Goal: Task Accomplishment & Management: Manage account settings

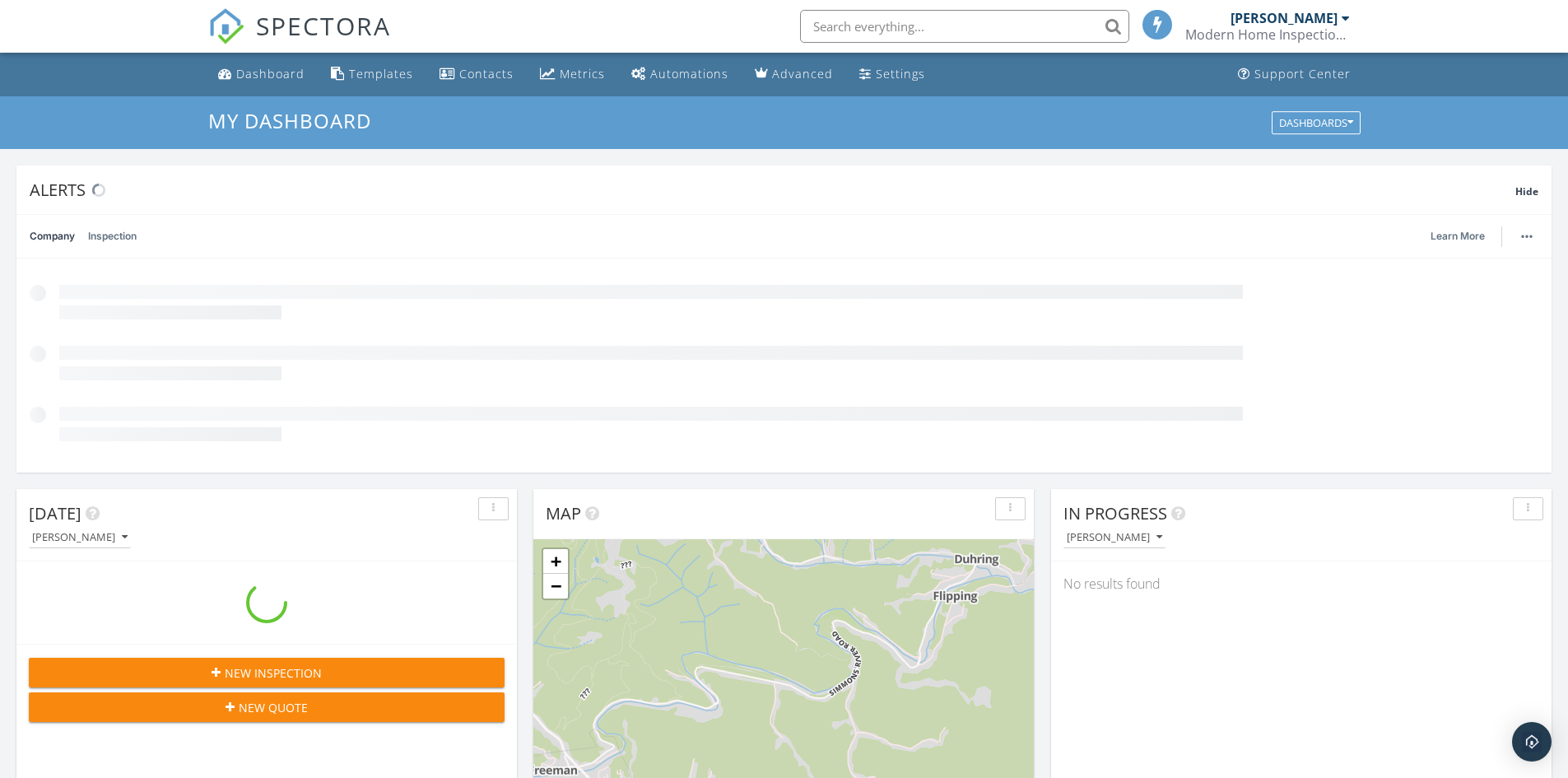
scroll to position [1525, 1594]
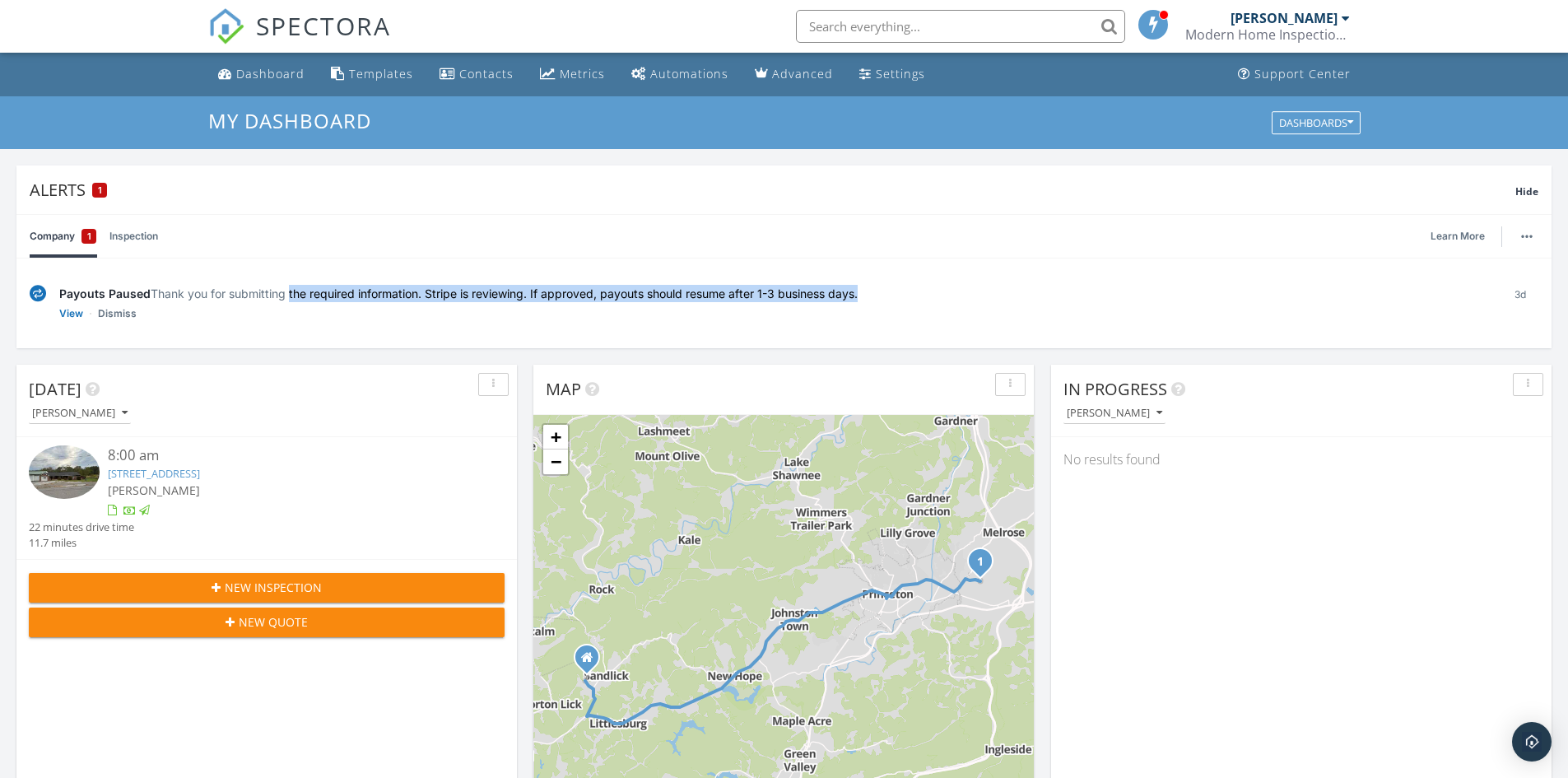
drag, startPoint x: 266, startPoint y: 292, endPoint x: 827, endPoint y: 299, distance: 561.0
click at [827, 299] on div "Payouts Paused Thank you for submitting the required information. Stripe is rev…" at bounding box center [773, 294] width 1429 height 17
click at [82, 317] on link "View" at bounding box center [71, 314] width 24 height 16
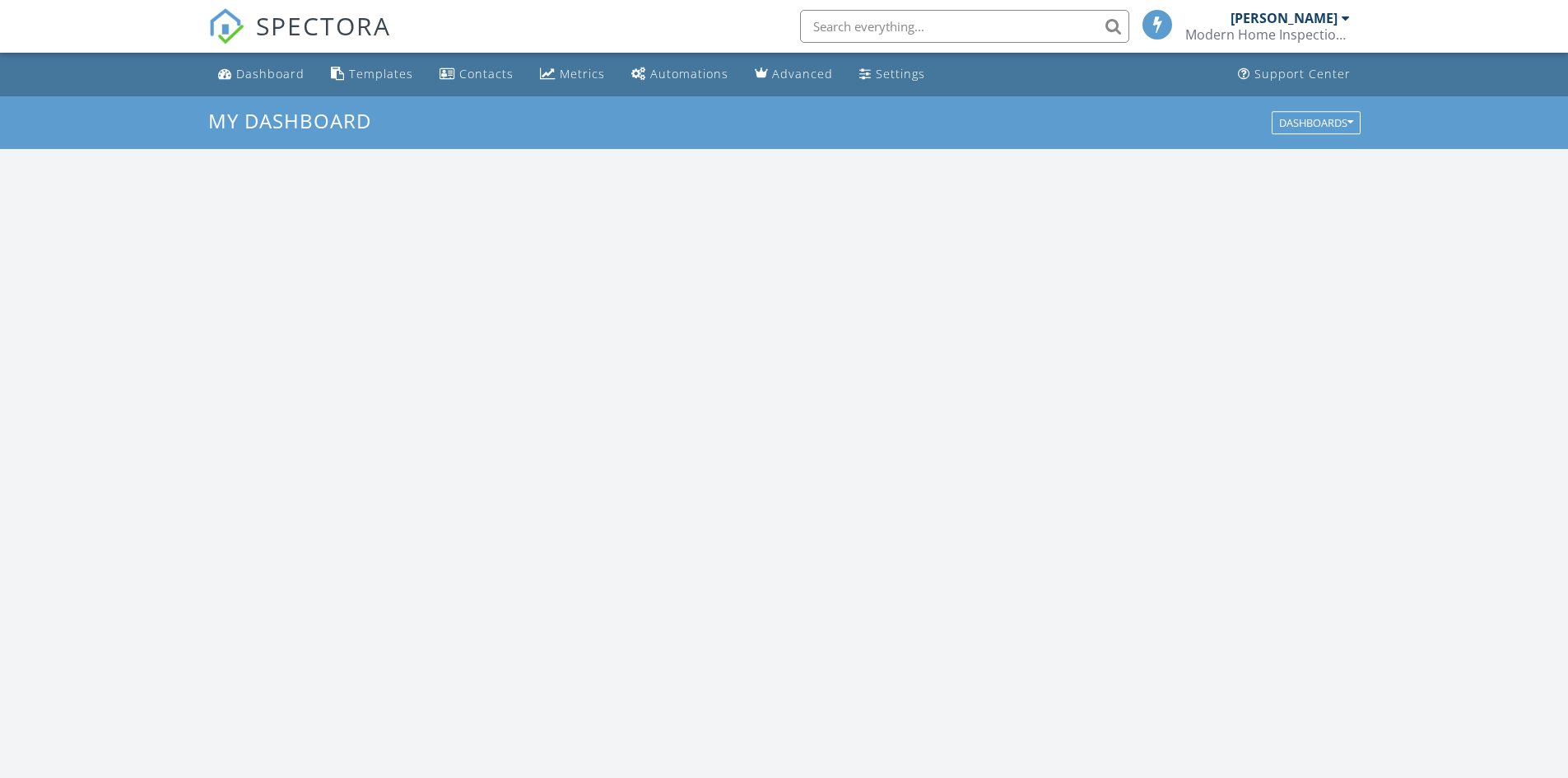
scroll to position [1525, 1594]
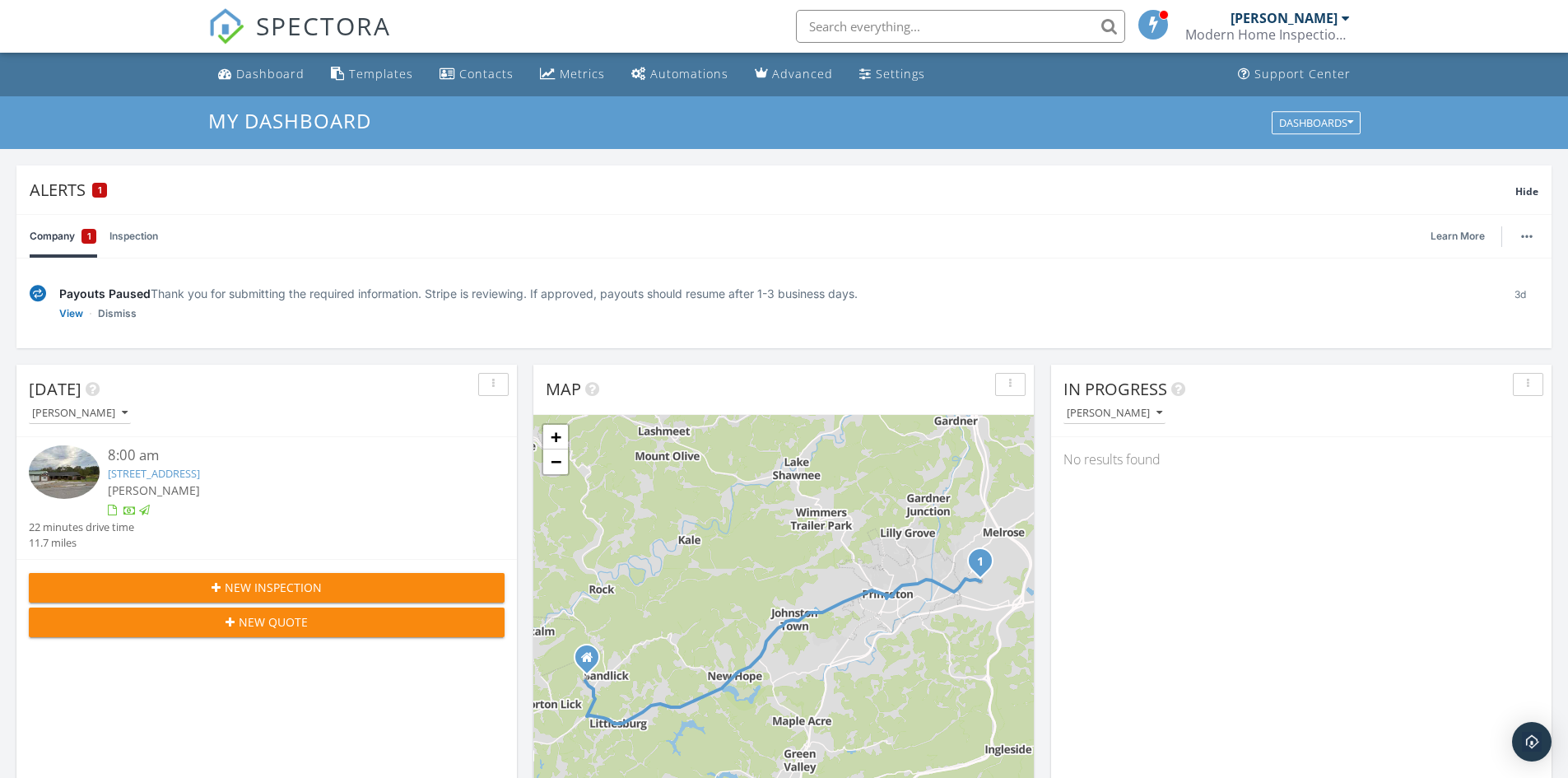
drag, startPoint x: 321, startPoint y: 292, endPoint x: 889, endPoint y: 285, distance: 568.0
click at [886, 285] on div "Payouts Paused Thank you for submitting the required information. Stripe is rev…" at bounding box center [773, 294] width 1429 height 17
click at [890, 285] on div "Payouts Paused Thank you for submitting the required information. Stripe is rev…" at bounding box center [773, 294] width 1429 height 17
click at [127, 309] on link "Dismiss" at bounding box center [117, 314] width 39 height 16
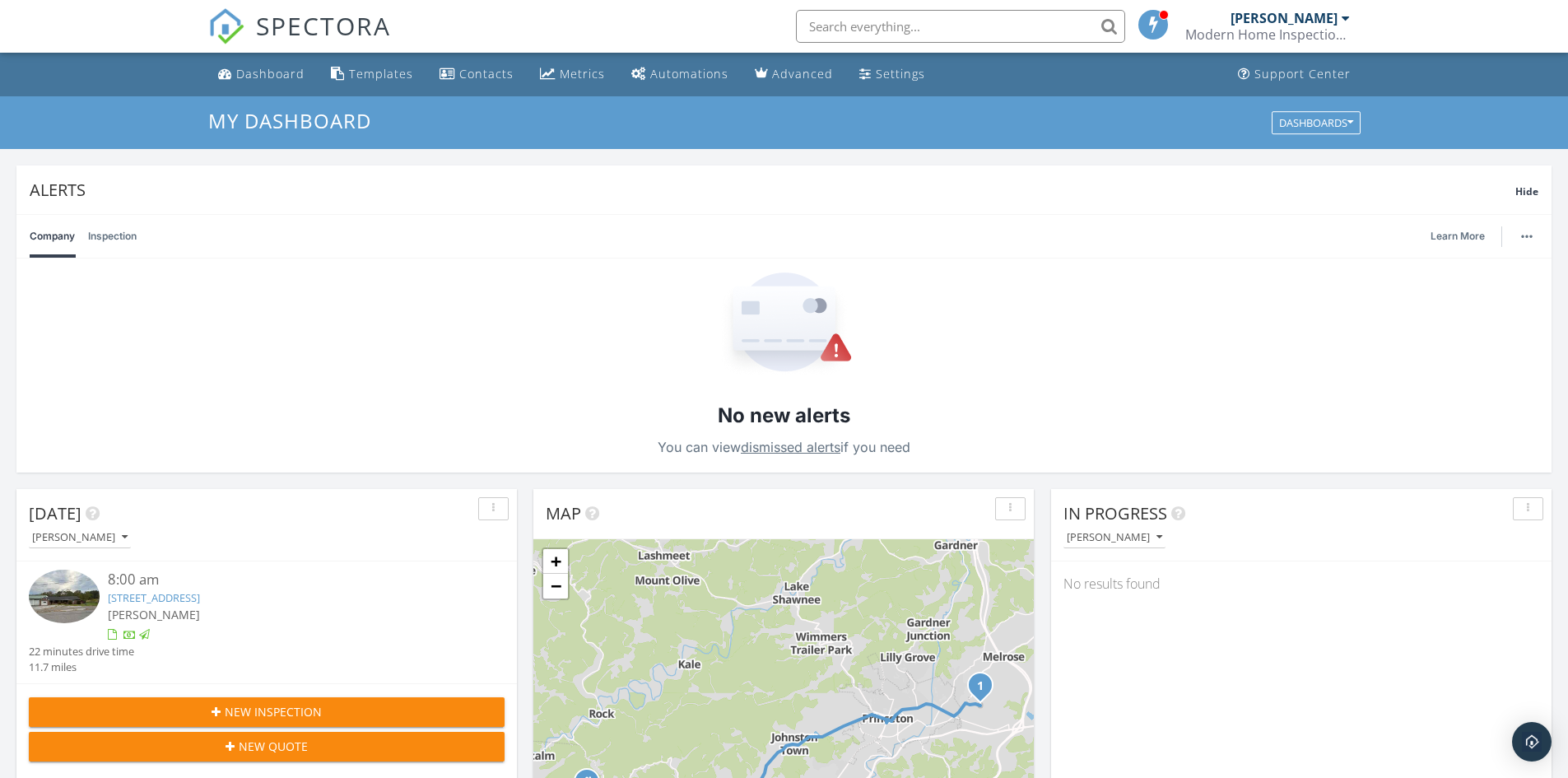
click at [135, 240] on link "Inspection" at bounding box center [112, 236] width 48 height 43
click at [19, 249] on div "Company Inspection Learn More" at bounding box center [784, 236] width 1535 height 45
click at [47, 238] on link "Company" at bounding box center [53, 236] width 45 height 43
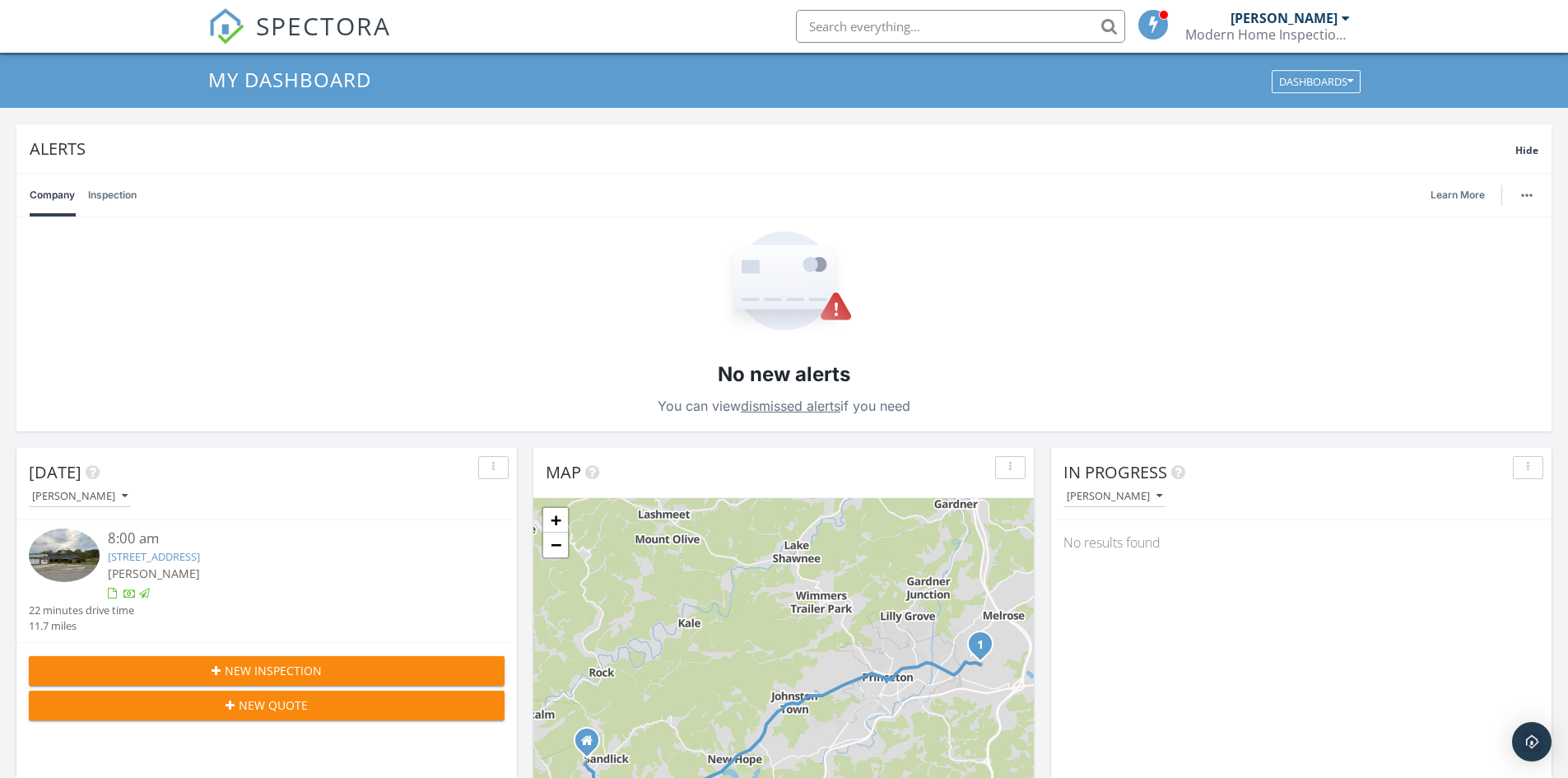
scroll to position [0, 0]
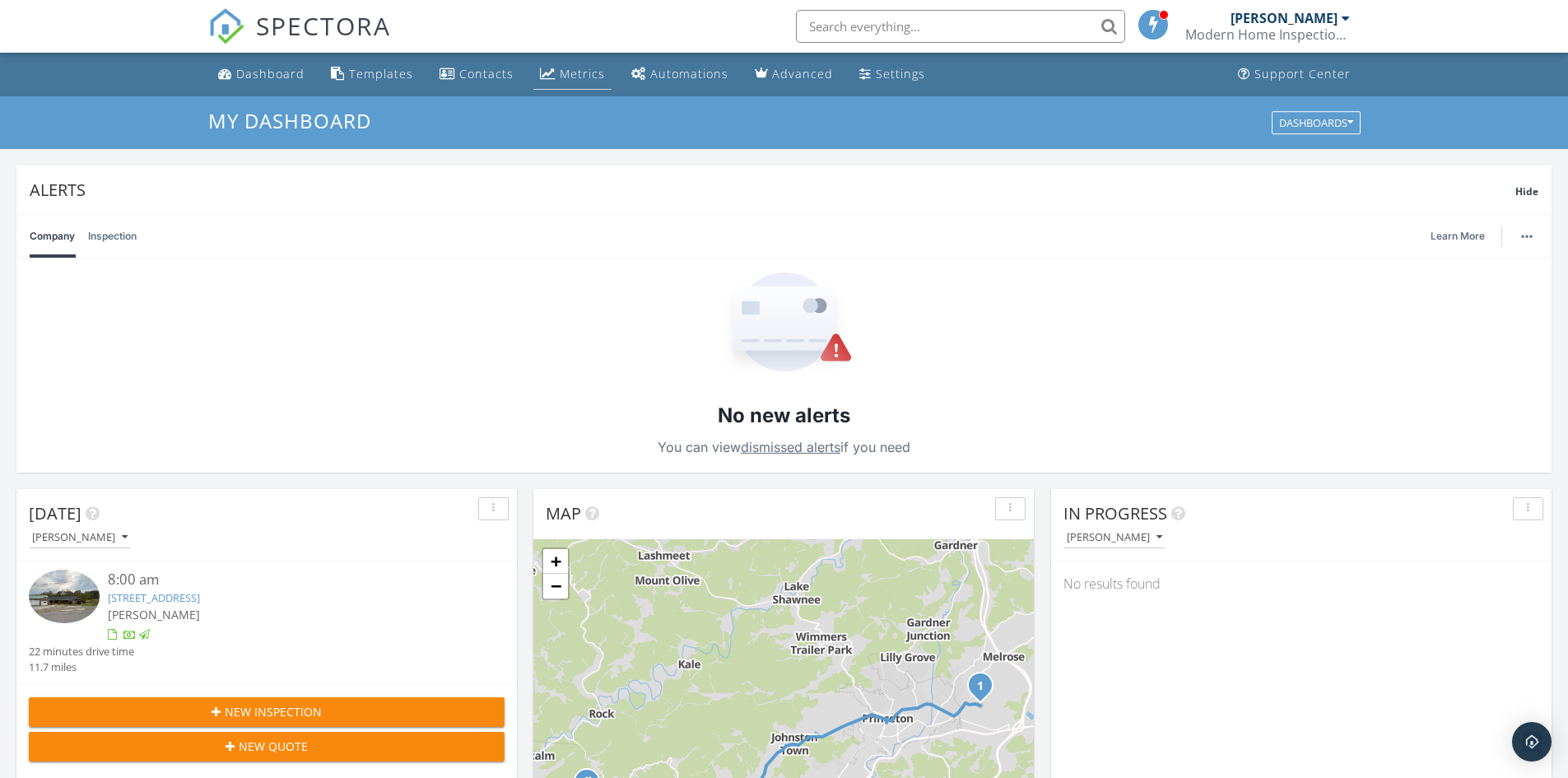
click at [571, 86] on link "Metrics" at bounding box center [572, 75] width 78 height 31
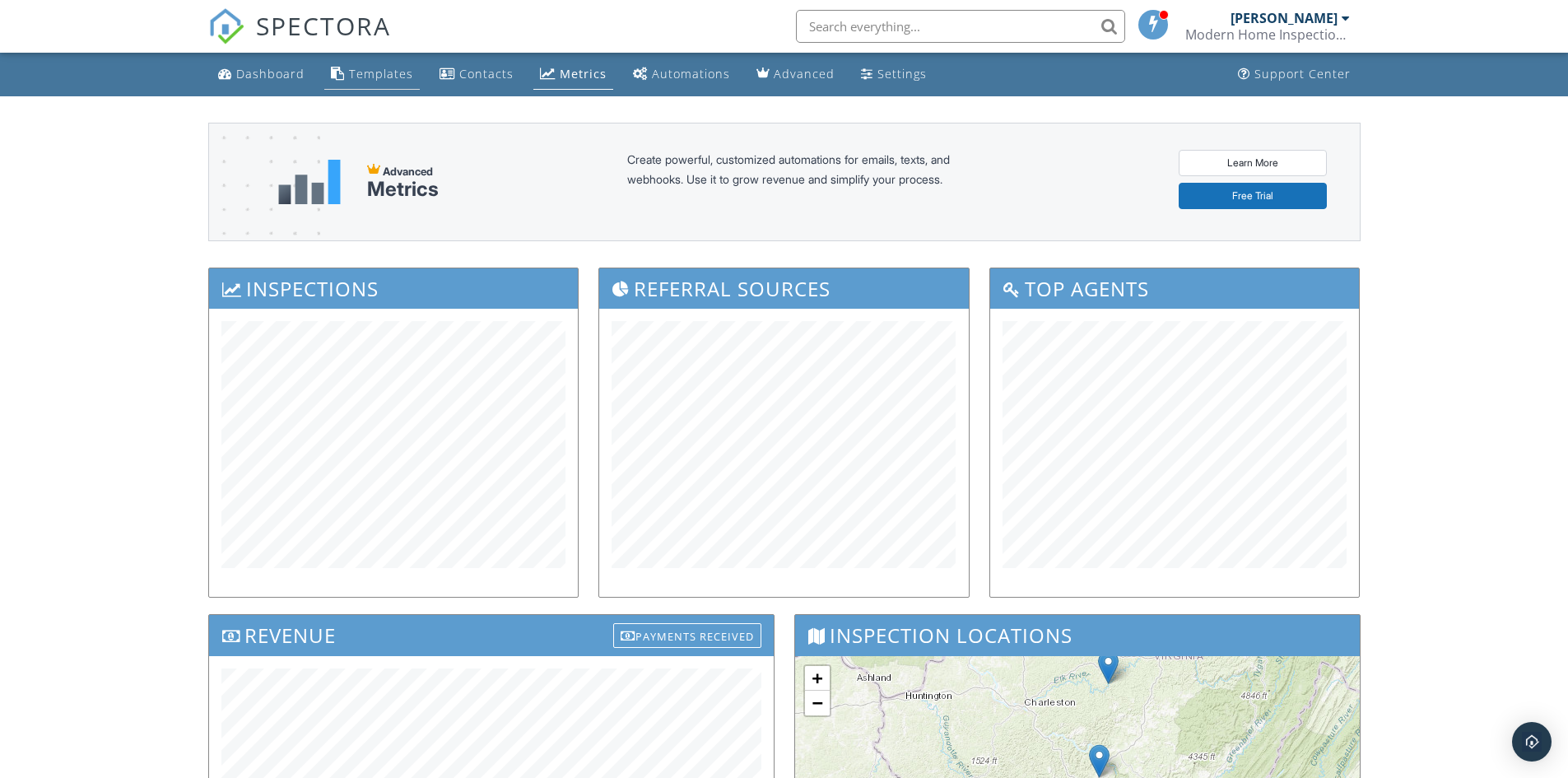
click at [378, 77] on div "Templates" at bounding box center [381, 74] width 65 height 15
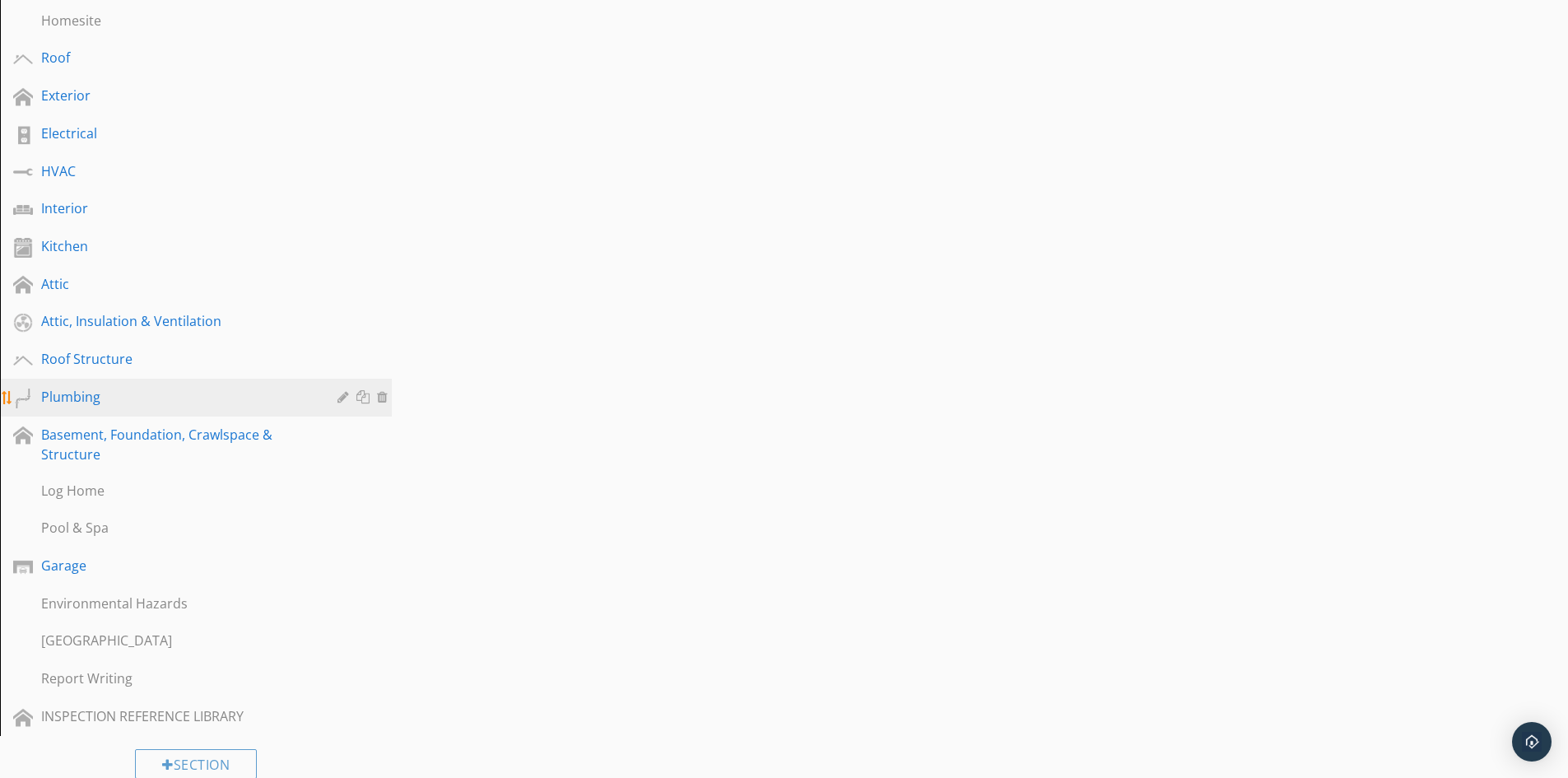
scroll to position [330, 0]
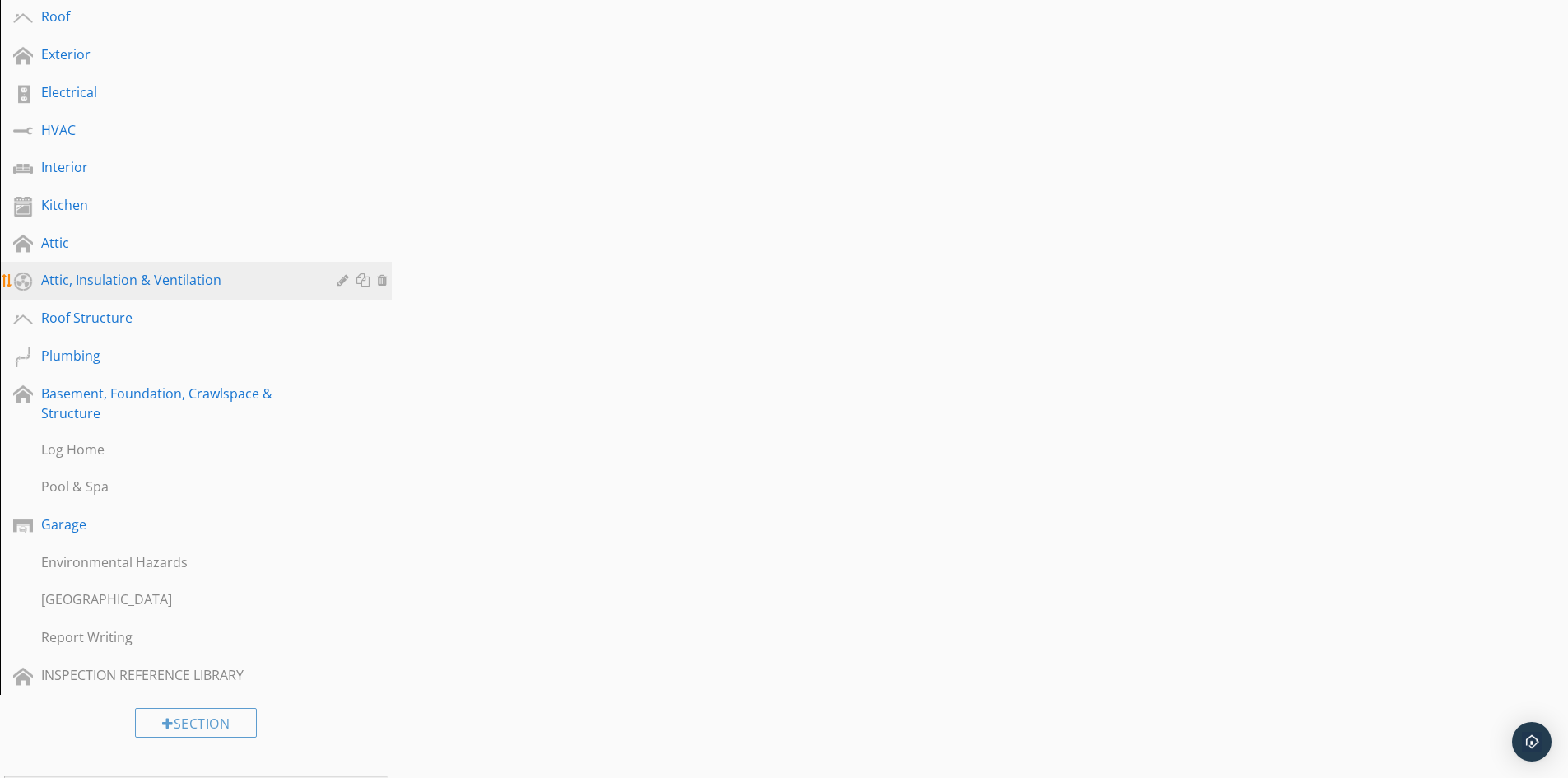
click at [382, 277] on div at bounding box center [384, 280] width 15 height 14
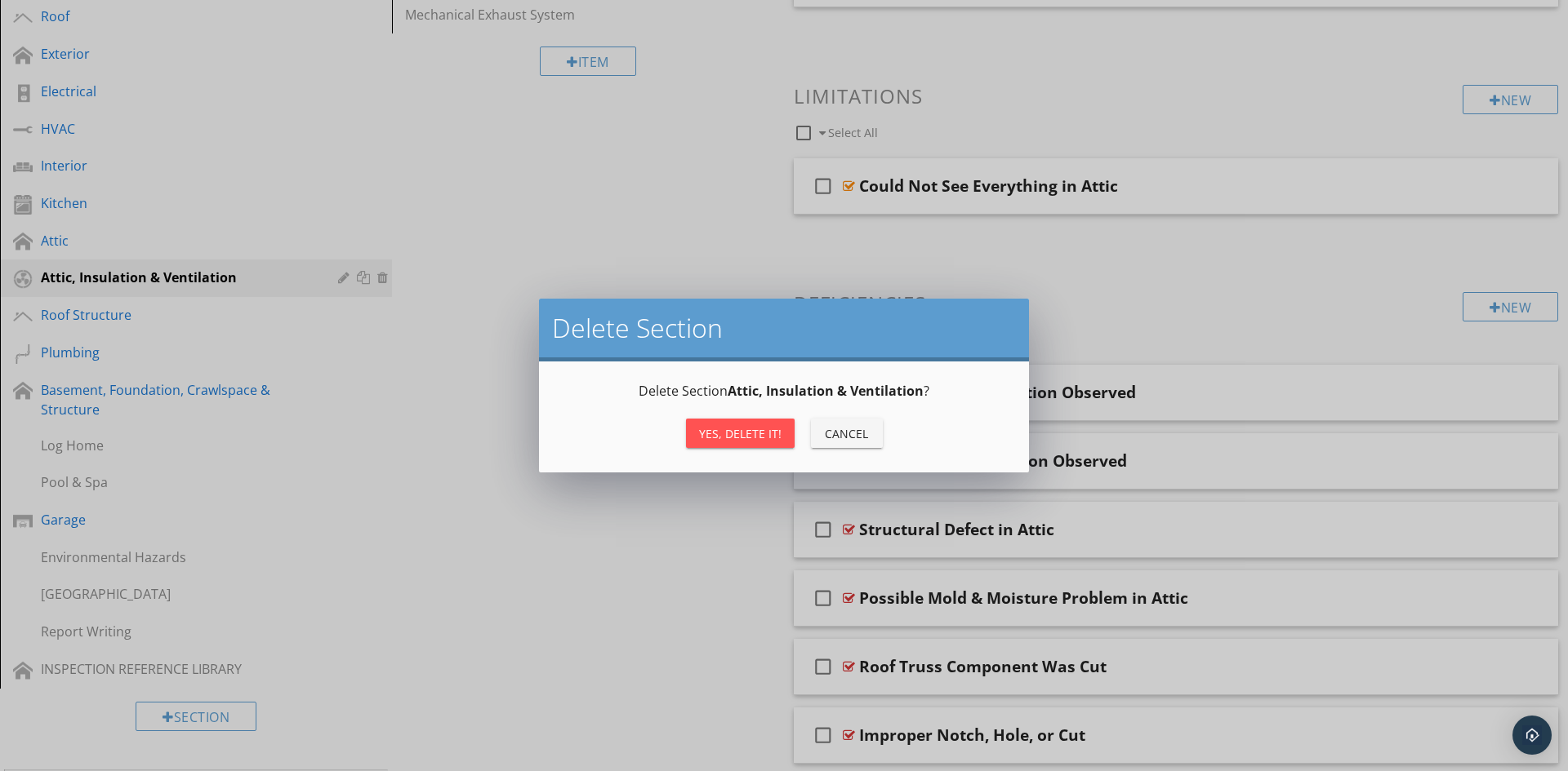
click at [761, 440] on div "Yes, Delete it!" at bounding box center [741, 433] width 83 height 17
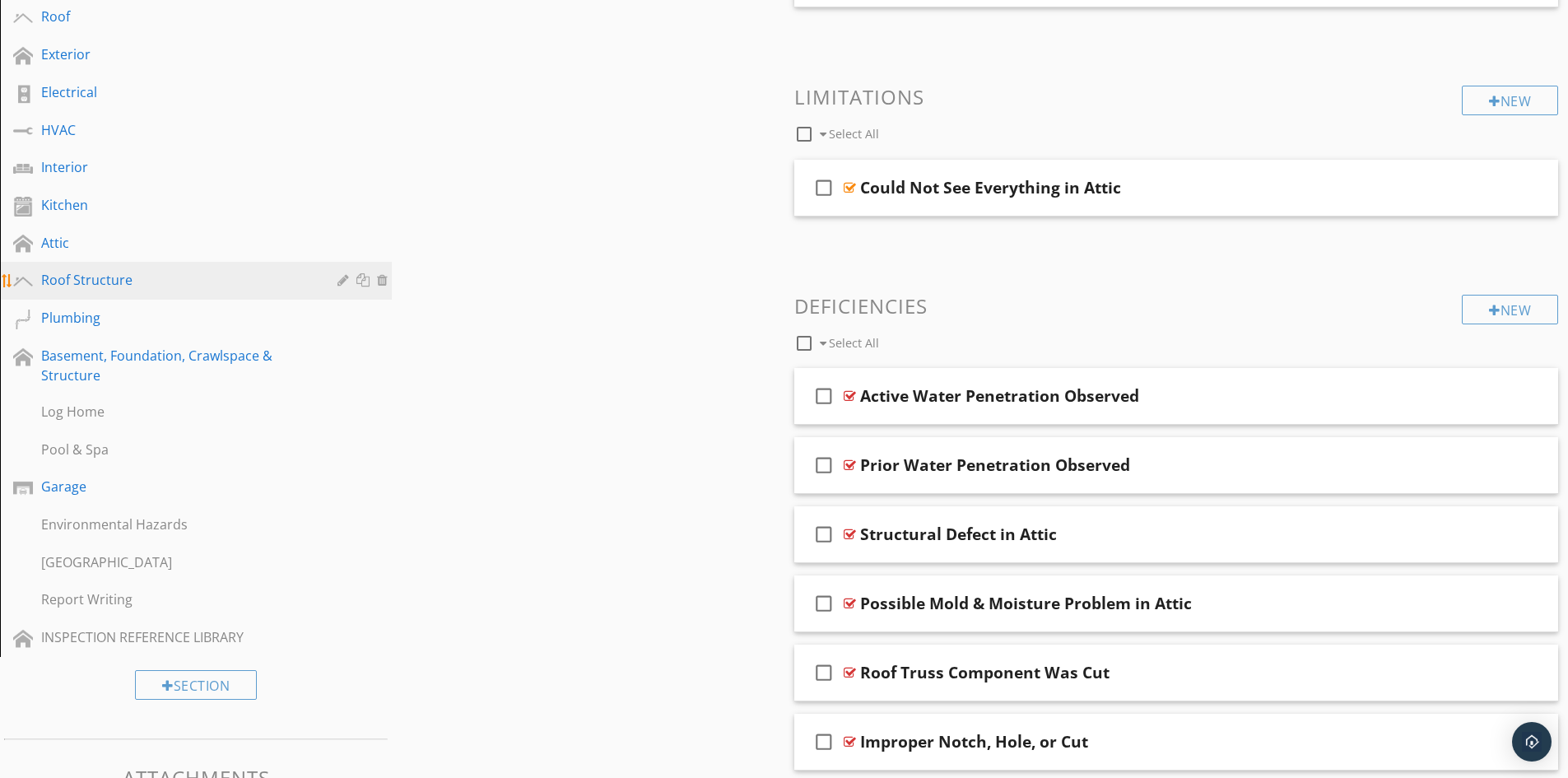
click at [140, 278] on div "Roof Structure" at bounding box center [177, 280] width 273 height 20
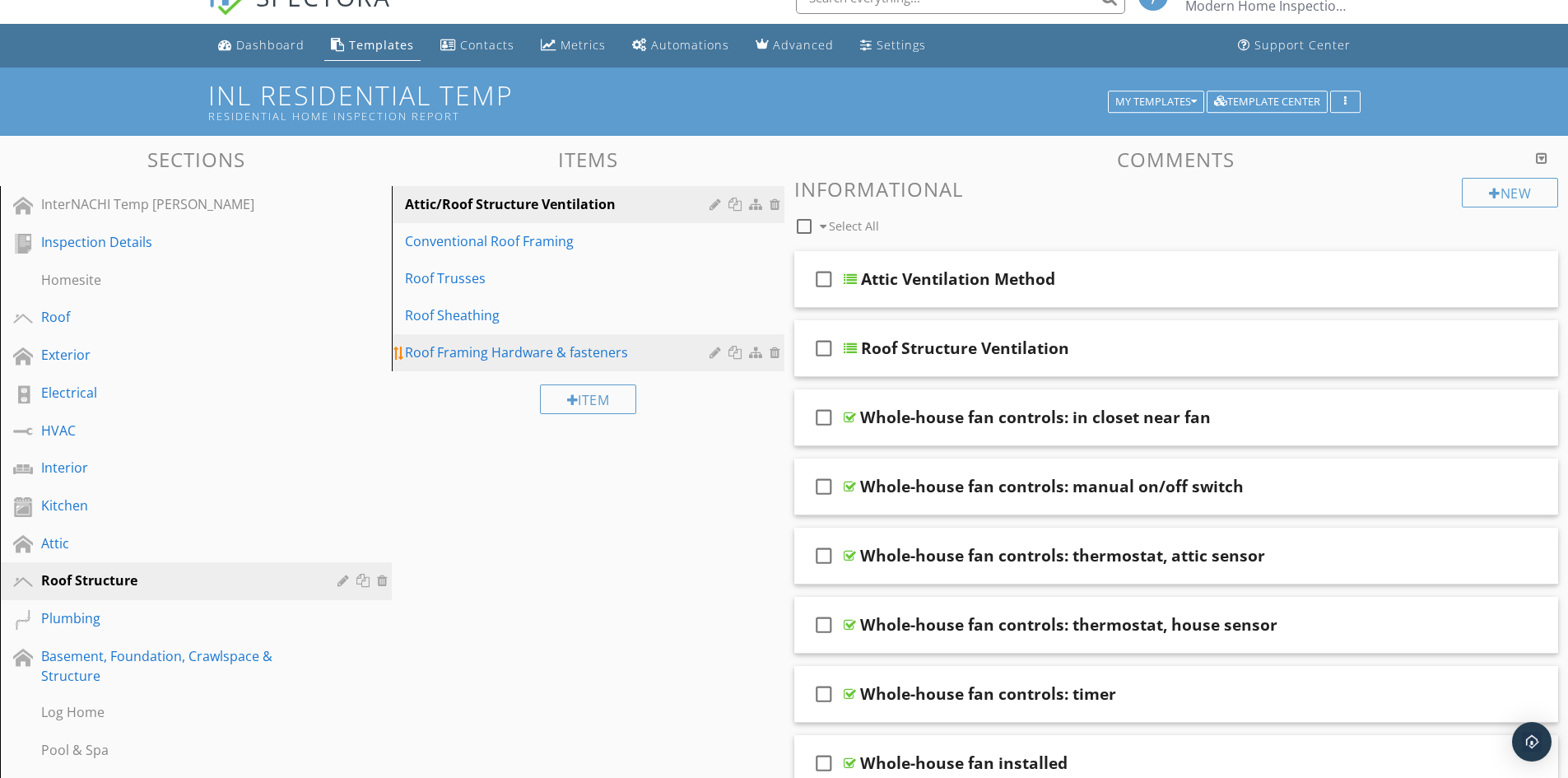
scroll to position [0, 0]
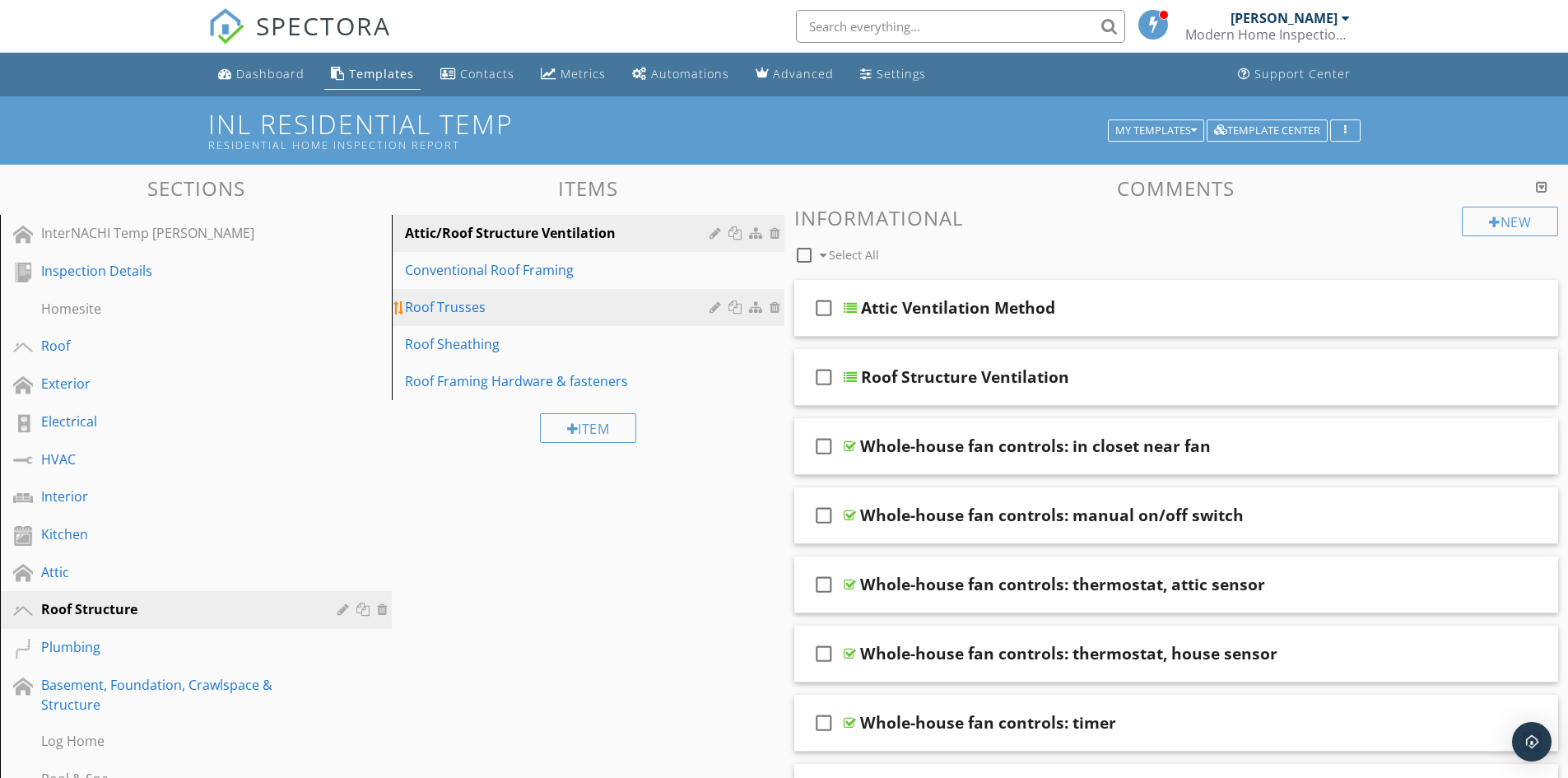
click at [717, 313] on div at bounding box center [717, 307] width 15 height 14
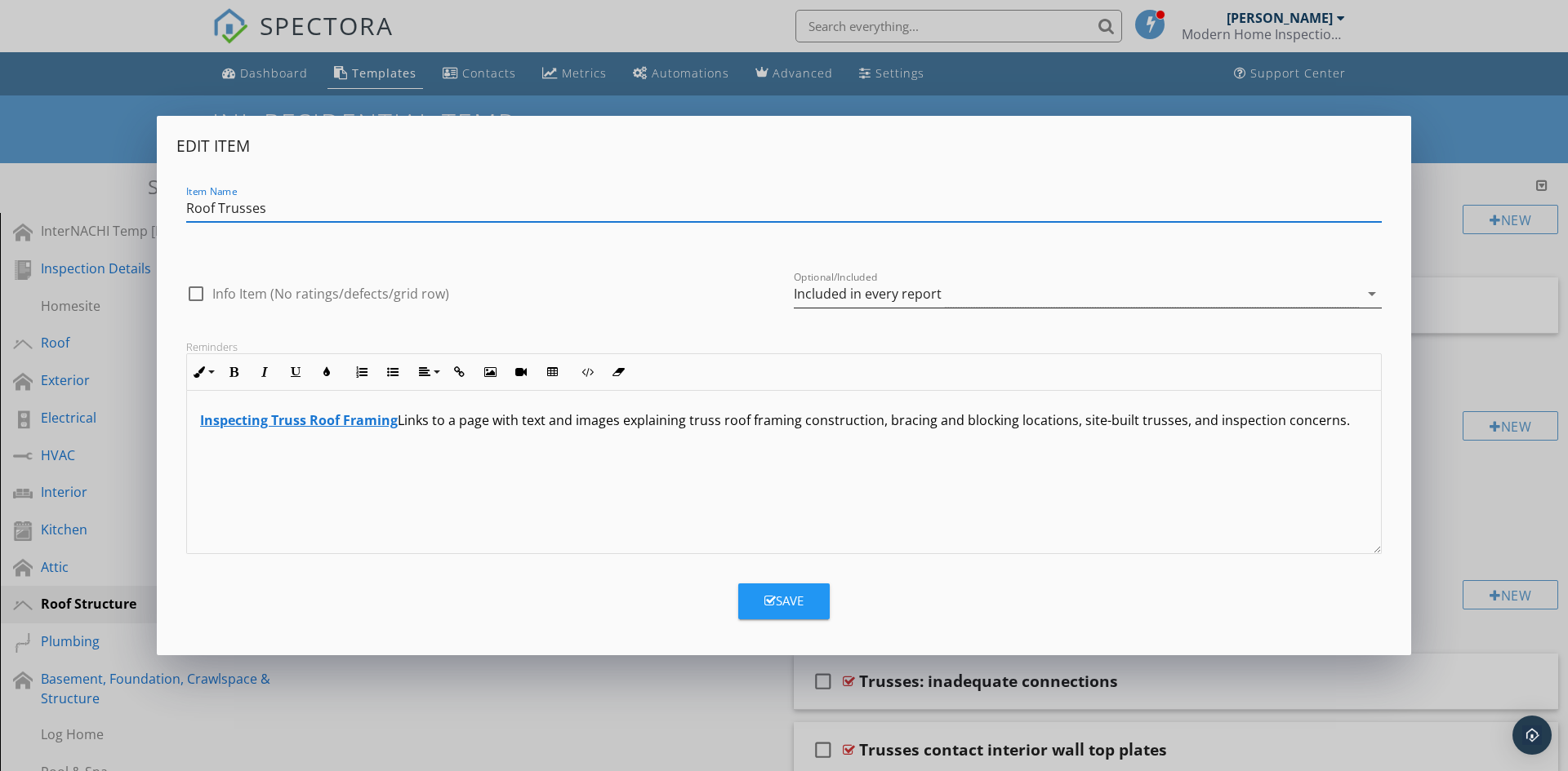
click at [890, 287] on div "Included in every report" at bounding box center [868, 294] width 148 height 14
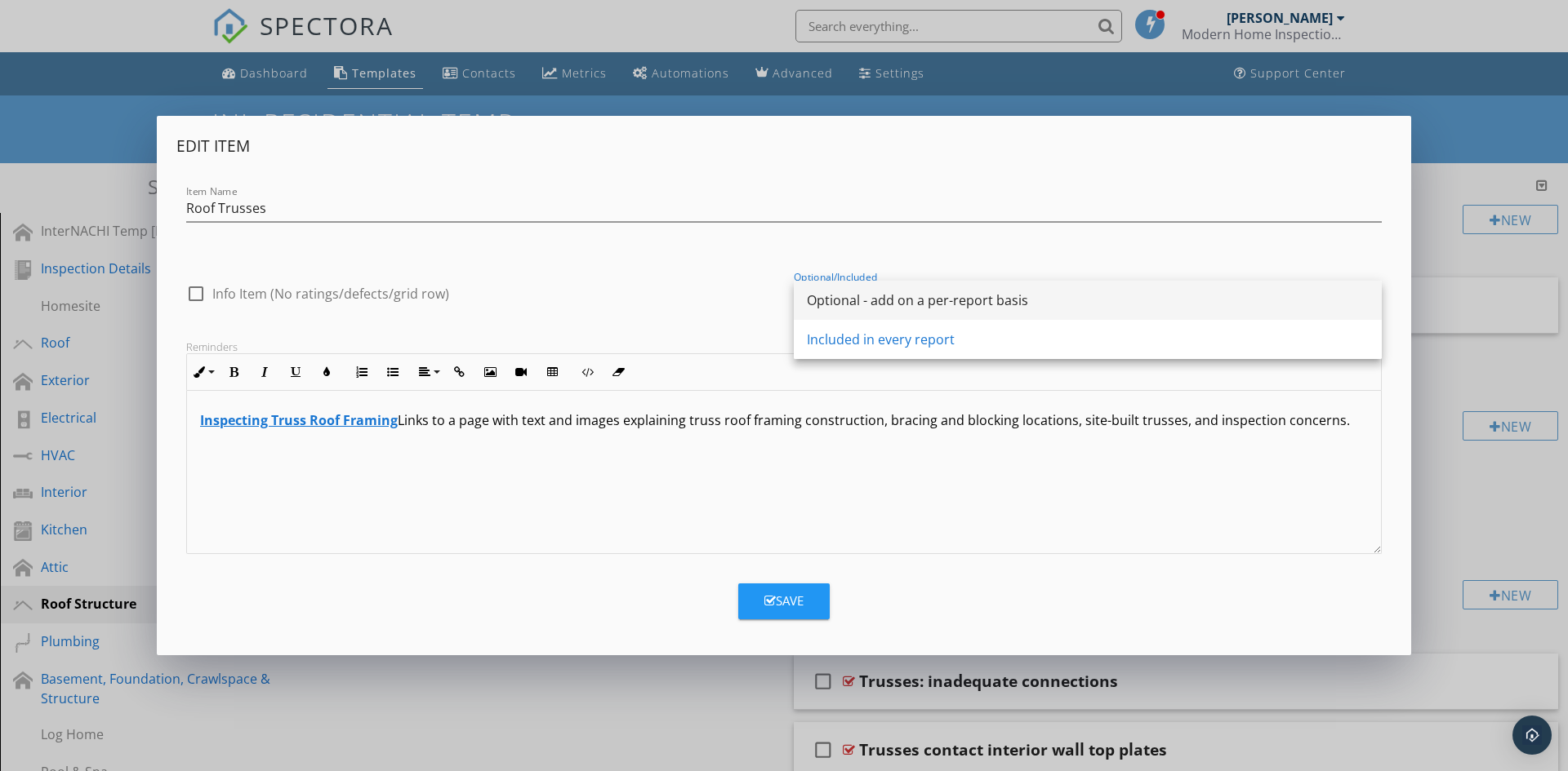
click at [883, 301] on div "Optional - add on a per-report basis" at bounding box center [1088, 301] width 562 height 20
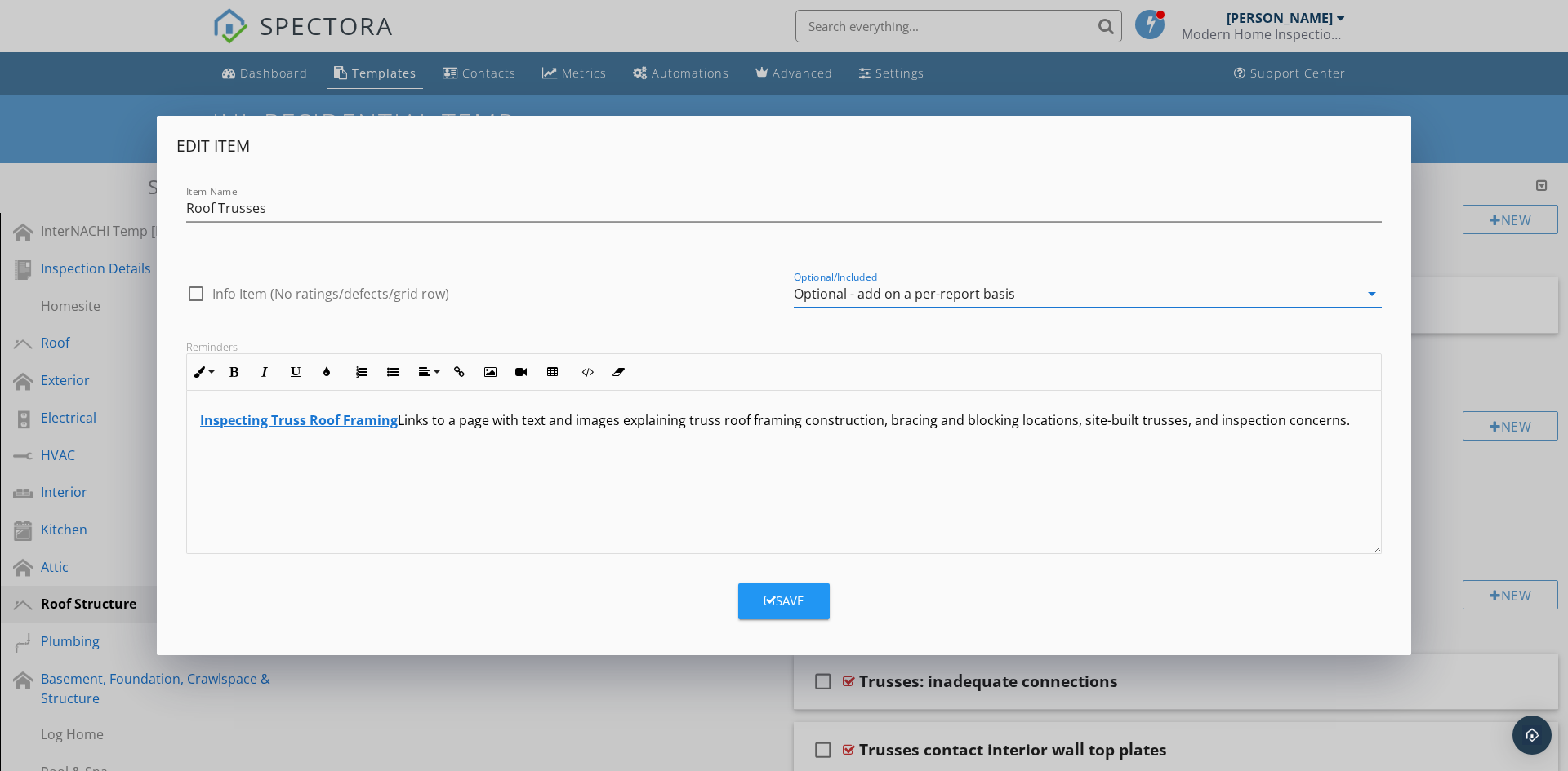
click at [780, 596] on div "Save" at bounding box center [784, 601] width 40 height 19
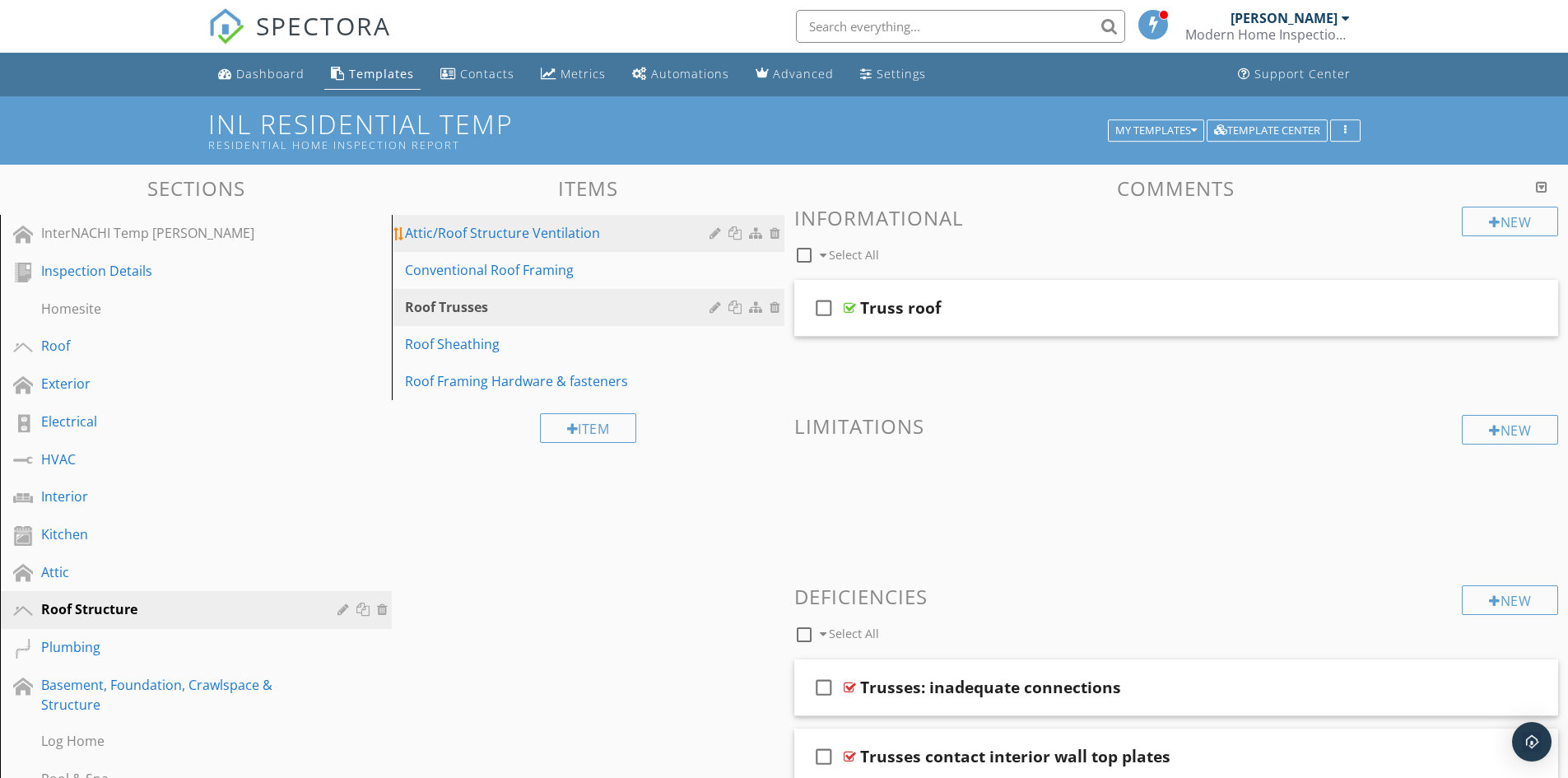
click at [502, 237] on div "Attic/Roof Structure Ventilation" at bounding box center [560, 234] width 309 height 20
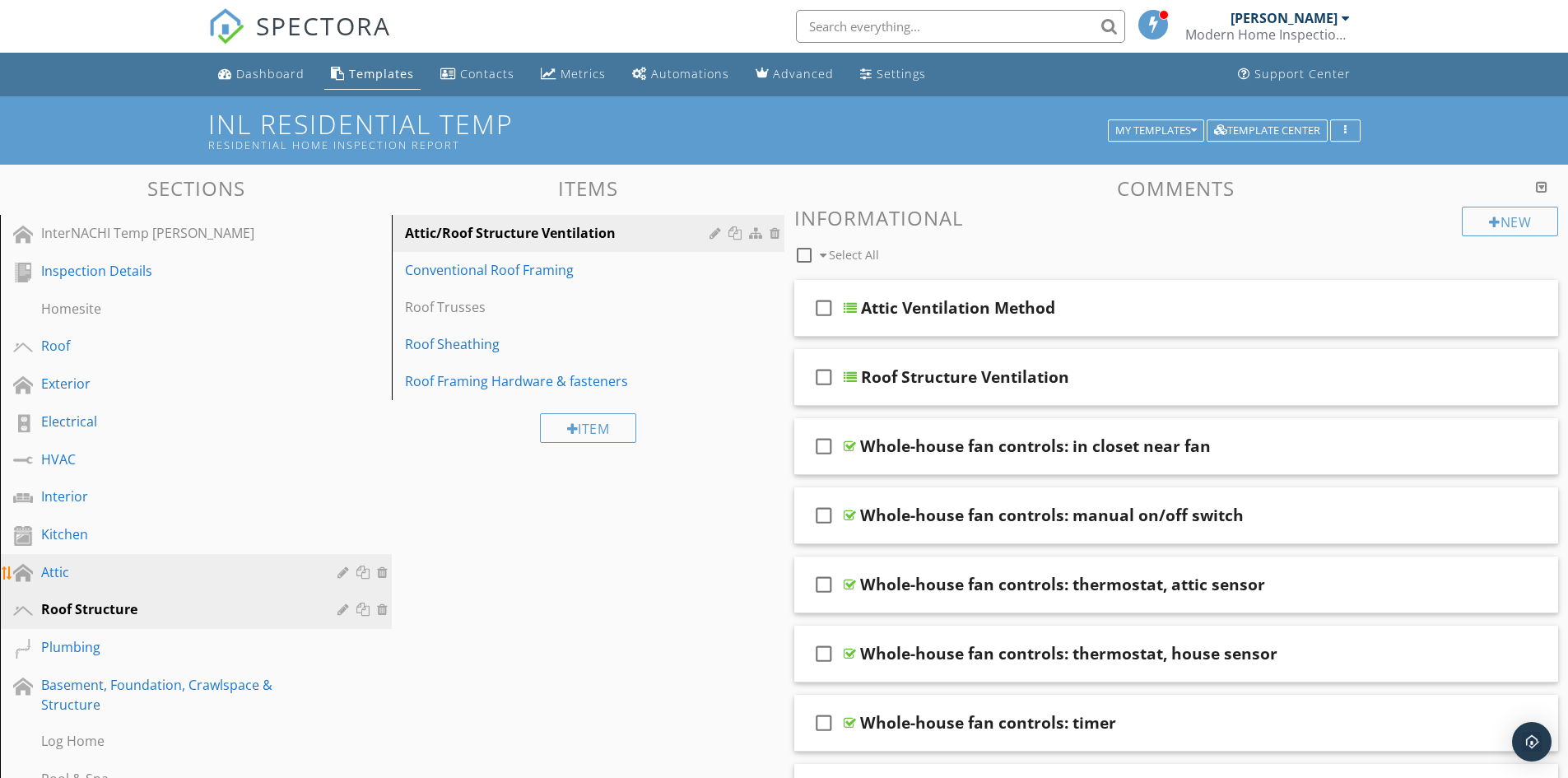
click at [110, 573] on div "Attic" at bounding box center [177, 573] width 273 height 20
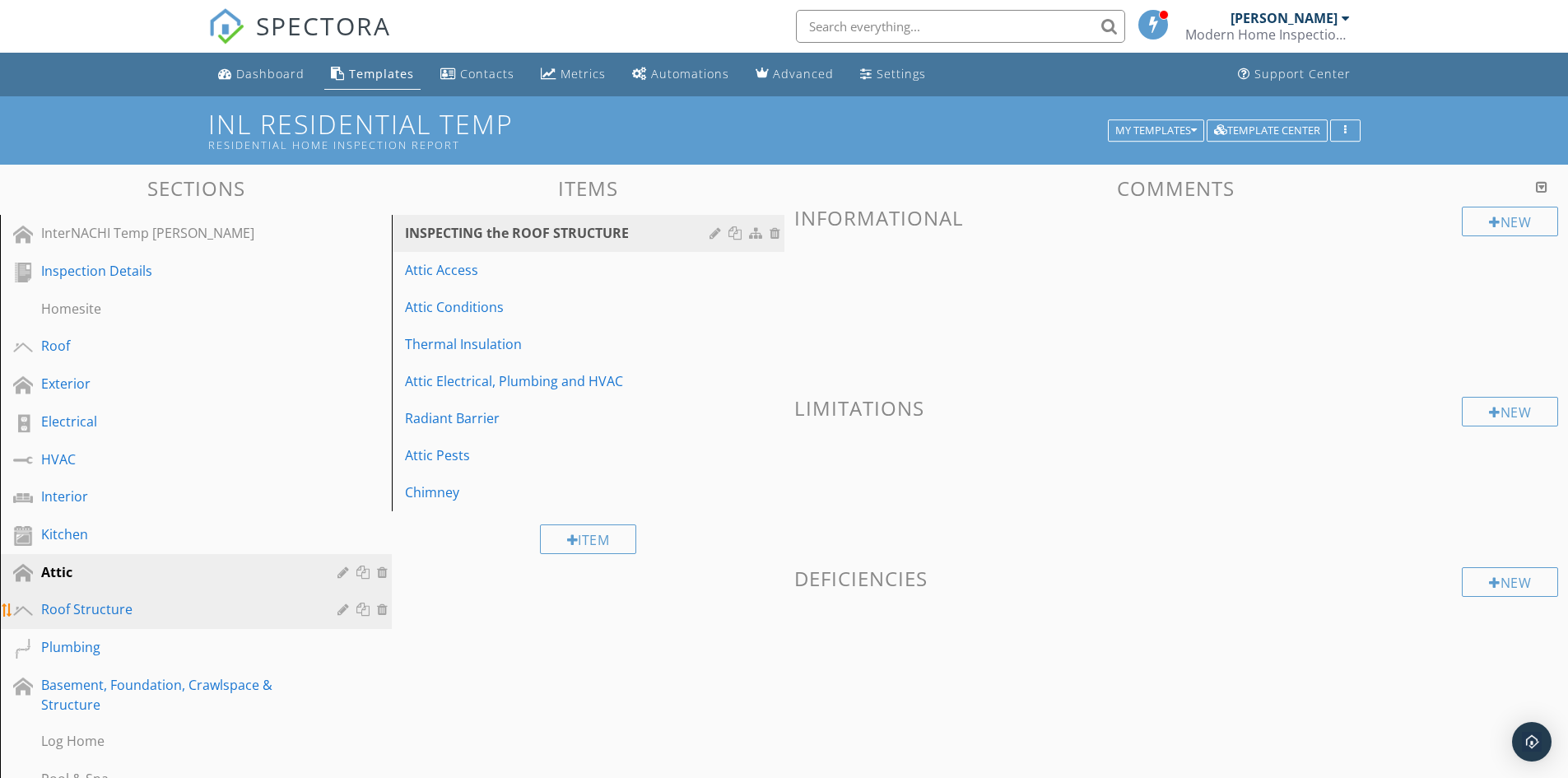
click at [227, 608] on div "Roof Structure" at bounding box center [177, 610] width 273 height 20
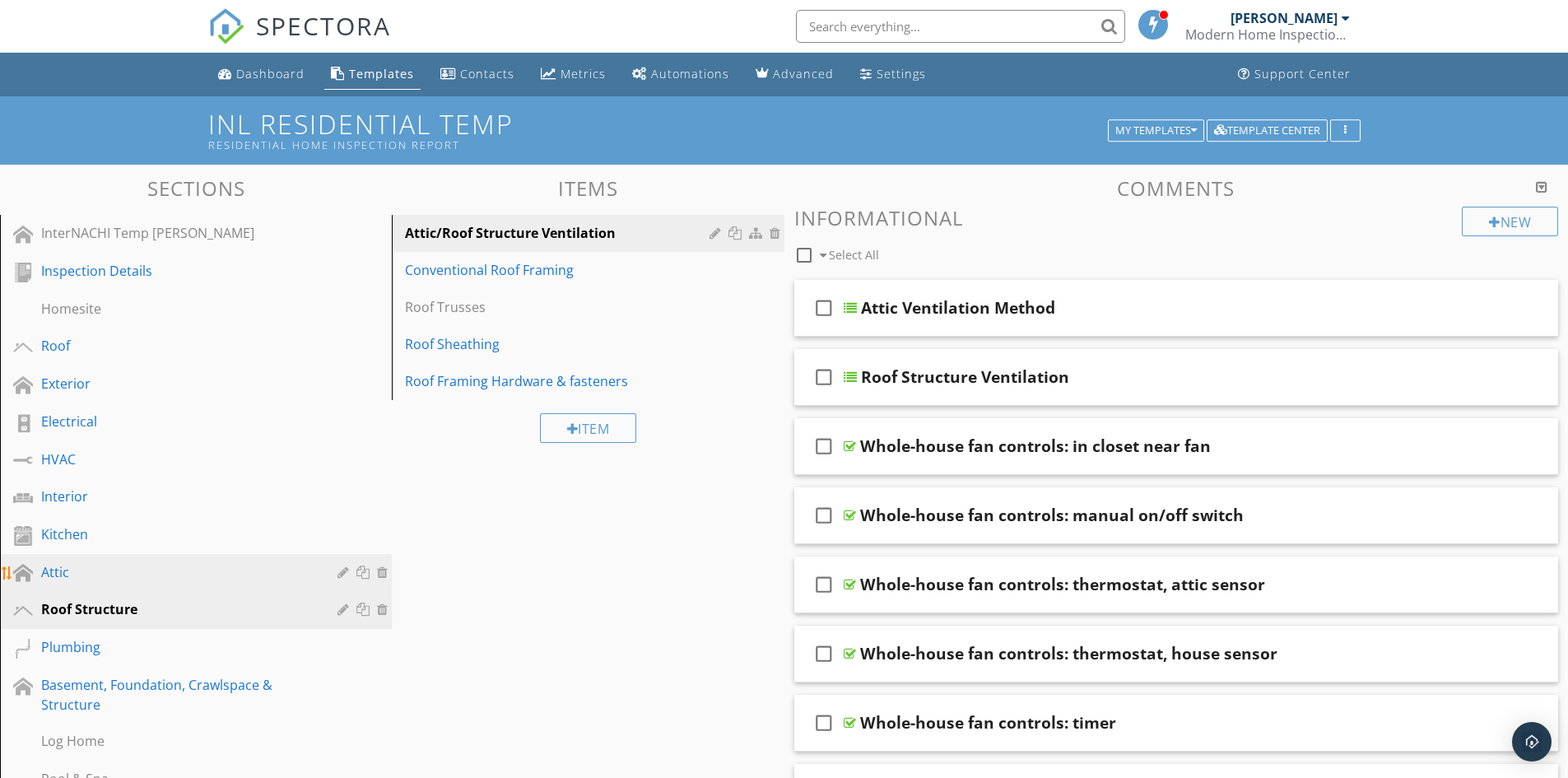
click at [84, 579] on div "Attic" at bounding box center [177, 573] width 273 height 20
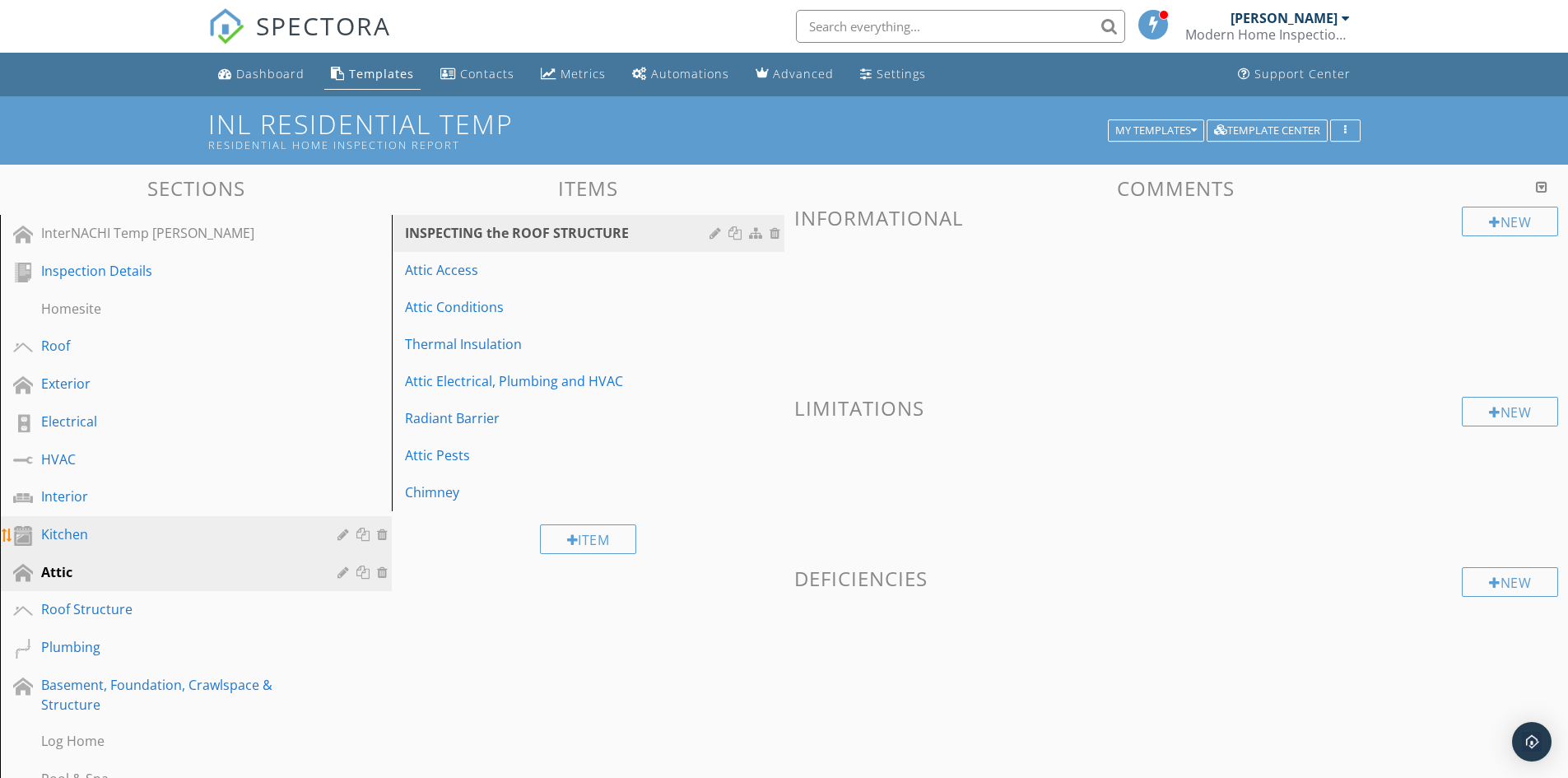
click at [107, 544] on div "Kitchen" at bounding box center [177, 534] width 273 height 20
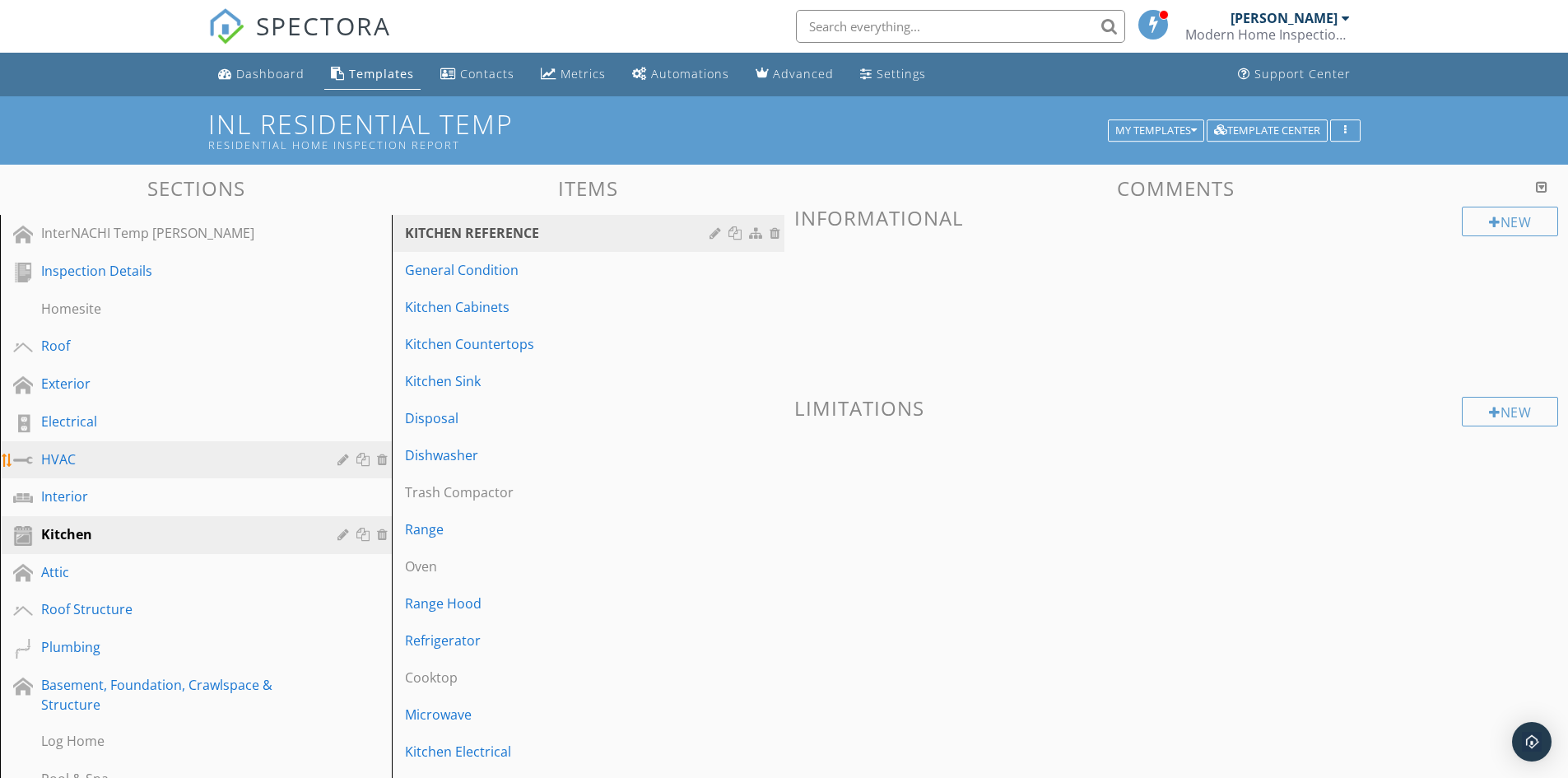
click at [91, 455] on div "HVAC" at bounding box center [177, 460] width 273 height 20
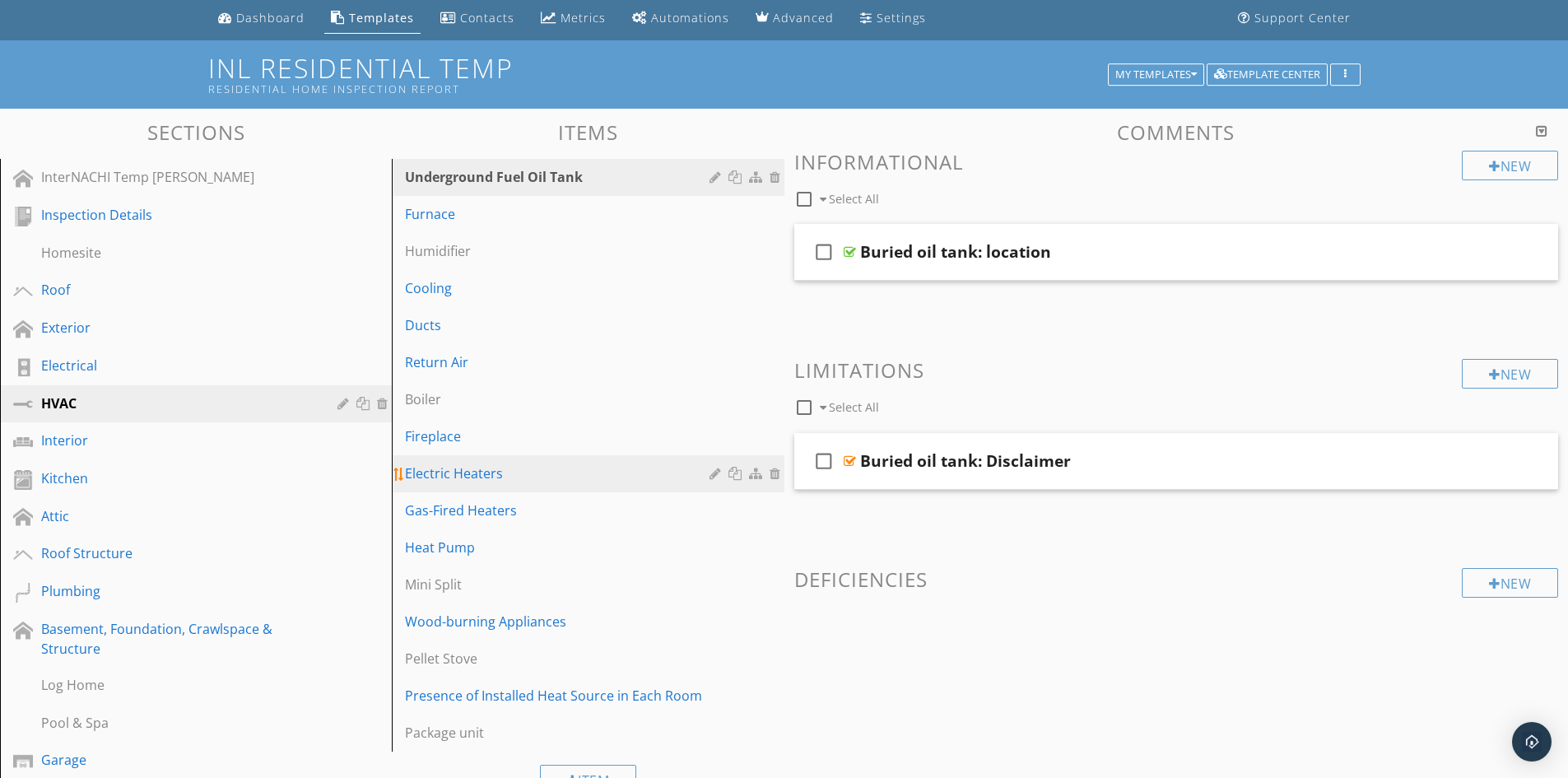
scroll to position [165, 0]
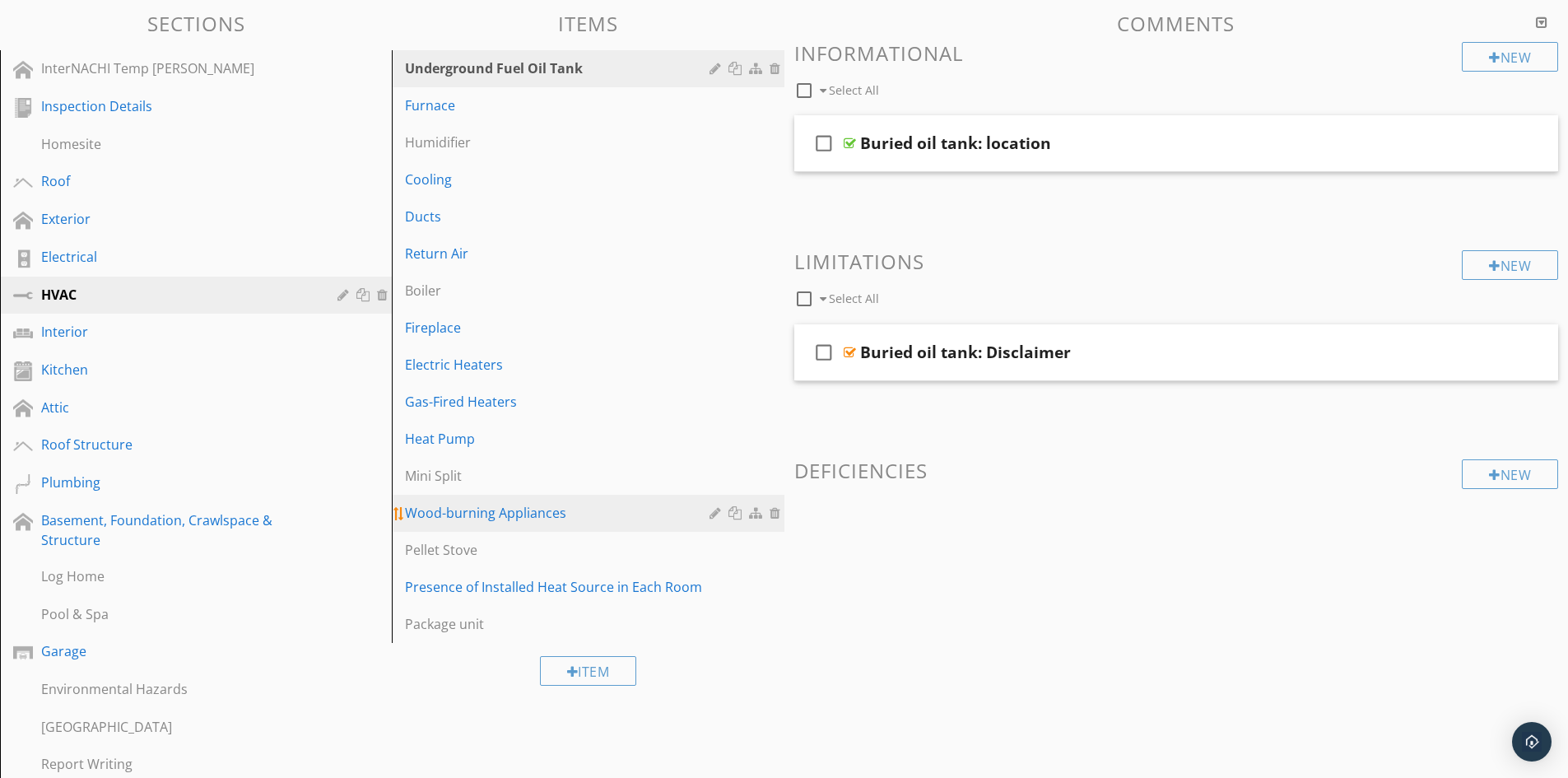
click at [475, 510] on div "Wood-burning Appliances" at bounding box center [560, 514] width 309 height 20
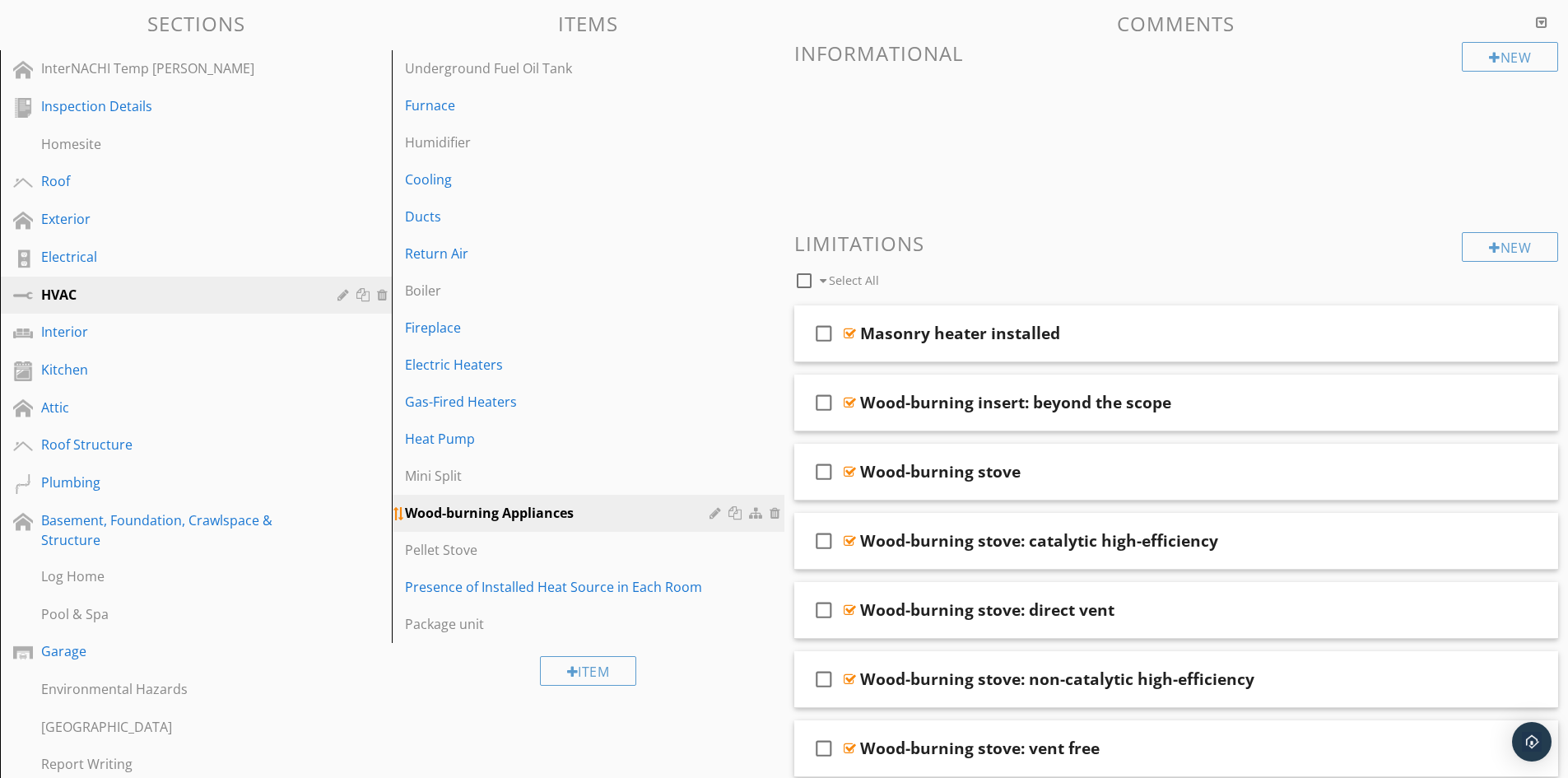
click at [716, 515] on div at bounding box center [717, 513] width 15 height 14
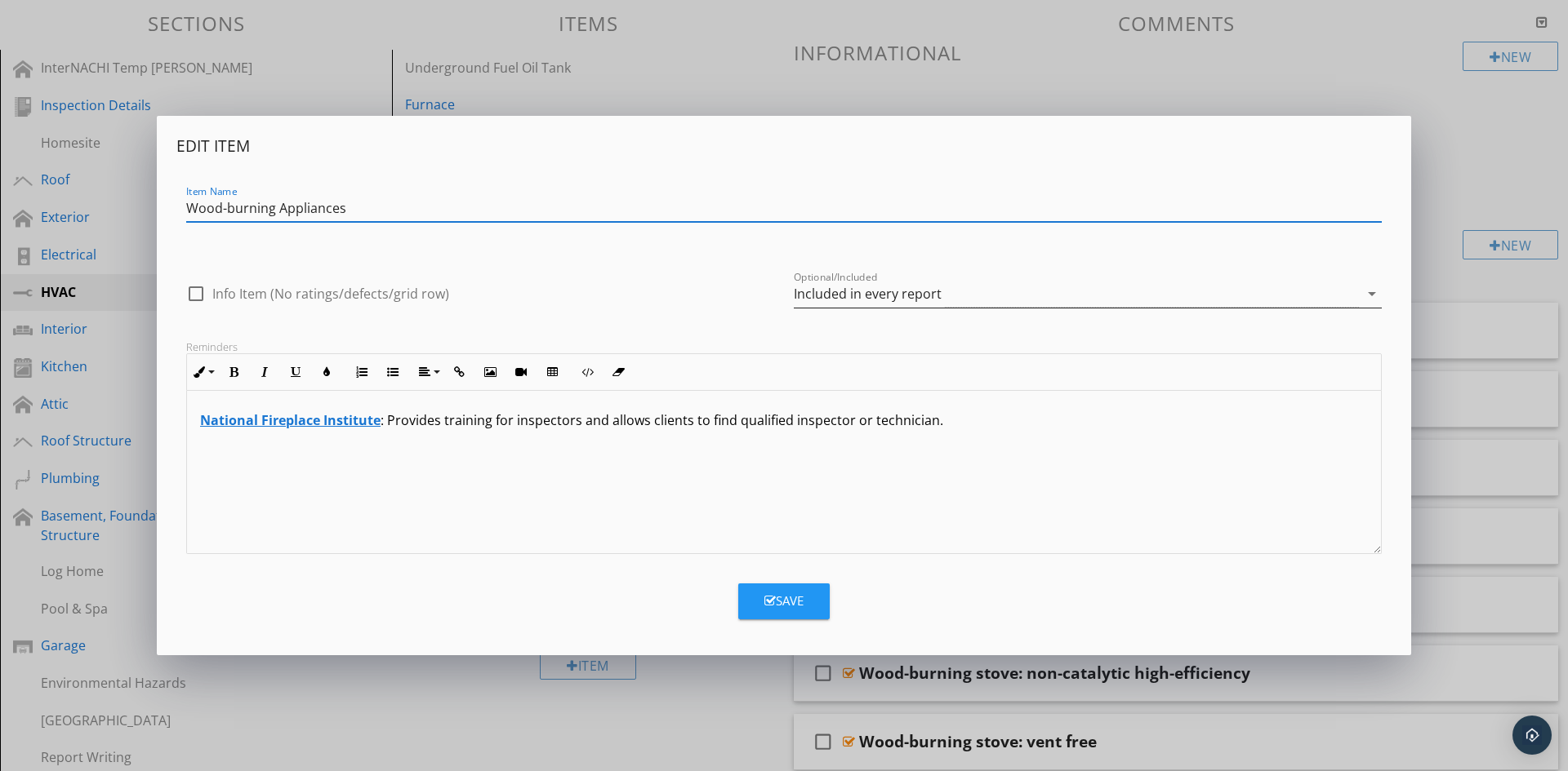
click at [815, 292] on div "Included in every report" at bounding box center [868, 294] width 148 height 14
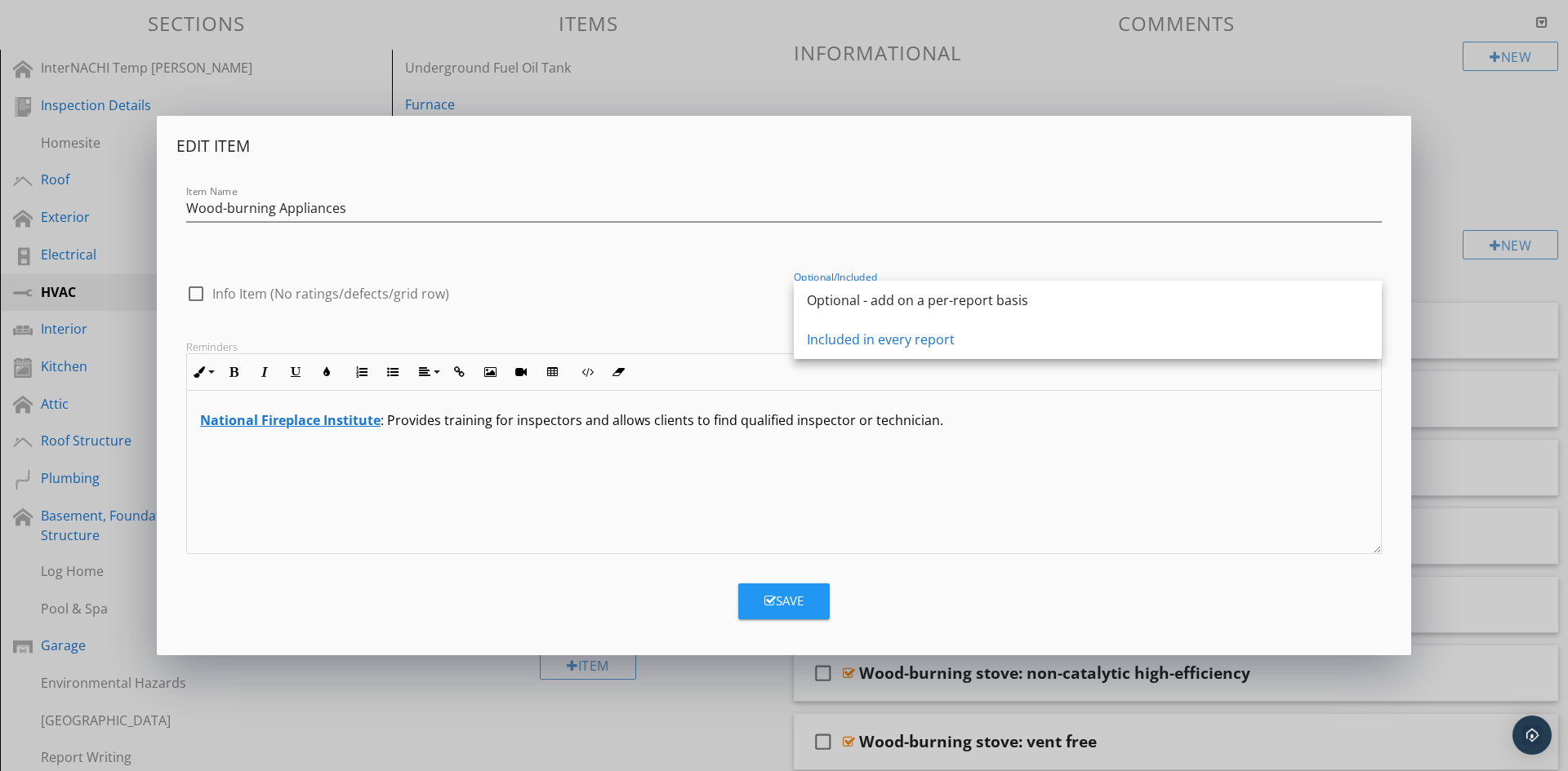
click at [709, 484] on div "National Fireplace Institute : Provides training for inspectors and allows clie…" at bounding box center [784, 472] width 1194 height 163
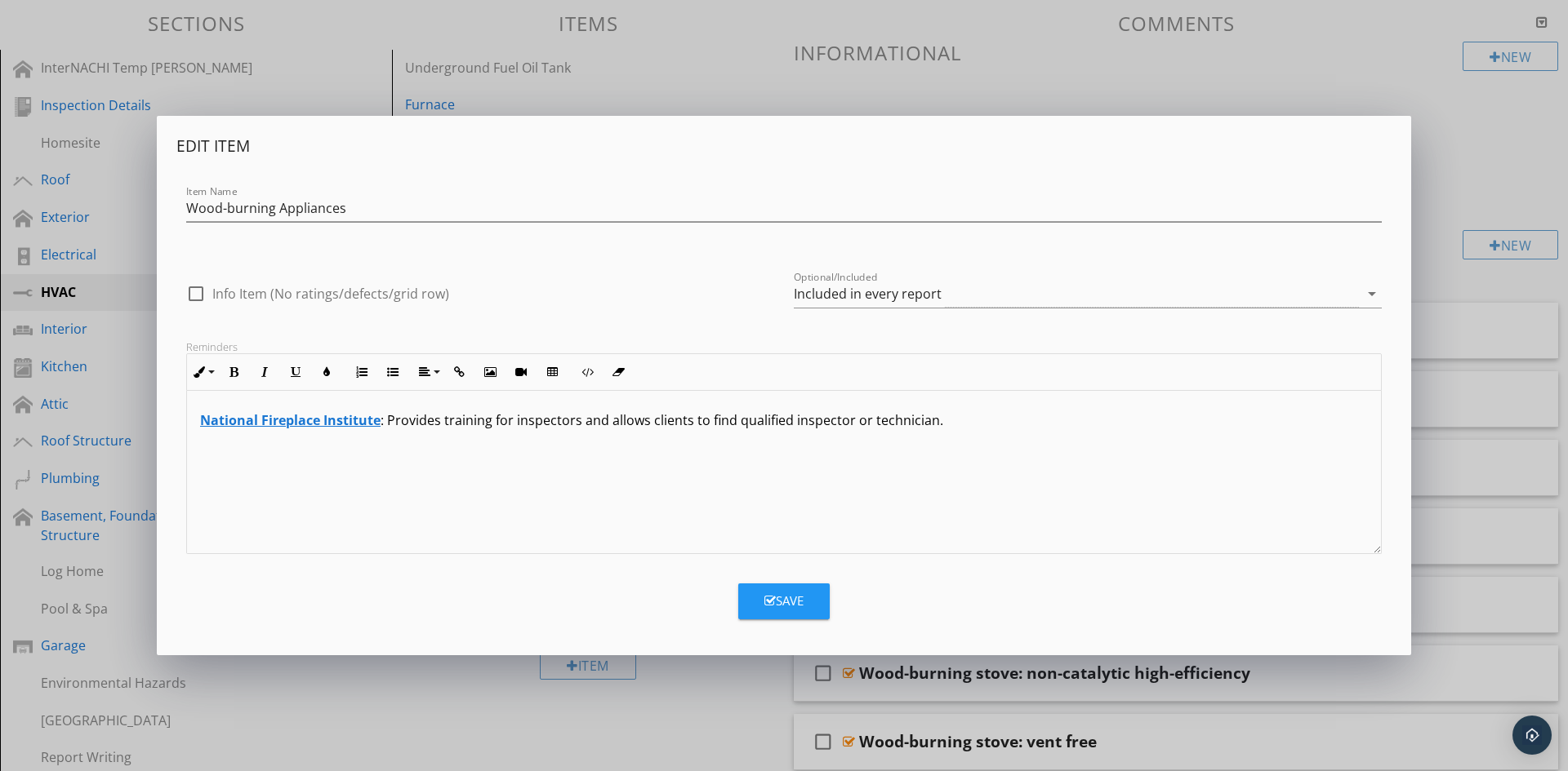
click at [577, 706] on div "Edit Item Item Name Wood-burning Appliances check_box_outline_blank Info Item (…" at bounding box center [784, 386] width 1568 height 771
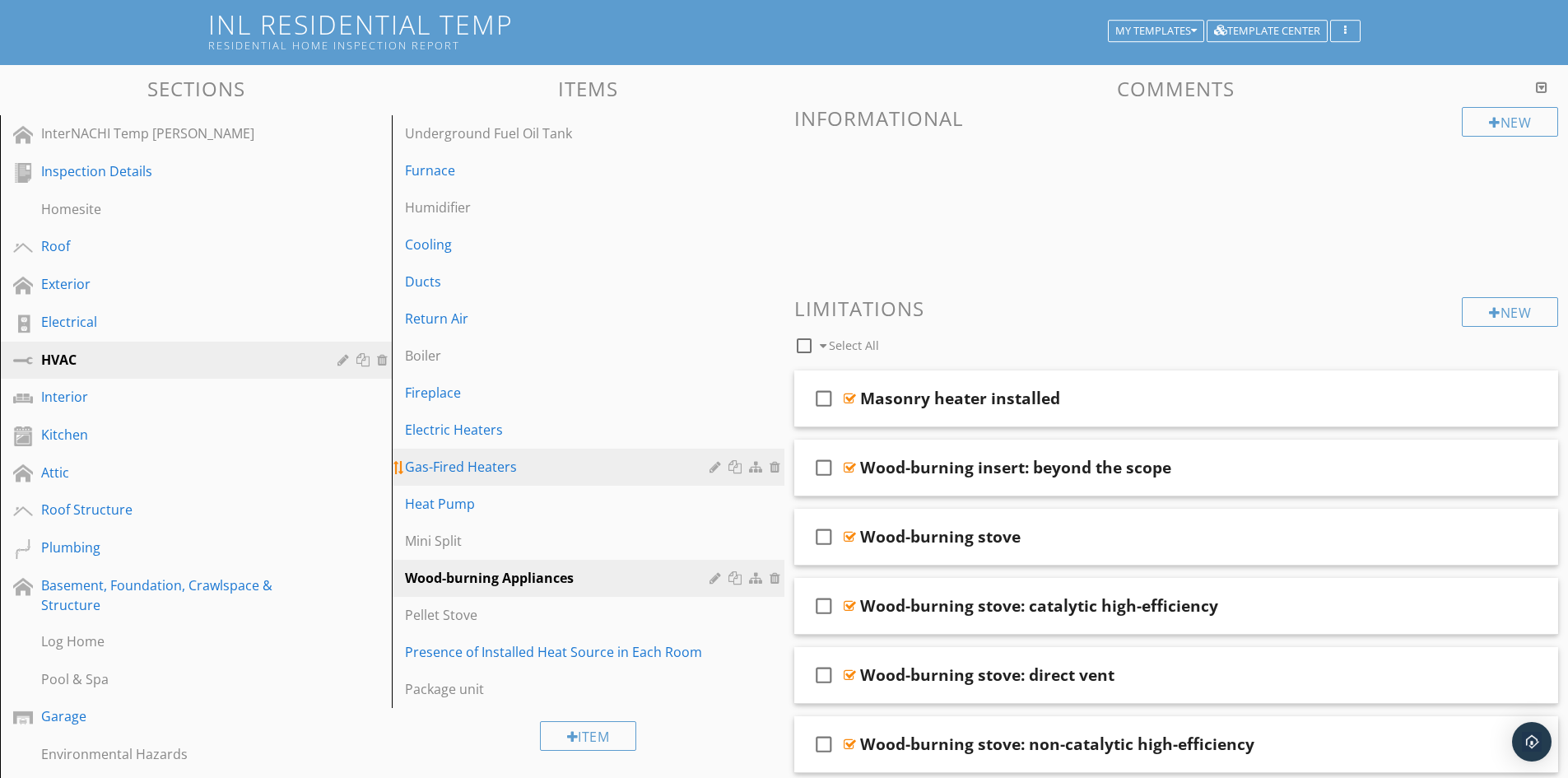
scroll to position [0, 0]
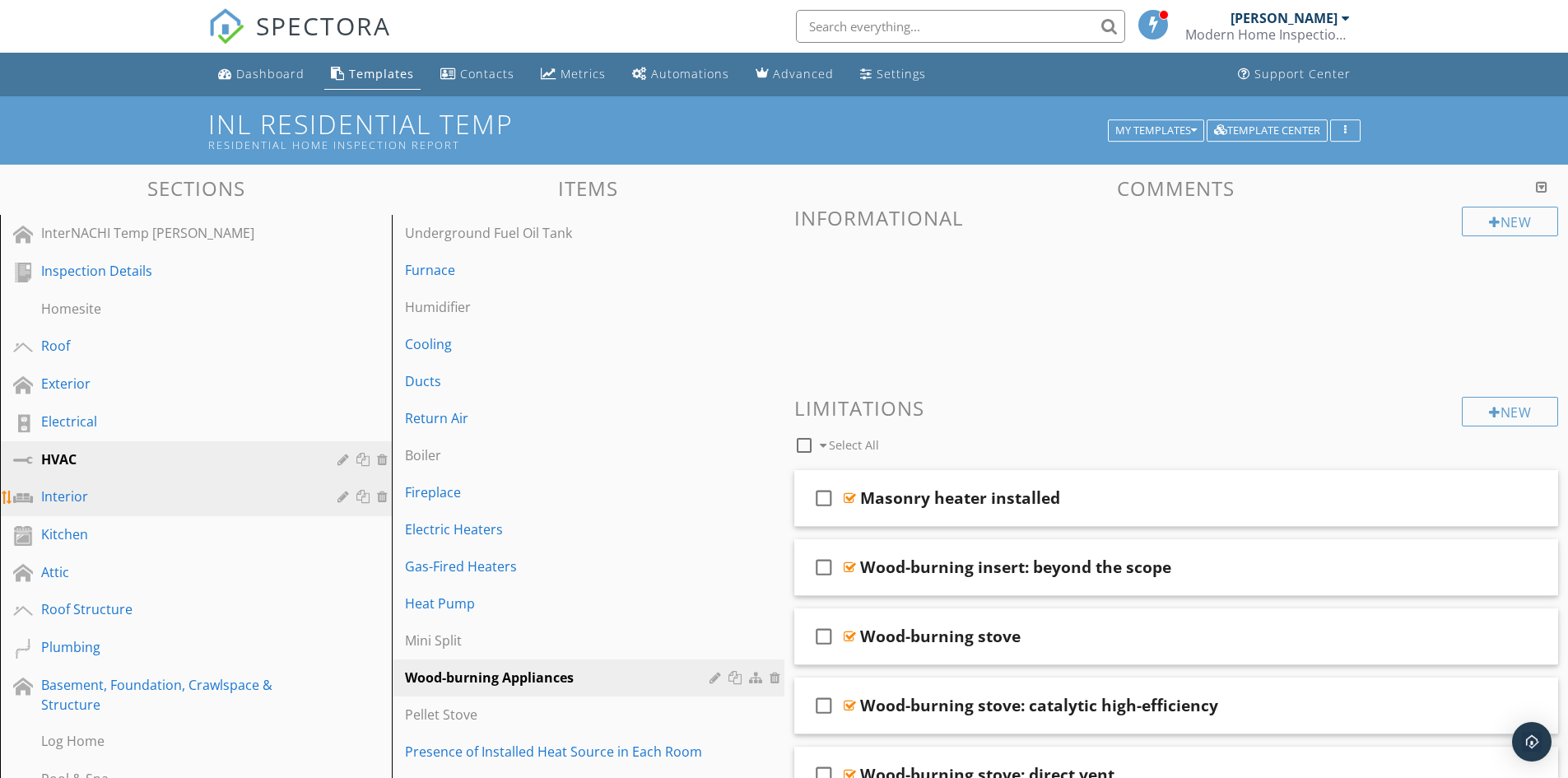
click at [90, 510] on link "Interior" at bounding box center [198, 498] width 387 height 38
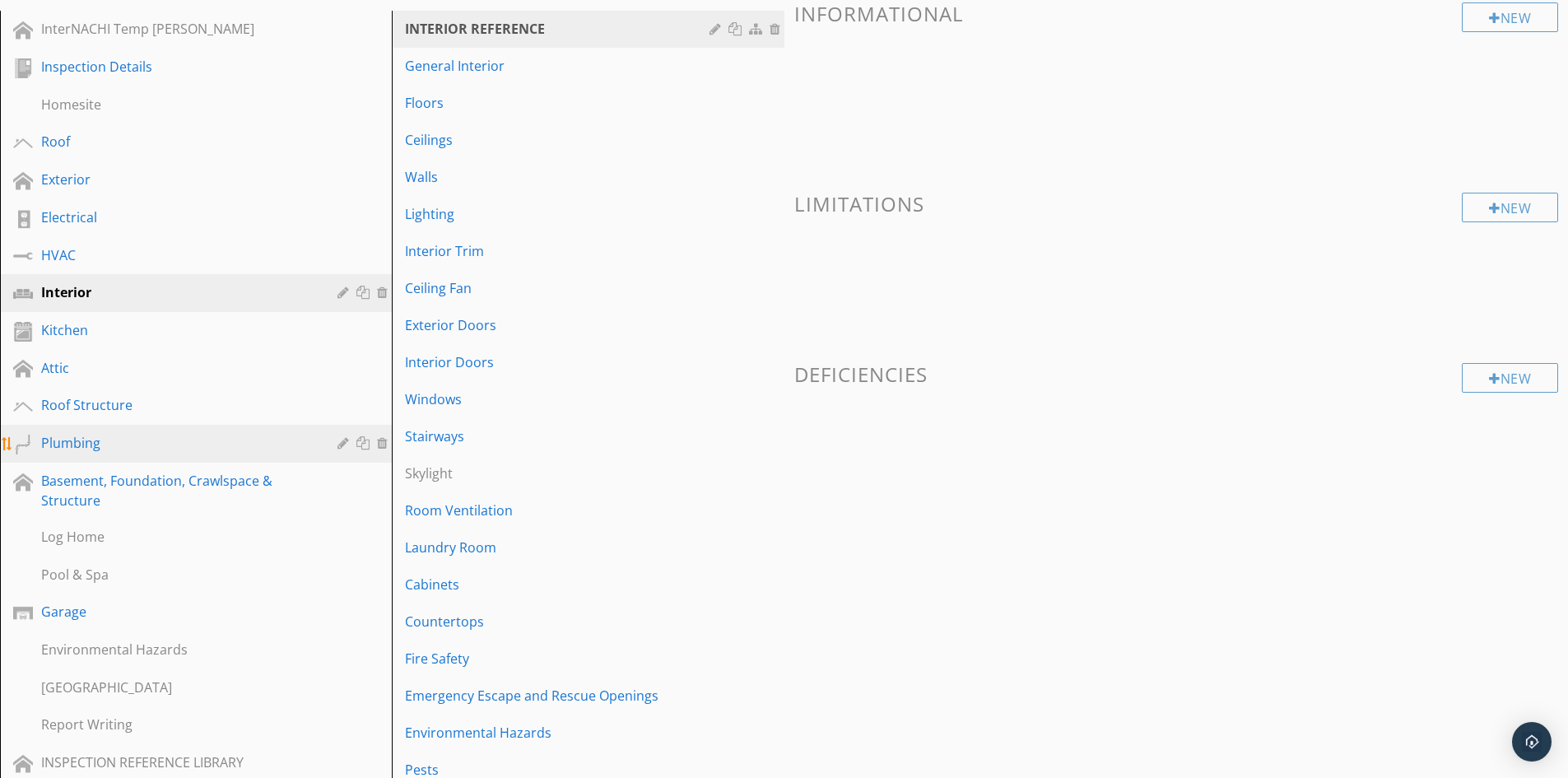
scroll to position [98, 0]
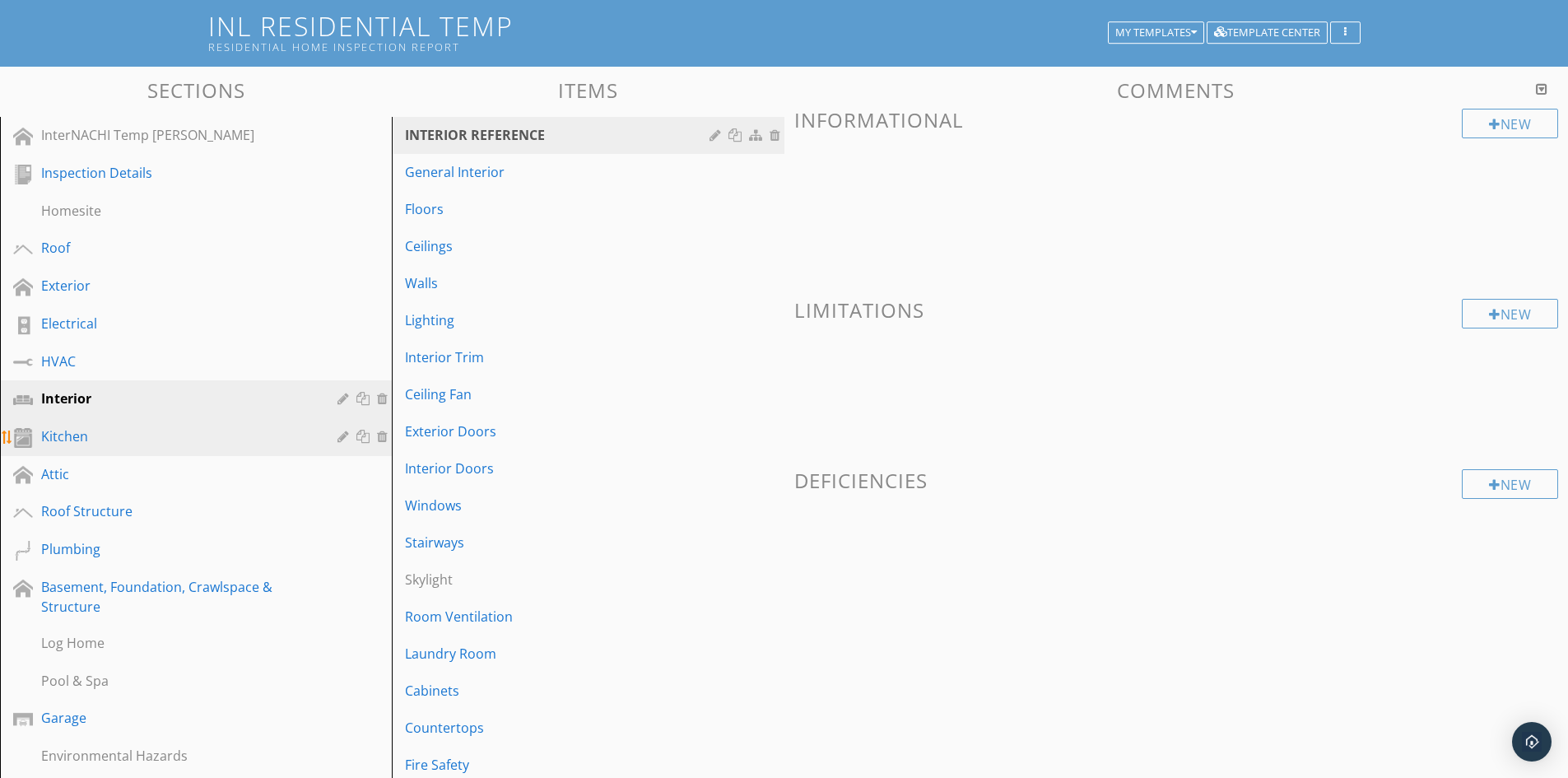
click at [114, 443] on div "Kitchen" at bounding box center [177, 436] width 273 height 20
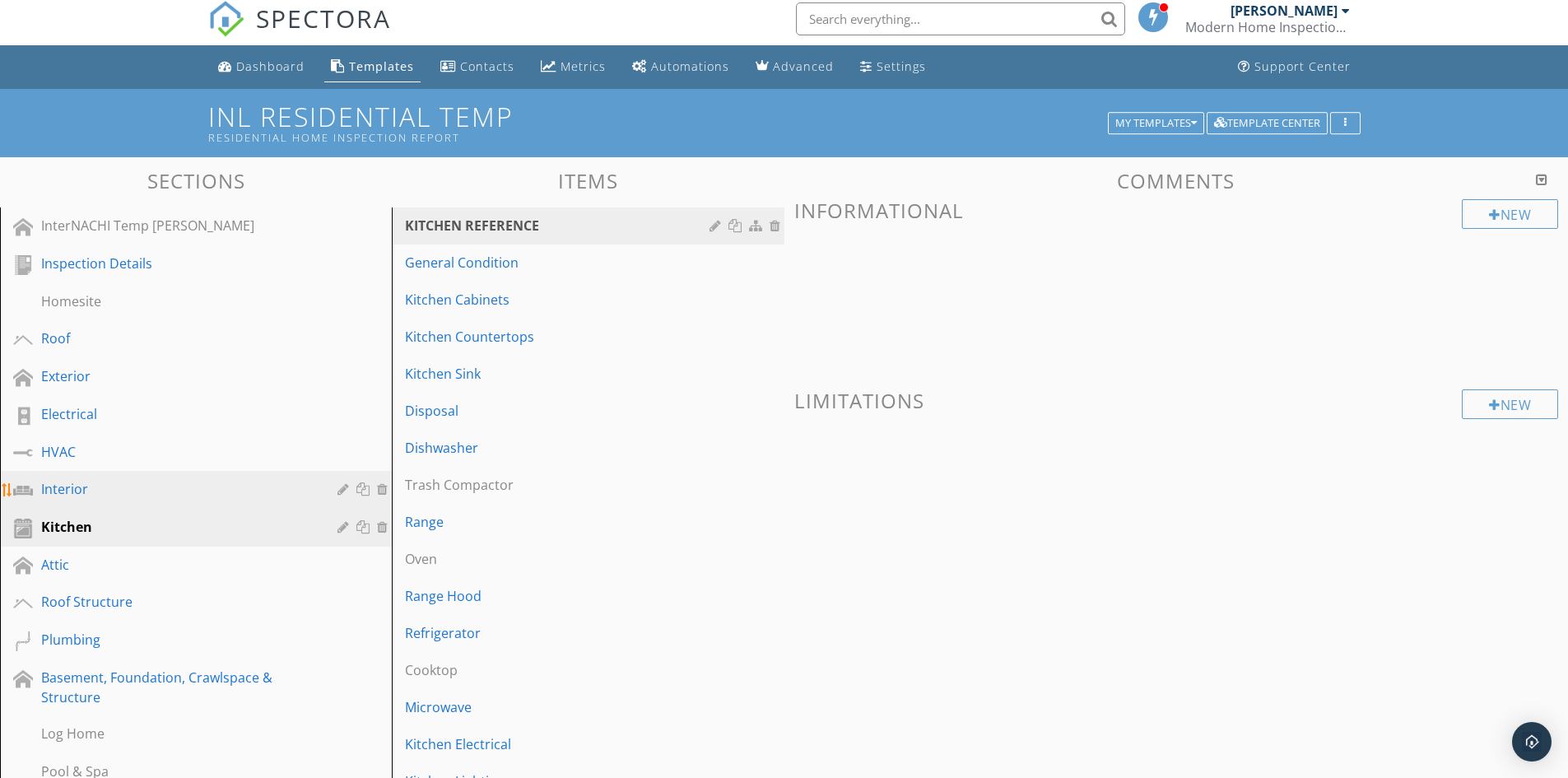
scroll to position [0, 0]
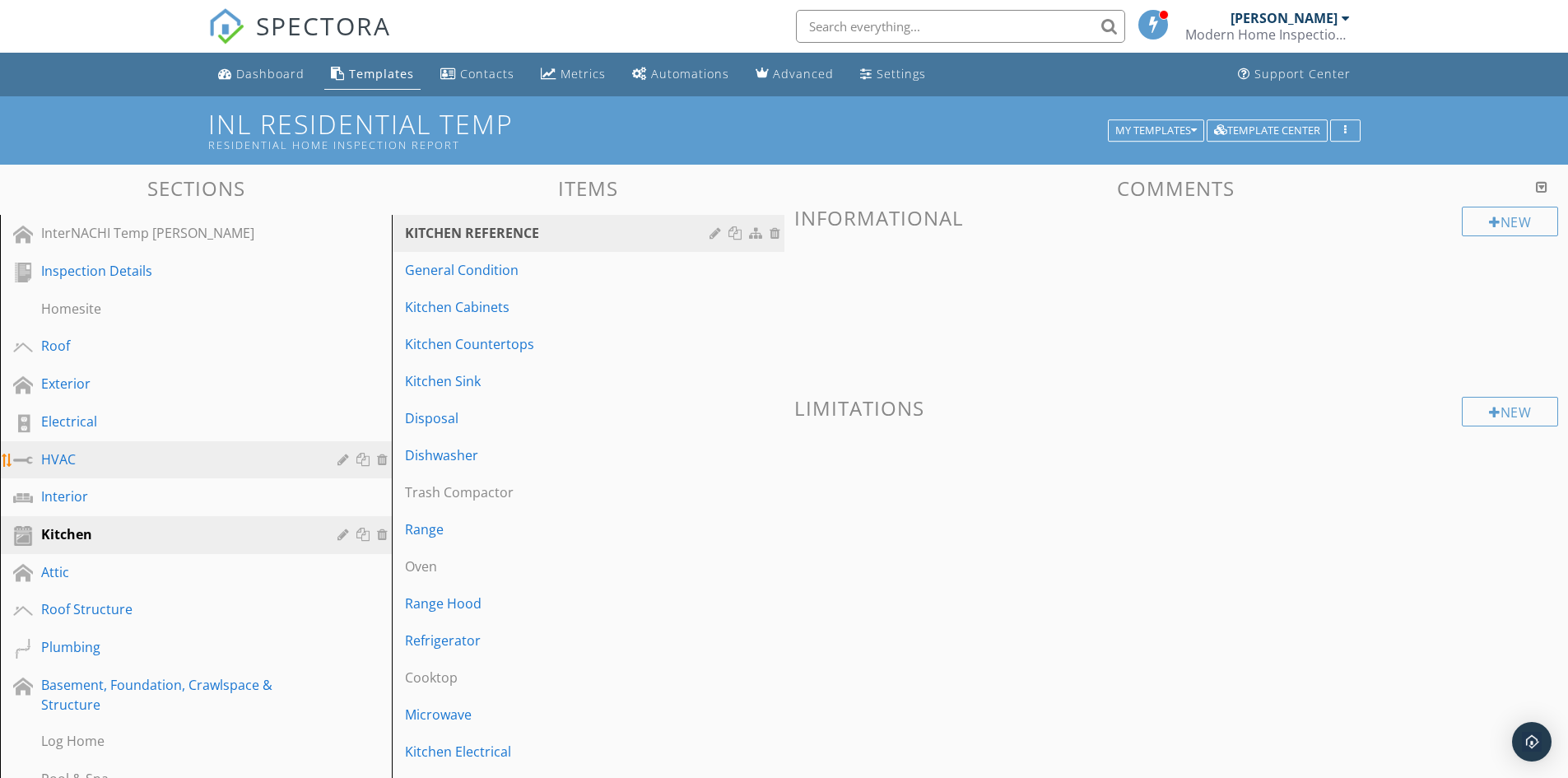
click at [97, 456] on div "HVAC" at bounding box center [177, 460] width 273 height 20
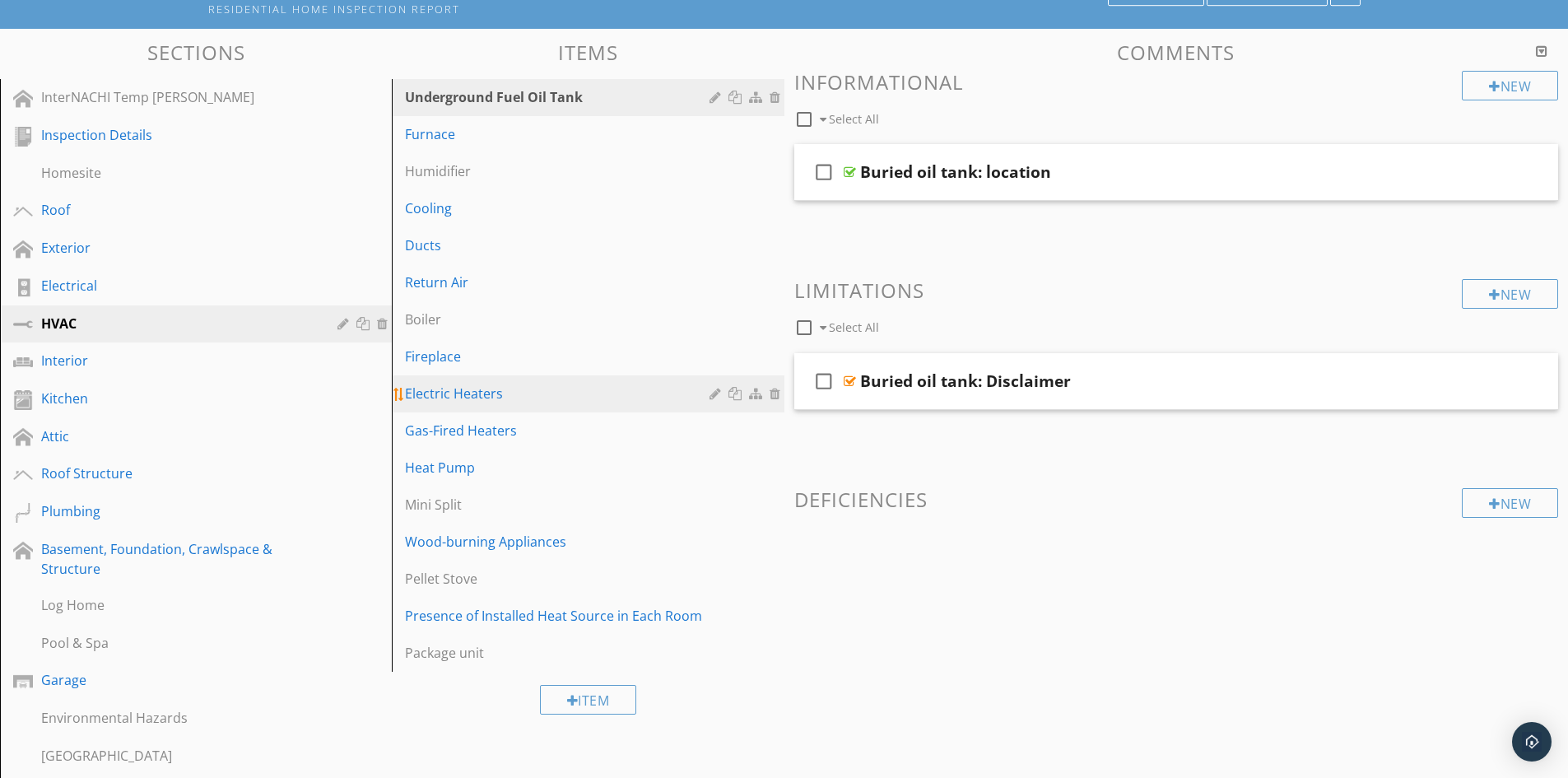
scroll to position [165, 0]
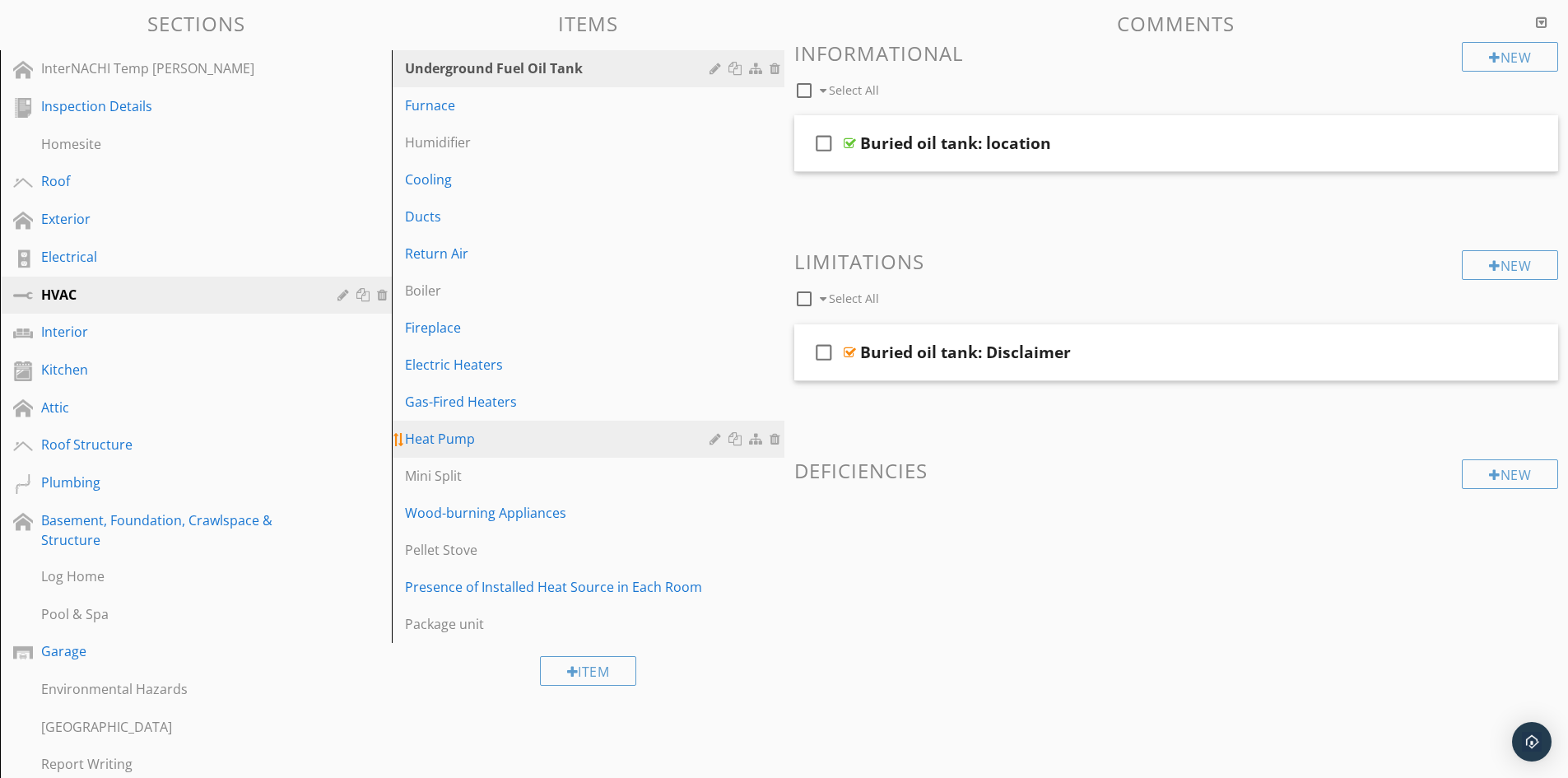
click at [483, 450] on link "Heat Pump" at bounding box center [590, 439] width 387 height 36
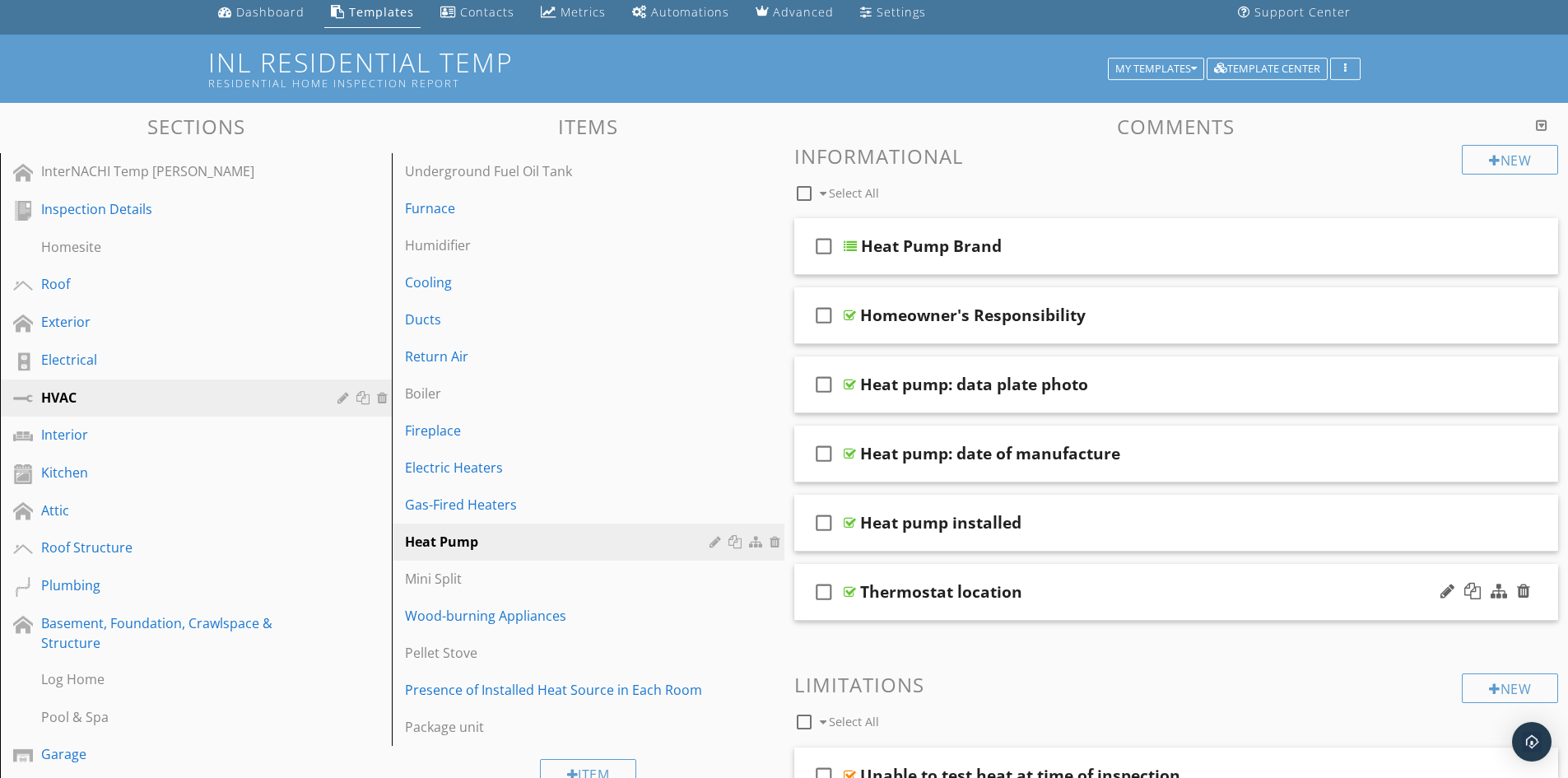
scroll to position [44, 0]
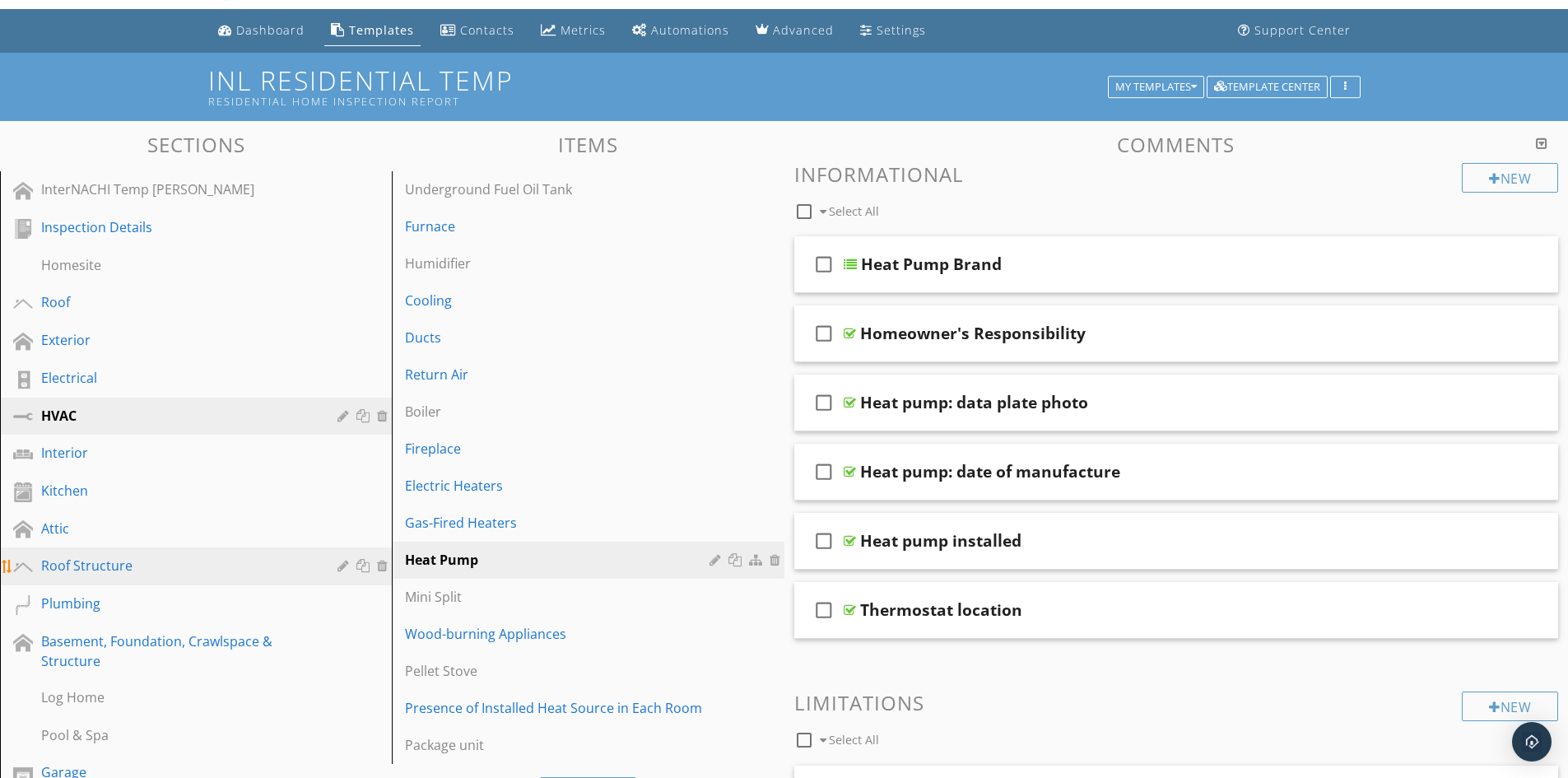
click at [94, 563] on div "Roof Structure" at bounding box center [177, 566] width 273 height 20
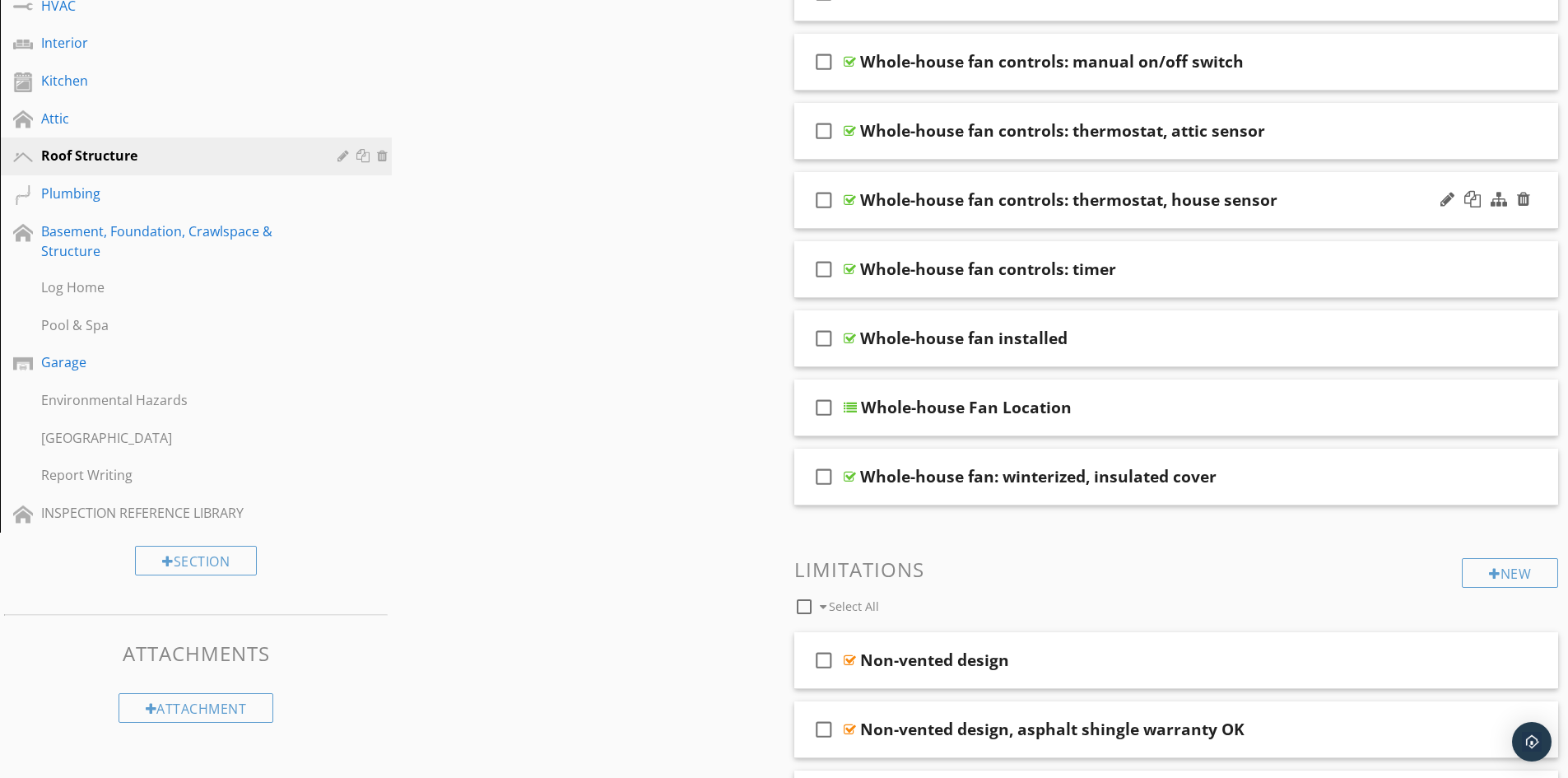
scroll to position [455, 0]
click at [943, 406] on div "Whole-house Fan Location" at bounding box center [967, 406] width 211 height 20
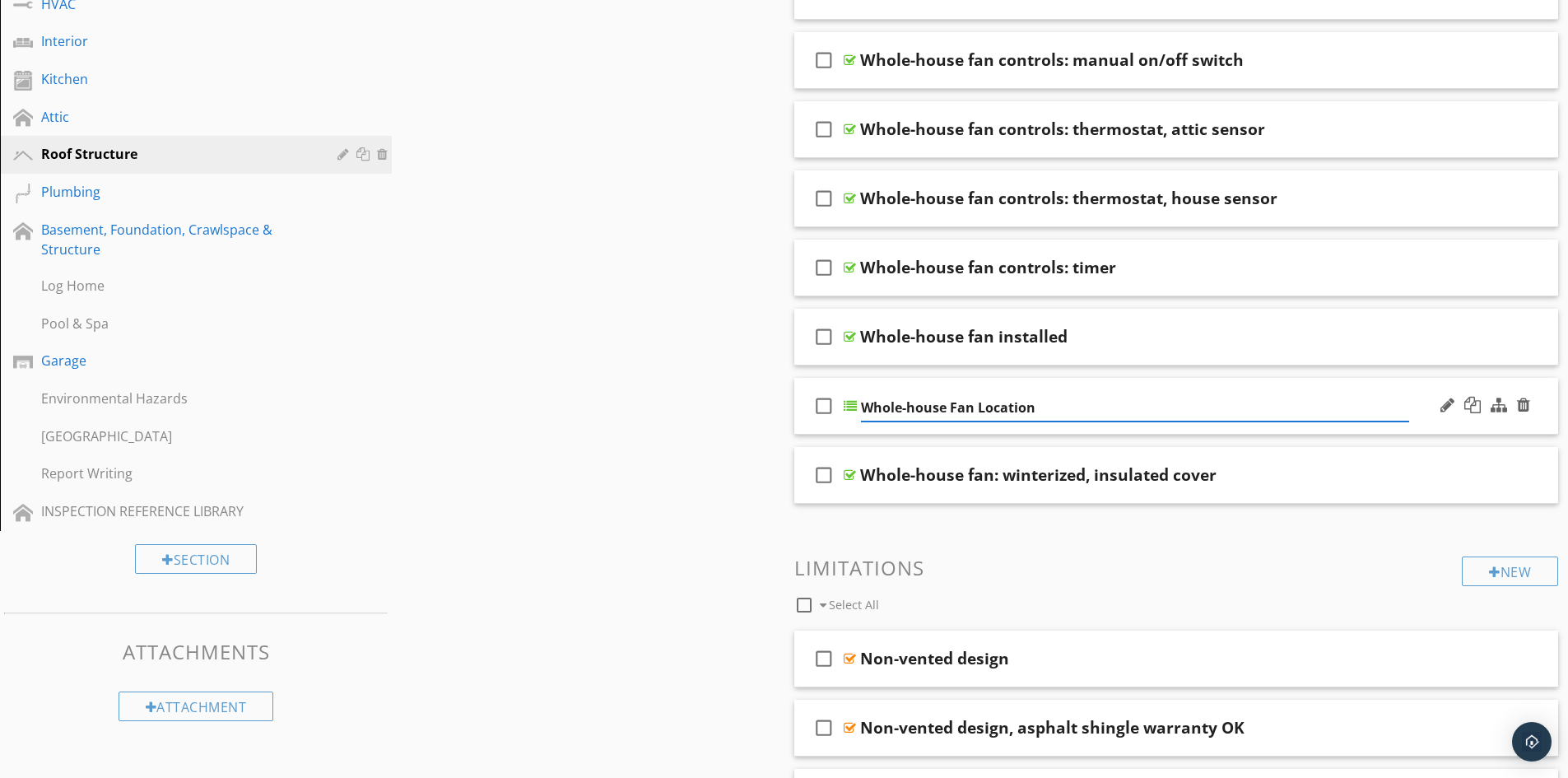
click at [837, 417] on icon "check_box_outline_blank" at bounding box center [824, 406] width 26 height 40
click at [852, 418] on div "check_box Whole-house Fan Location" at bounding box center [1177, 406] width 765 height 57
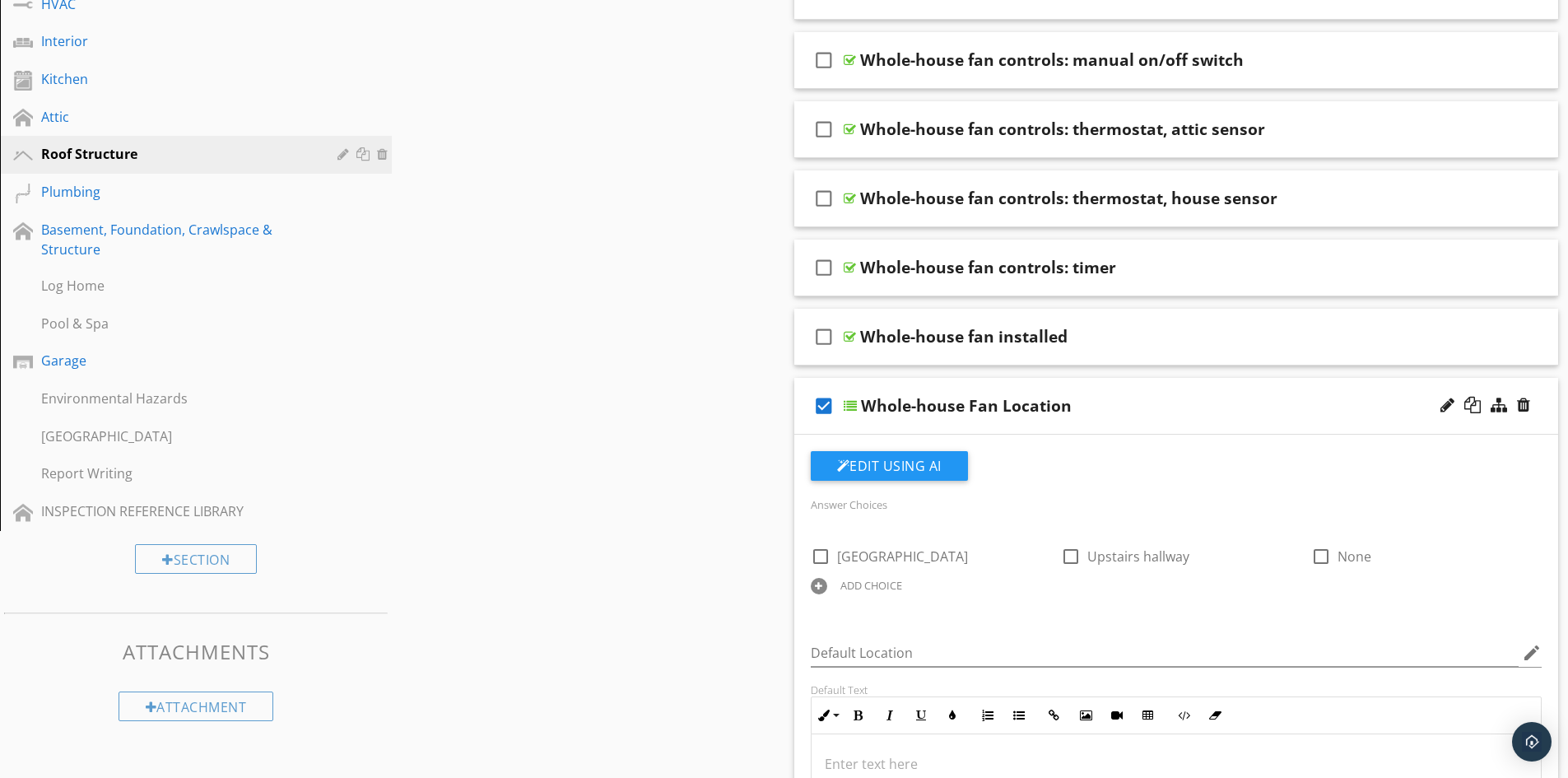
click at [824, 409] on icon "check_box" at bounding box center [824, 406] width 26 height 40
click at [1451, 400] on div at bounding box center [1447, 405] width 14 height 16
click at [1441, 411] on div at bounding box center [1447, 405] width 14 height 16
click at [1530, 407] on div at bounding box center [1523, 405] width 14 height 16
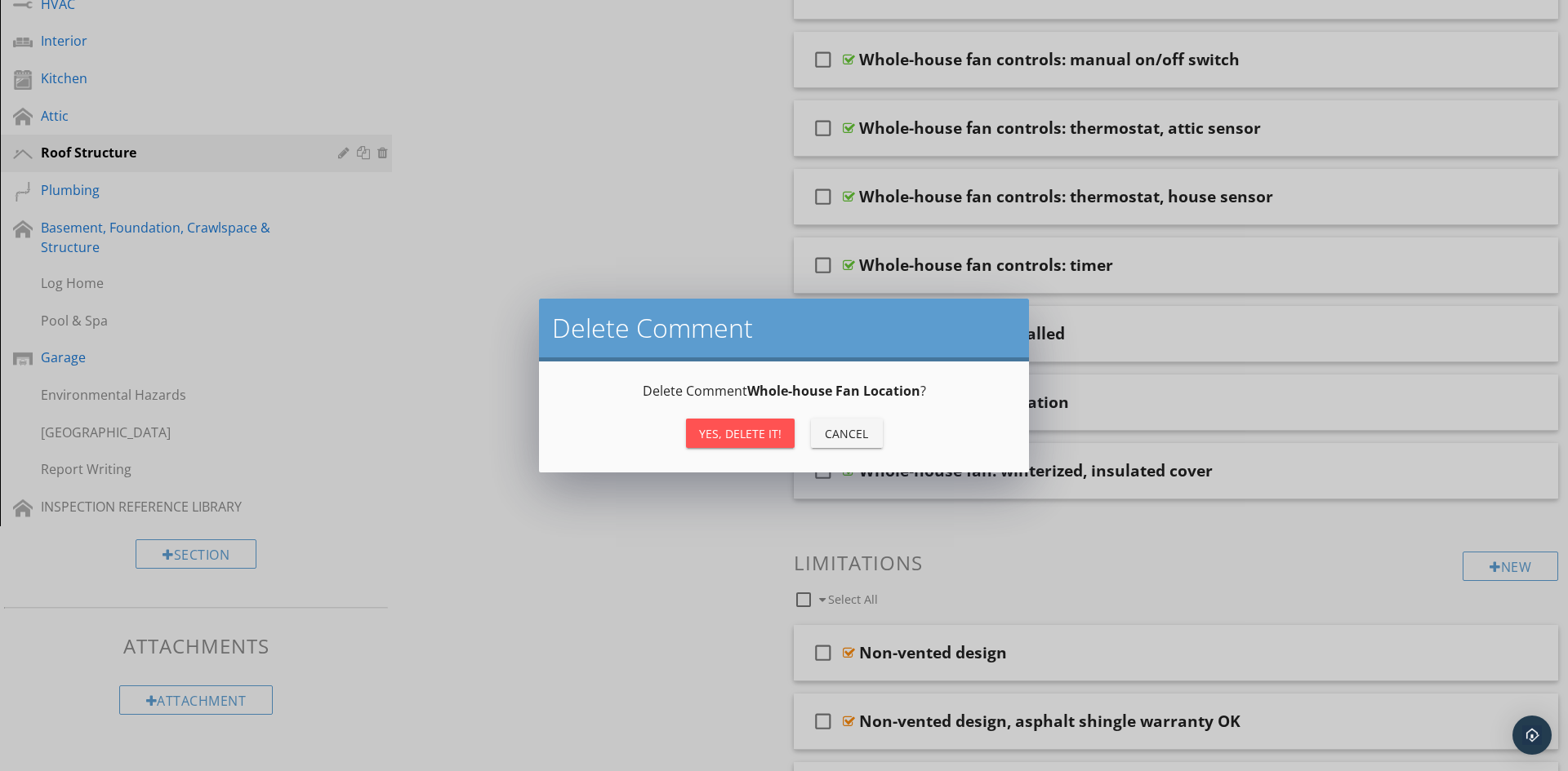
click at [731, 431] on div "Yes, Delete it!" at bounding box center [741, 433] width 83 height 17
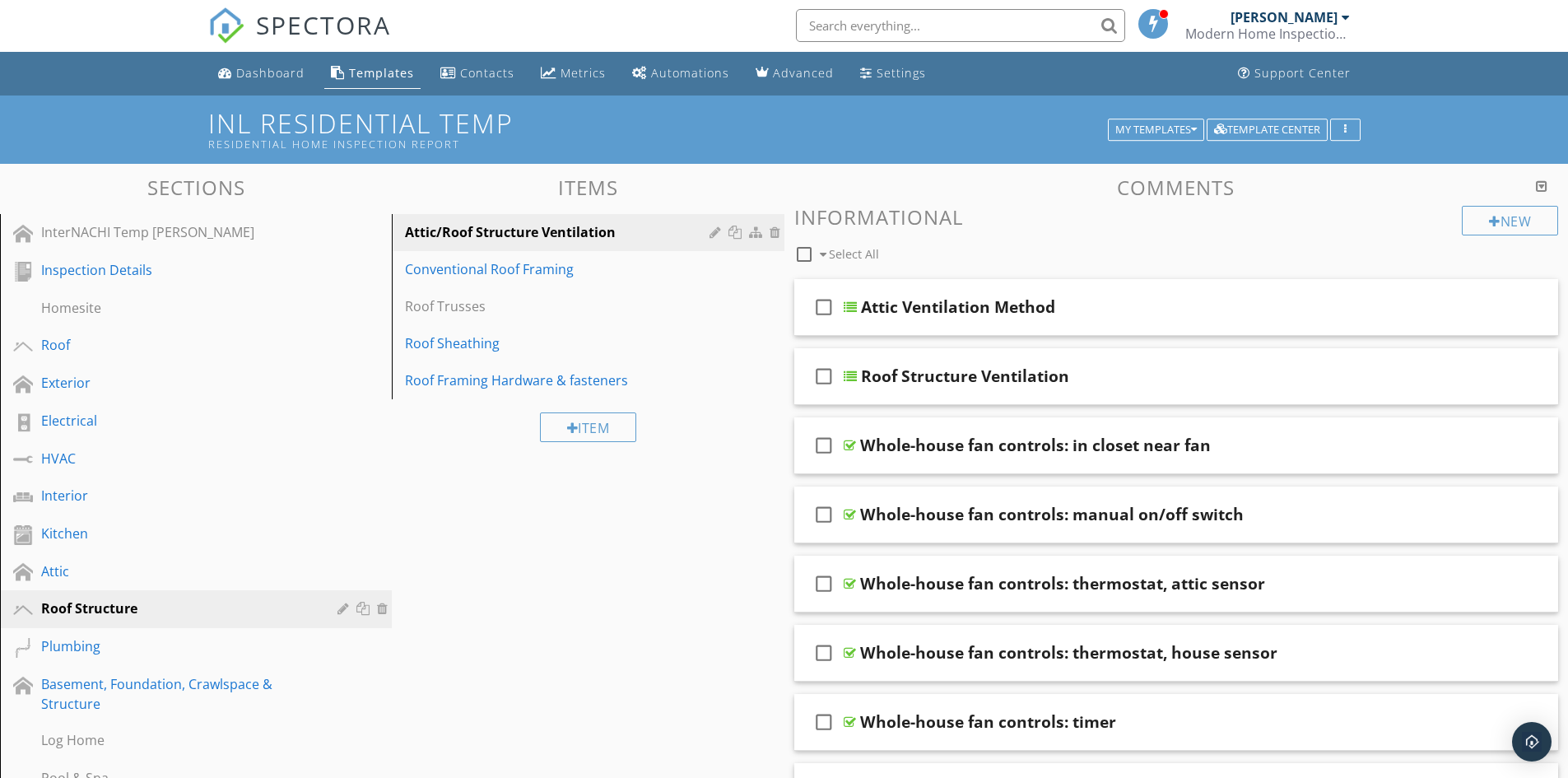
scroll to position [0, 0]
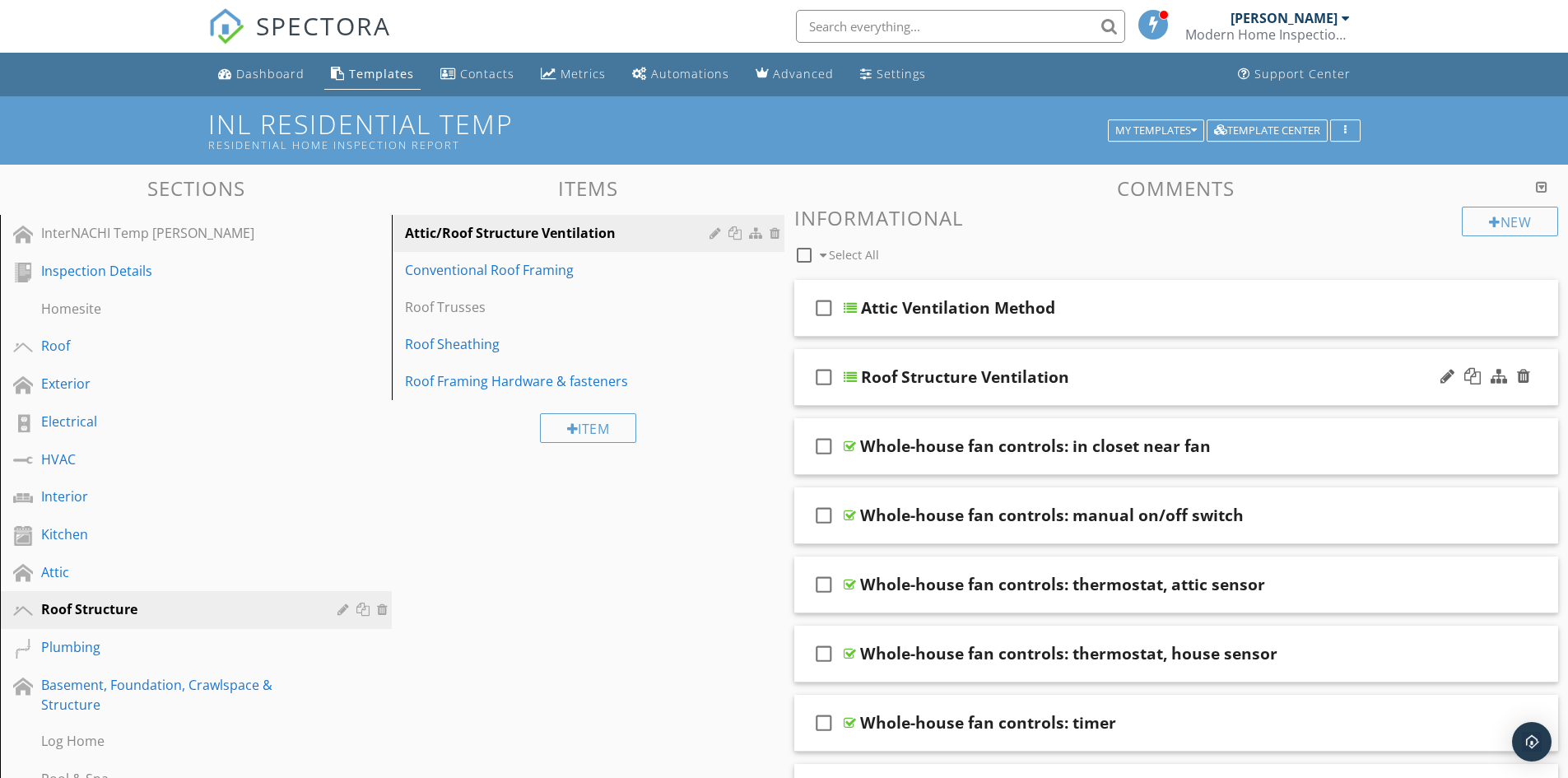
click at [1096, 370] on div "Roof Structure Ventilation" at bounding box center [1136, 377] width 549 height 20
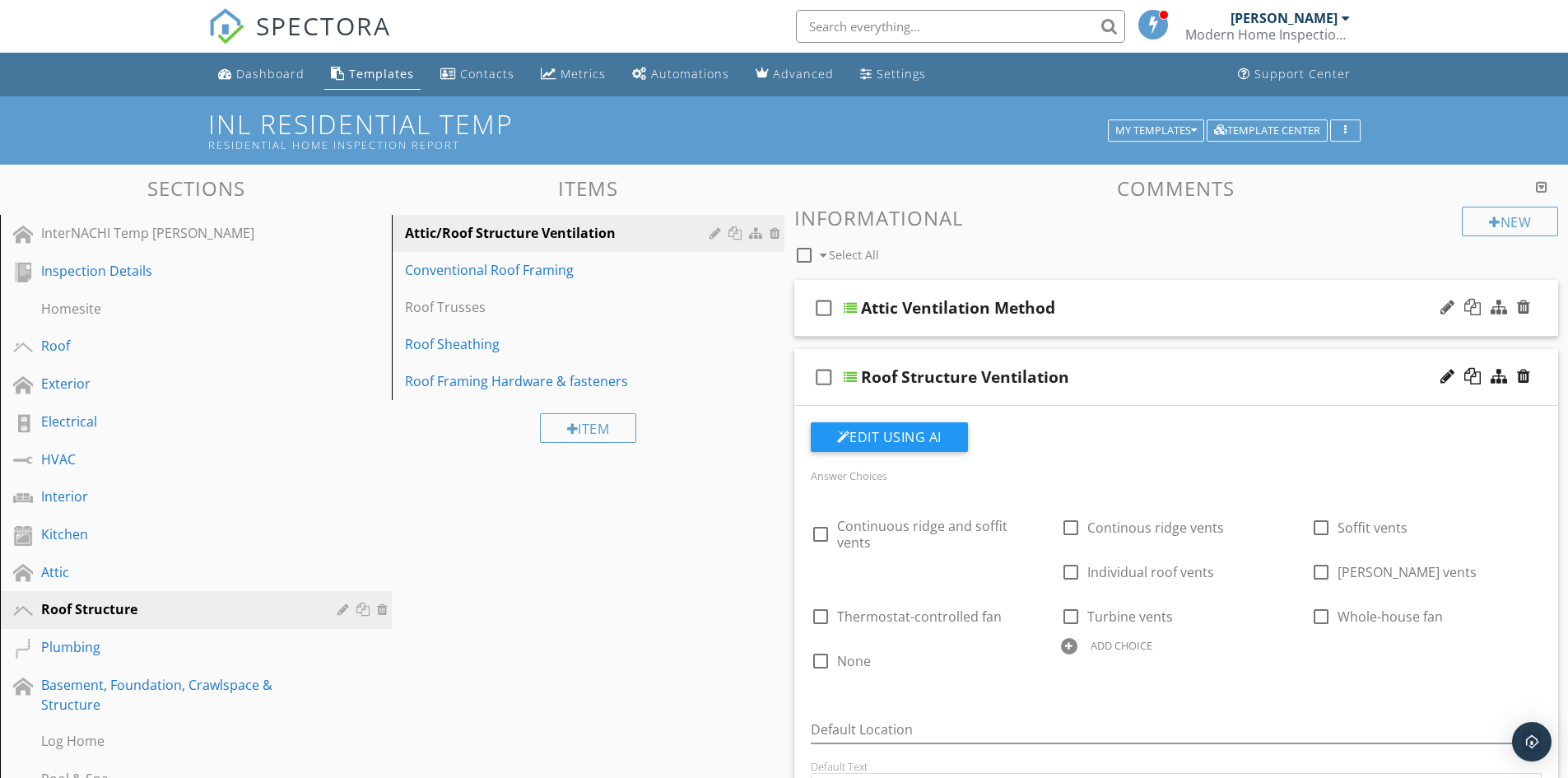
click at [1065, 336] on div "check_box_outline_blank Attic Ventilation Method" at bounding box center [1177, 308] width 765 height 57
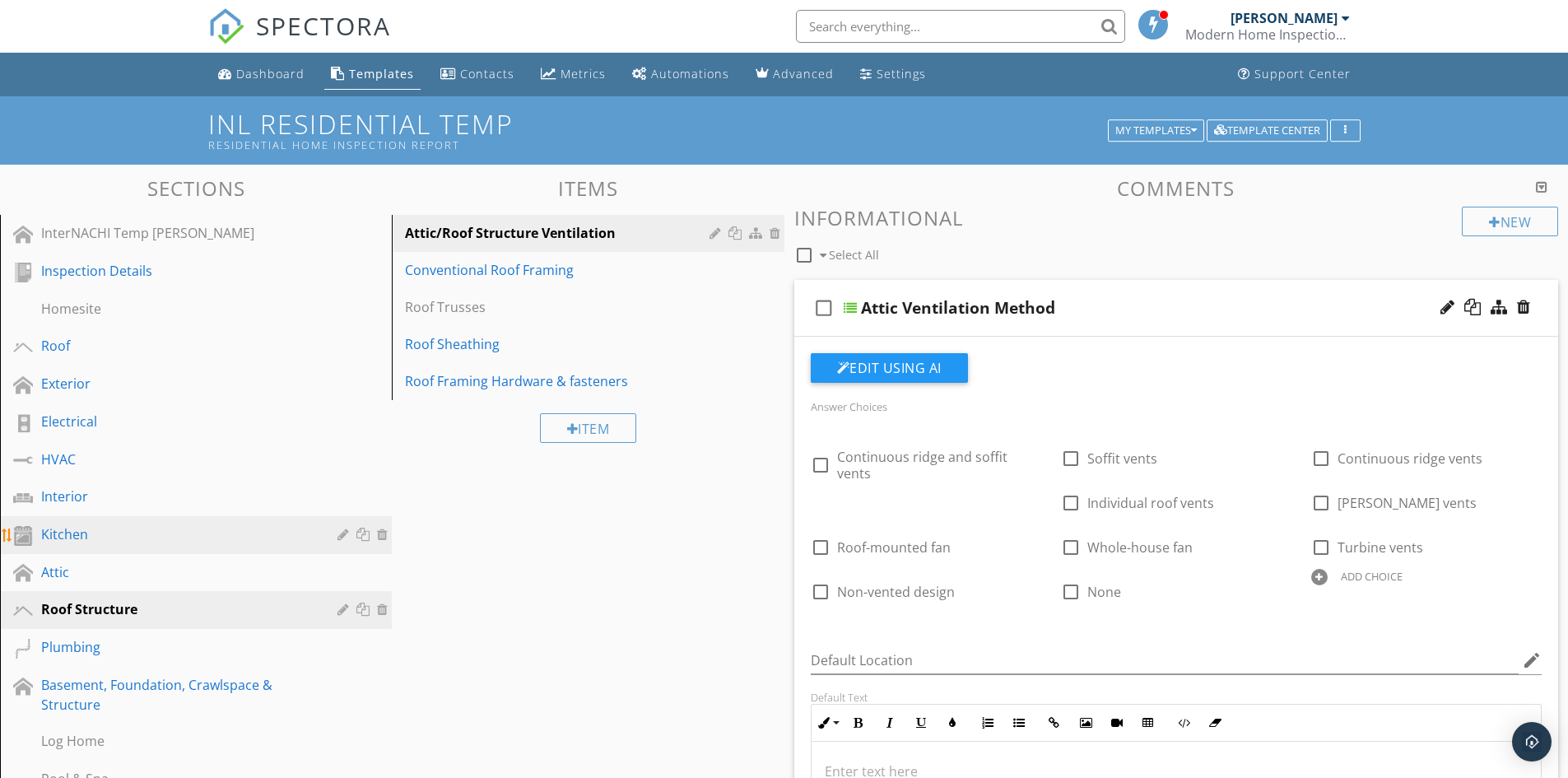
scroll to position [83, 0]
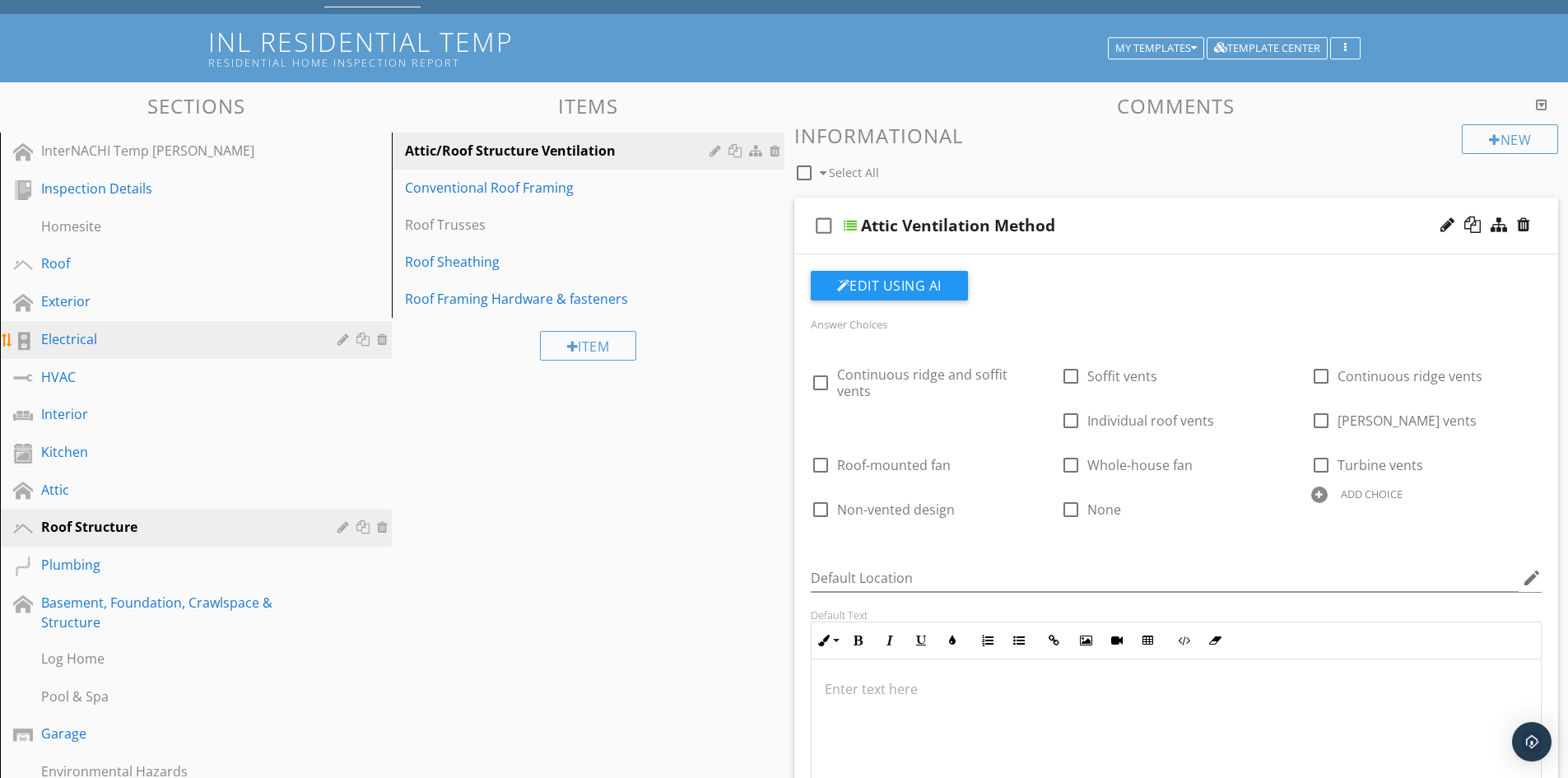
click at [91, 352] on link "Electrical" at bounding box center [198, 340] width 387 height 38
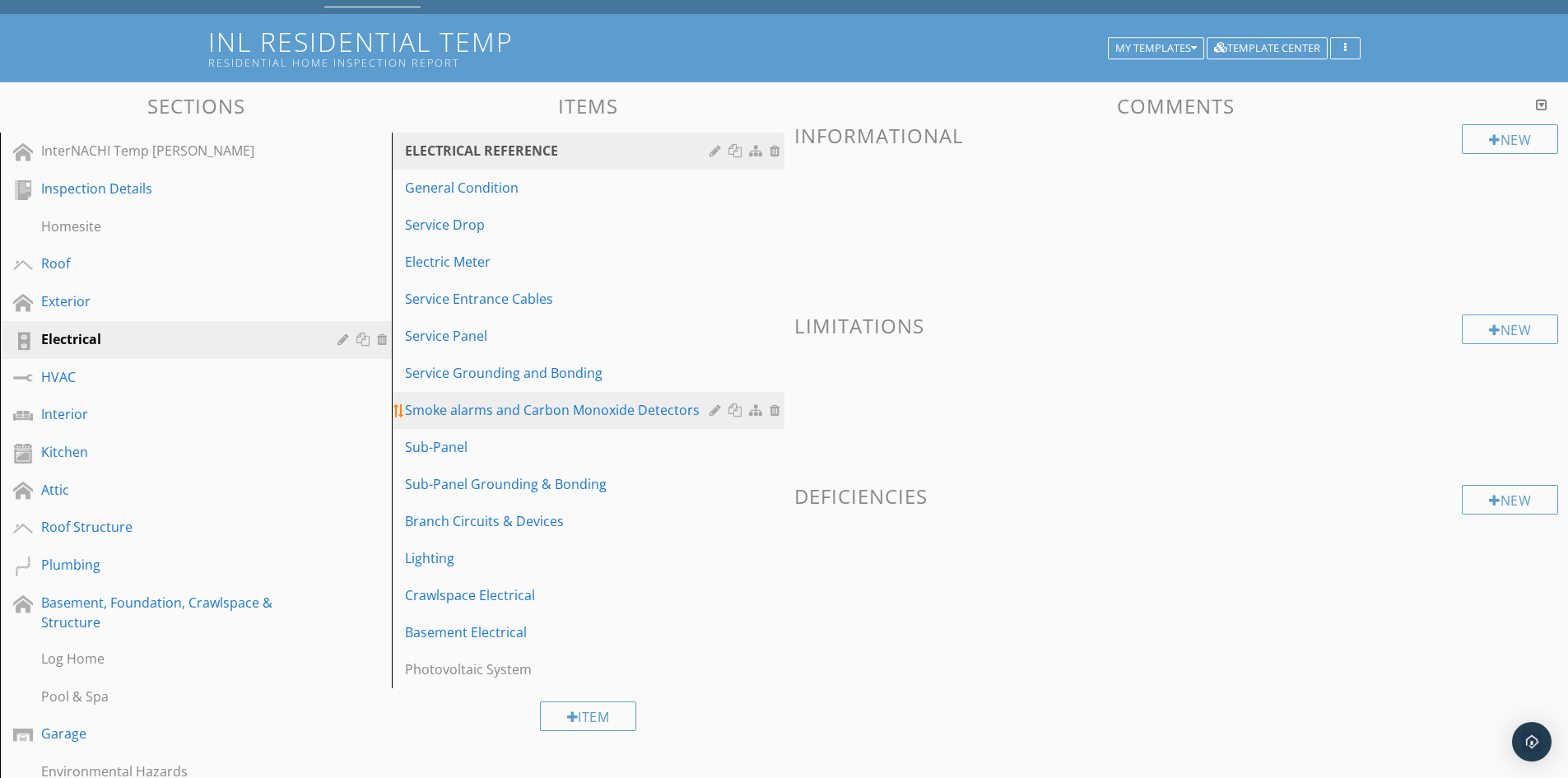
click at [572, 412] on div "Smoke alarms and Carbon Monoxide Detectors" at bounding box center [560, 410] width 309 height 20
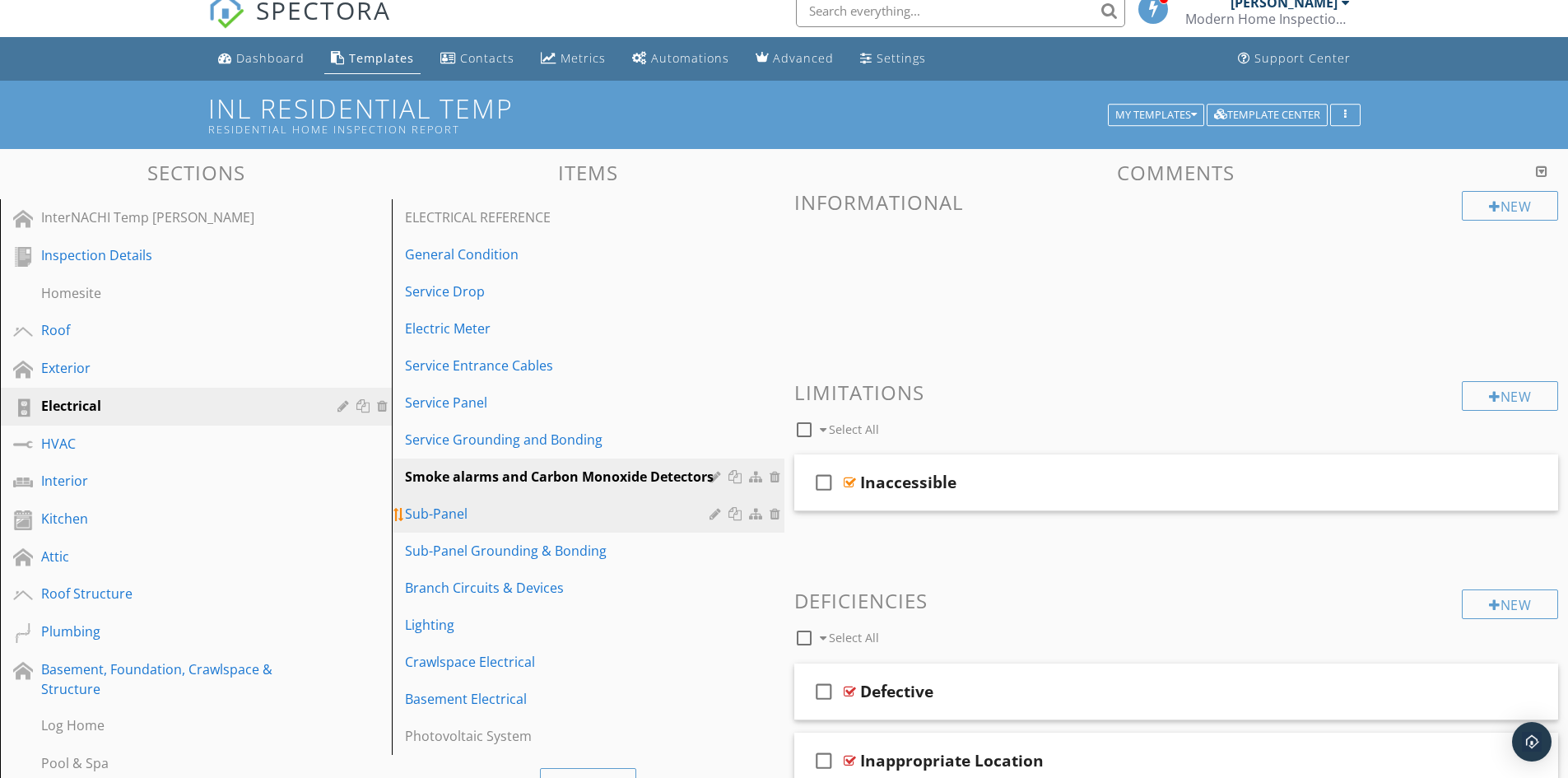
scroll to position [98, 0]
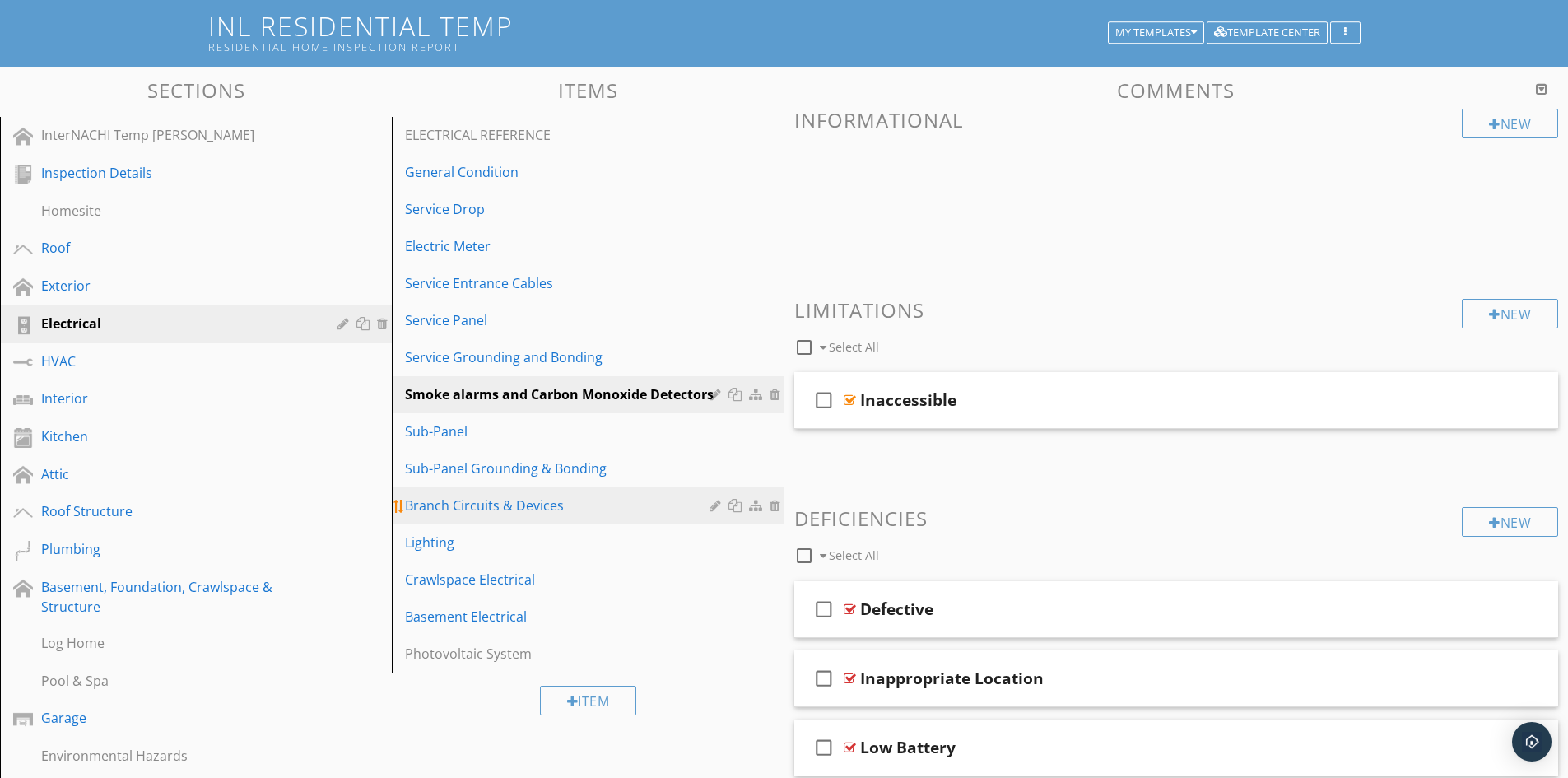
click at [576, 496] on div "Branch Circuits & Devices" at bounding box center [560, 506] width 309 height 20
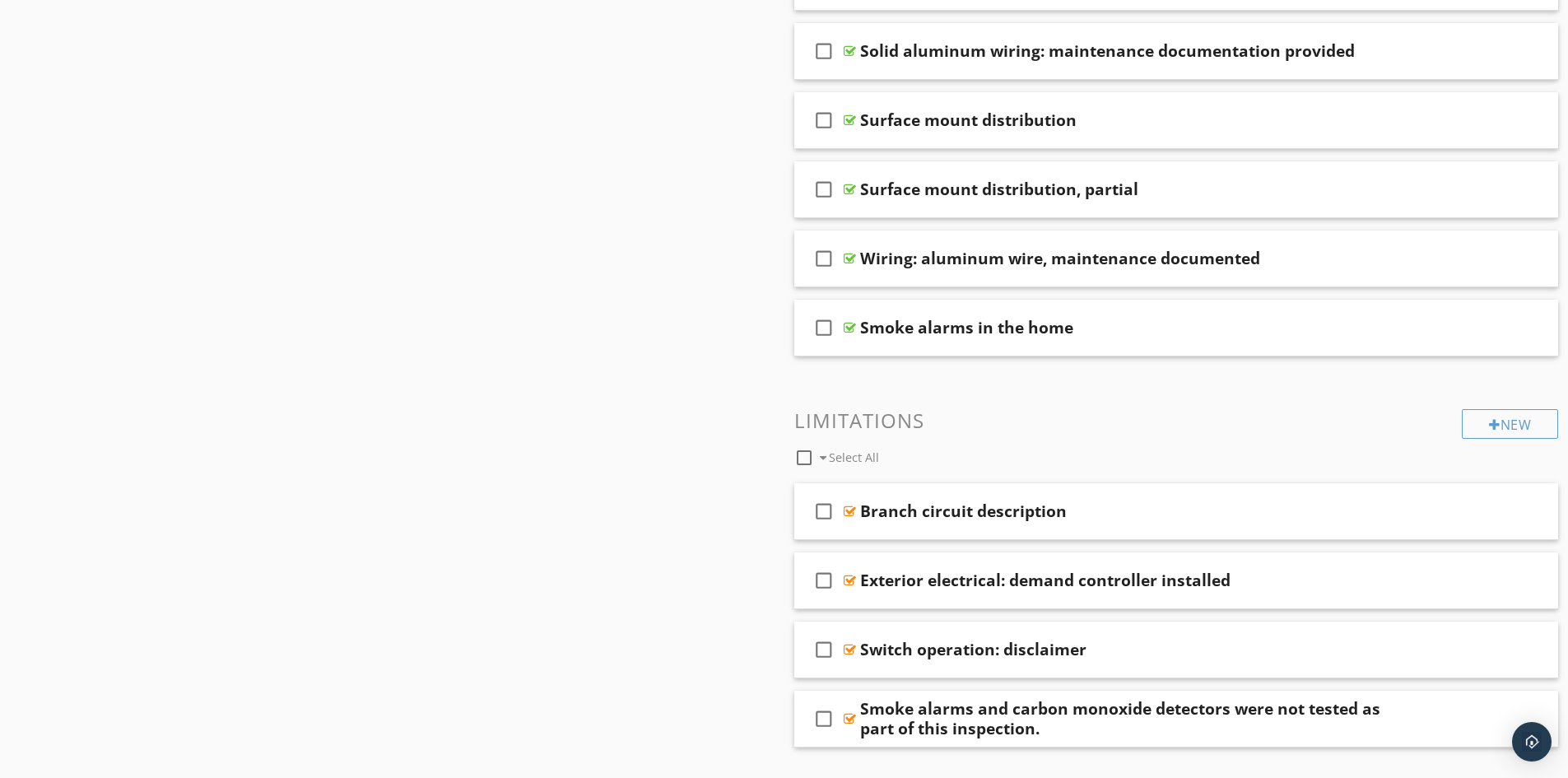
scroll to position [1252, 0]
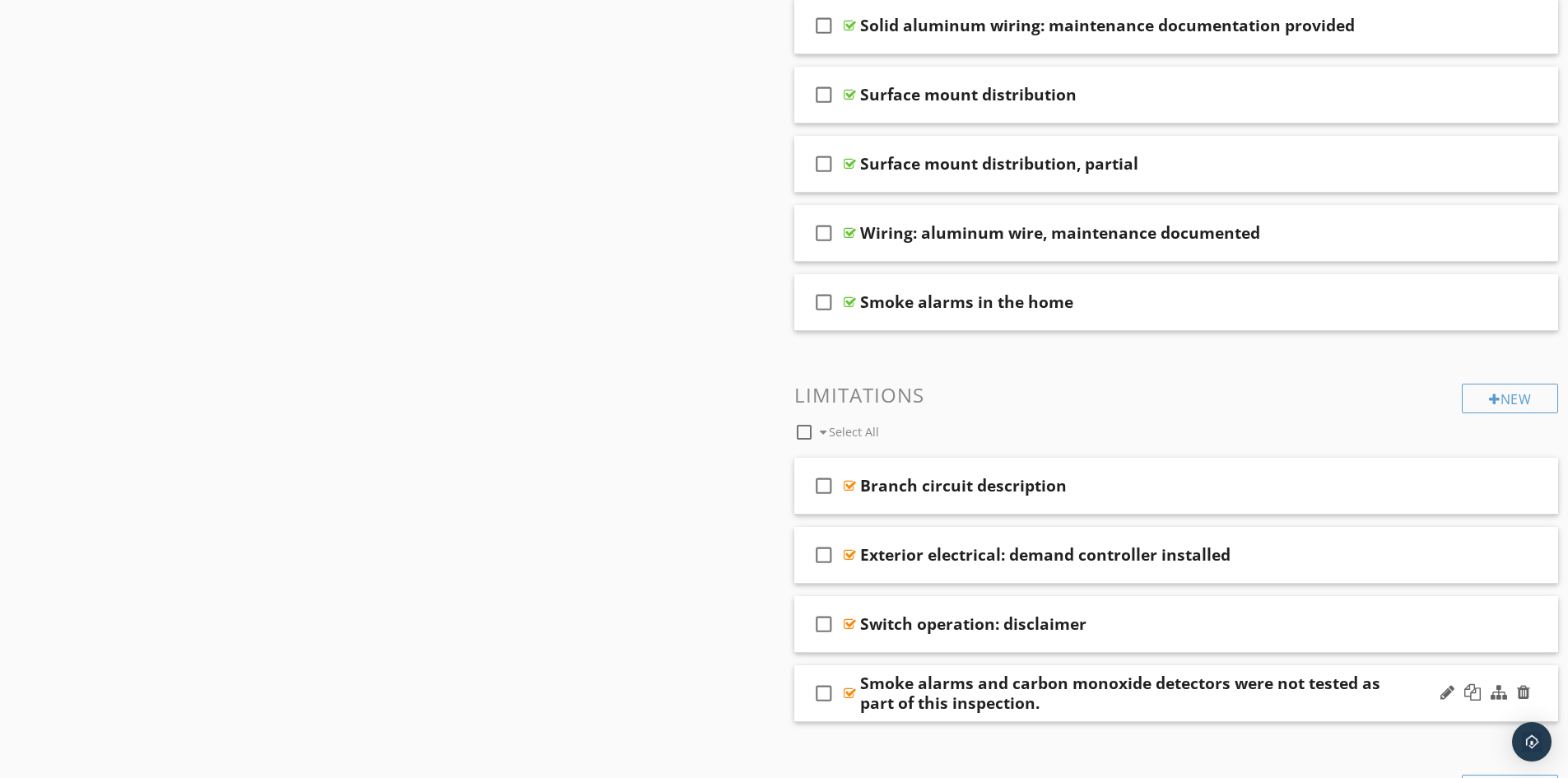
click at [1075, 707] on div "Smoke alarms and carbon monoxide detectors were not tested as part of this insp…" at bounding box center [1135, 693] width 549 height 40
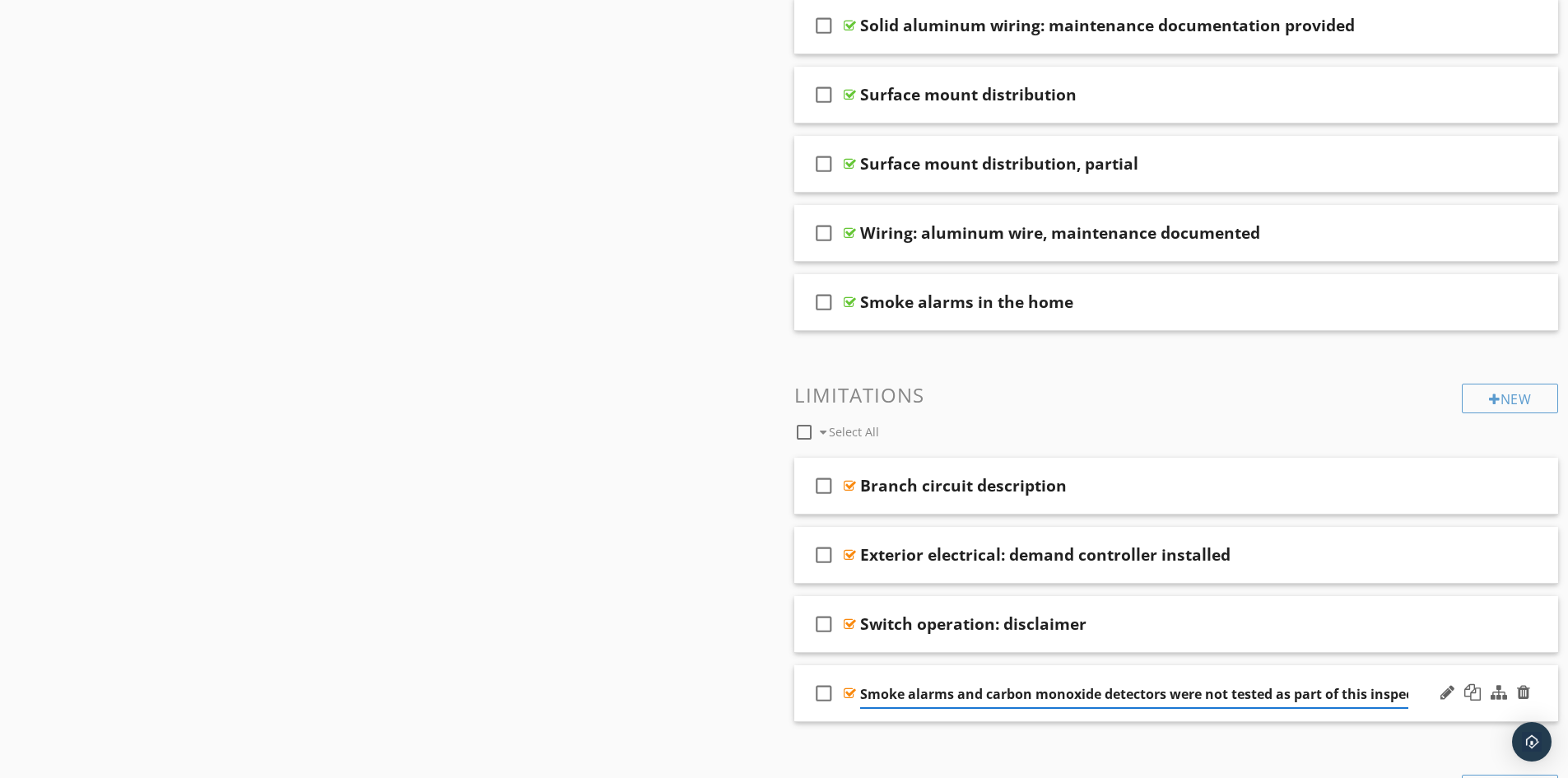
scroll to position [0, 35]
click at [1216, 715] on div "check_box_outline_blank Smoke alarms and carbon monoxide detectors were not tes…" at bounding box center [1177, 693] width 765 height 57
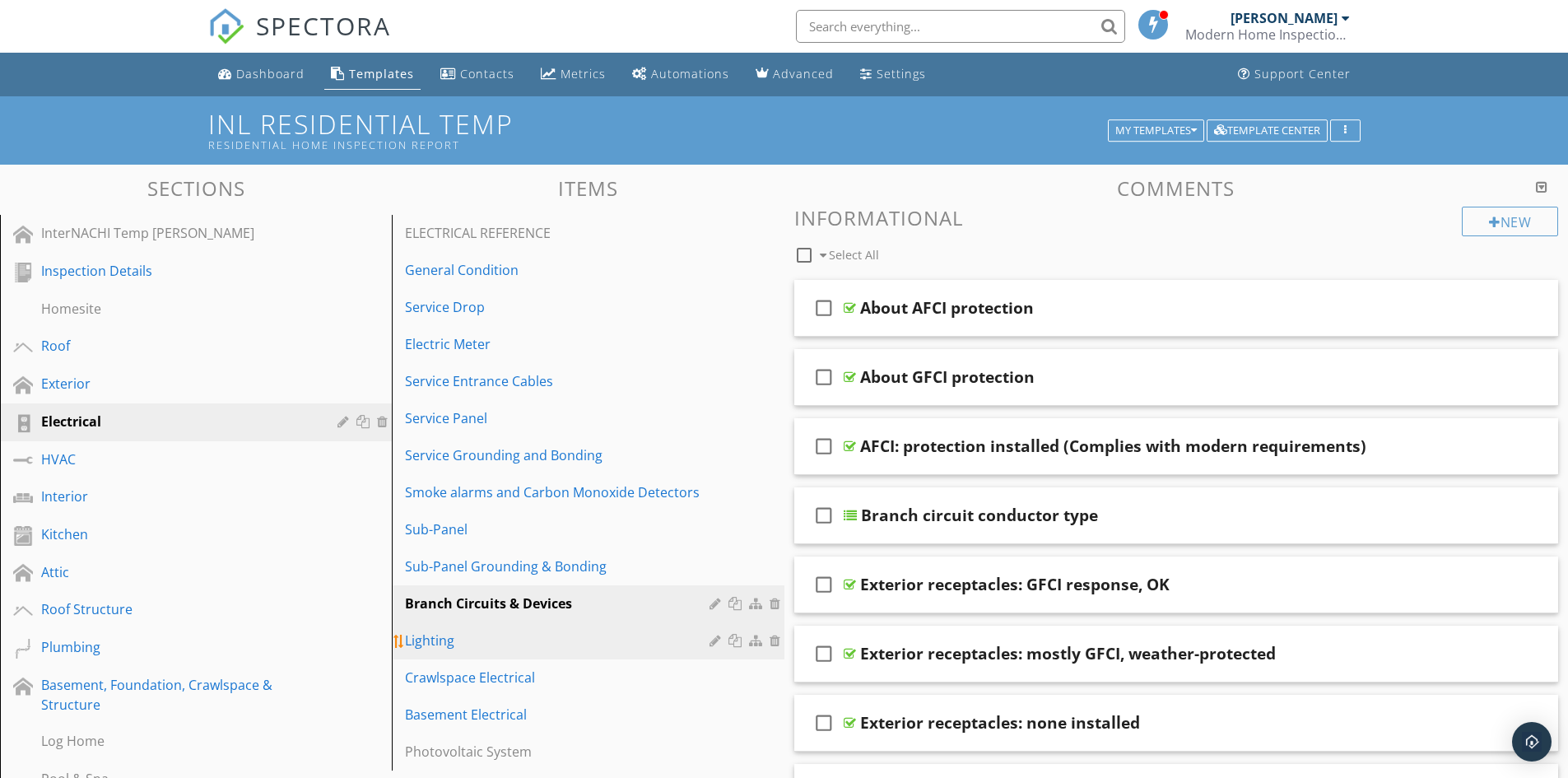
scroll to position [83, 0]
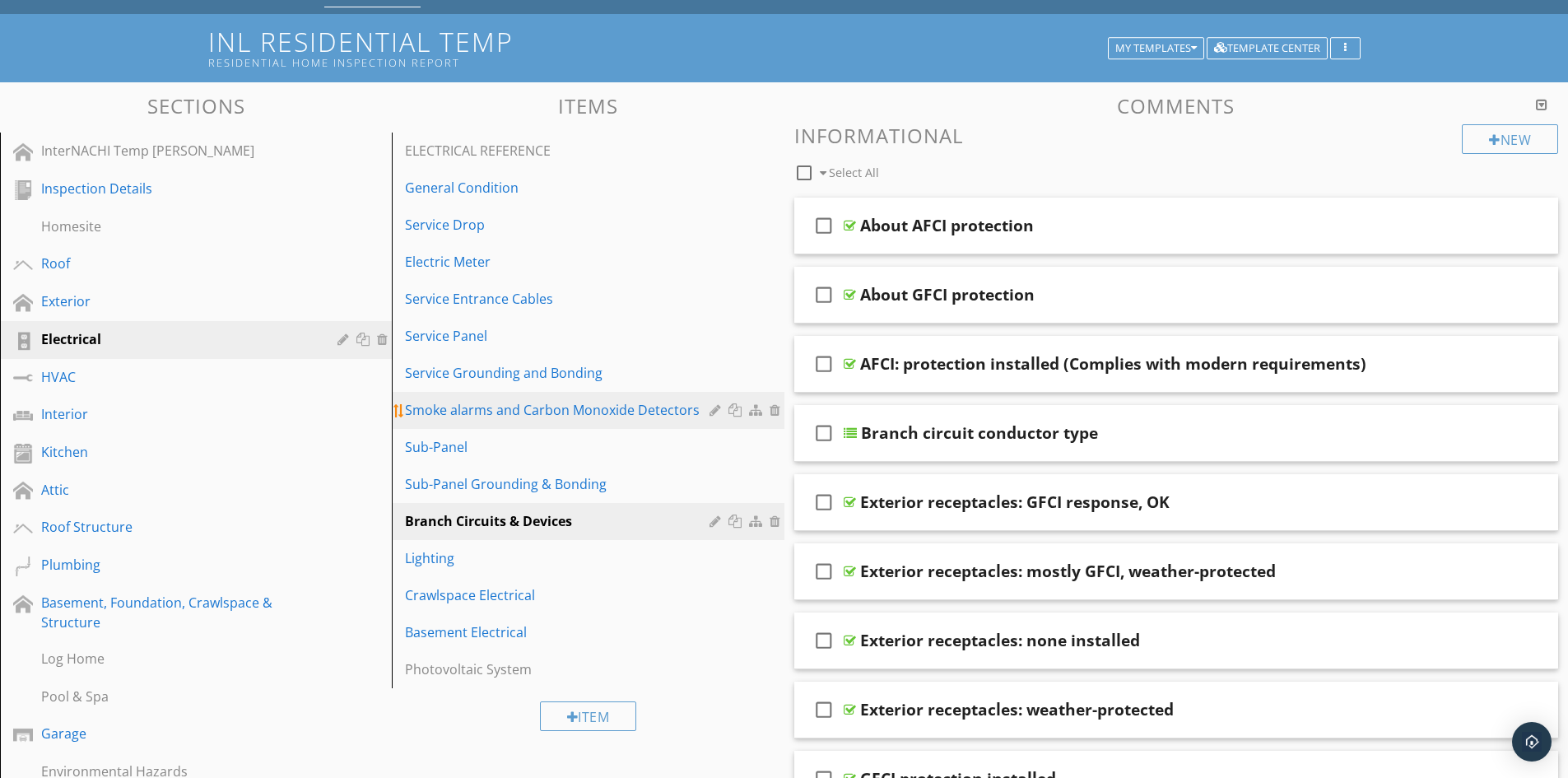
click at [567, 415] on div "Smoke alarms and Carbon Monoxide Detectors" at bounding box center [560, 410] width 309 height 20
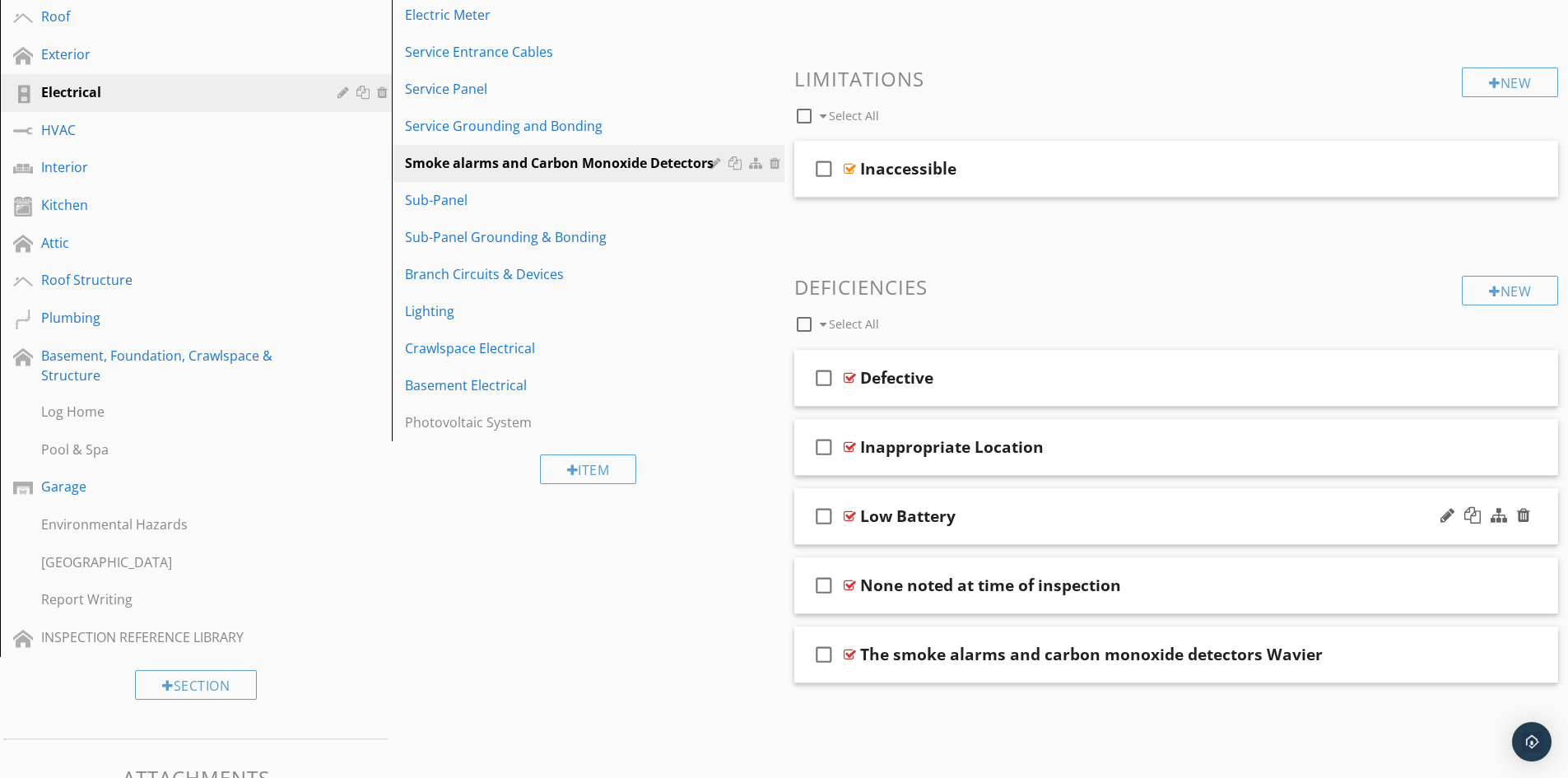
scroll to position [412, 0]
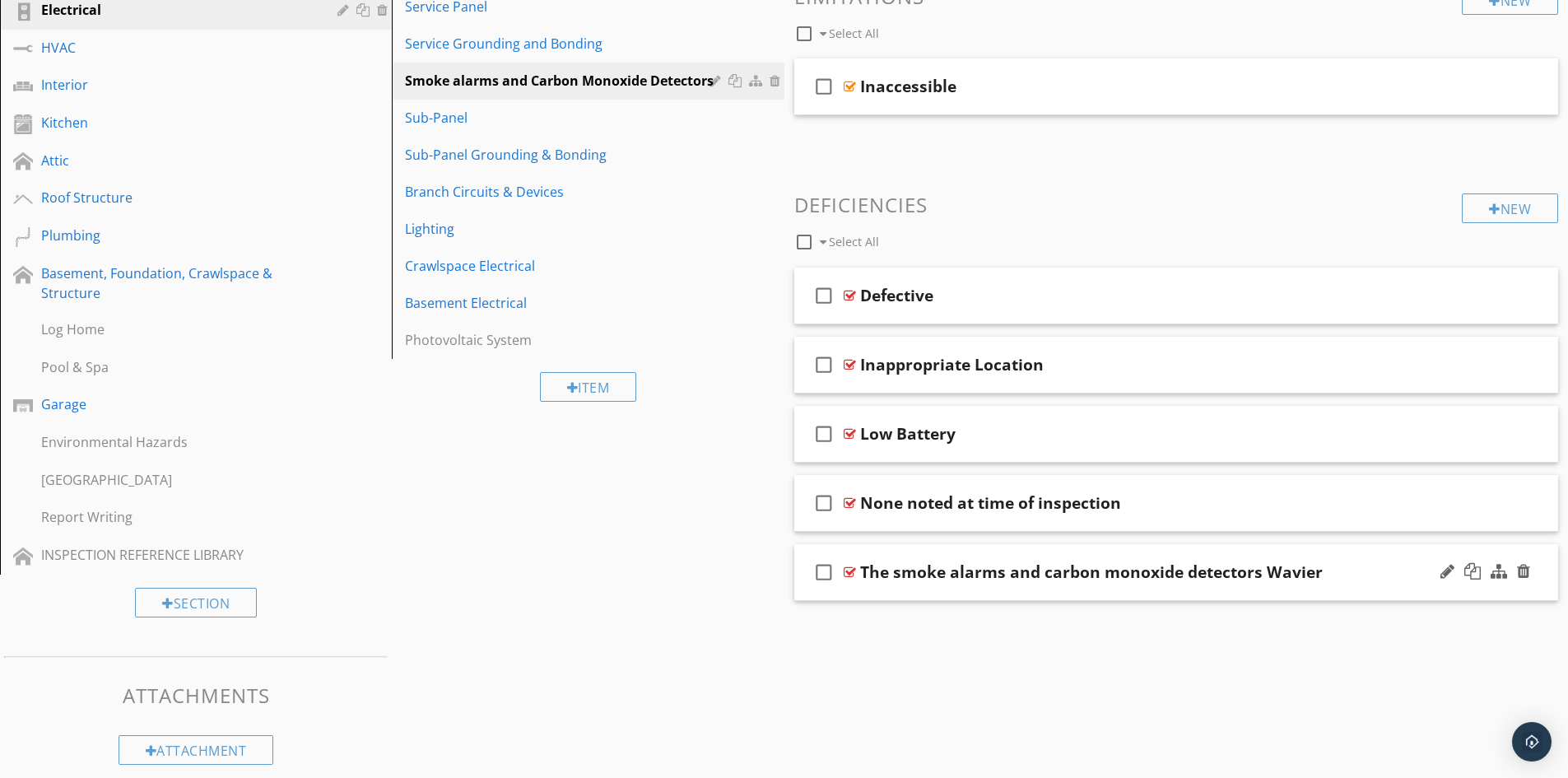
click at [951, 584] on div "check_box_outline_blank The smoke alarms and carbon monoxide detectors Wavier" at bounding box center [1177, 573] width 765 height 57
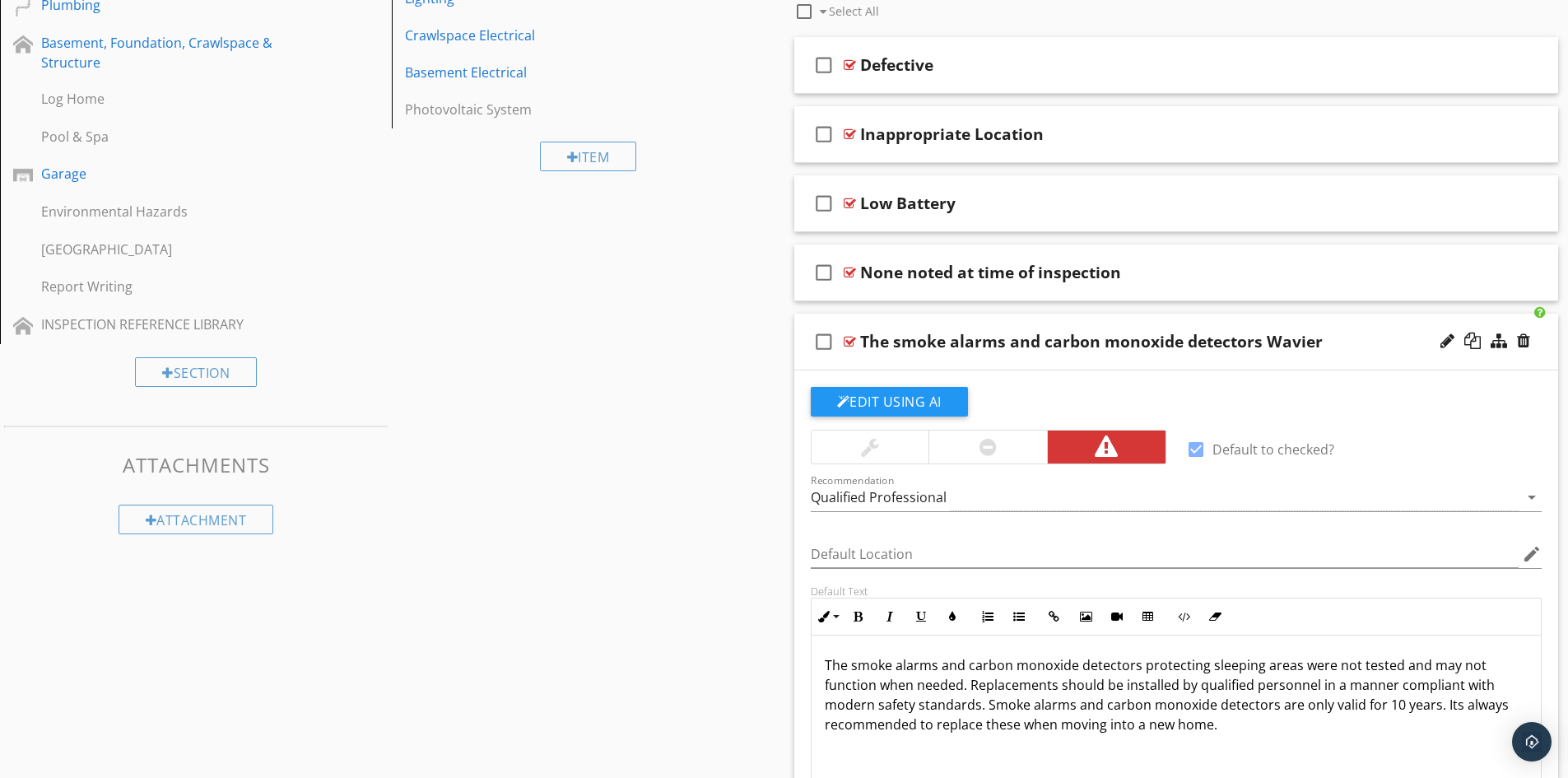
scroll to position [659, 0]
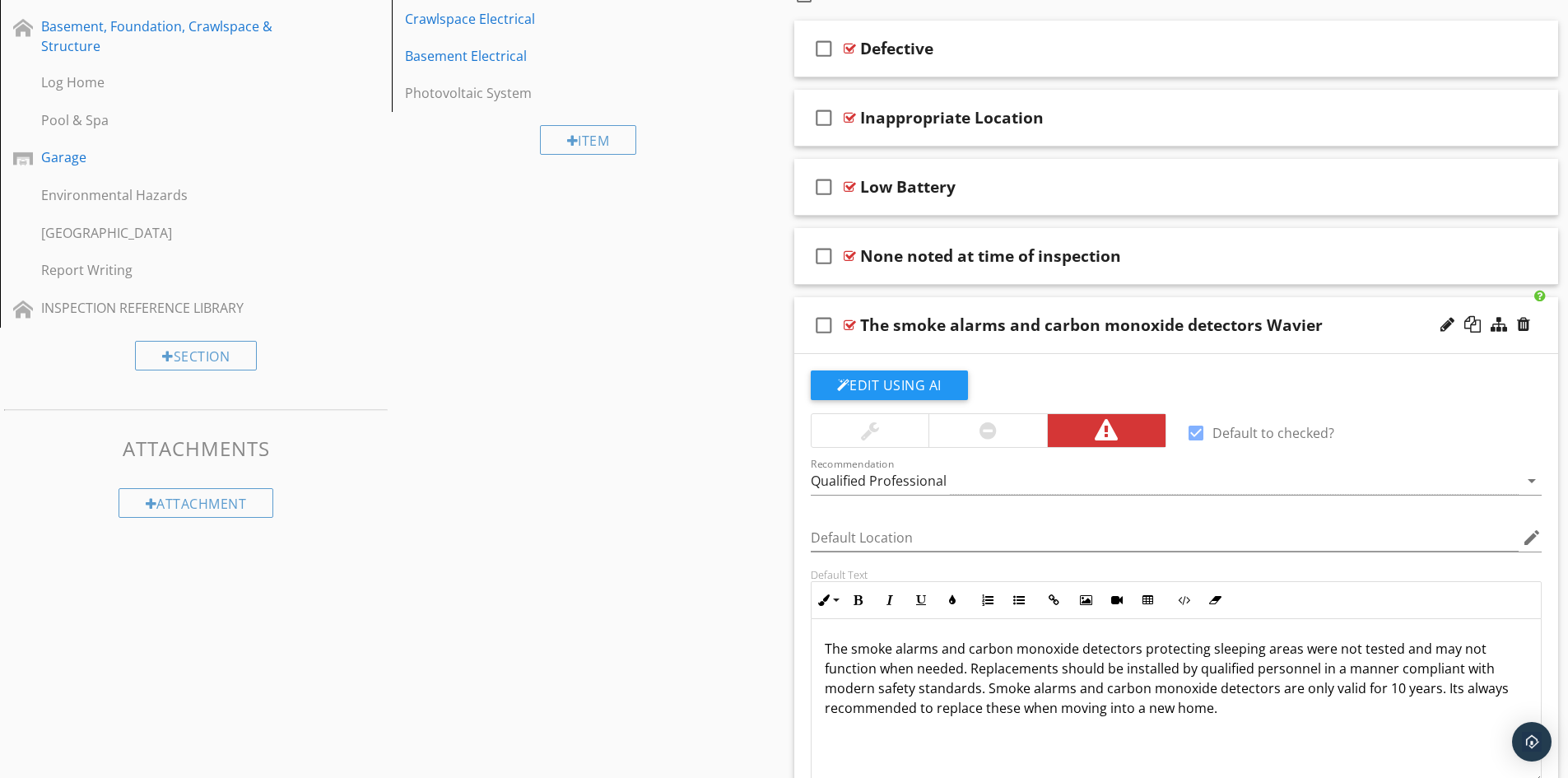
click at [1207, 438] on div at bounding box center [1196, 433] width 28 height 28
checkbox input "false"
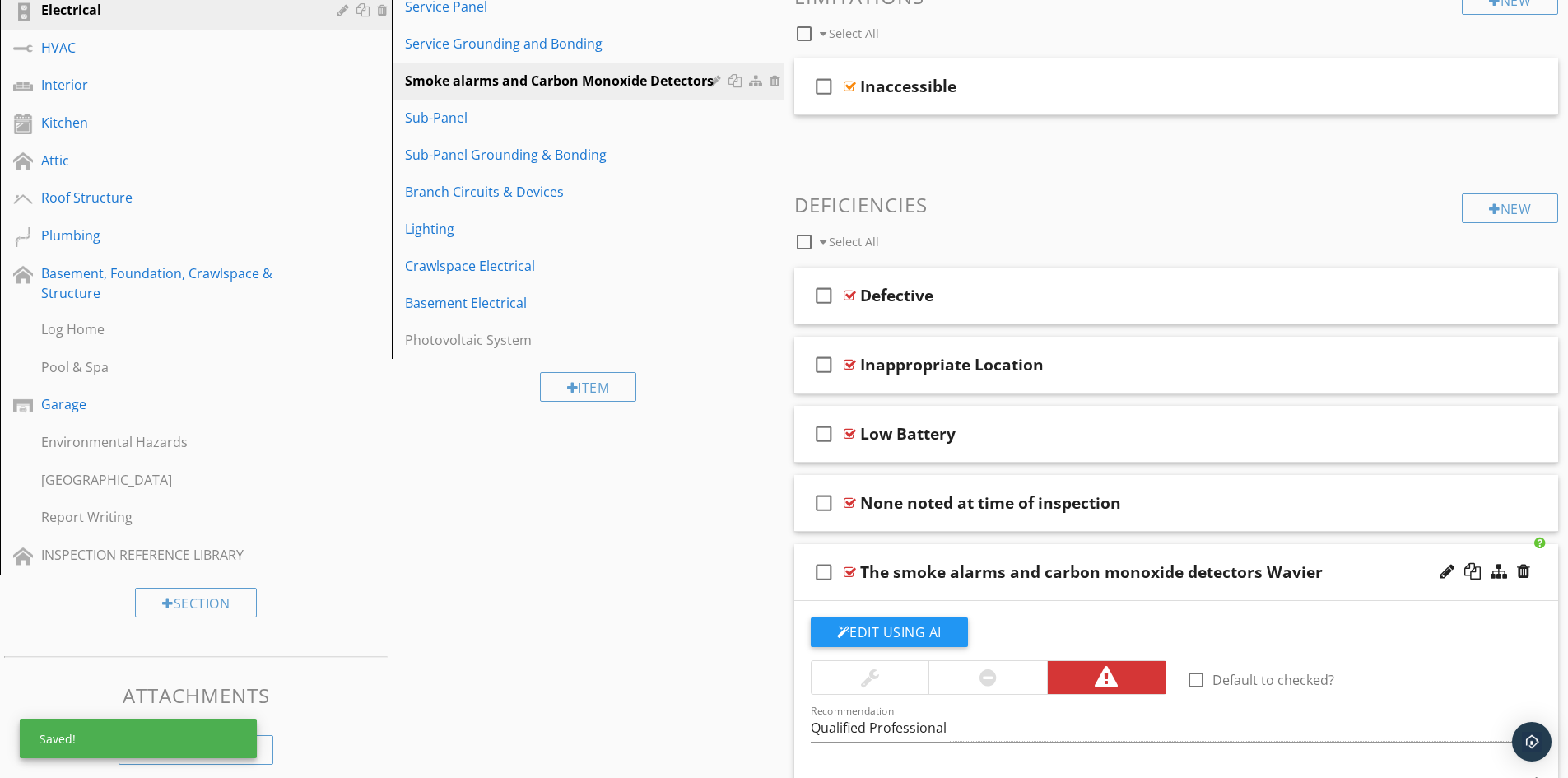
click at [915, 589] on div "check_box_outline_blank The smoke alarms and carbon monoxide detectors Wavier" at bounding box center [1177, 573] width 765 height 57
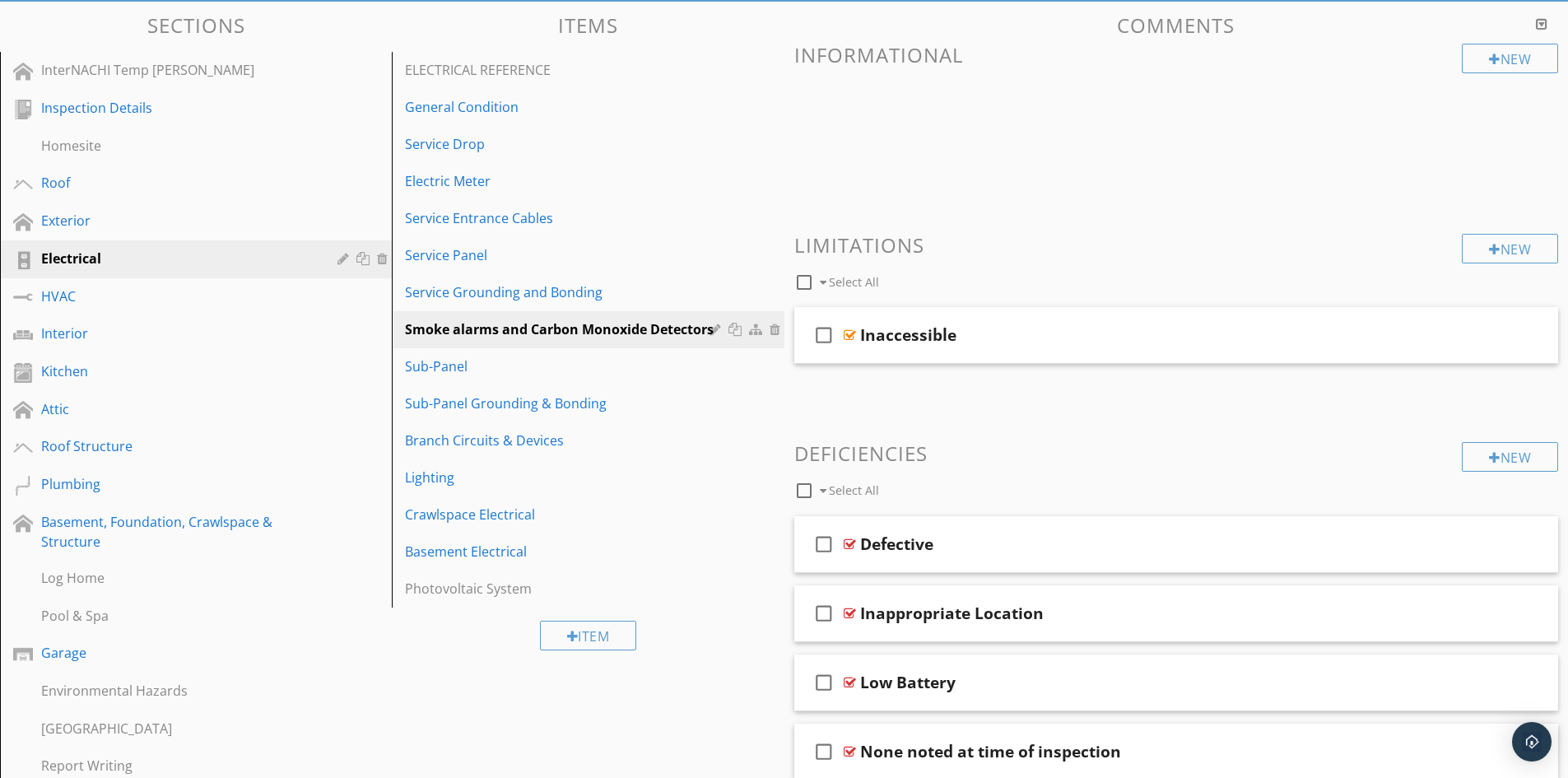
scroll to position [83, 0]
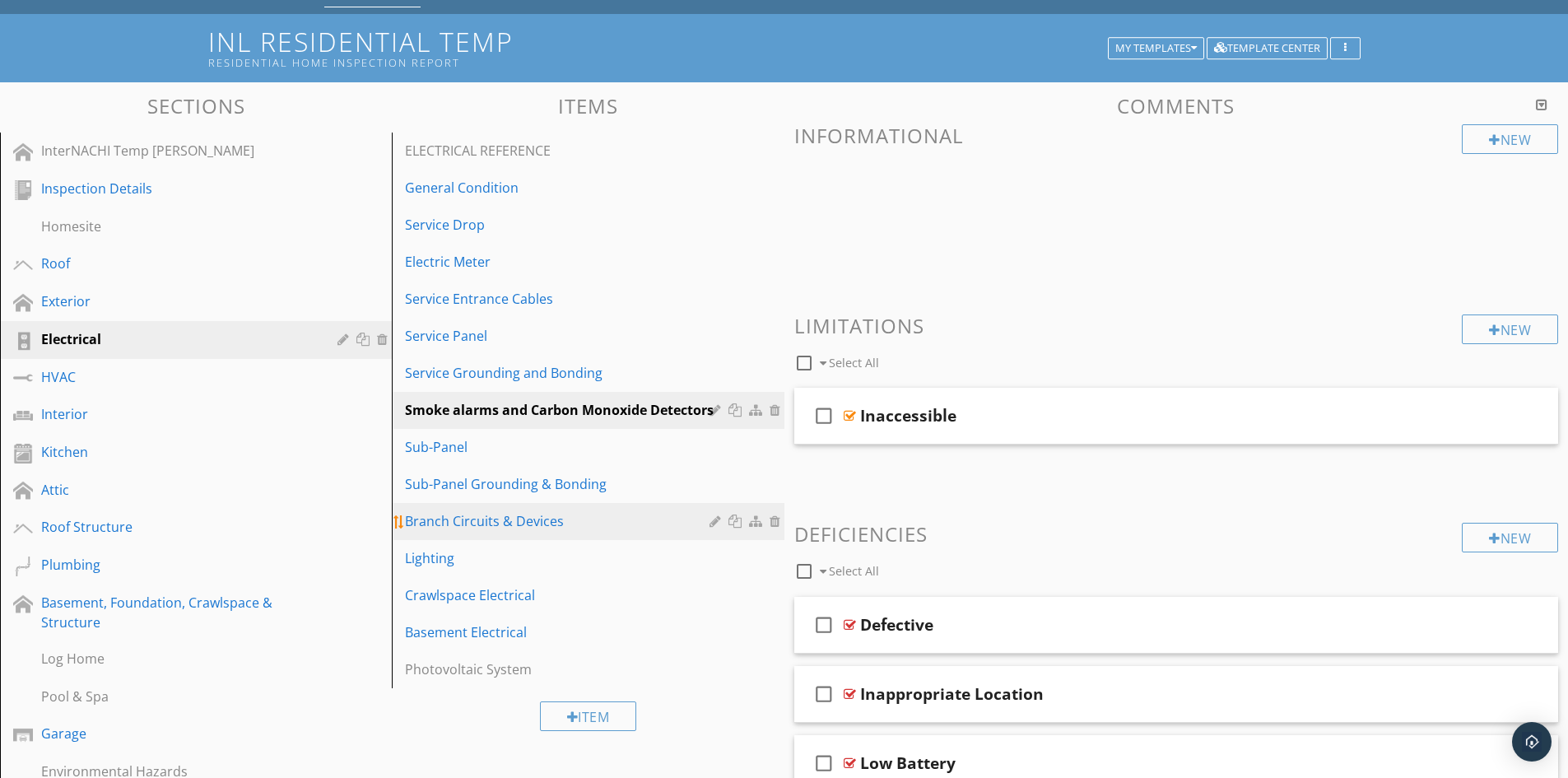
click at [473, 519] on div "Branch Circuits & Devices" at bounding box center [560, 522] width 309 height 20
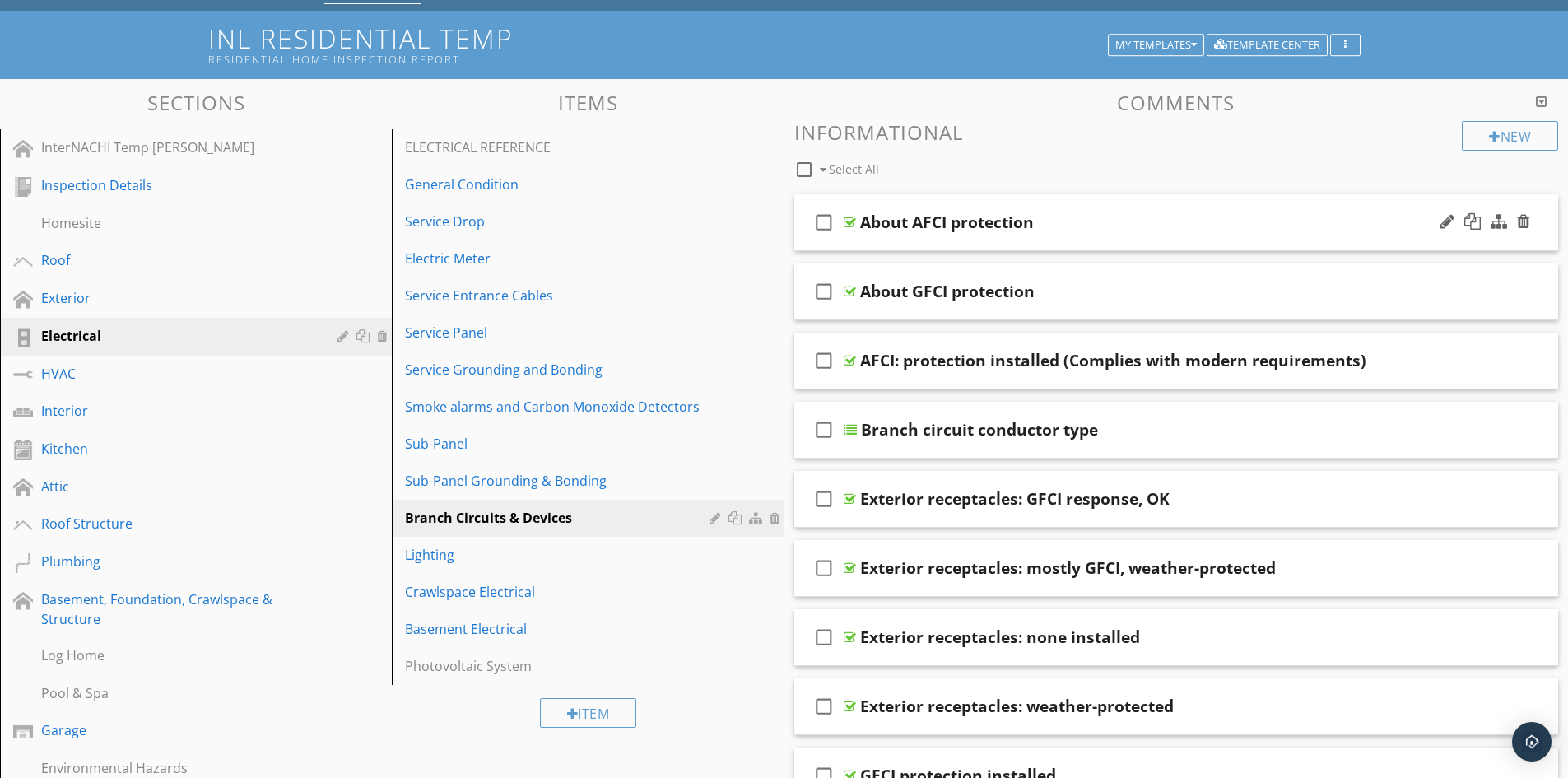
scroll to position [0, 0]
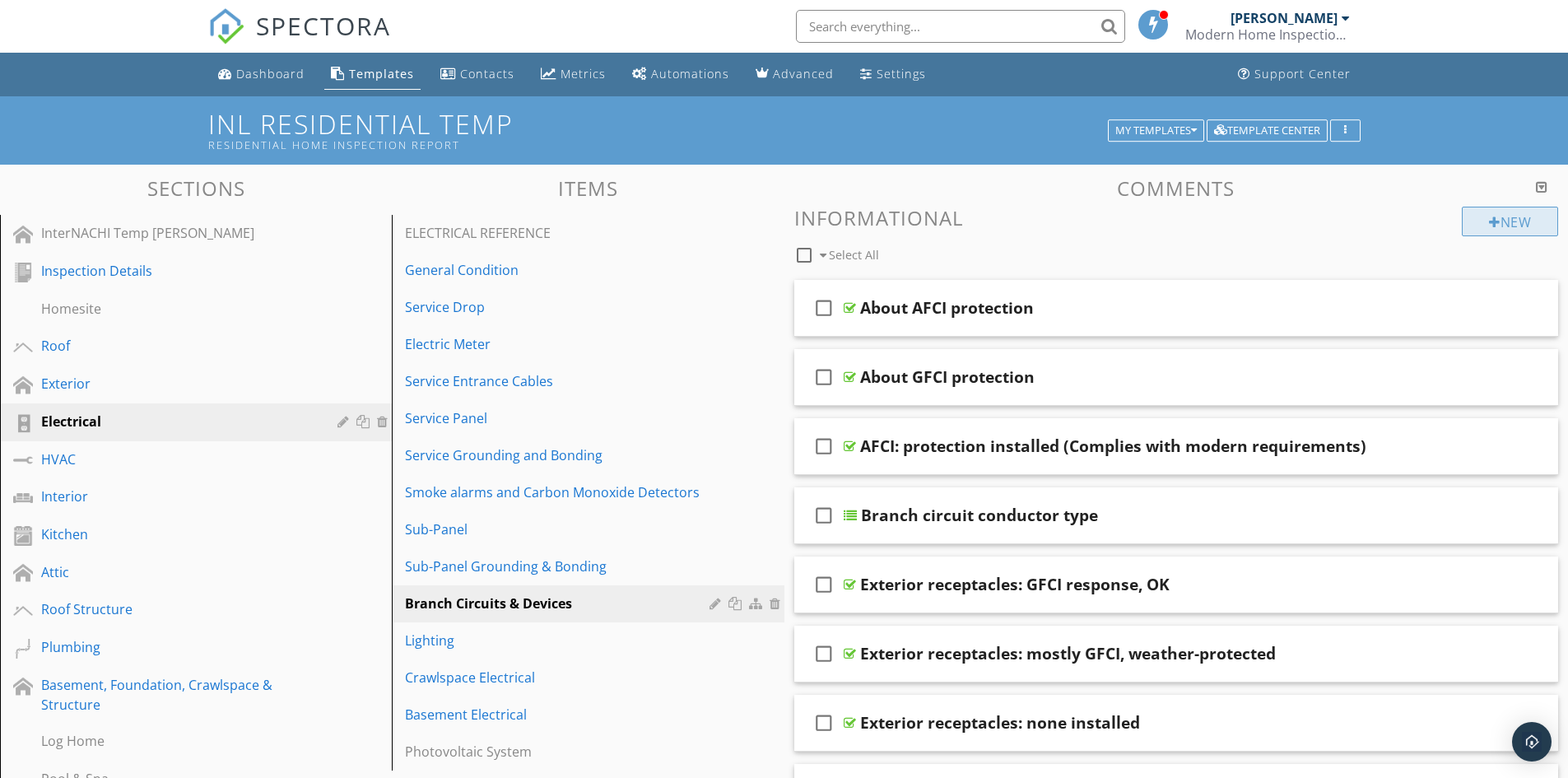
click at [1515, 229] on div "New" at bounding box center [1511, 221] width 96 height 30
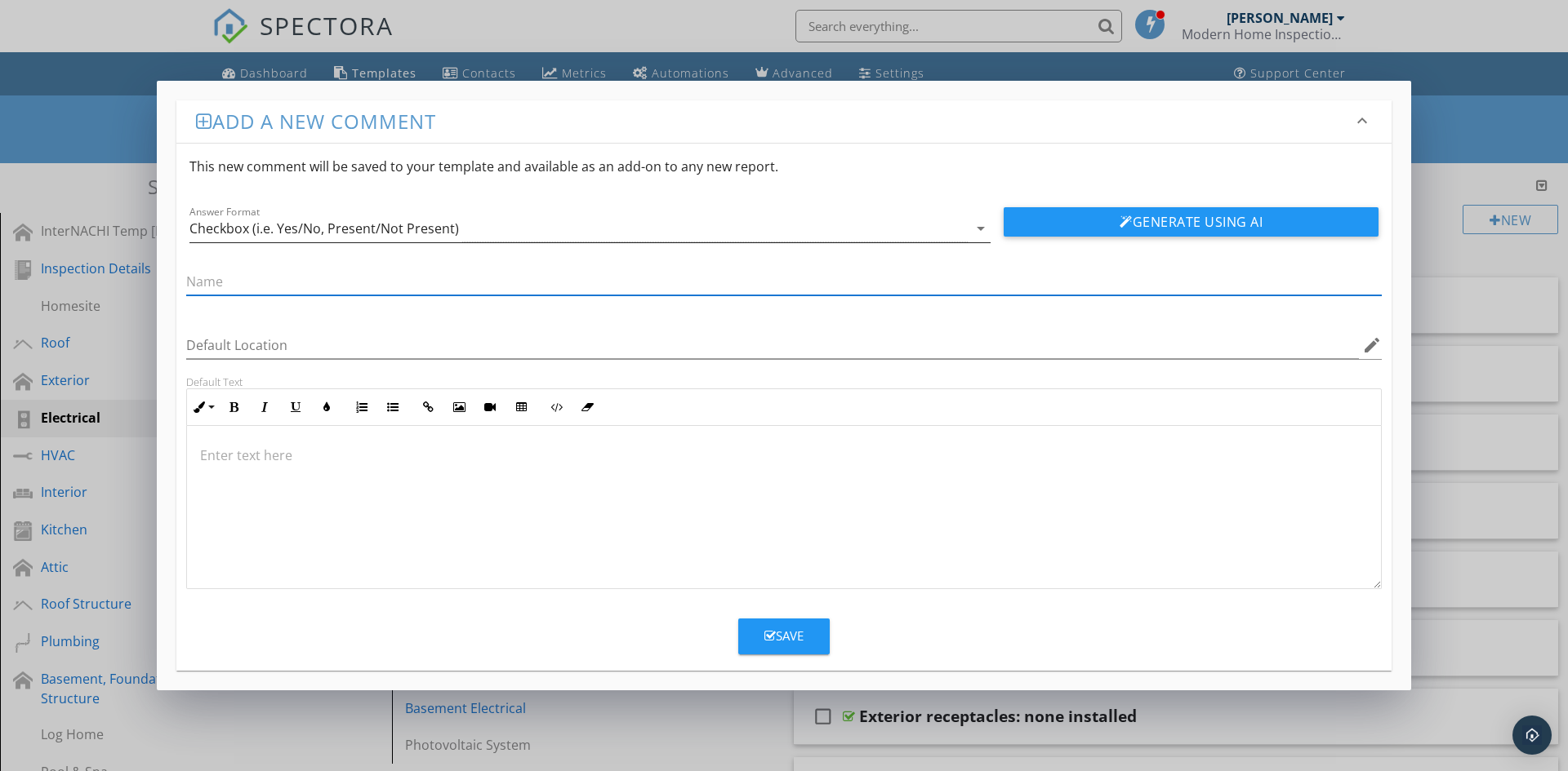
click at [387, 234] on div "Checkbox (i.e. Yes/No, Present/Not Present)" at bounding box center [324, 229] width 269 height 14
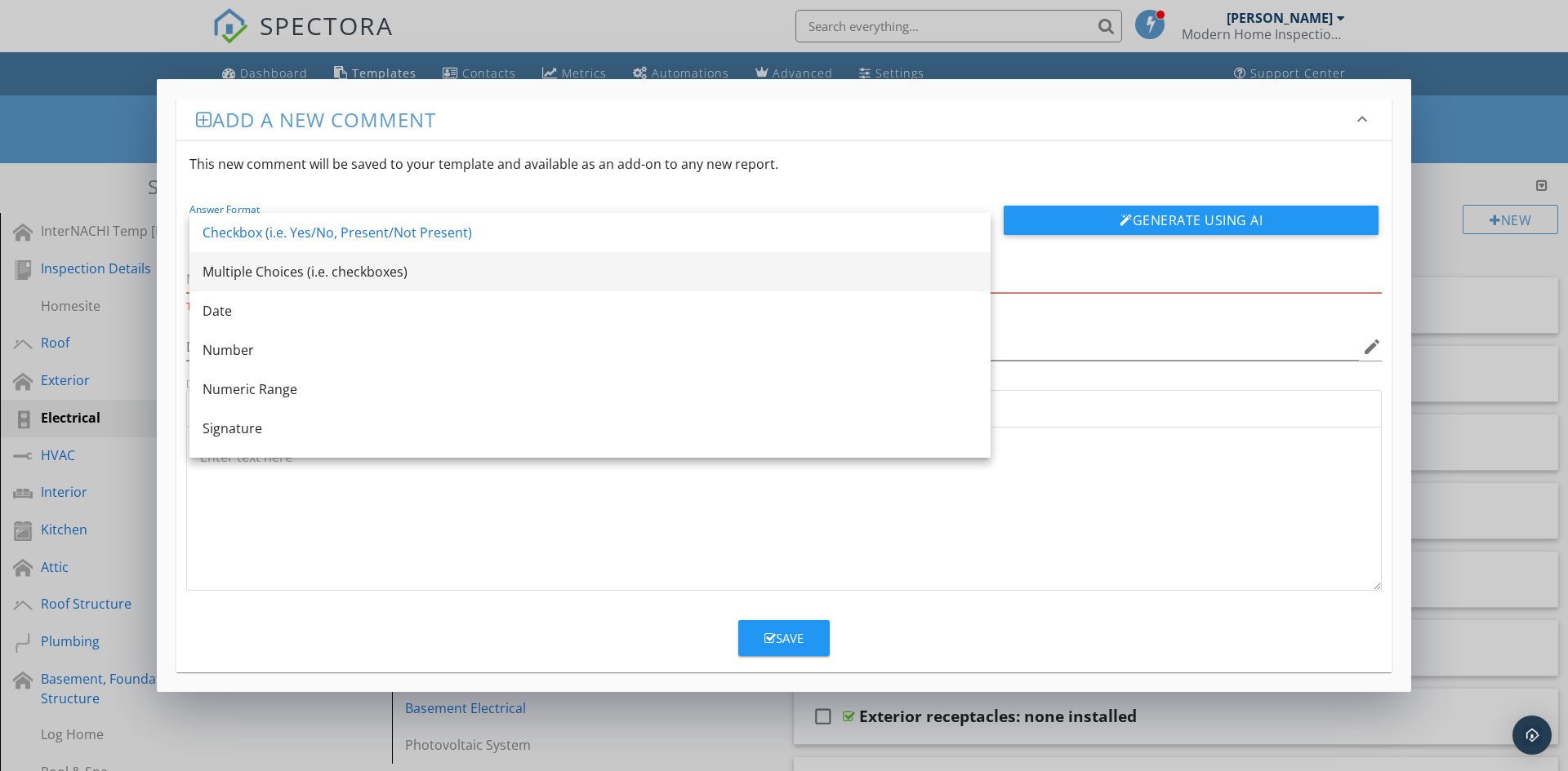
click at [320, 280] on div "Multiple Choices (i.e. checkboxes)" at bounding box center [590, 272] width 775 height 20
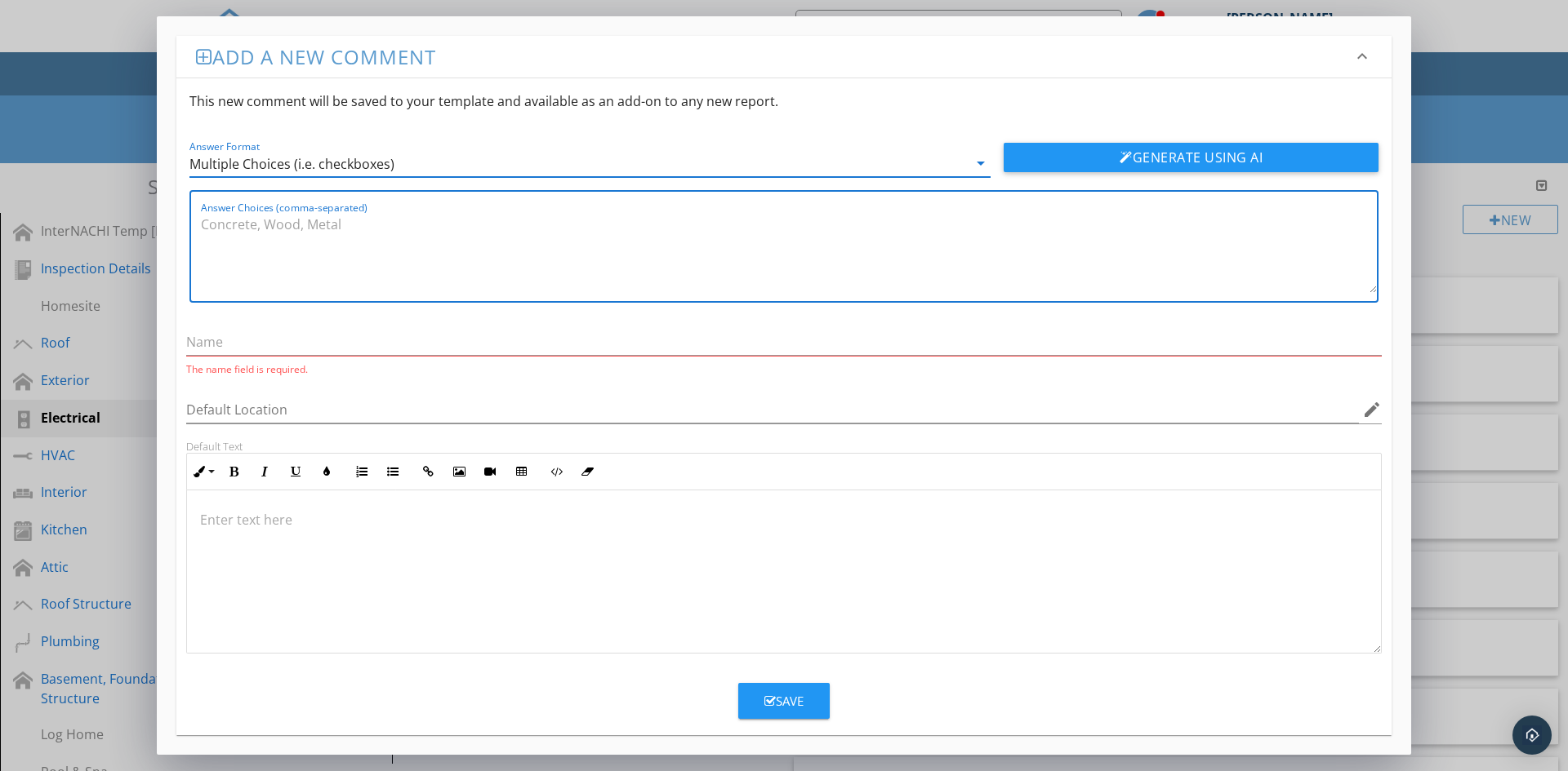
click at [327, 227] on textarea "Answer Choices (comma-separated)" at bounding box center [789, 252] width 1176 height 82
click at [279, 170] on div "Multiple Choices (i.e. checkboxes)" at bounding box center [291, 164] width 205 height 14
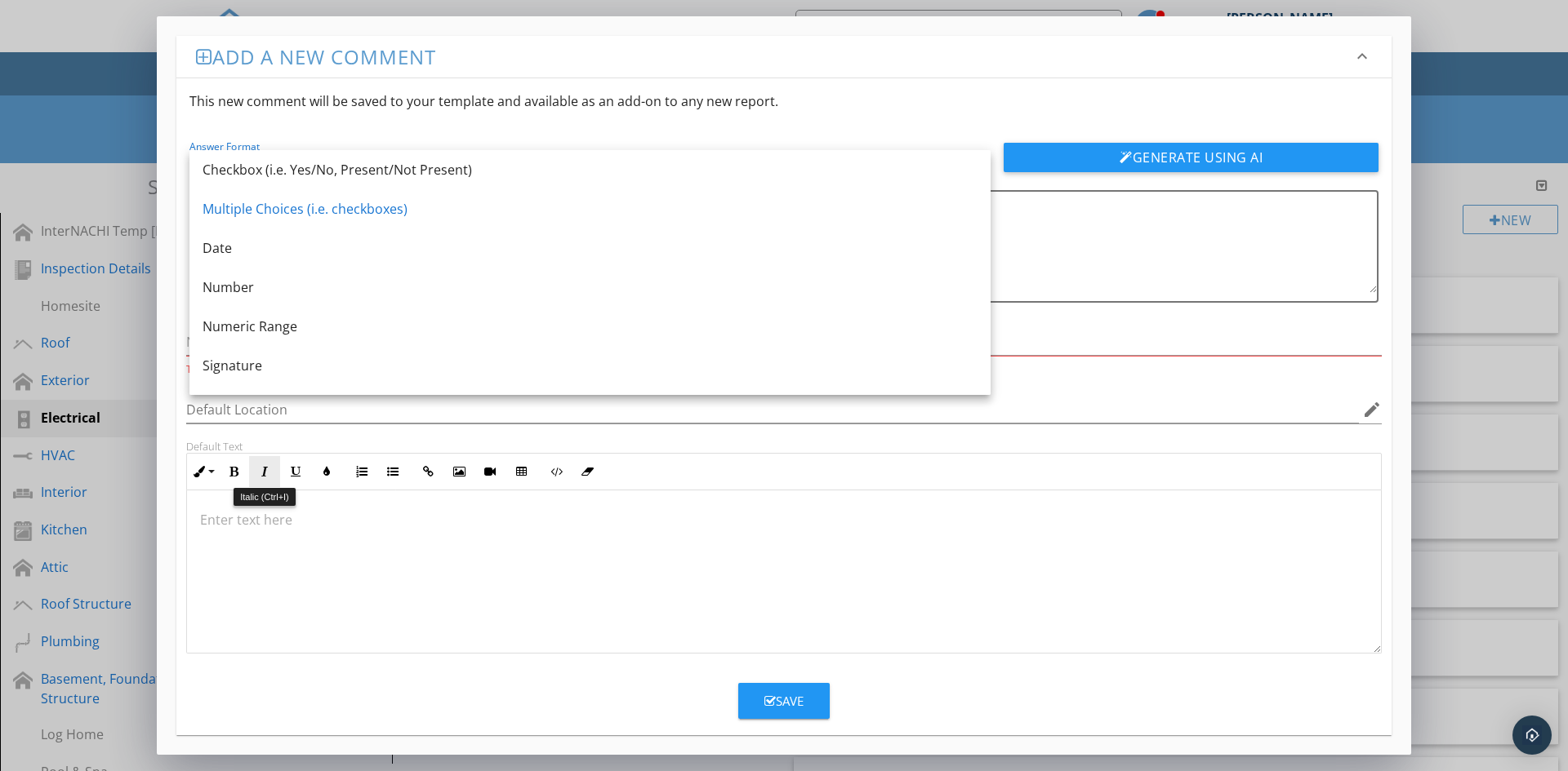
click at [275, 478] on button "Italic" at bounding box center [264, 472] width 31 height 31
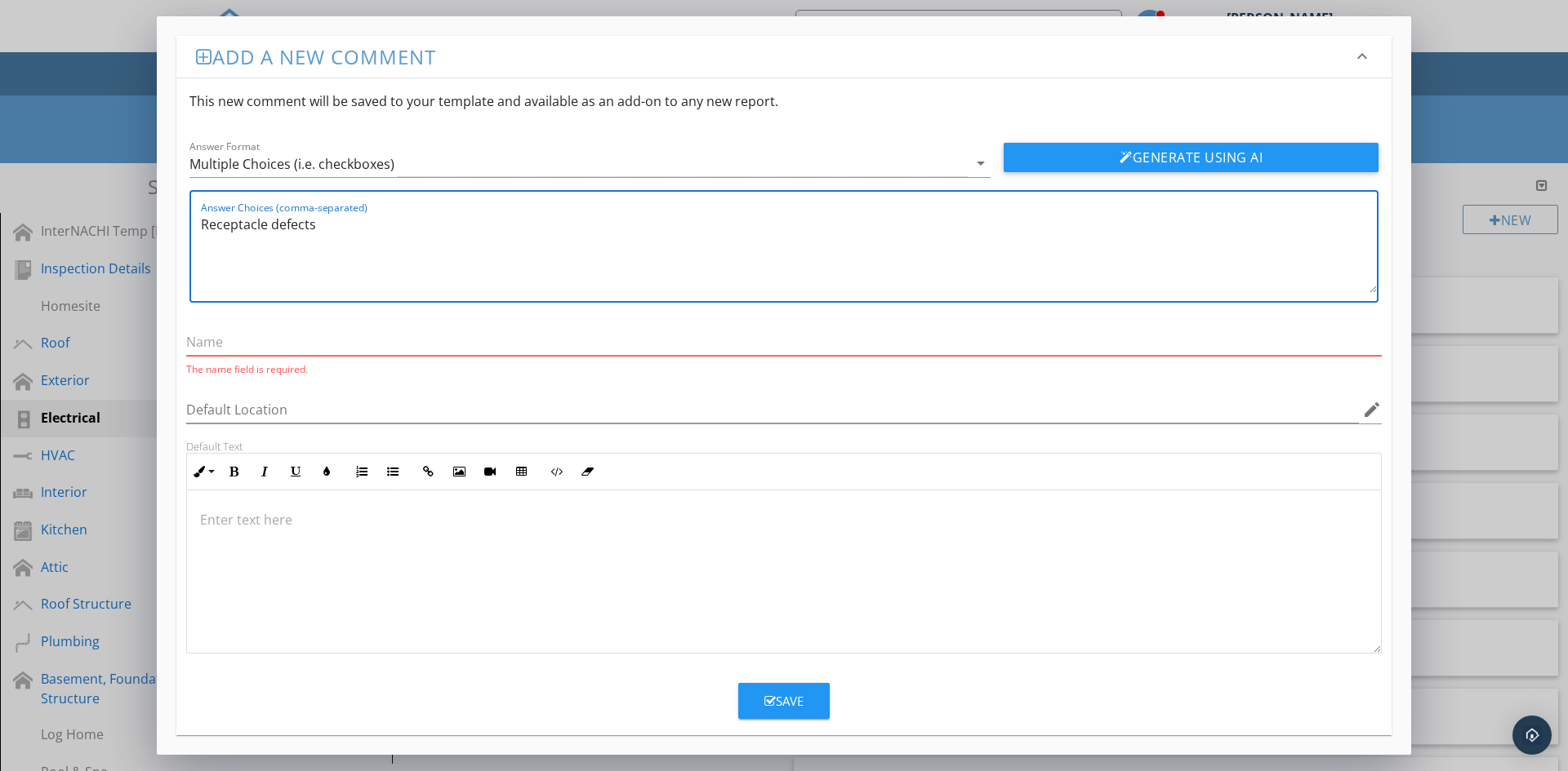
drag, startPoint x: 335, startPoint y: 222, endPoint x: 148, endPoint y: 242, distance: 188.1
click at [148, 242] on div "Add a new comment keyboard_arrow_down This new comment will be saved to your te…" at bounding box center [784, 386] width 1568 height 771
type textarea "Open Ground, No GFCIs, Hot Neutral reversed, Cover plates missing, Loose, No We…"
click at [212, 320] on div "The name field is required." at bounding box center [784, 347] width 1196 height 57
click at [216, 361] on div "The name field is required." at bounding box center [784, 352] width 1196 height 48
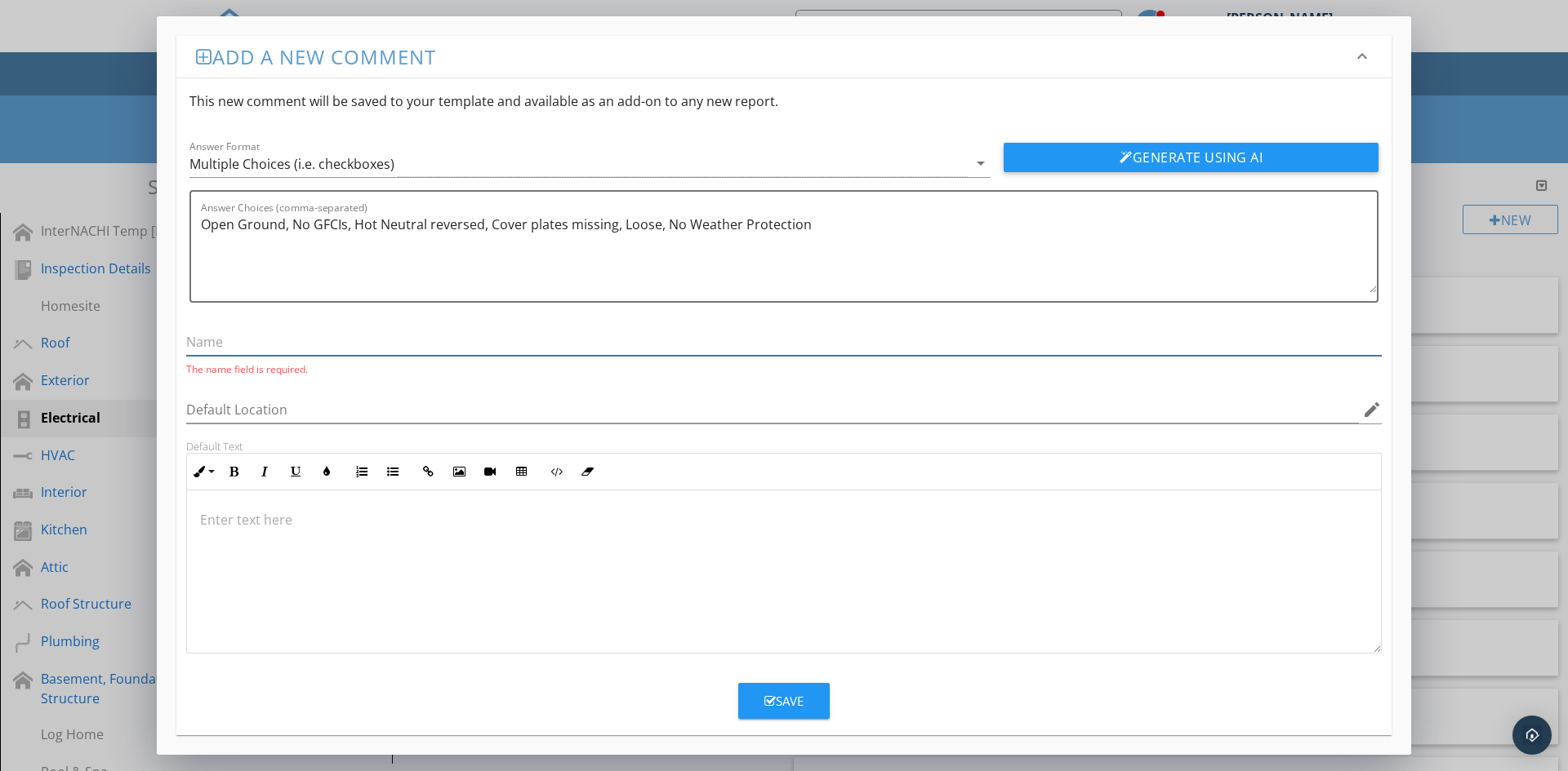
click at [223, 344] on input "text" at bounding box center [784, 342] width 1196 height 27
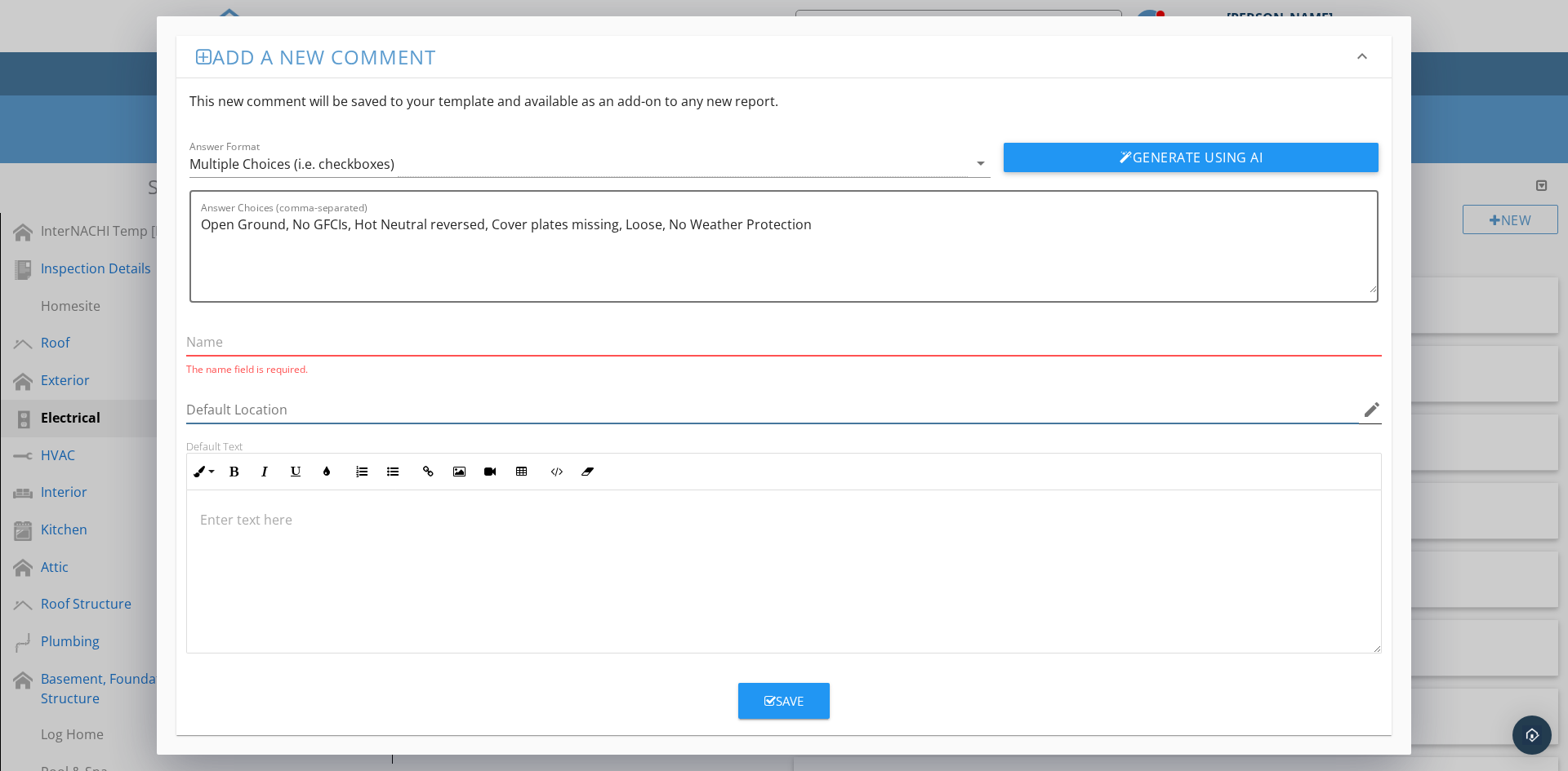
click at [222, 400] on input "Default Location" at bounding box center [772, 410] width 1172 height 27
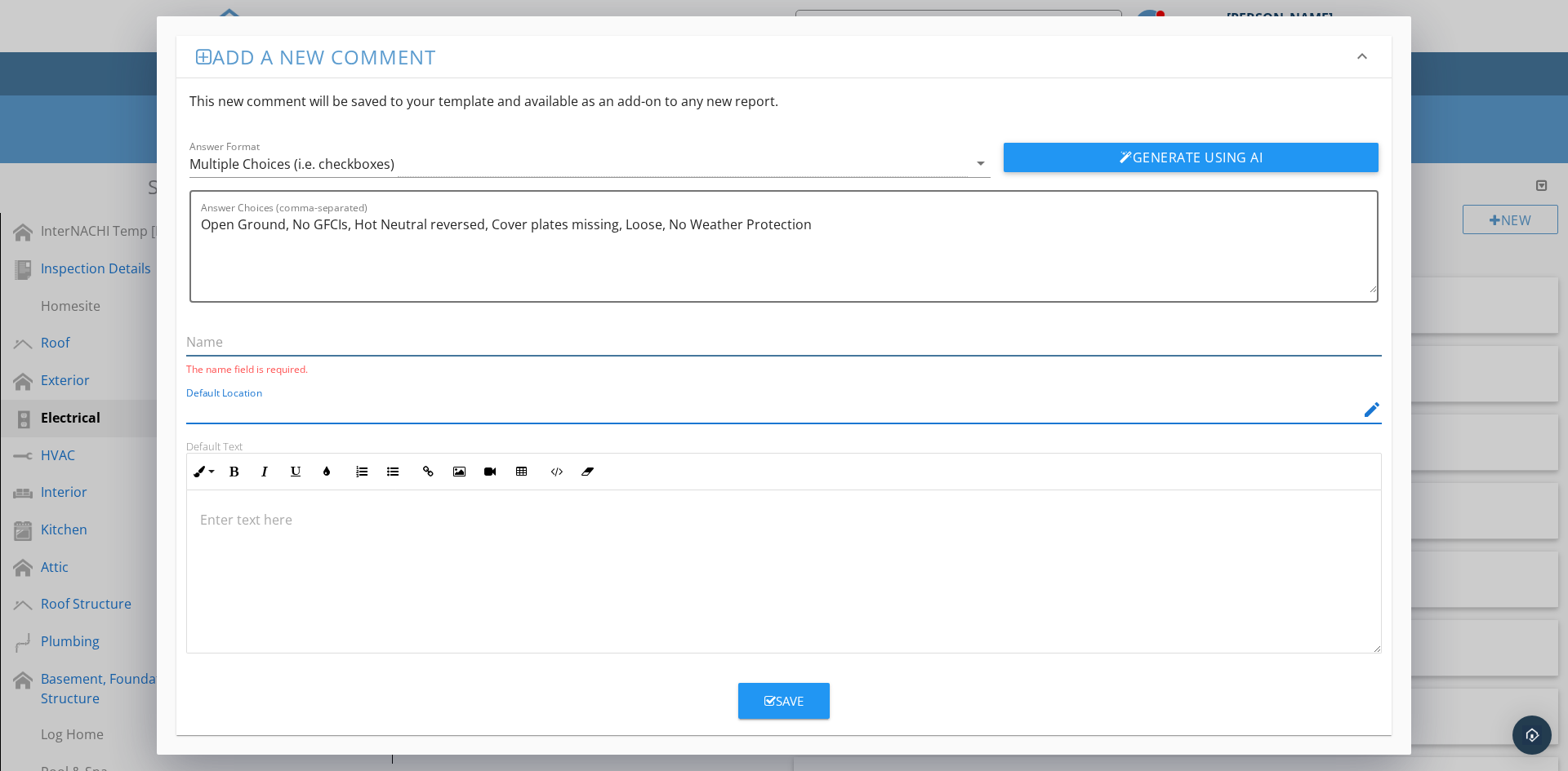
click at [244, 337] on input "text" at bounding box center [784, 342] width 1196 height 27
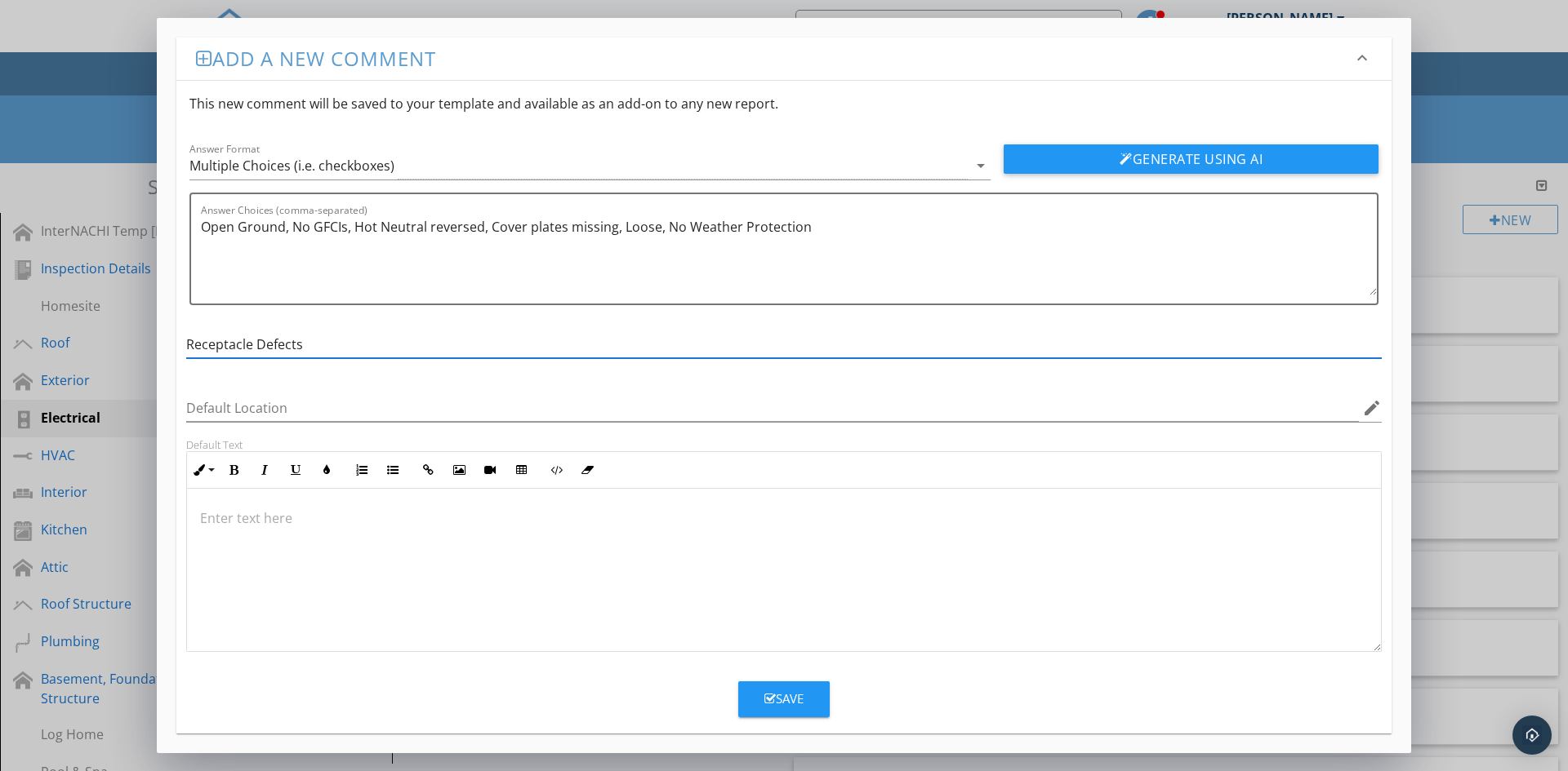
type input "Receptacle Defects"
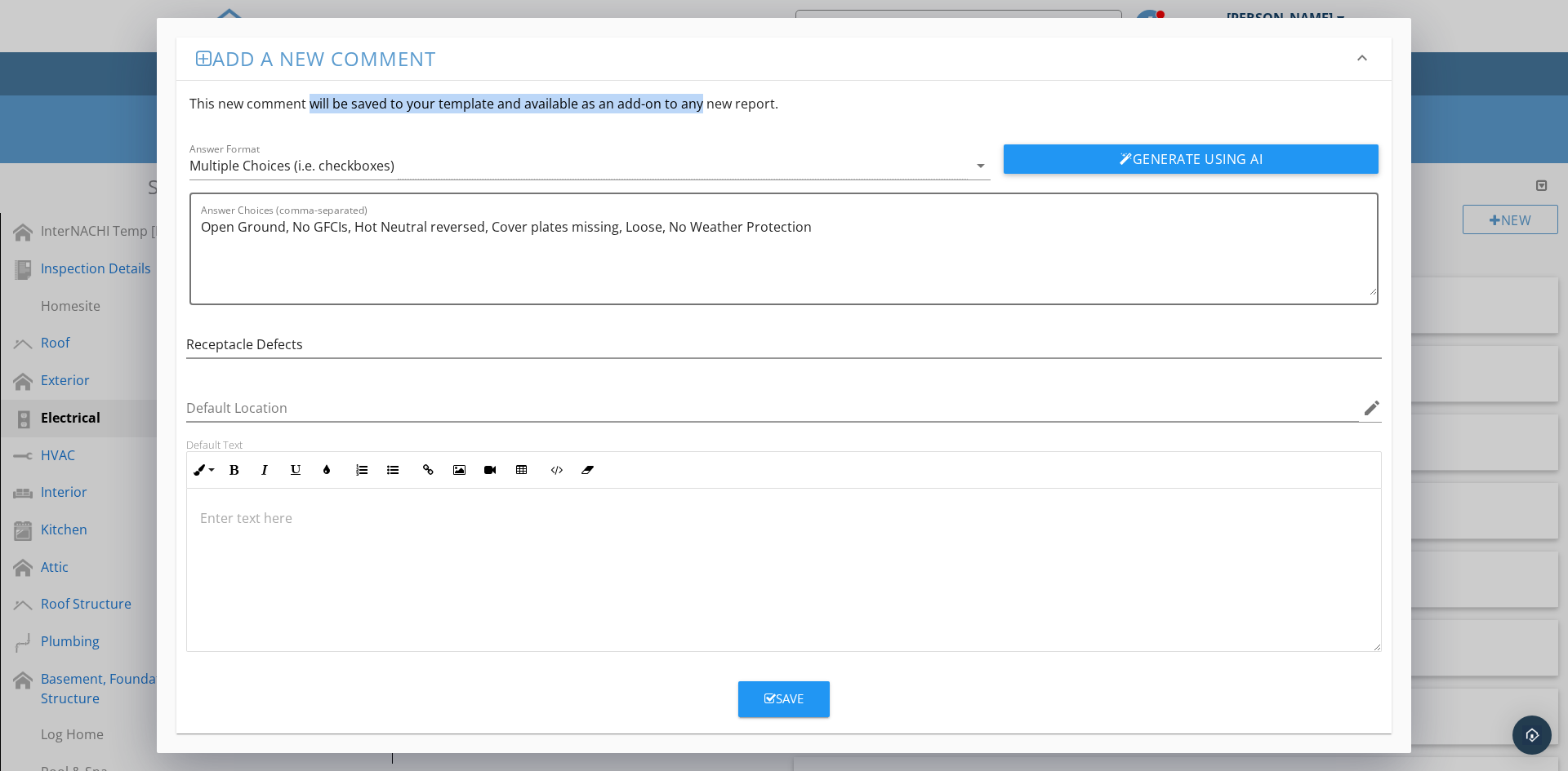
drag, startPoint x: 224, startPoint y: 102, endPoint x: 631, endPoint y: 111, distance: 407.1
click at [630, 111] on div "This new comment will be saved to your template and available as an add-on to a…" at bounding box center [784, 104] width 1216 height 46
click at [634, 134] on div "Answer Format Multiple Choices (i.e. checkboxes) arrow_drop_down Generate Using…" at bounding box center [784, 215] width 1216 height 178
click at [296, 555] on div "​" at bounding box center [784, 570] width 1194 height 163
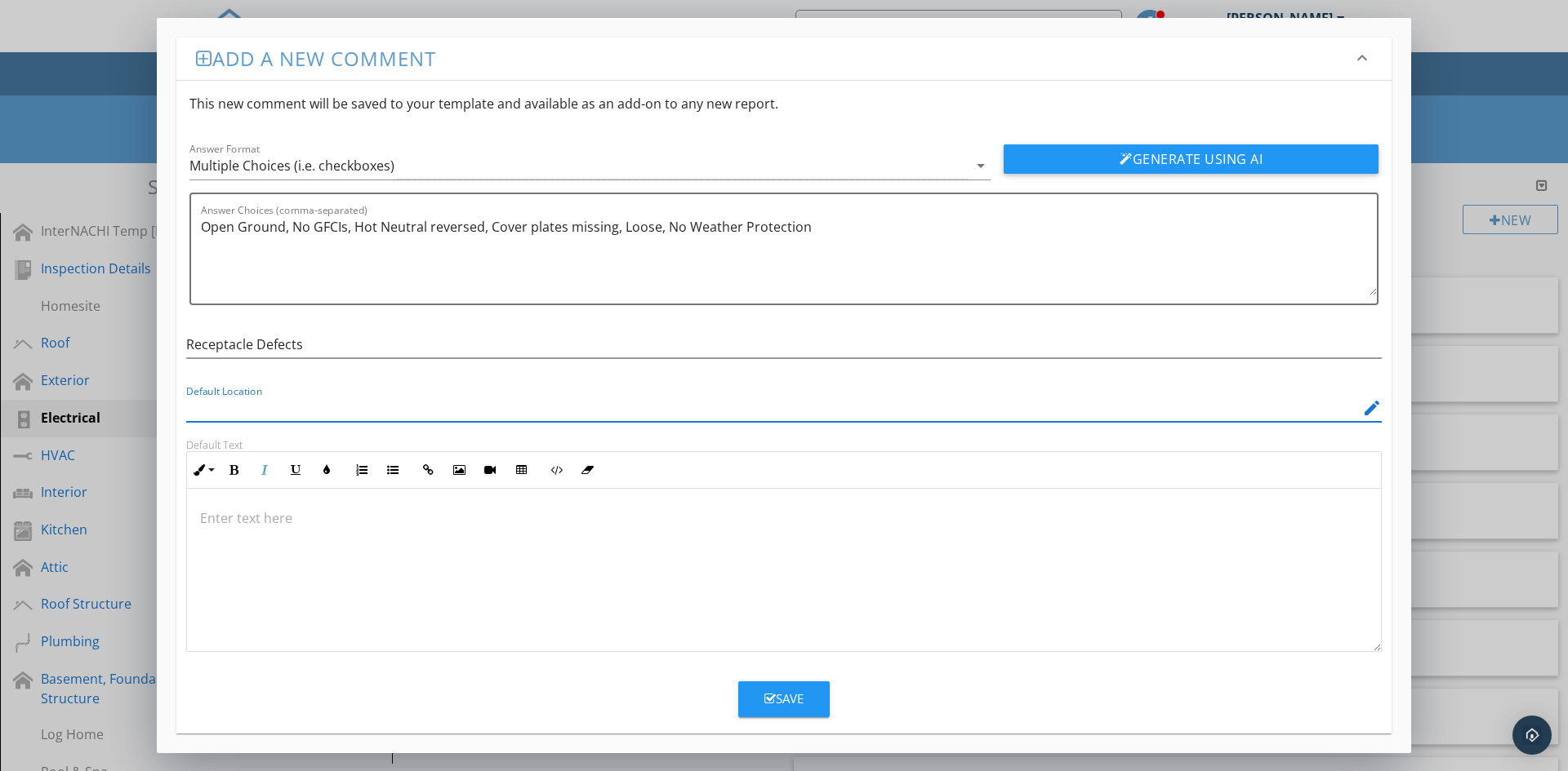
click at [254, 404] on input "Default Location" at bounding box center [772, 409] width 1172 height 27
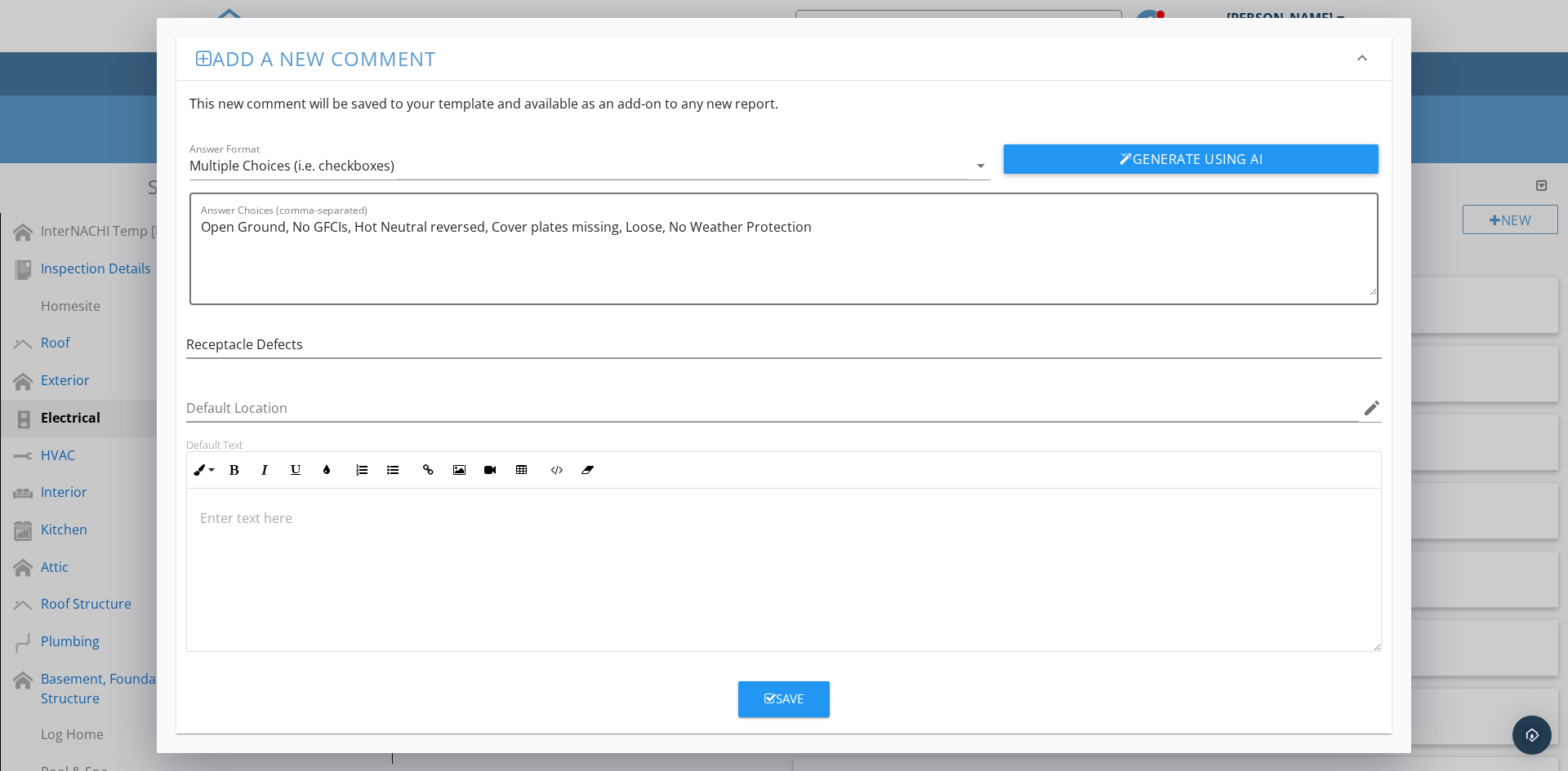
click at [370, 558] on div "​" at bounding box center [784, 570] width 1194 height 163
click at [770, 707] on div "Save" at bounding box center [784, 699] width 40 height 19
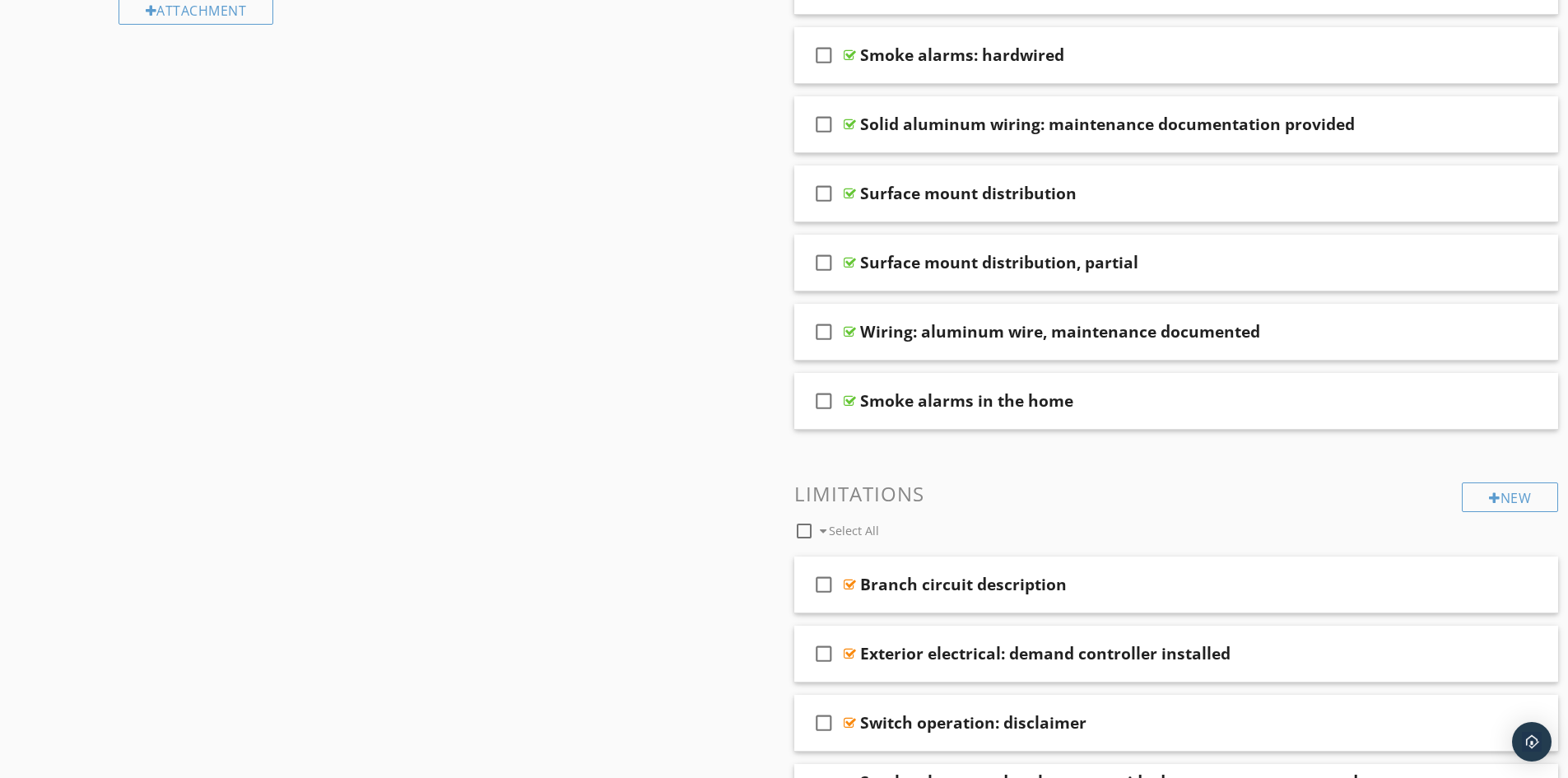
scroll to position [1153, 0]
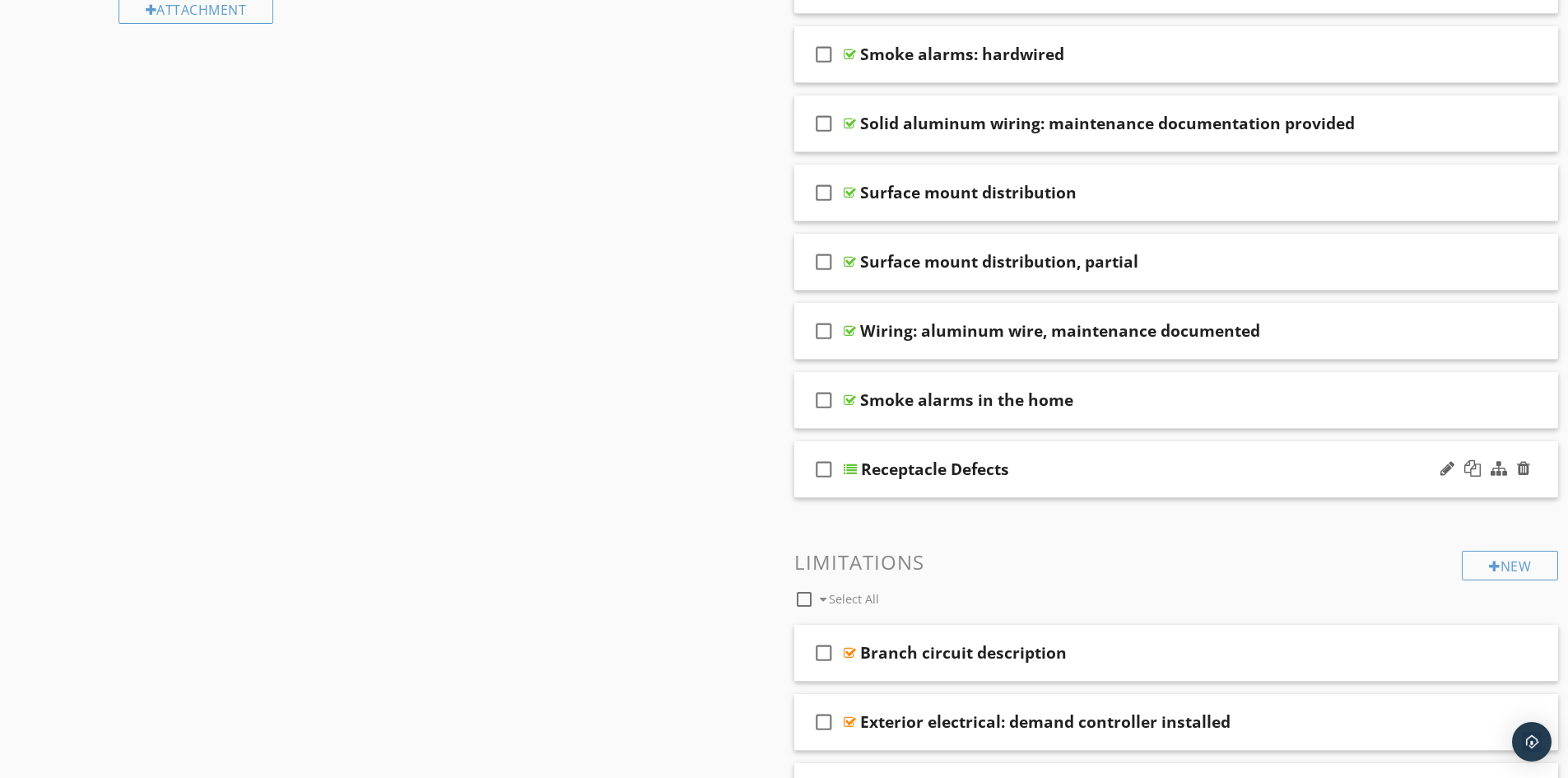
click at [936, 476] on div "Receptacle Defects" at bounding box center [935, 470] width 148 height 20
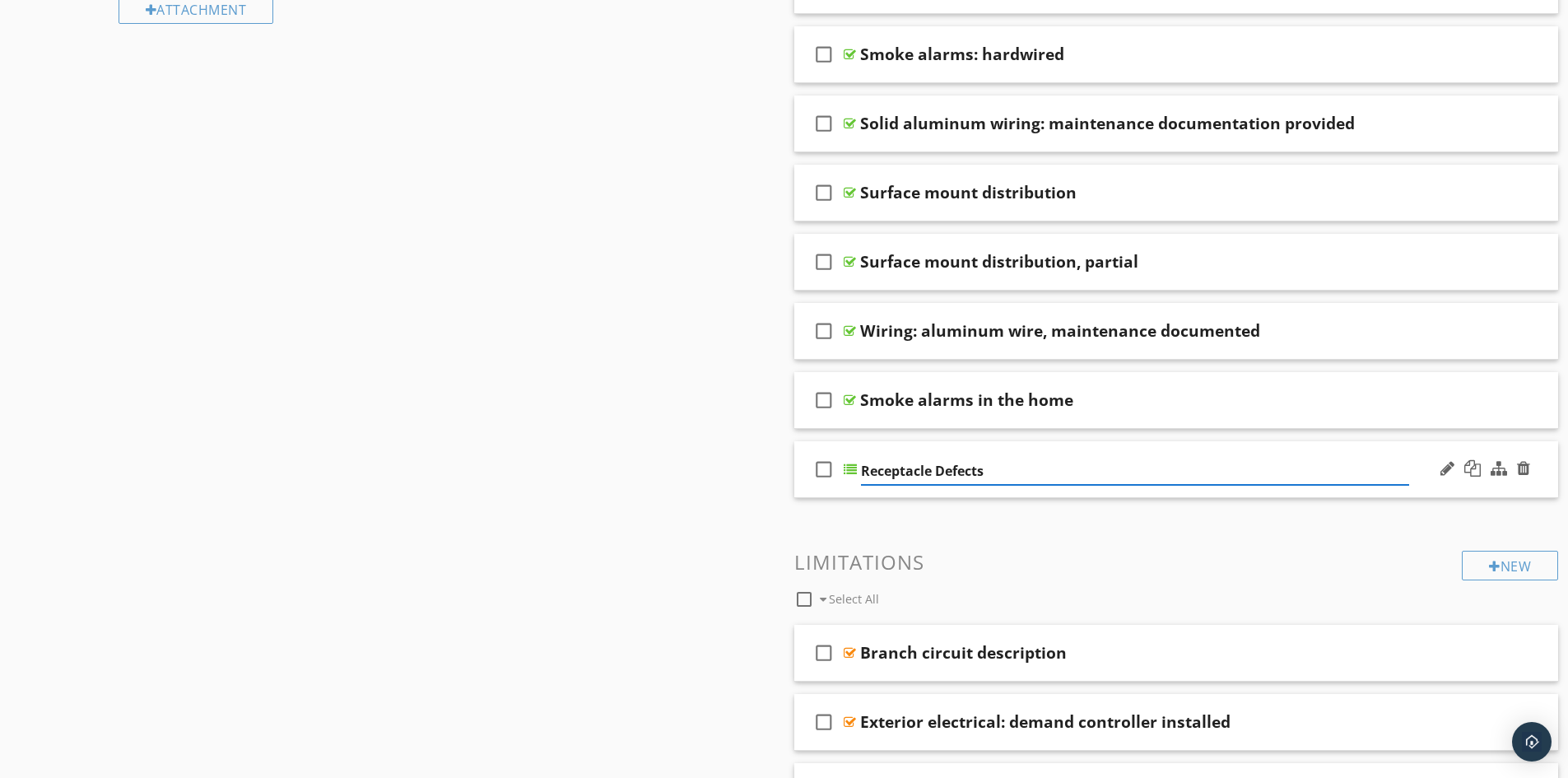
click at [895, 496] on div "check_box_outline_blank Receptacle Defects" at bounding box center [1177, 470] width 765 height 57
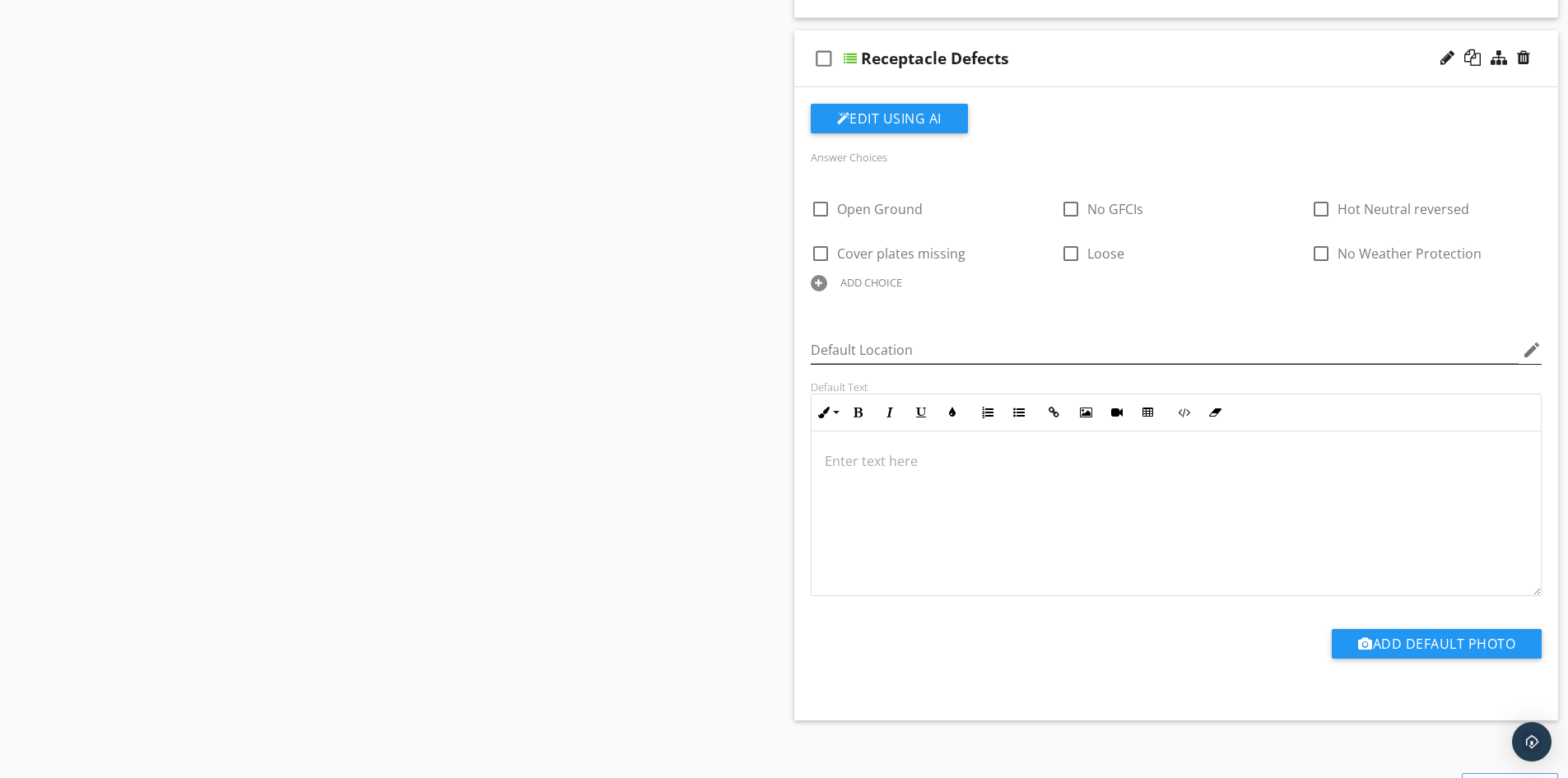
scroll to position [1565, 0]
click at [819, 209] on div at bounding box center [820, 208] width 28 height 28
checkbox input "true"
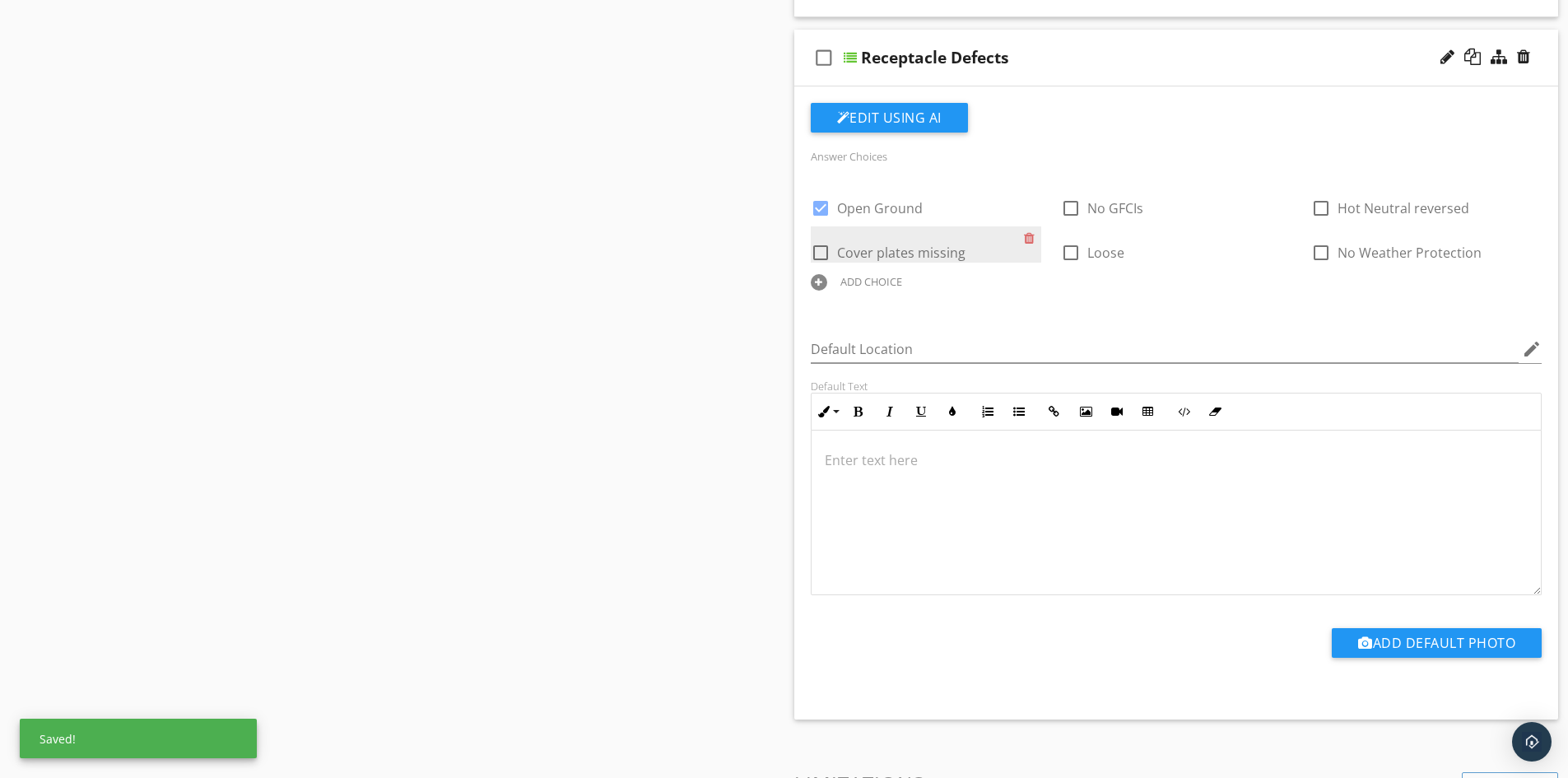
click at [823, 251] on div at bounding box center [820, 253] width 28 height 28
checkbox input "true"
click at [824, 204] on div at bounding box center [820, 208] width 28 height 28
checkbox input "false"
click at [824, 244] on div at bounding box center [820, 253] width 28 height 28
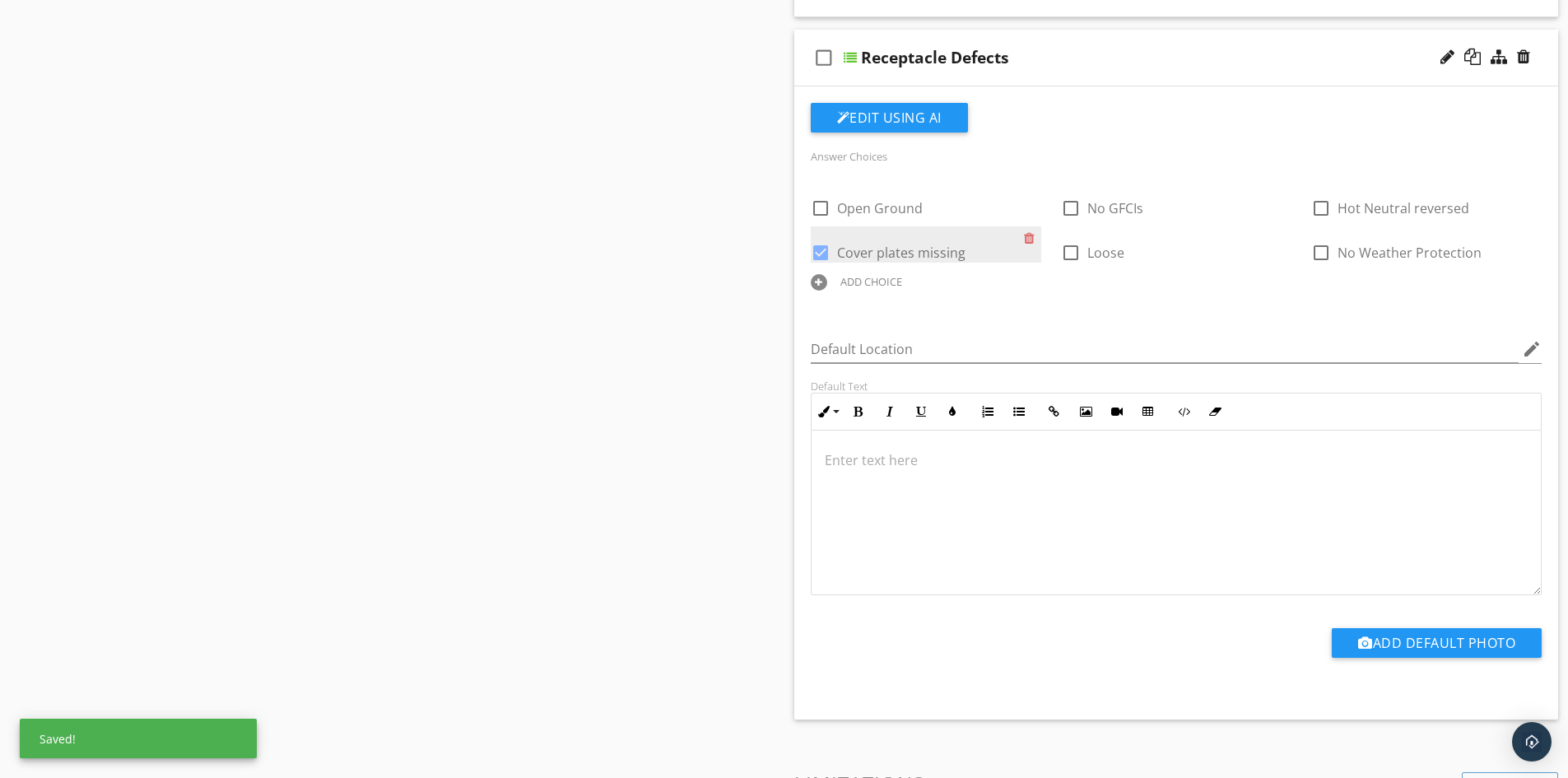
checkbox input "false"
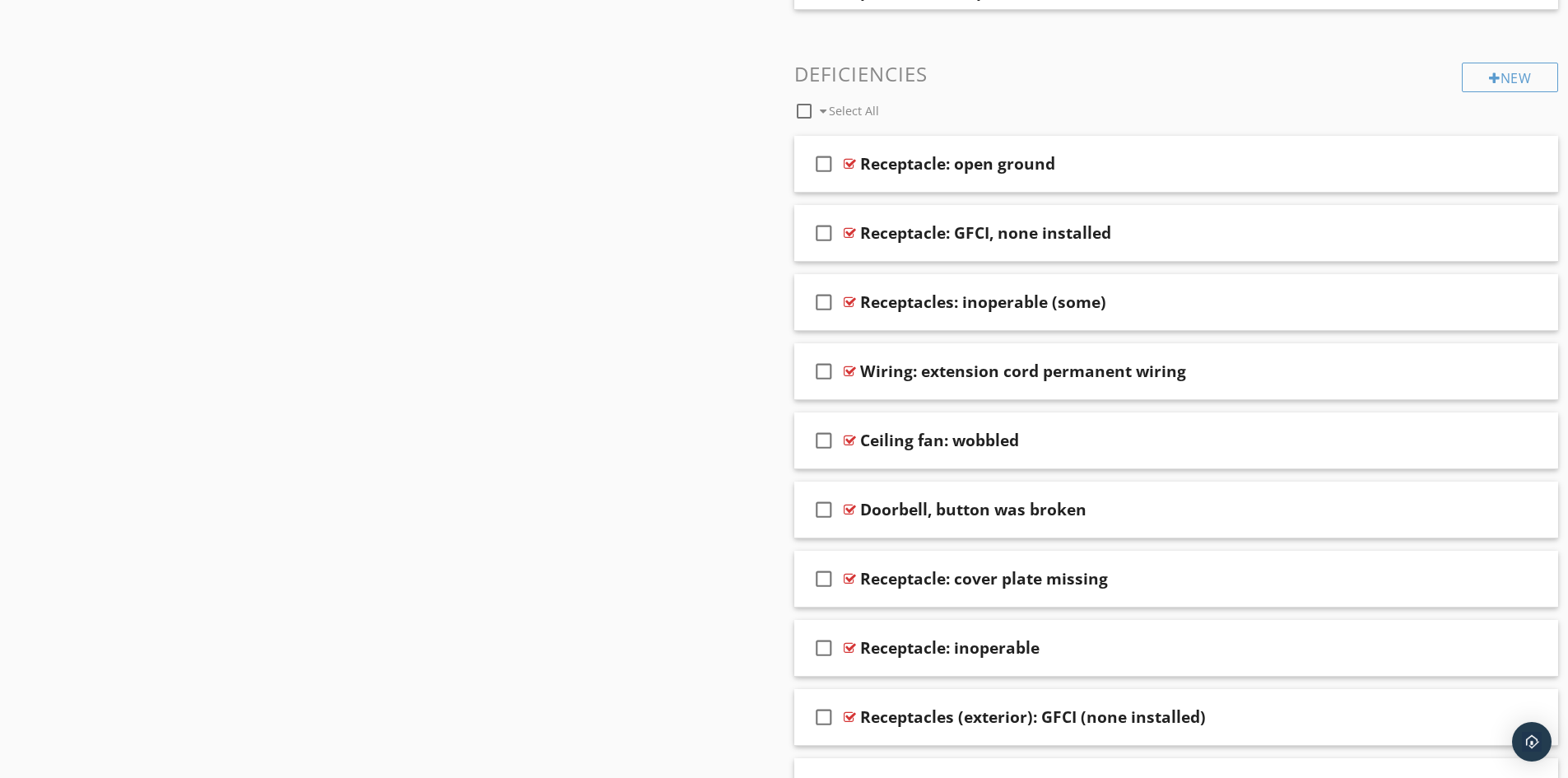
scroll to position [0, 0]
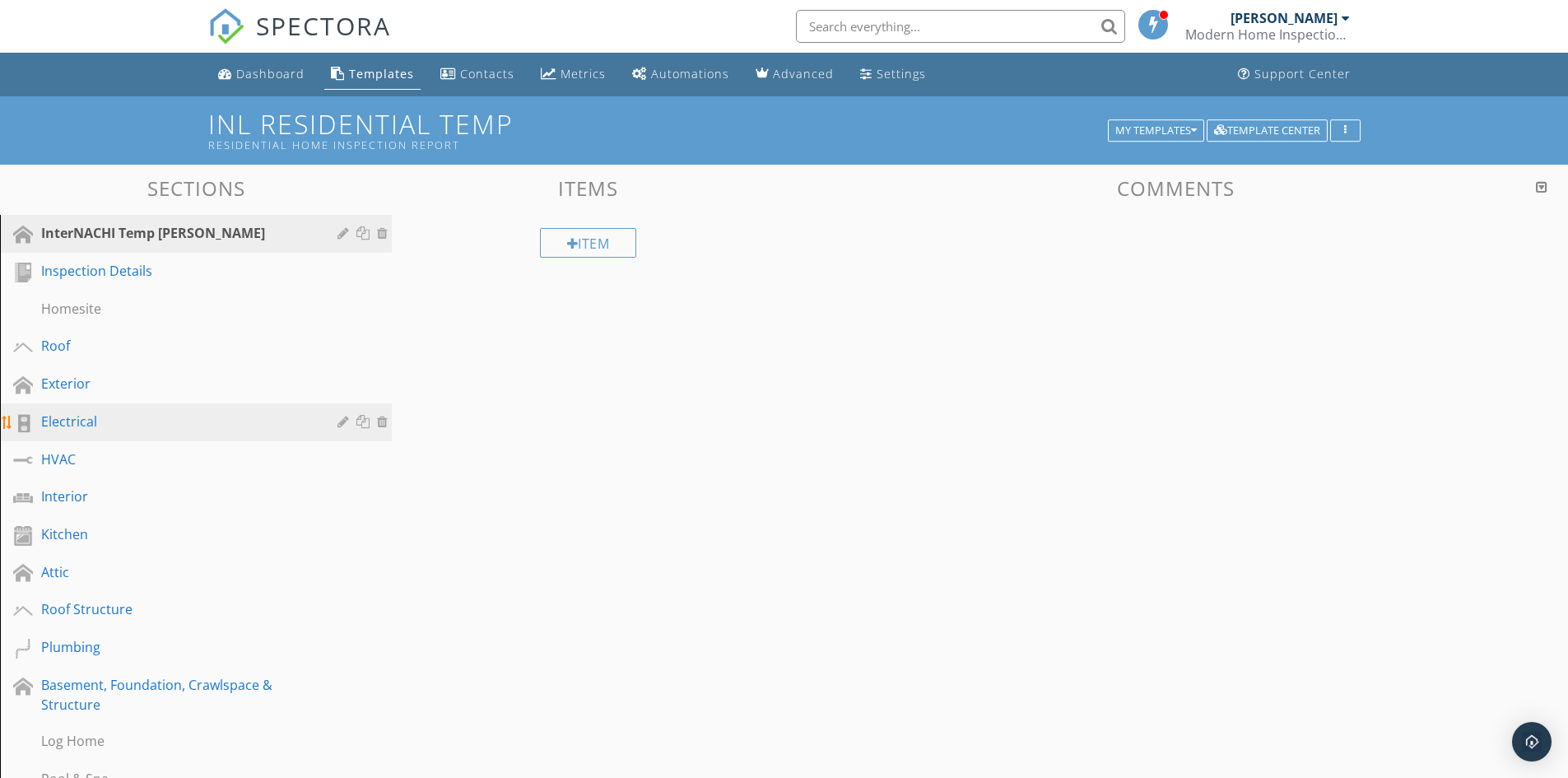
click at [105, 424] on div "Electrical" at bounding box center [177, 422] width 273 height 20
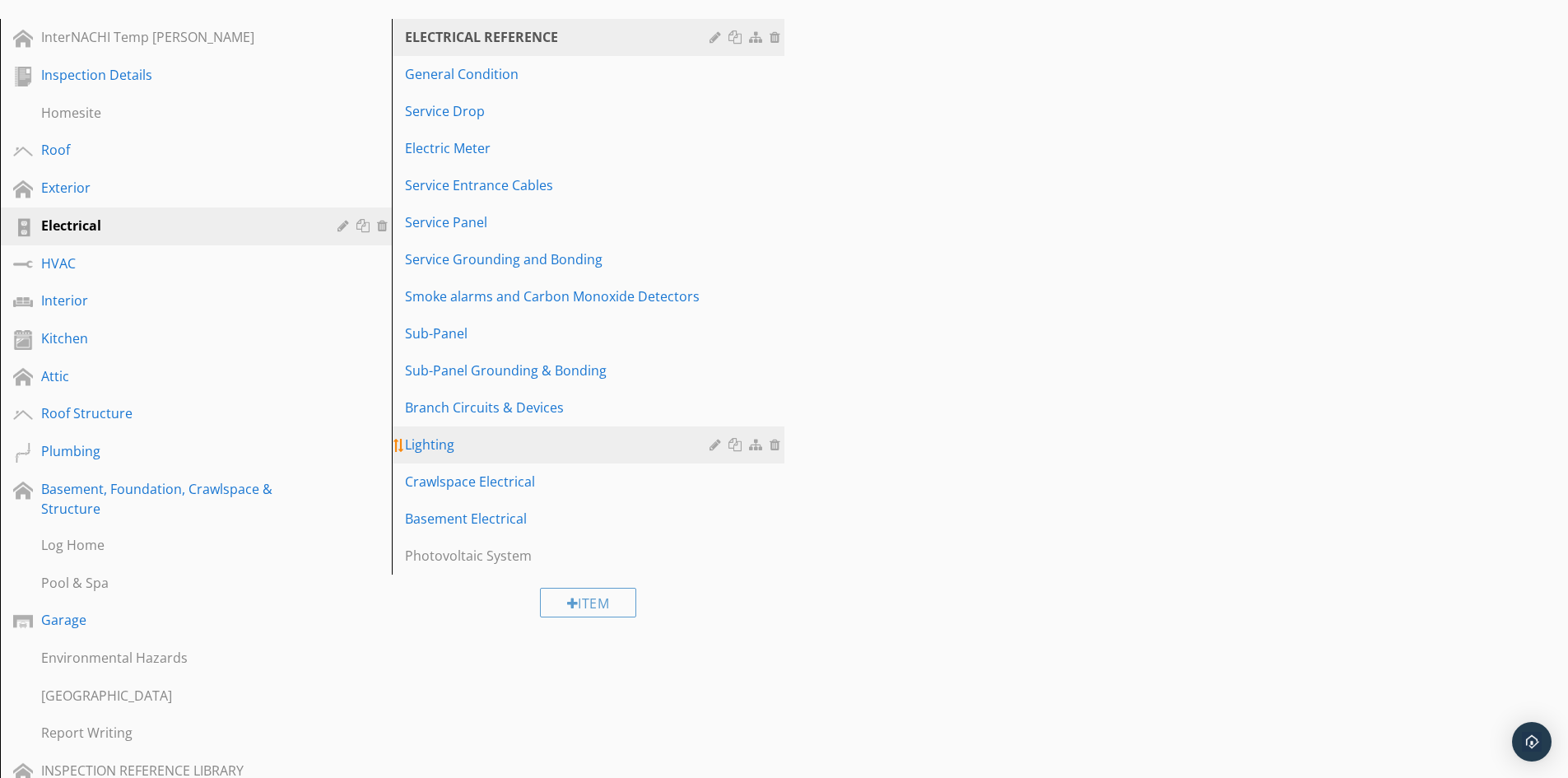
scroll to position [247, 0]
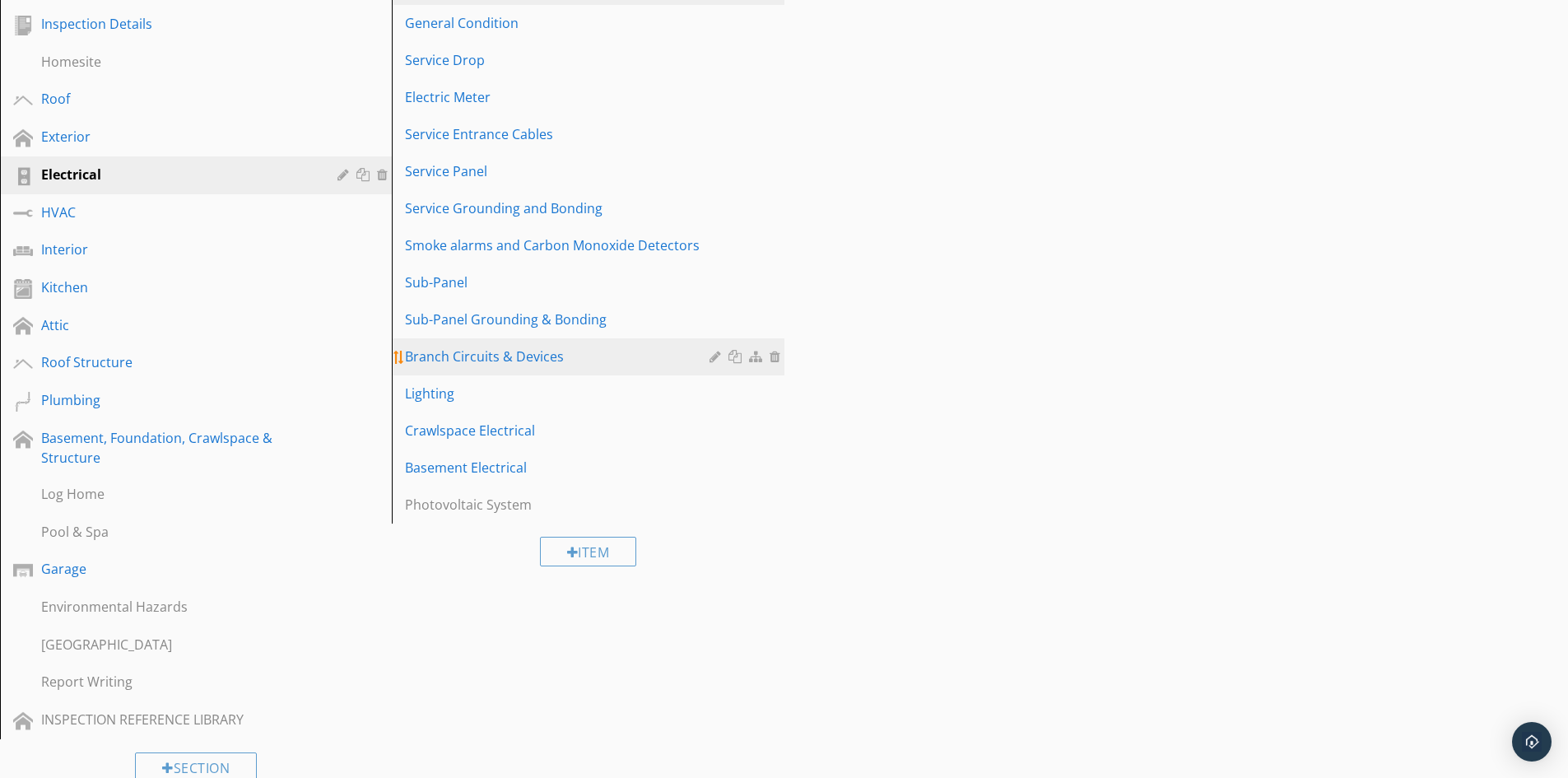
click at [551, 361] on div "Branch Circuits & Devices" at bounding box center [560, 357] width 309 height 20
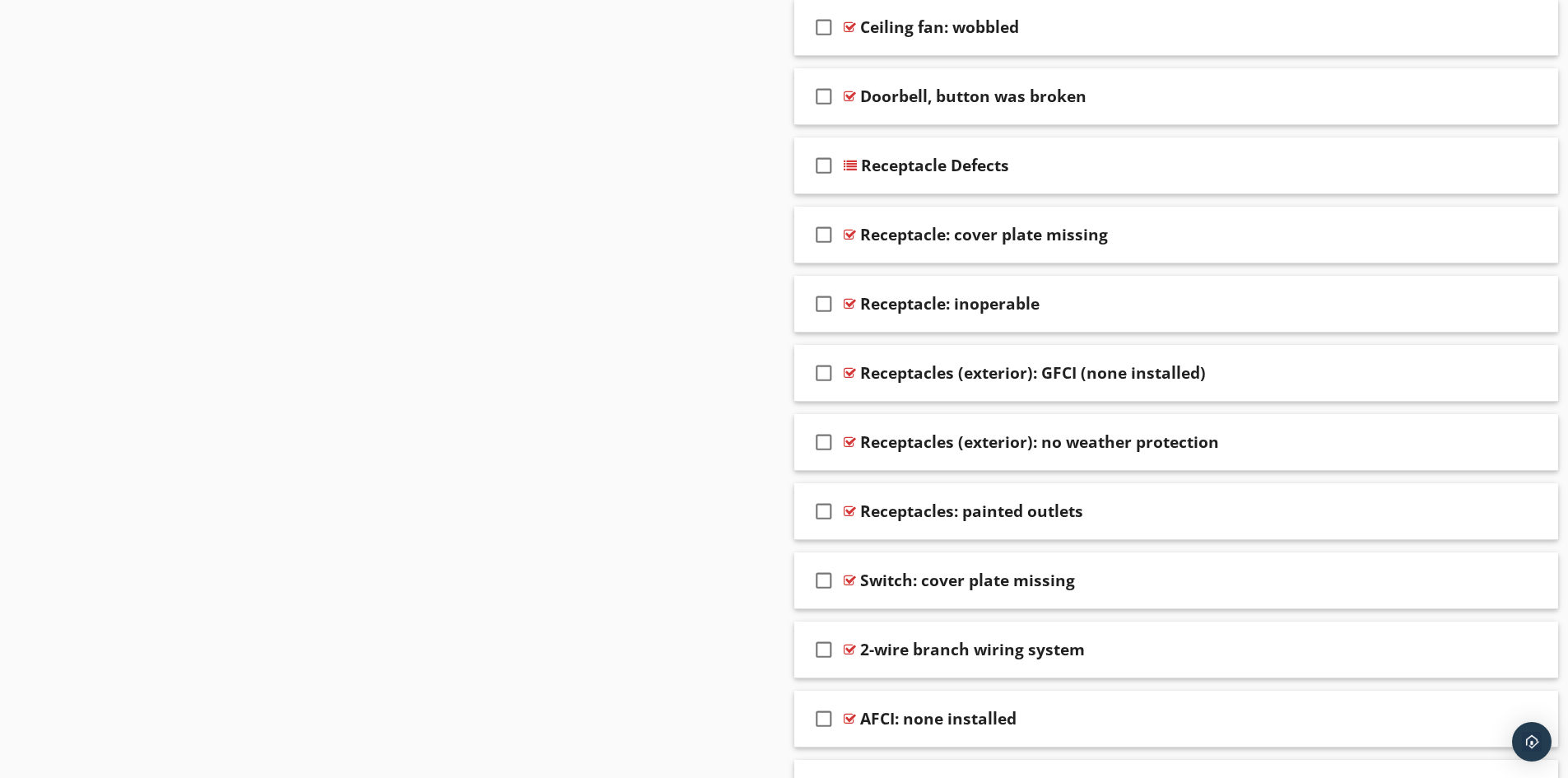
scroll to position [2389, 0]
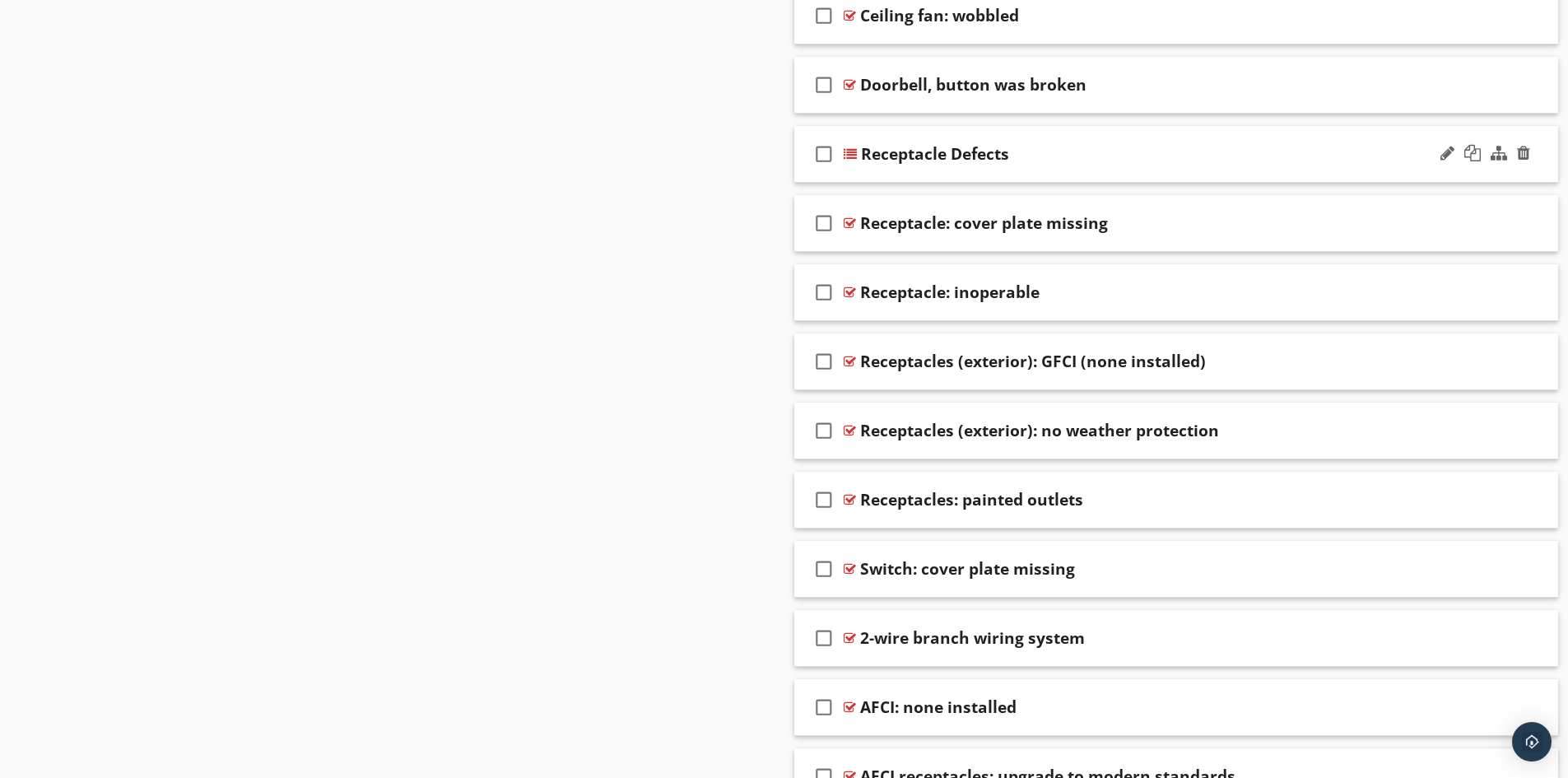
click at [863, 180] on div "check_box_outline_blank Receptacle Defects" at bounding box center [1177, 155] width 765 height 57
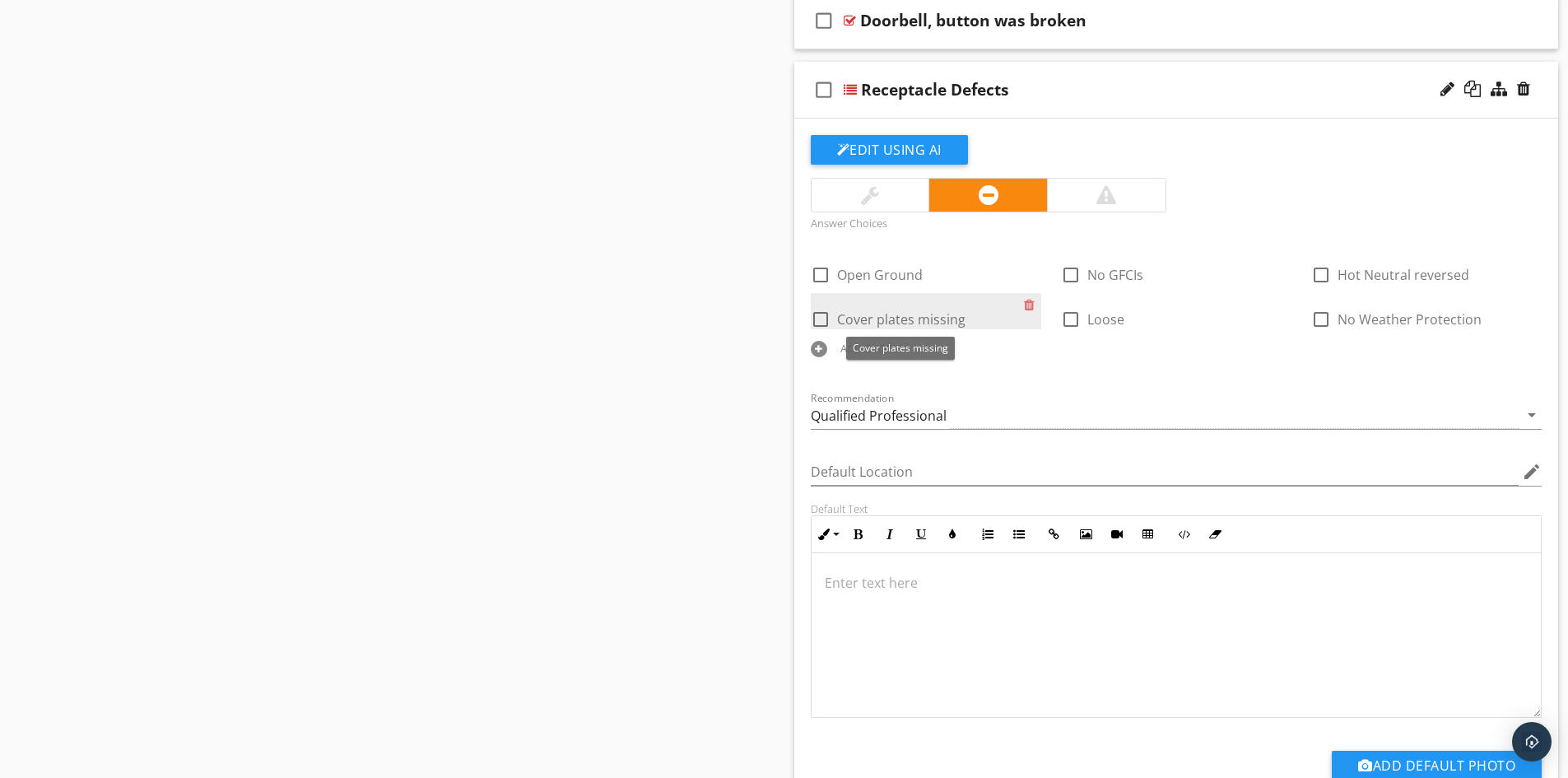
scroll to position [2553, 0]
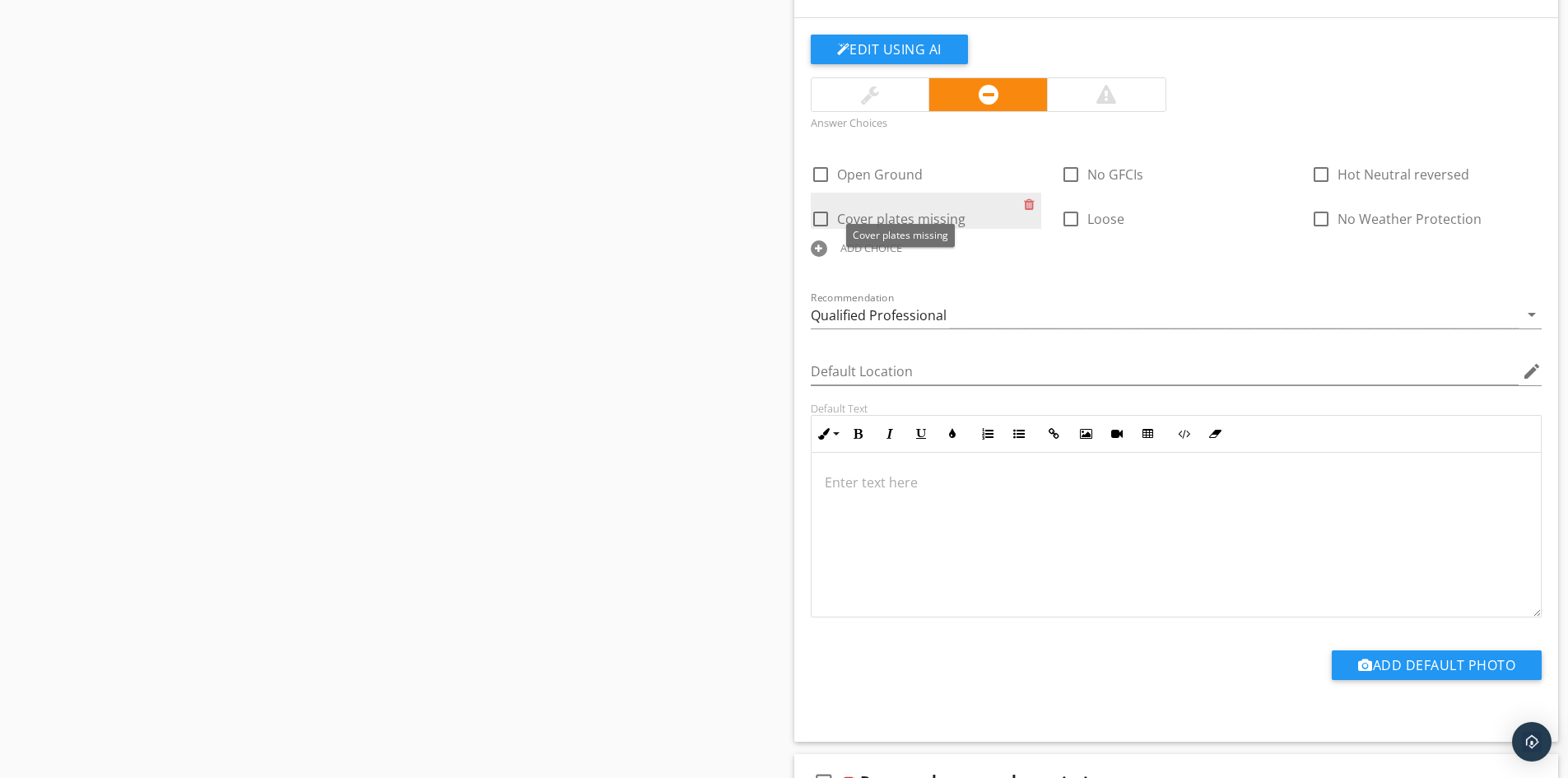
click at [895, 224] on span "Cover plates missing" at bounding box center [901, 219] width 128 height 18
checkbox input "true"
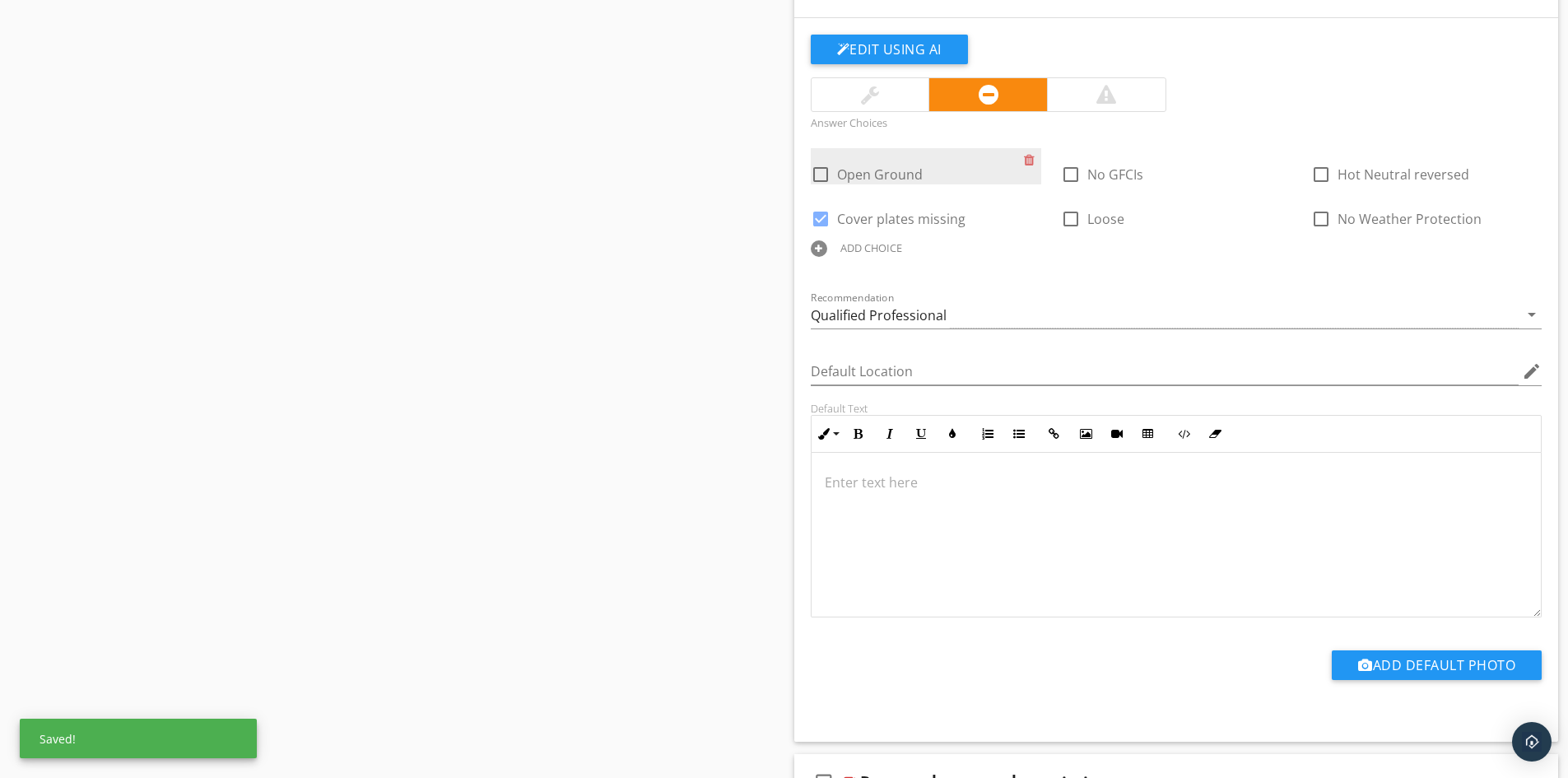
click at [885, 177] on span "Open Ground" at bounding box center [880, 175] width 85 height 18
checkbox input "true"
click at [881, 221] on span "Cover plates missing" at bounding box center [901, 219] width 128 height 18
checkbox input "false"
click at [880, 179] on span "Open Ground" at bounding box center [880, 175] width 85 height 18
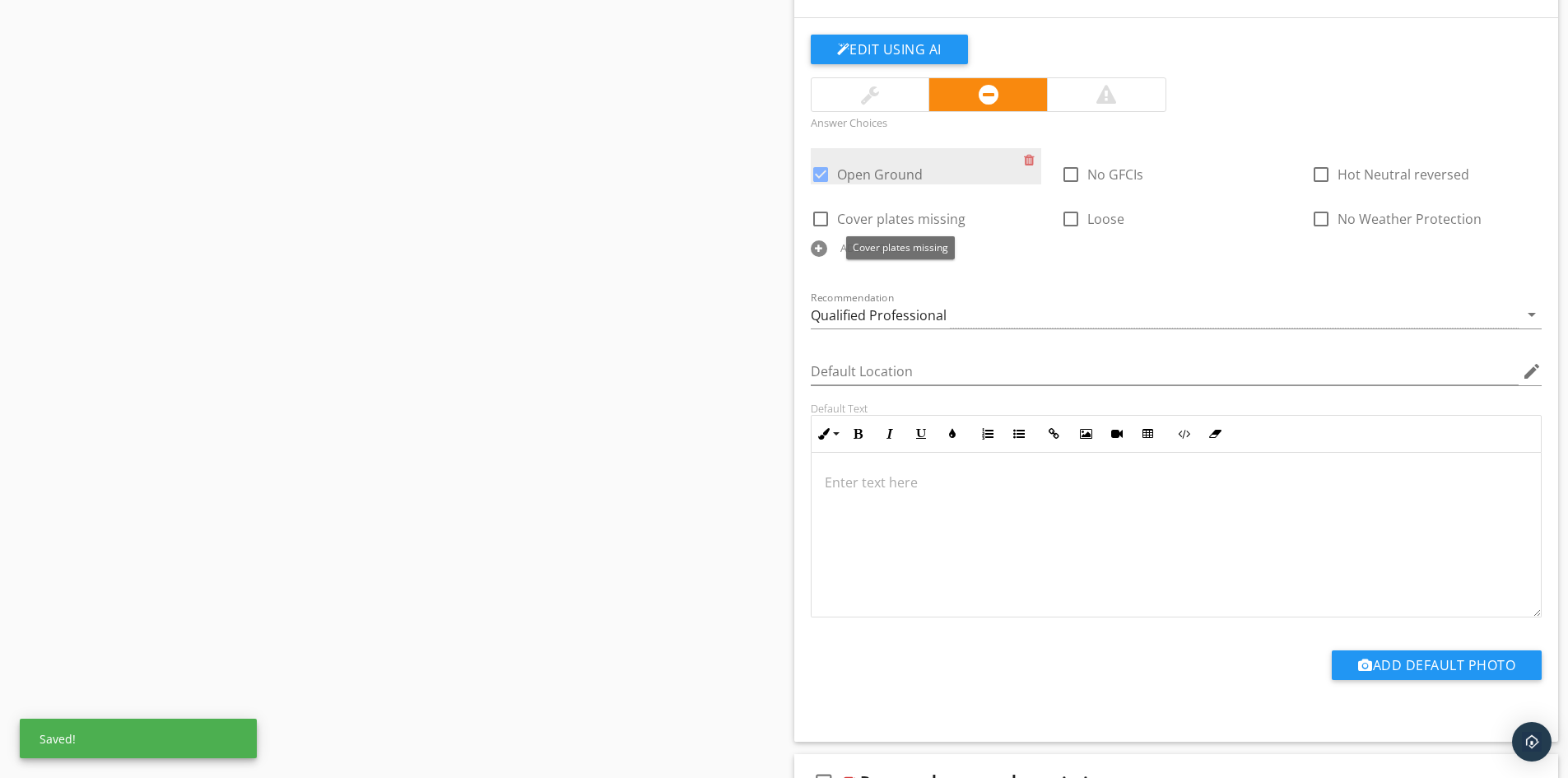
checkbox input "false"
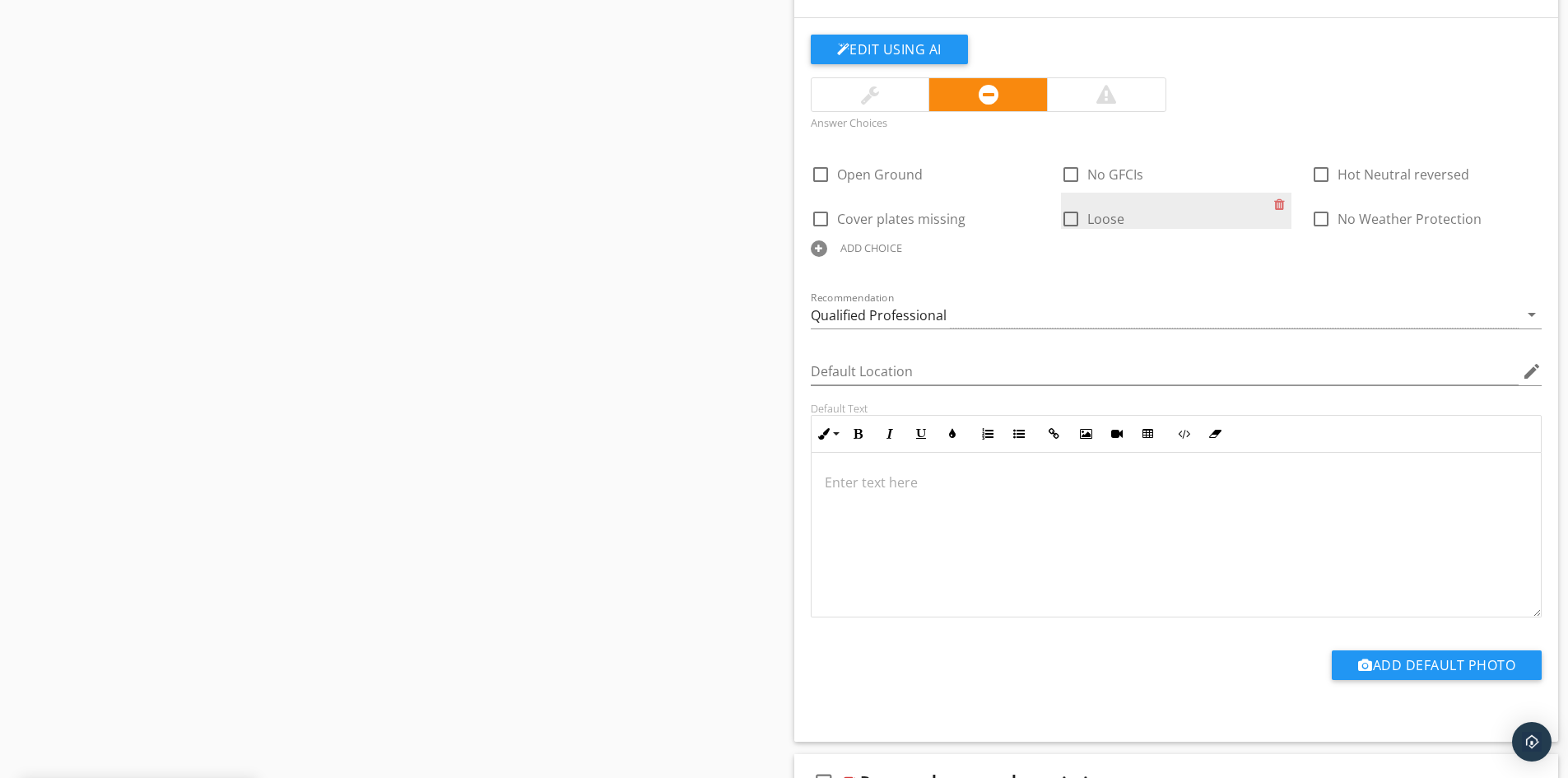
click at [1111, 213] on span "Loose" at bounding box center [1106, 219] width 37 height 18
checkbox input "true"
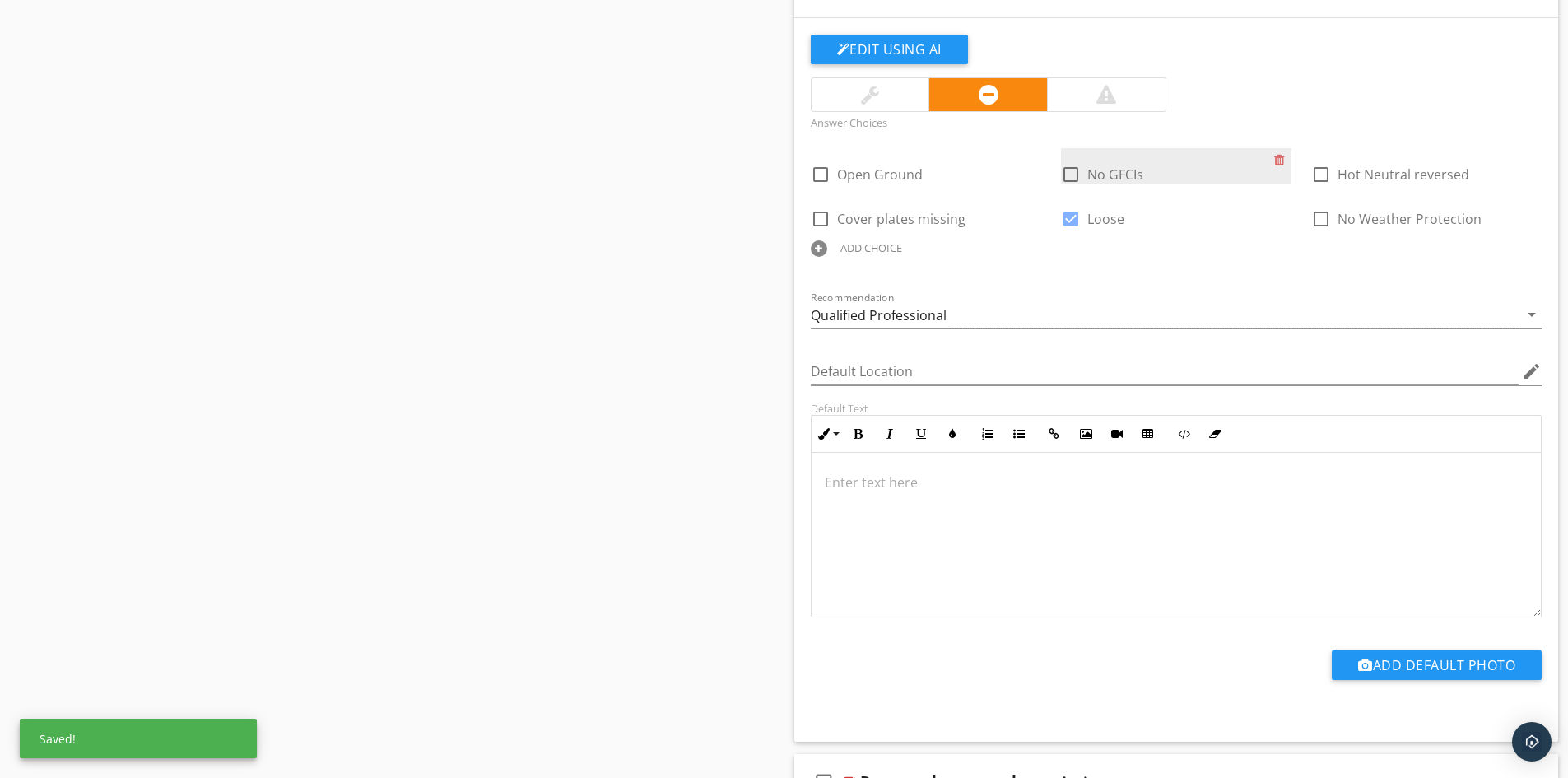
click at [1116, 176] on span "No GFCIs" at bounding box center [1116, 175] width 56 height 18
click at [1108, 206] on div "check_box Loose" at bounding box center [1176, 217] width 231 height 23
click at [1120, 172] on span "No GFCIs" at bounding box center [1116, 175] width 56 height 18
checkbox input "false"
click at [1105, 218] on span "Loose" at bounding box center [1106, 219] width 37 height 18
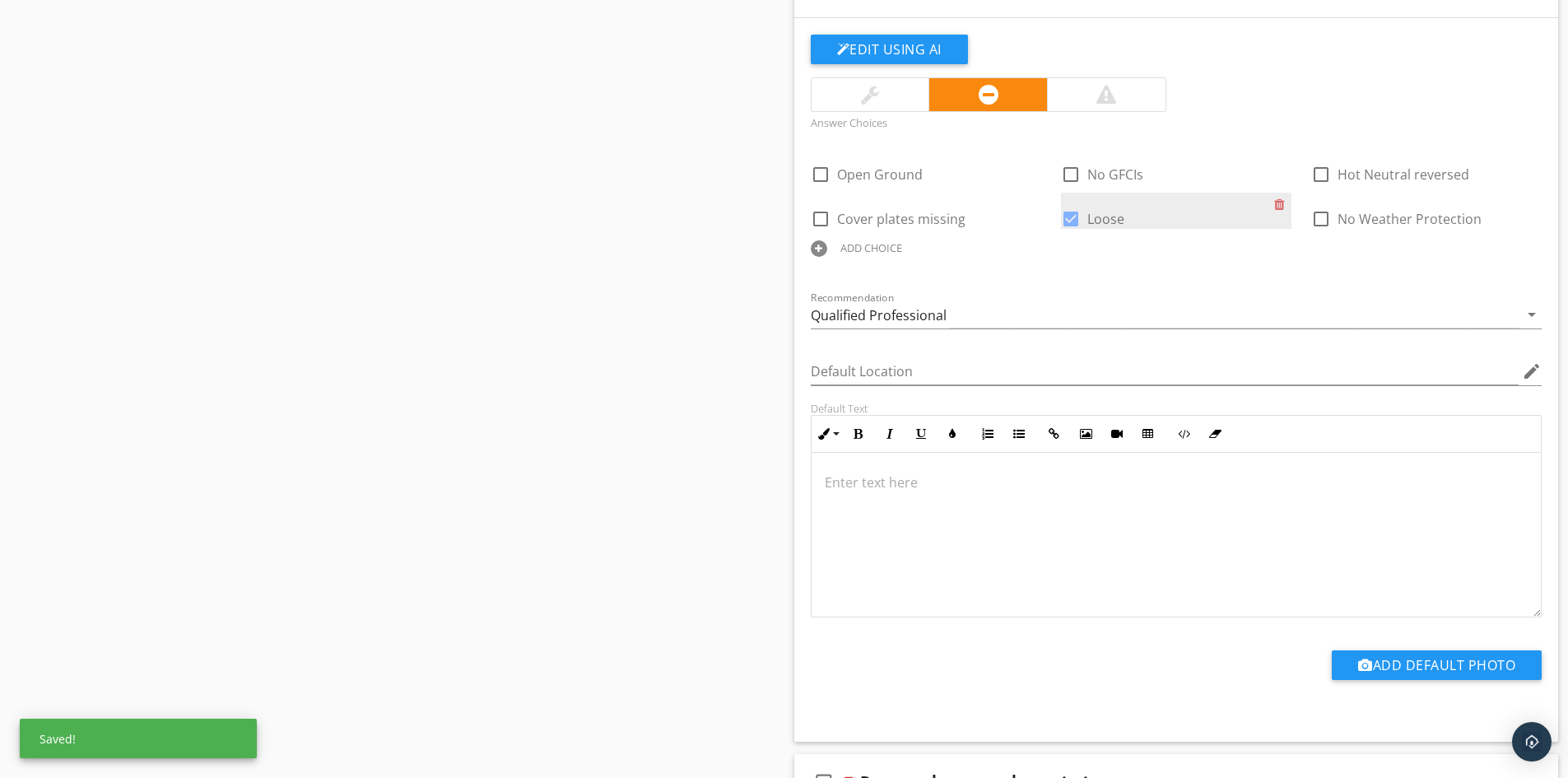
checkbox input "false"
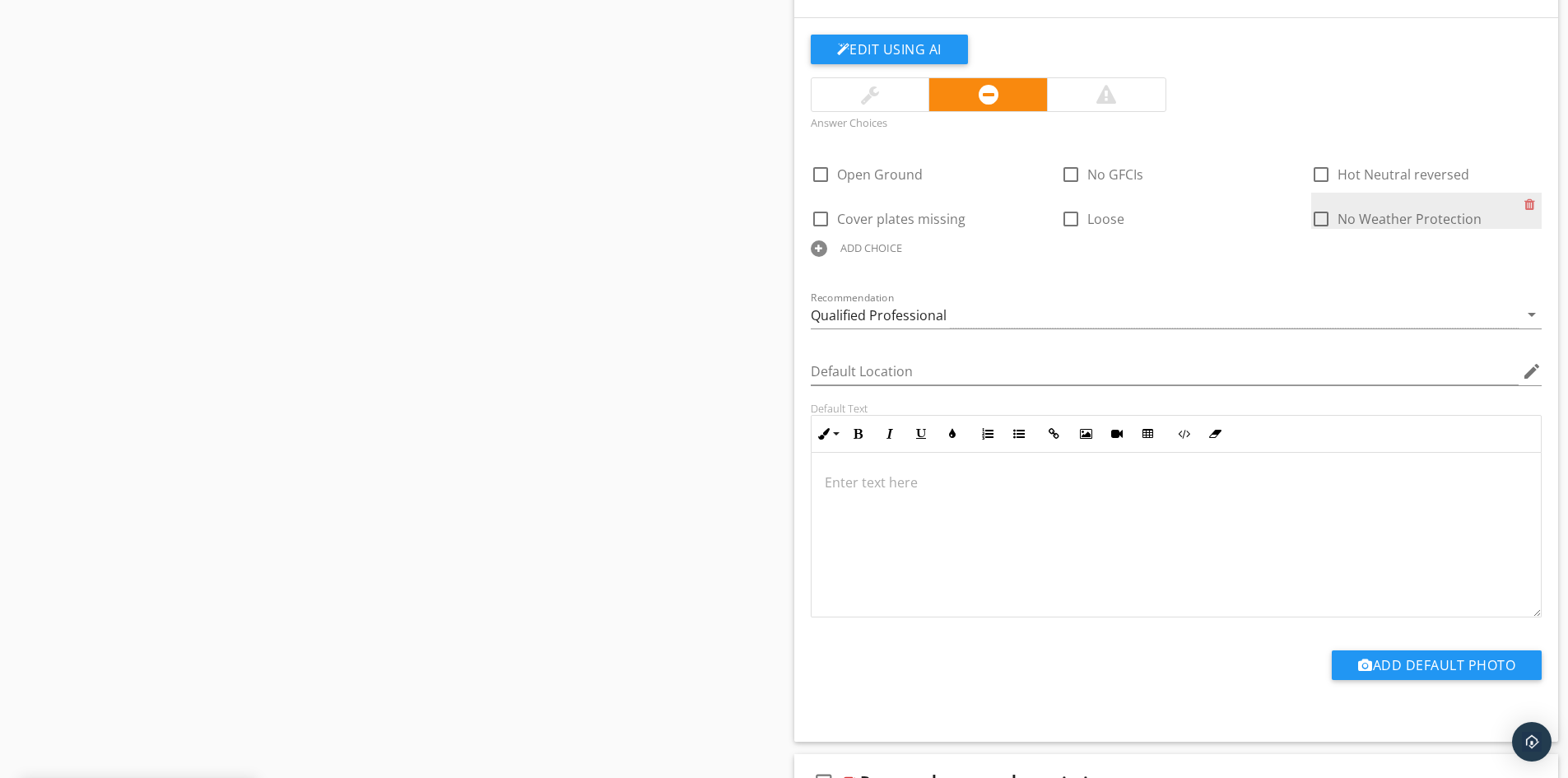
click at [1346, 224] on span "No Weather Protection" at bounding box center [1410, 219] width 144 height 18
checkbox input "true"
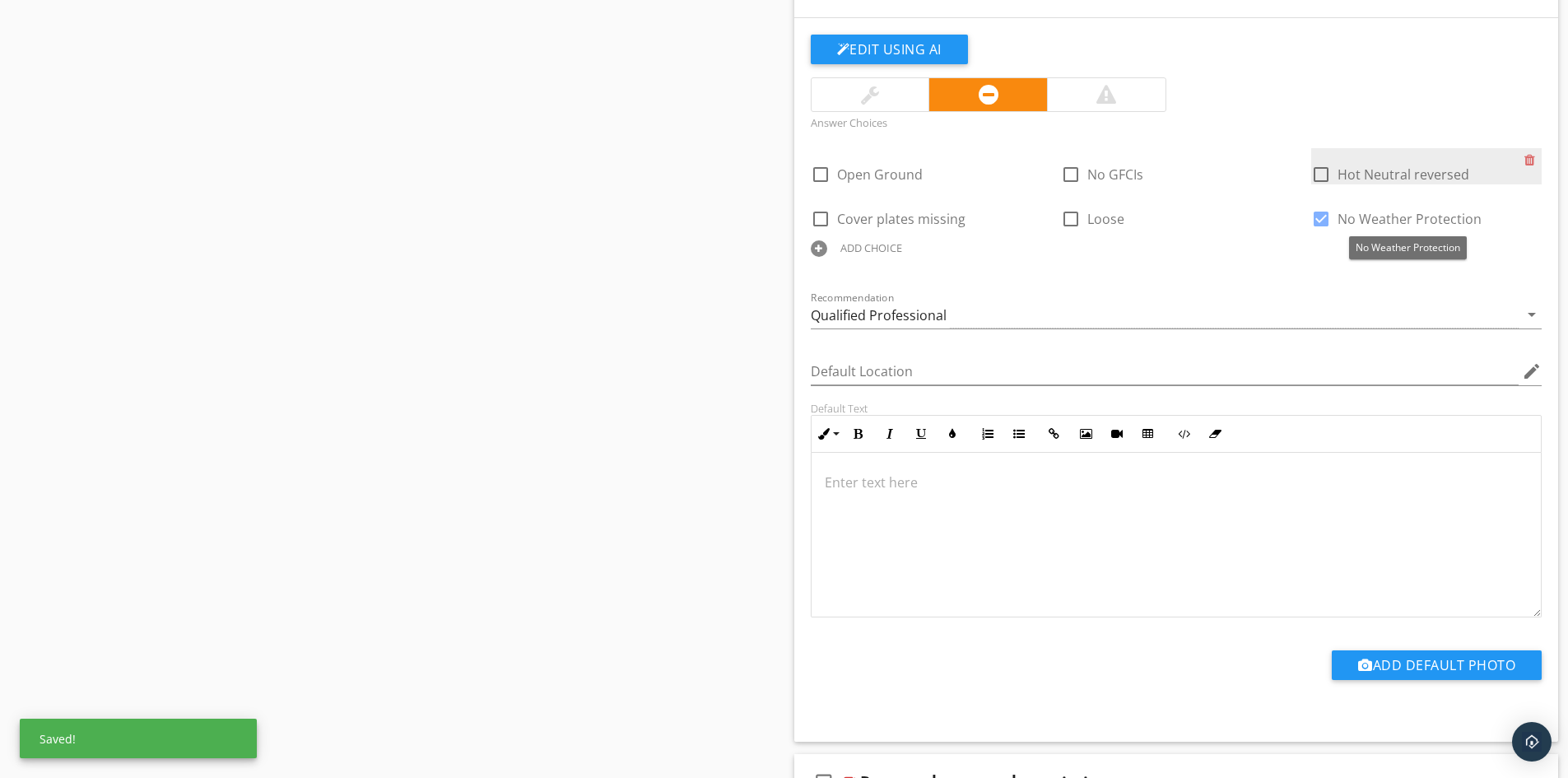
click at [1354, 173] on span "Hot Neutral reversed" at bounding box center [1404, 175] width 132 height 18
checkbox input "true"
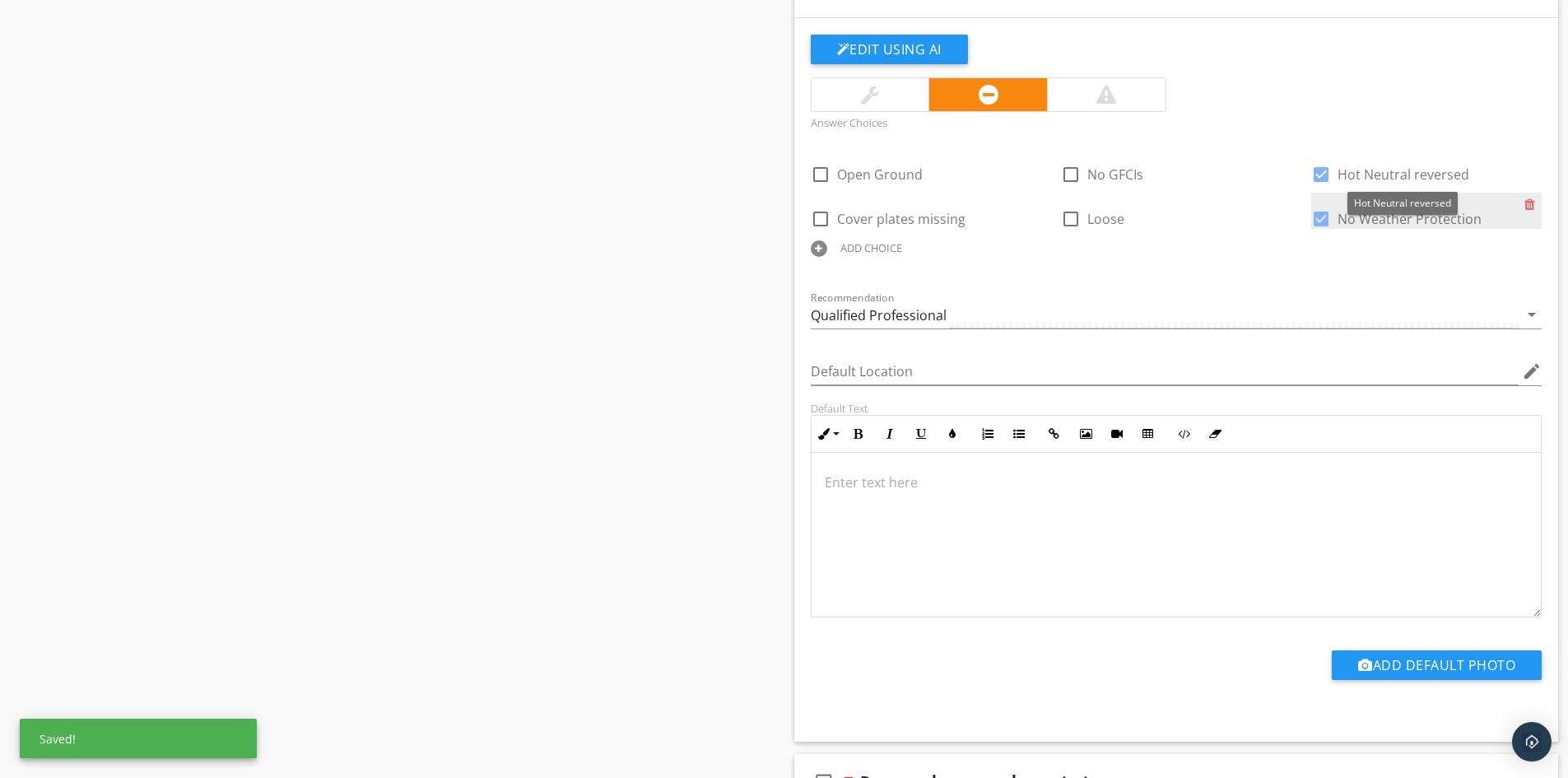
click at [1348, 220] on span "No Weather Protection" at bounding box center [1410, 219] width 144 height 18
checkbox input "false"
click at [1351, 176] on span "Hot Neutral reversed" at bounding box center [1404, 175] width 132 height 18
checkbox input "false"
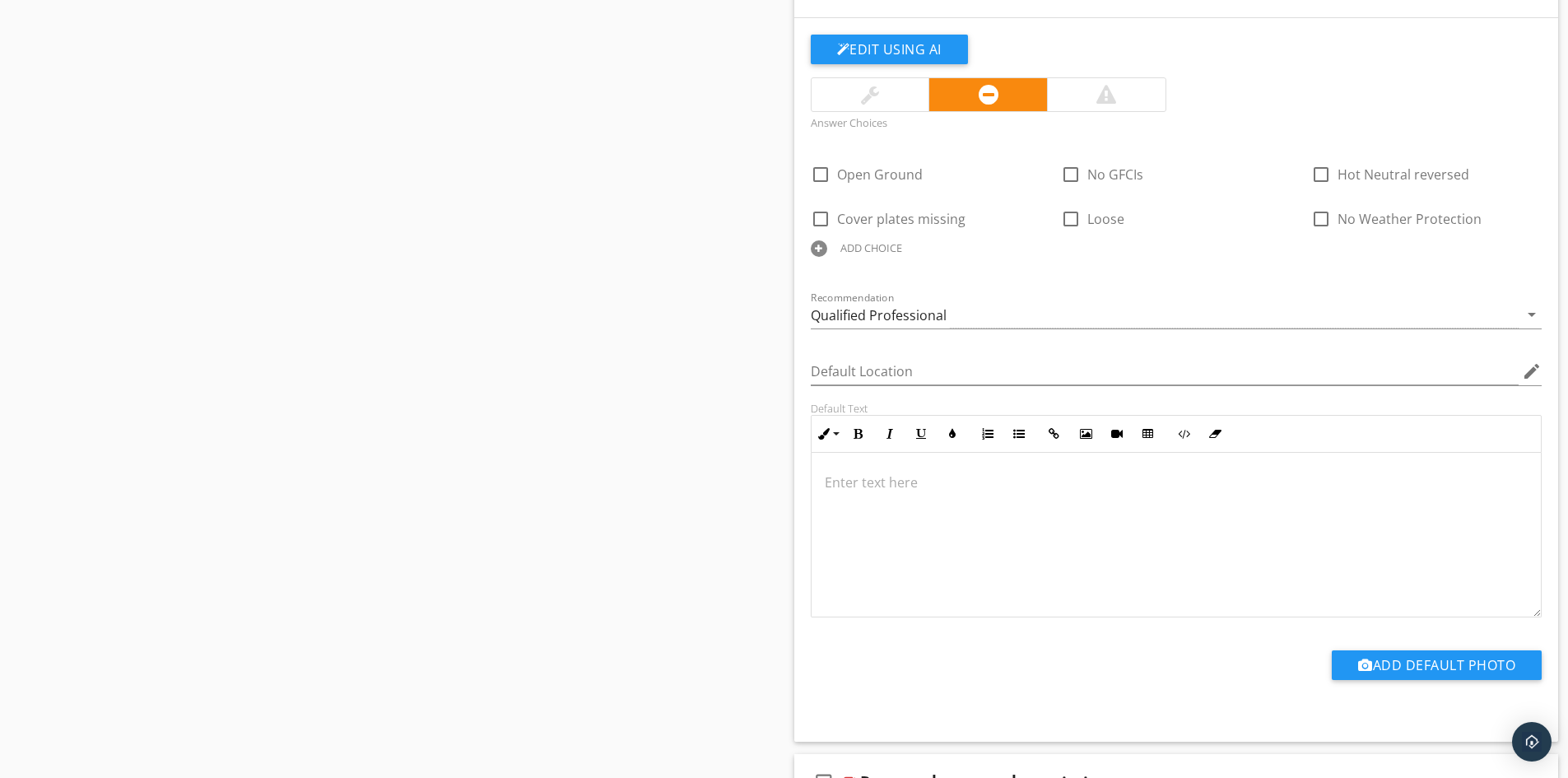
click at [855, 481] on p at bounding box center [1176, 483] width 704 height 20
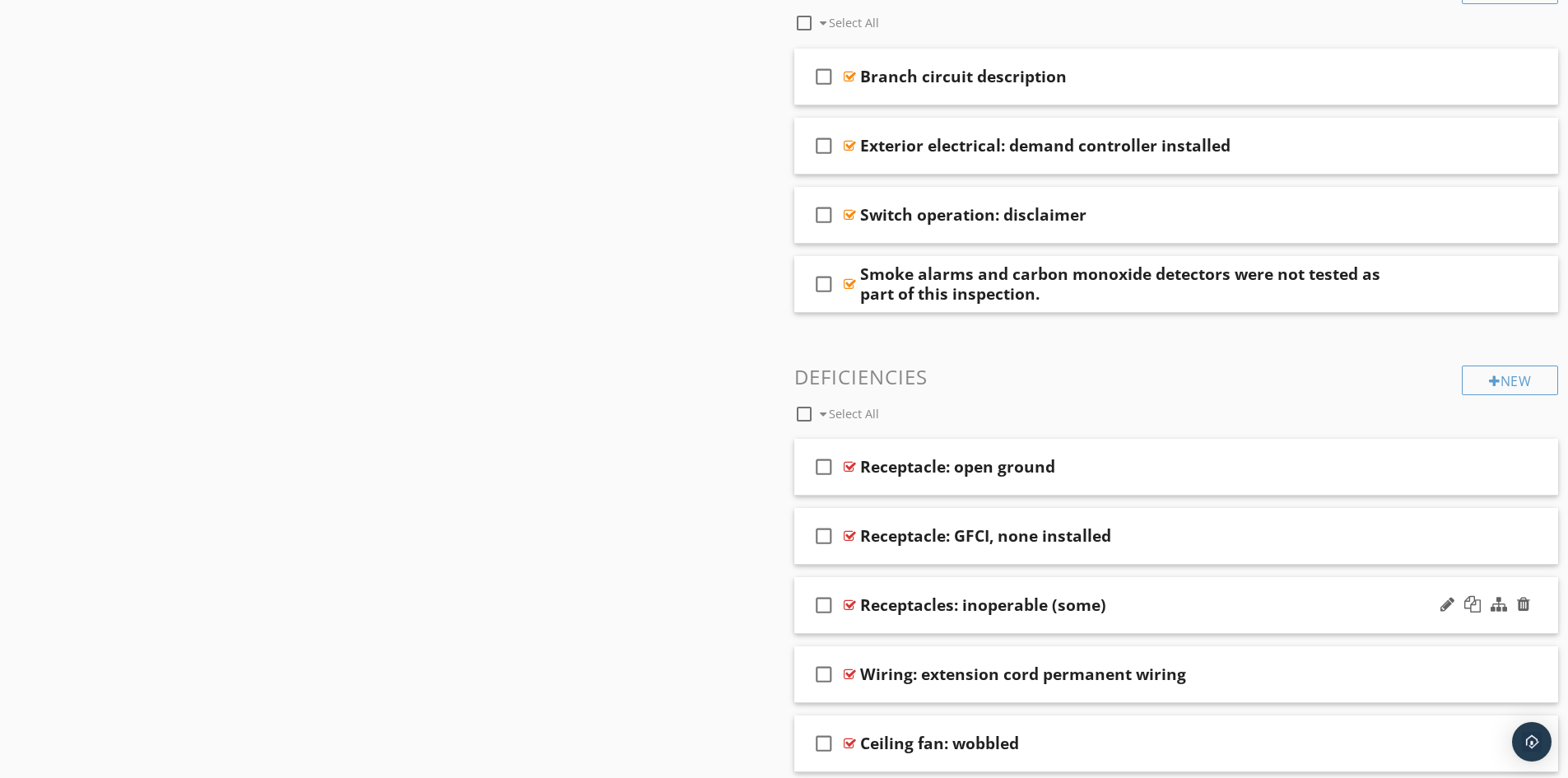
scroll to position [1812, 0]
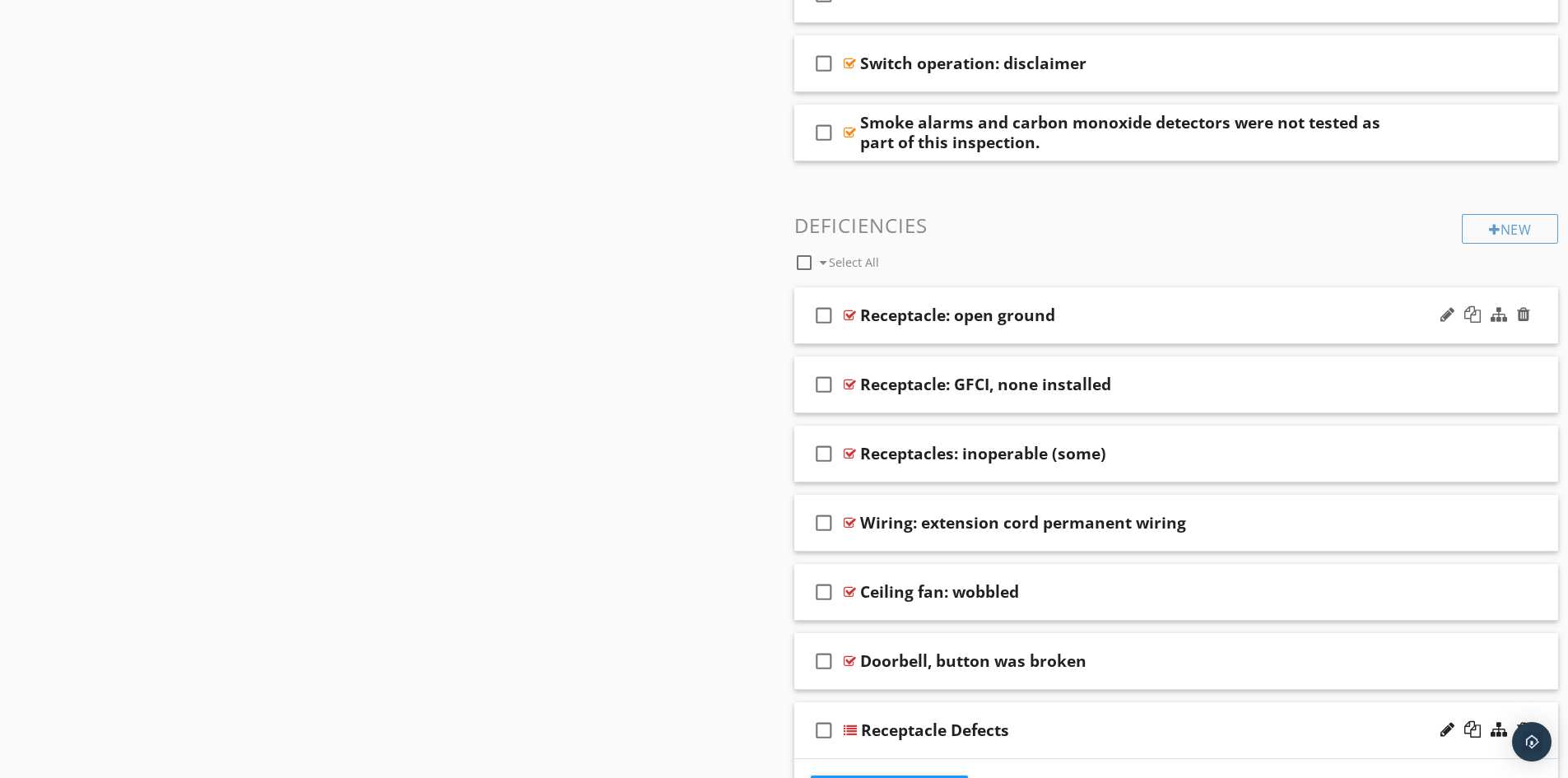
click at [942, 328] on div "check_box_outline_blank Receptacle: open ground" at bounding box center [1177, 315] width 765 height 57
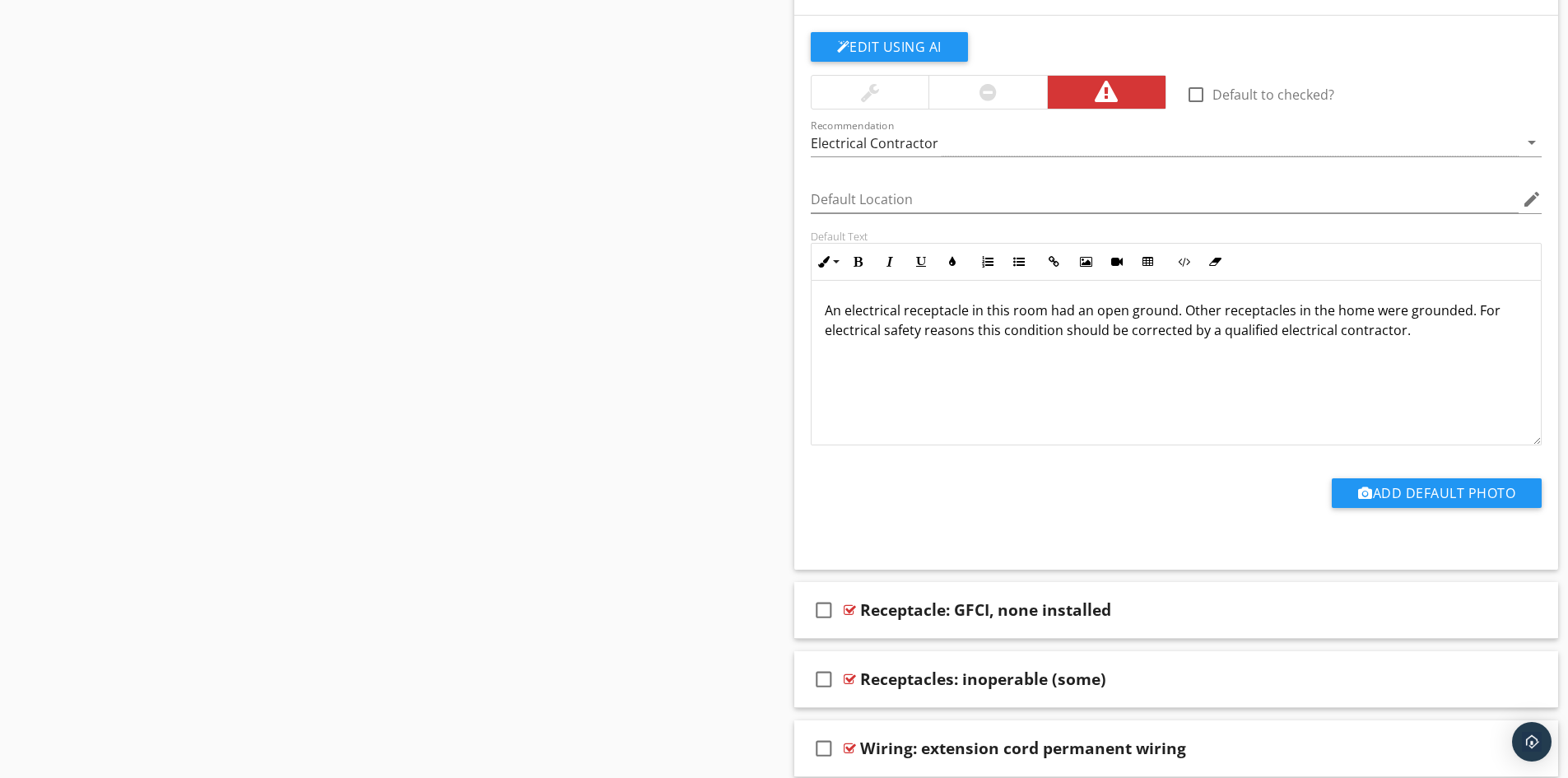
scroll to position [2141, 0]
drag, startPoint x: 829, startPoint y: 313, endPoint x: 1136, endPoint y: 311, distance: 307.0
click at [1136, 311] on p "An electrical receptacle in this room had an open ground. Other receptacles in …" at bounding box center [1176, 320] width 704 height 40
click at [1131, 312] on p "An electrical receptacle in this room had an open ground. Other receptacles in …" at bounding box center [1176, 320] width 704 height 40
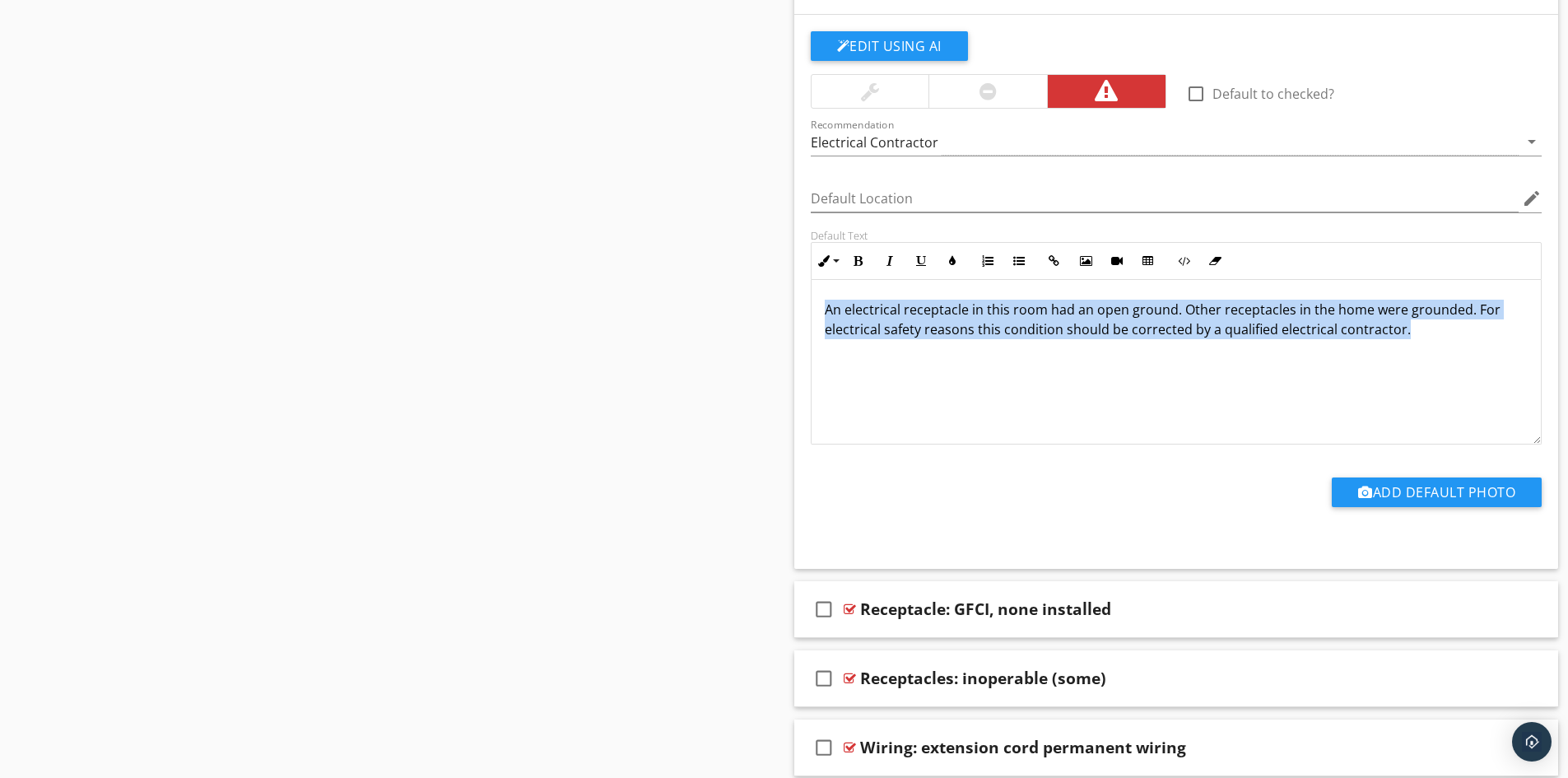
drag, startPoint x: 825, startPoint y: 311, endPoint x: 1434, endPoint y: 344, distance: 609.9
click at [1434, 344] on div "An electrical receptacle in this room had an open ground. Other receptacles in …" at bounding box center [1177, 362] width 730 height 165
copy p "An electrical receptacle in this room had an open ground. Other receptacles in …"
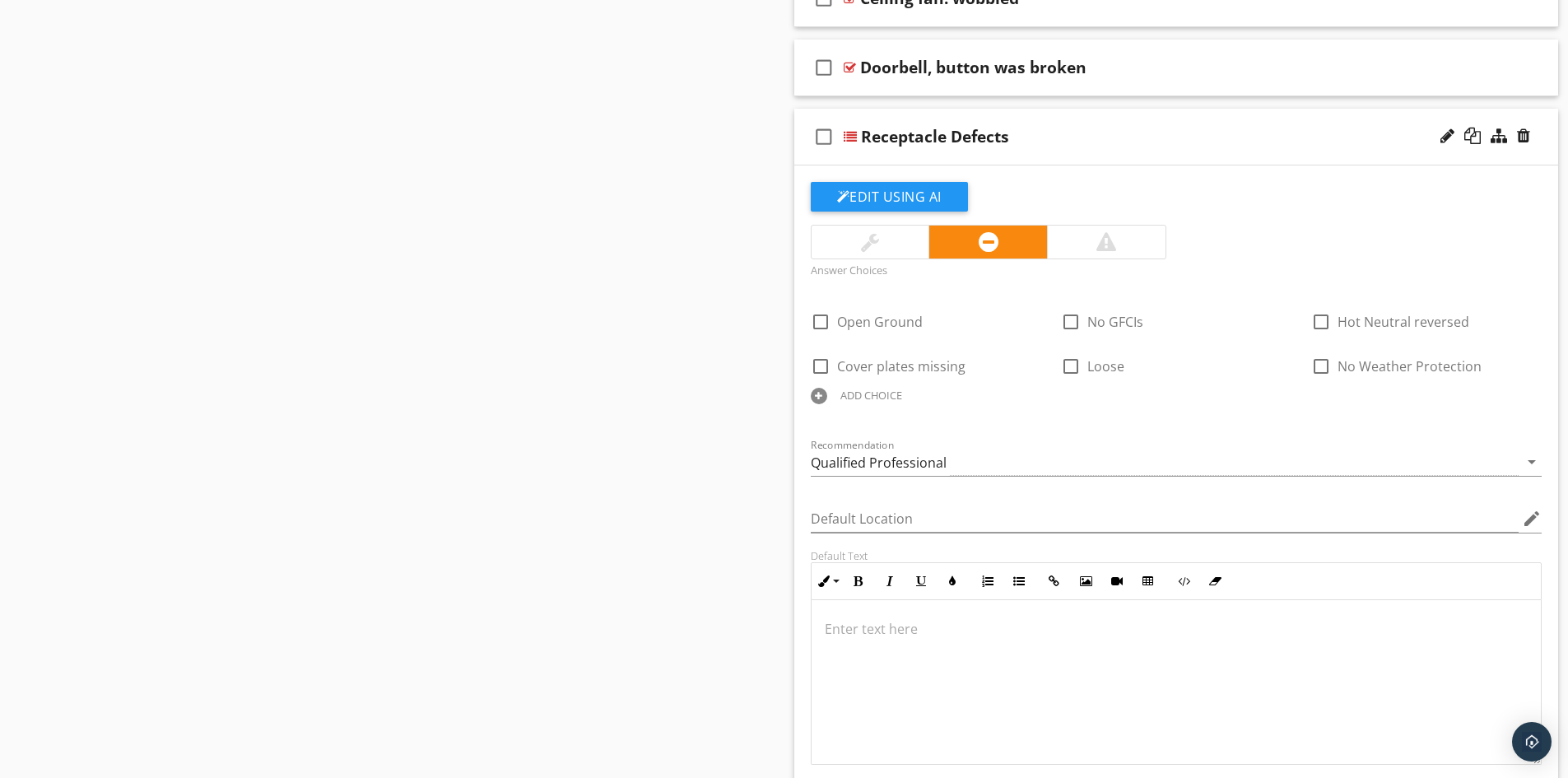
scroll to position [3047, 0]
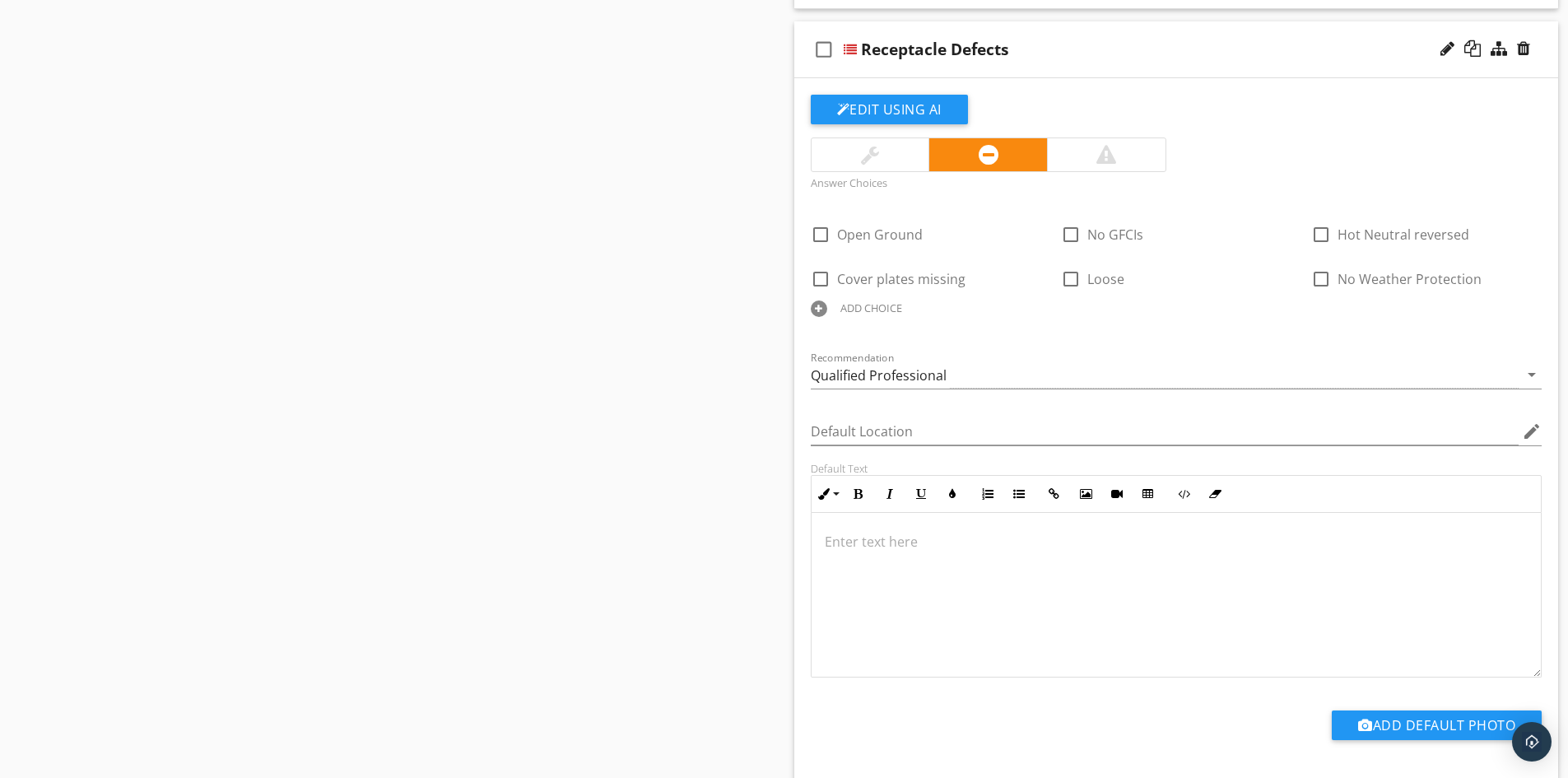
click at [864, 520] on div at bounding box center [1177, 594] width 730 height 165
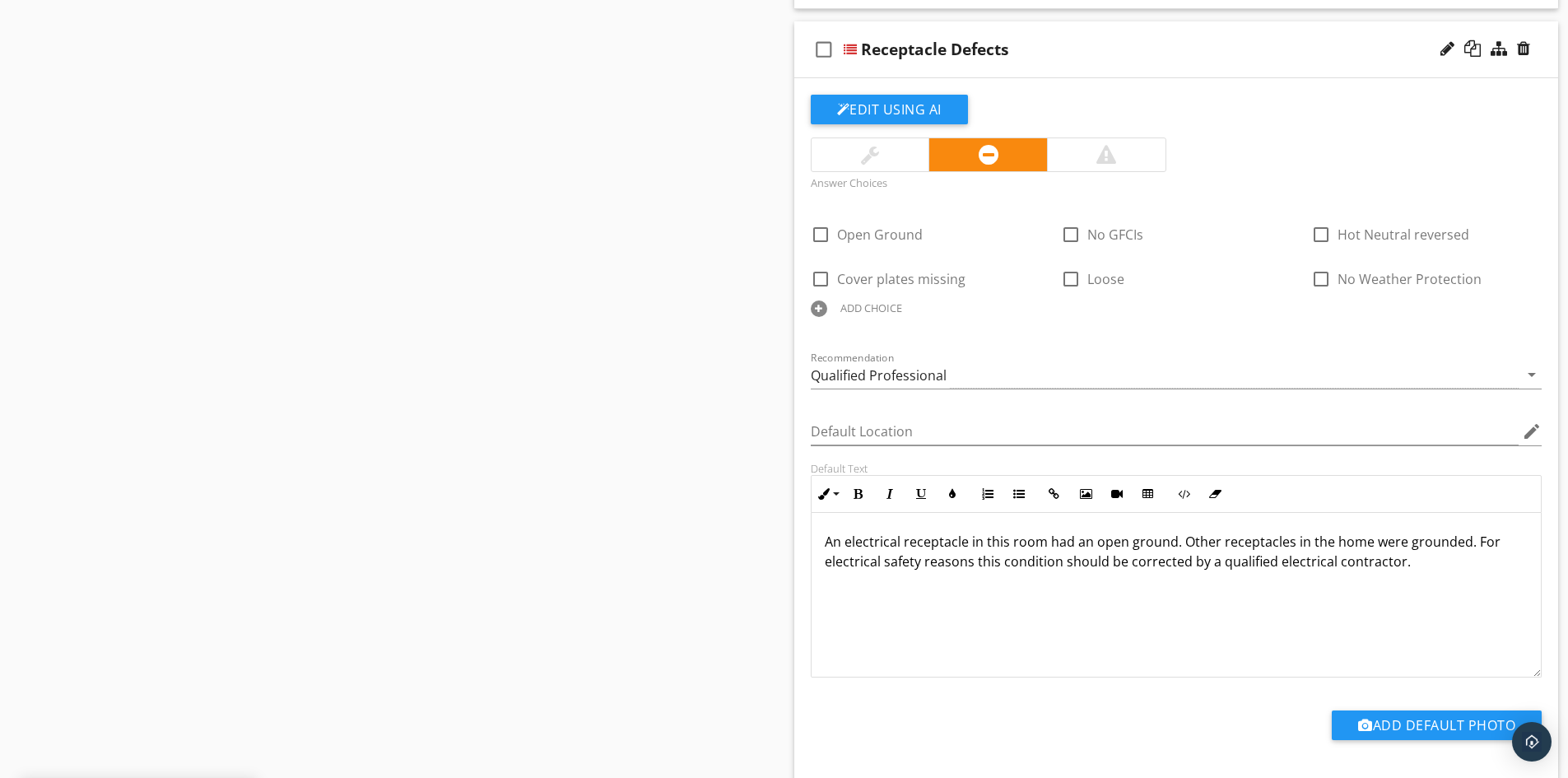
click at [899, 545] on p "An electrical receptacle in this room had an open ground. Other receptacles in …" at bounding box center [1176, 552] width 704 height 40
click at [841, 549] on p "An electrical receptacle in this room had an open ground. Other receptacles in …" at bounding box center [1176, 552] width 704 height 40
click at [832, 543] on p "An electrical receptacle in this room had an open ground. Other receptacles in …" at bounding box center [1176, 552] width 704 height 40
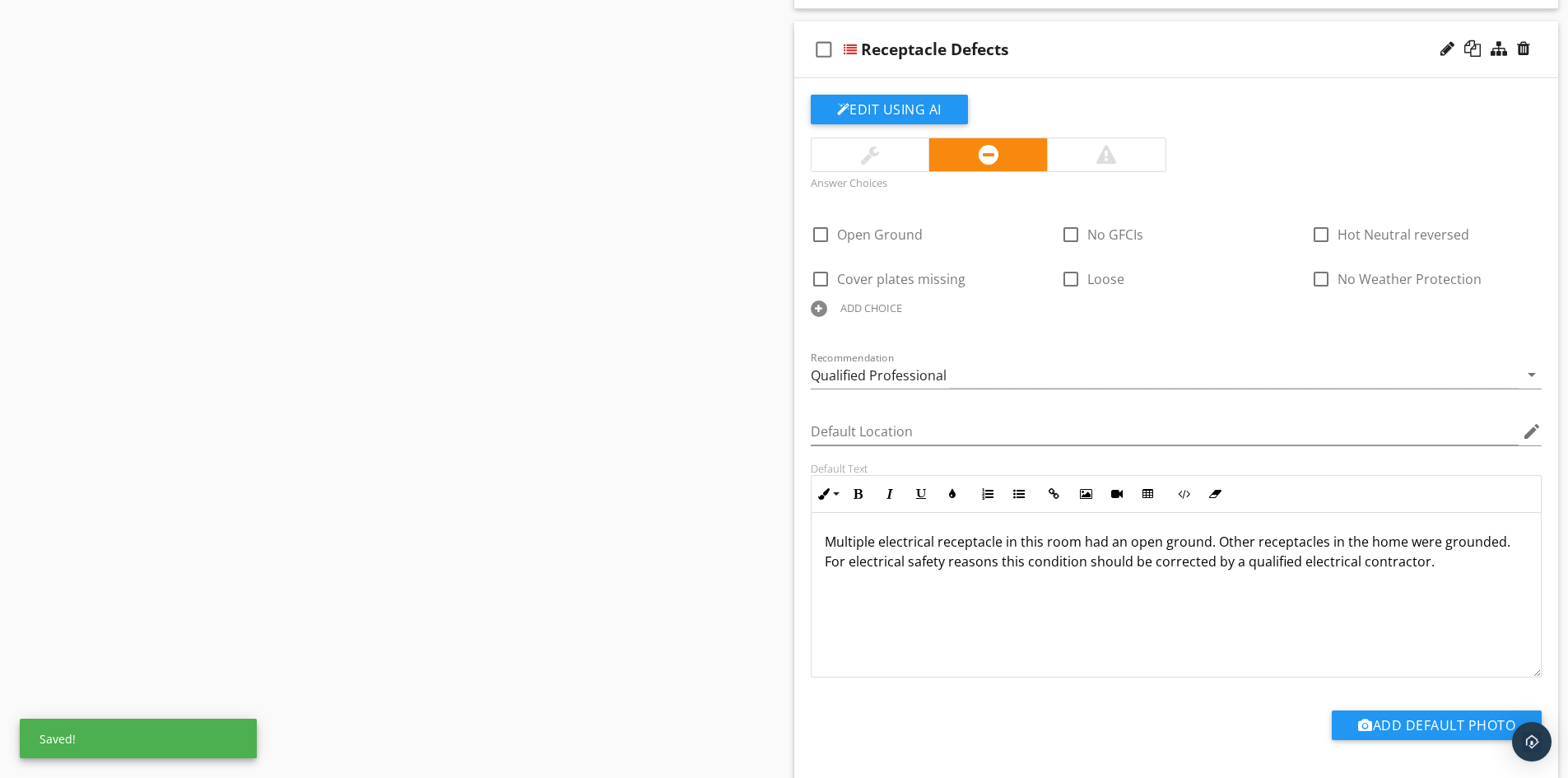
click at [1059, 544] on p "Multiple electrical receptacle in this room had an open ground. Other receptacl…" at bounding box center [1176, 552] width 704 height 40
click at [1427, 567] on p "Multiple electrical receptacle in the home had an open ground. Other receptacle…" at bounding box center [1176, 552] width 704 height 40
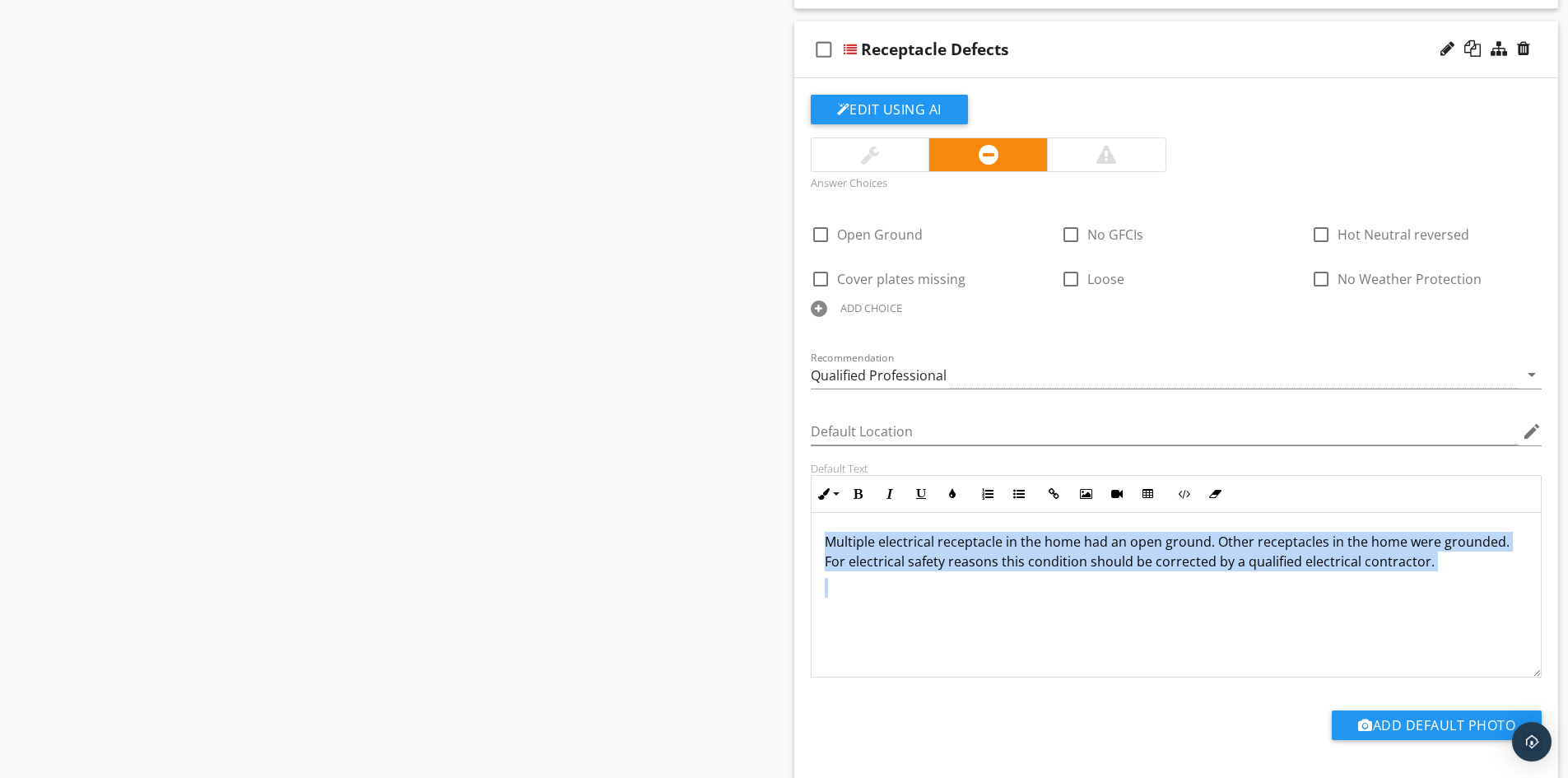
drag, startPoint x: 1446, startPoint y: 582, endPoint x: 783, endPoint y: 532, distance: 664.9
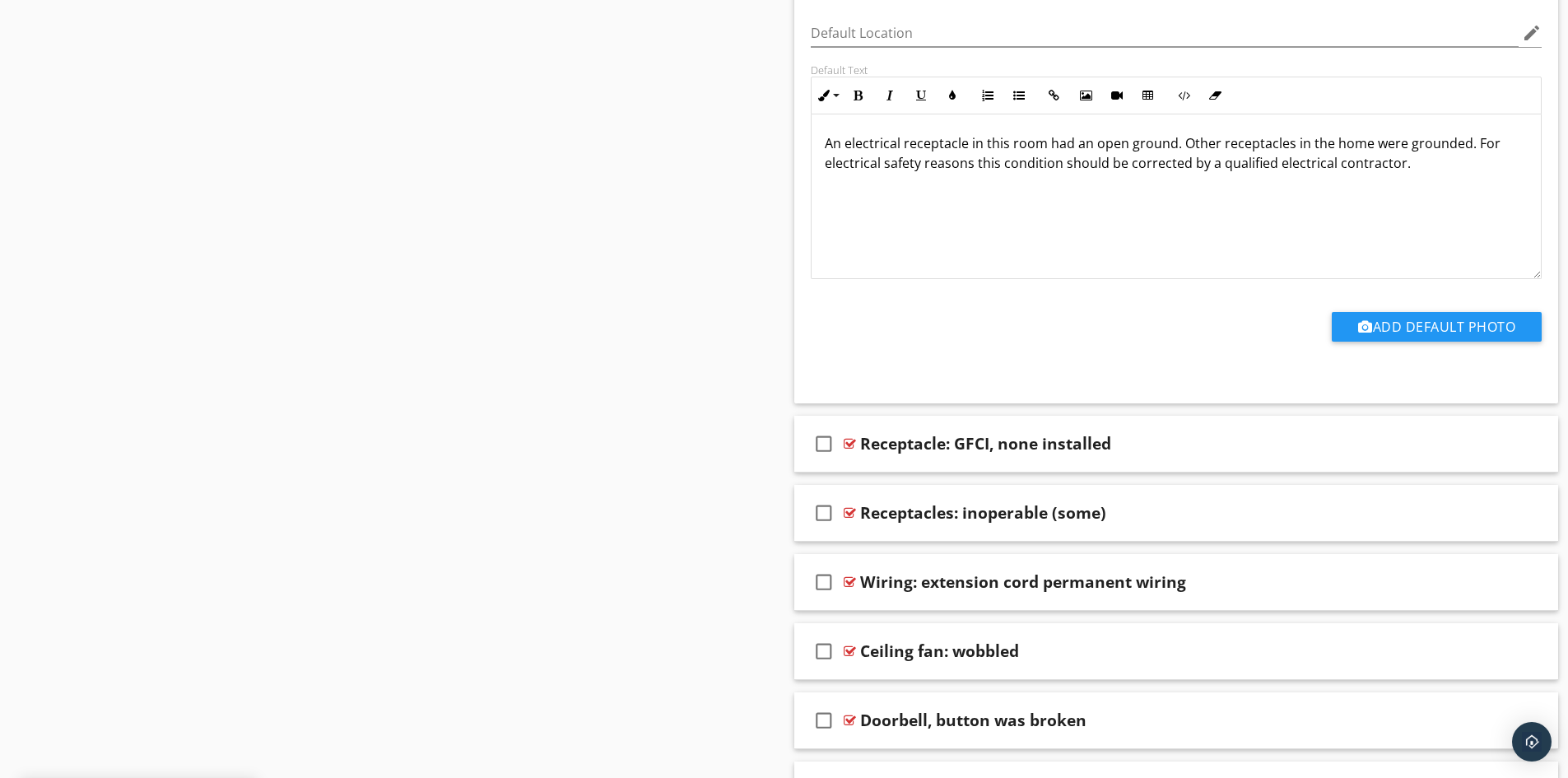
scroll to position [2307, 0]
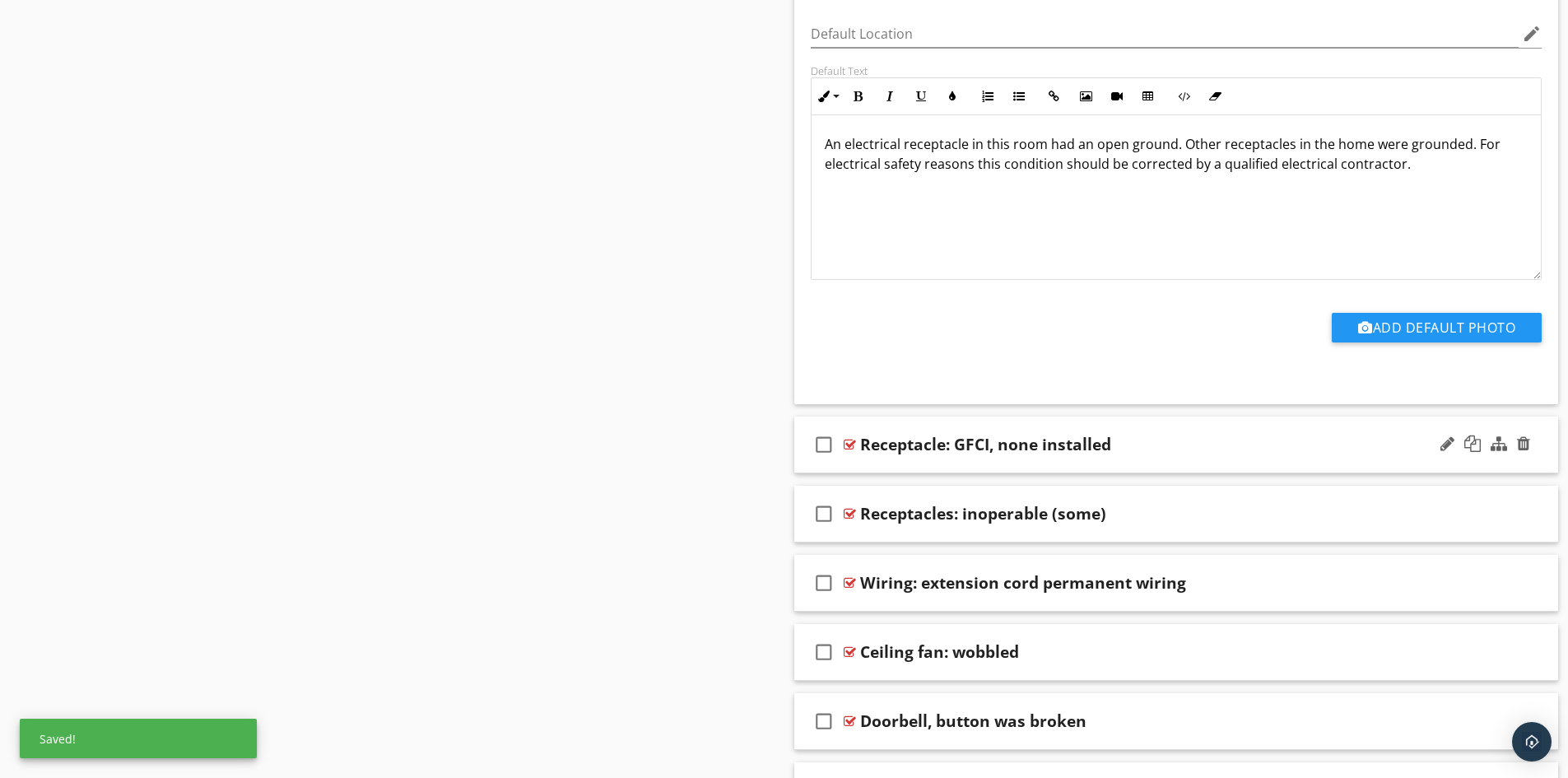
click at [927, 468] on div "check_box_outline_blank Receptacle: GFCI, none installed" at bounding box center [1177, 445] width 765 height 57
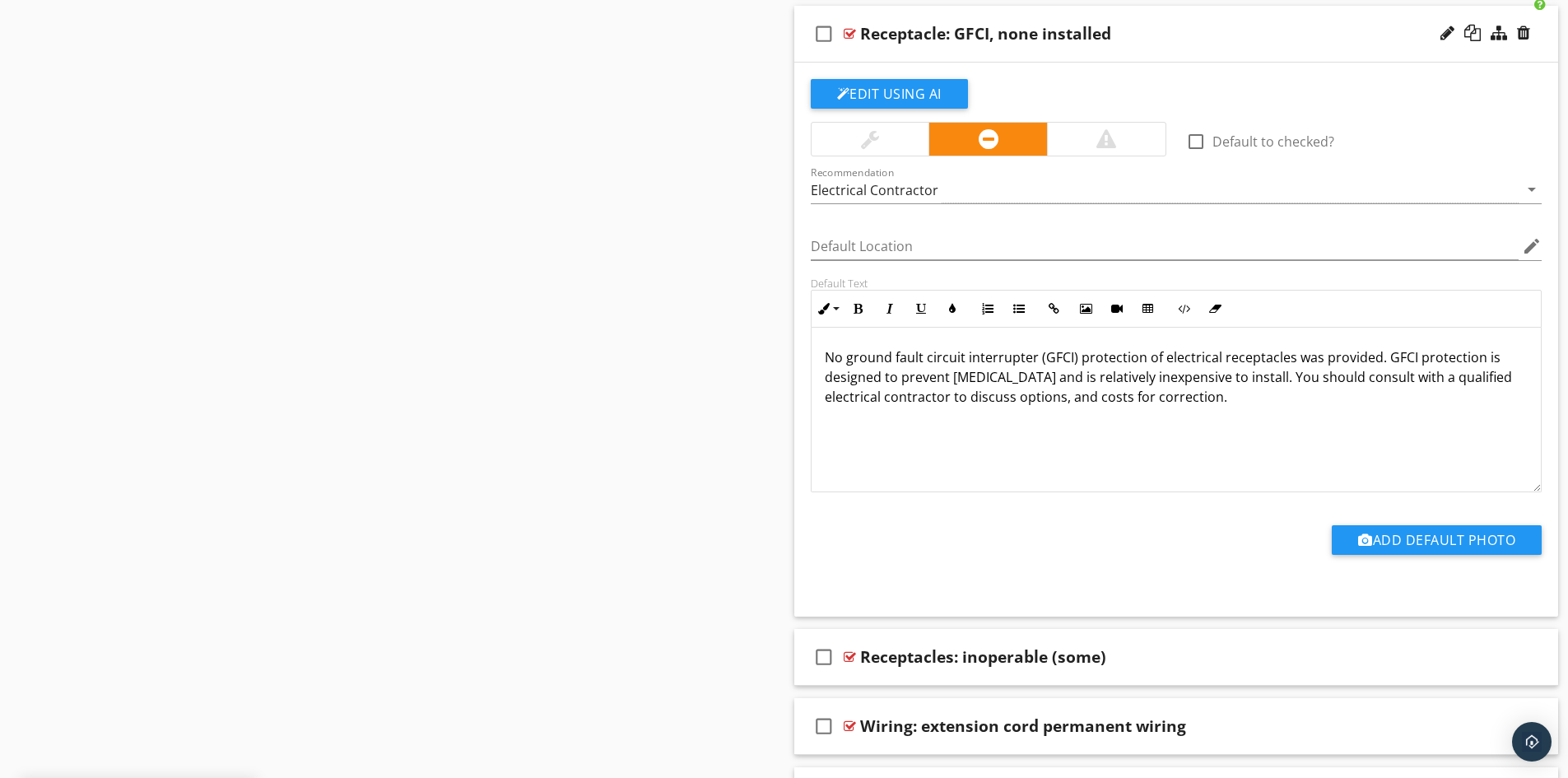
scroll to position [2718, 0]
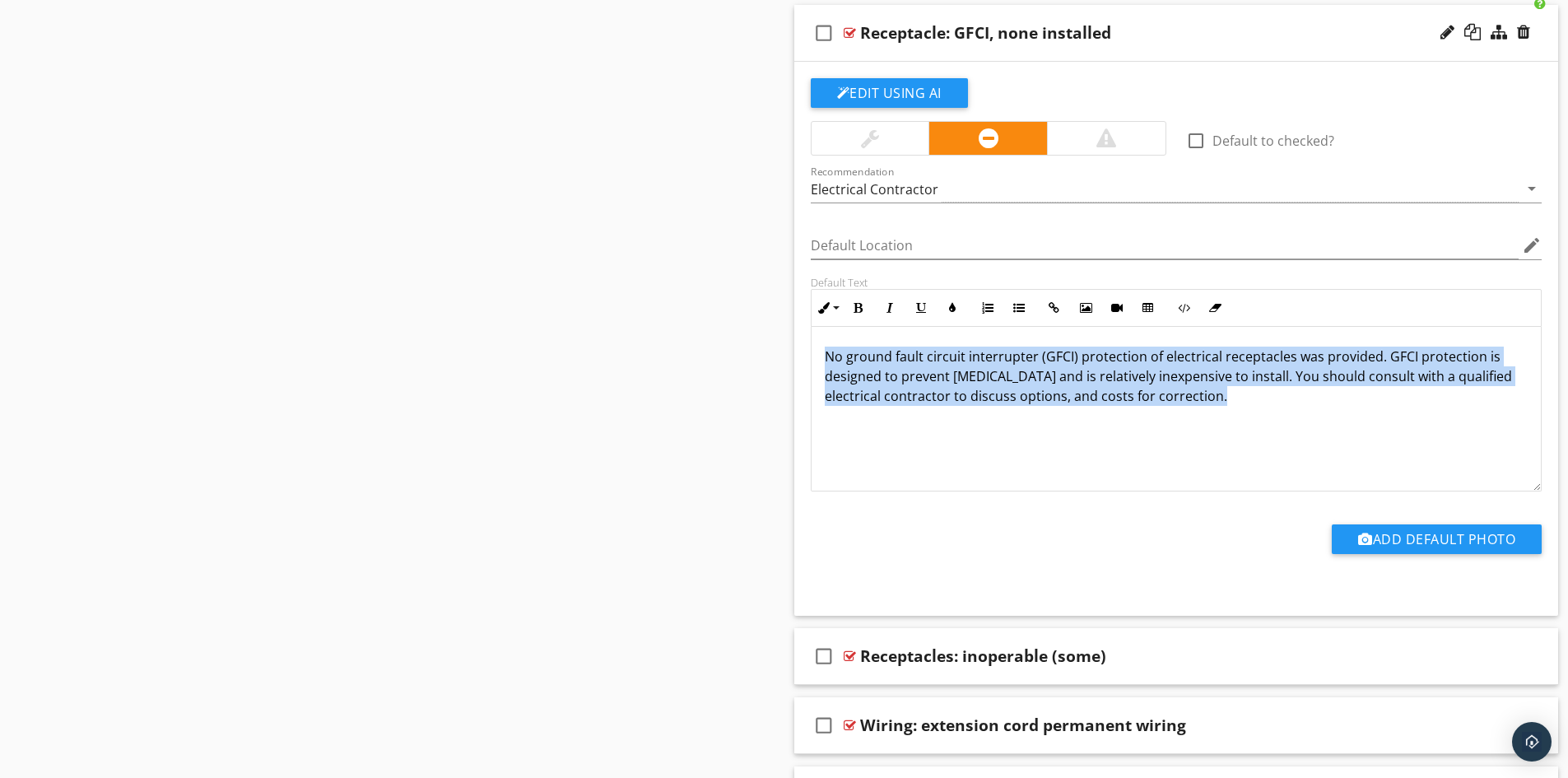
drag, startPoint x: 823, startPoint y: 355, endPoint x: 1283, endPoint y: 406, distance: 462.8
click at [1285, 406] on div "No ground fault circuit interrupter (GFCI) protection of electrical receptacles…" at bounding box center [1177, 409] width 730 height 165
copy p "No ground fault circuit interrupter (GFCI) protection of electrical receptacles…"
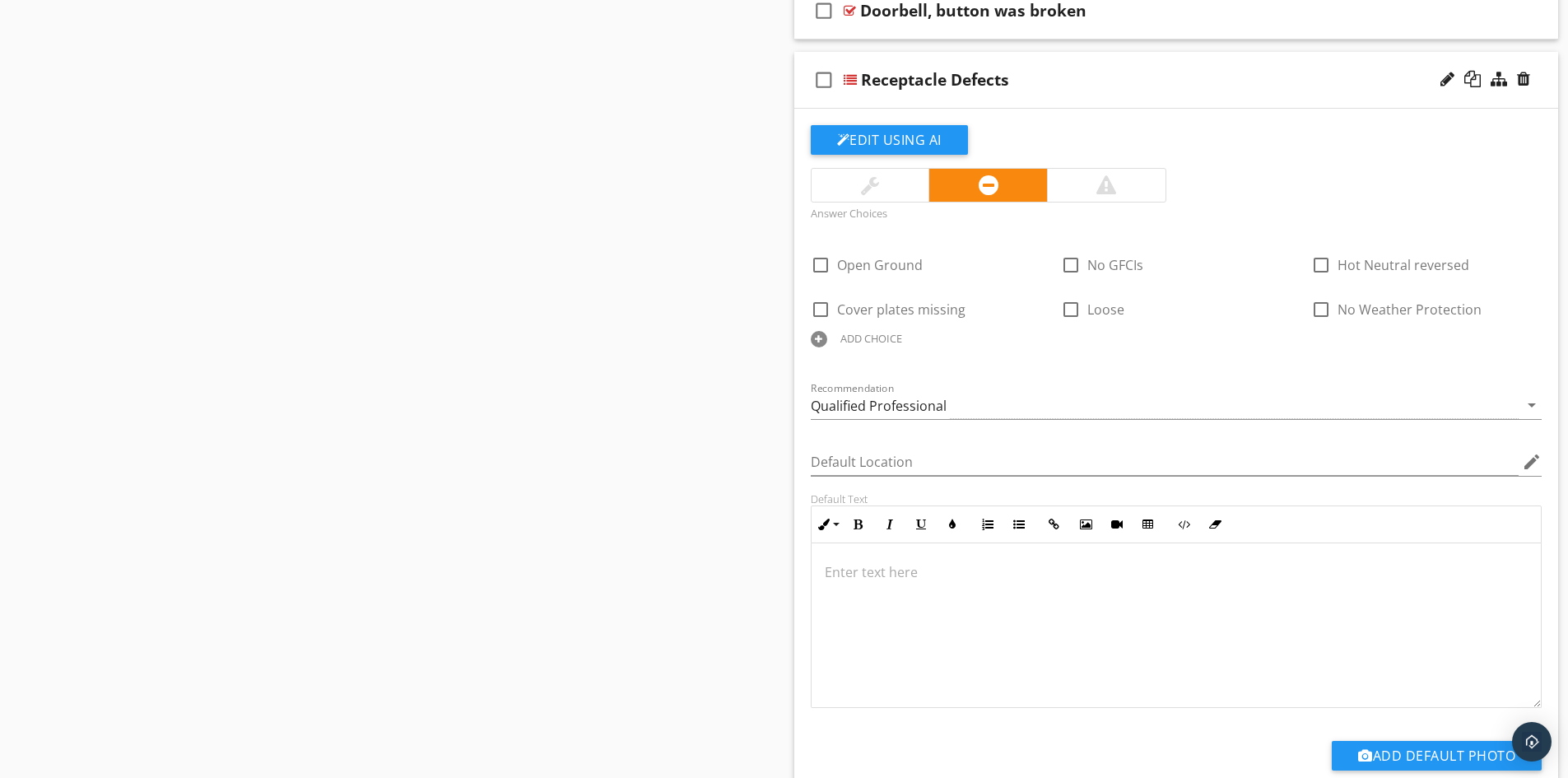
scroll to position [3625, 0]
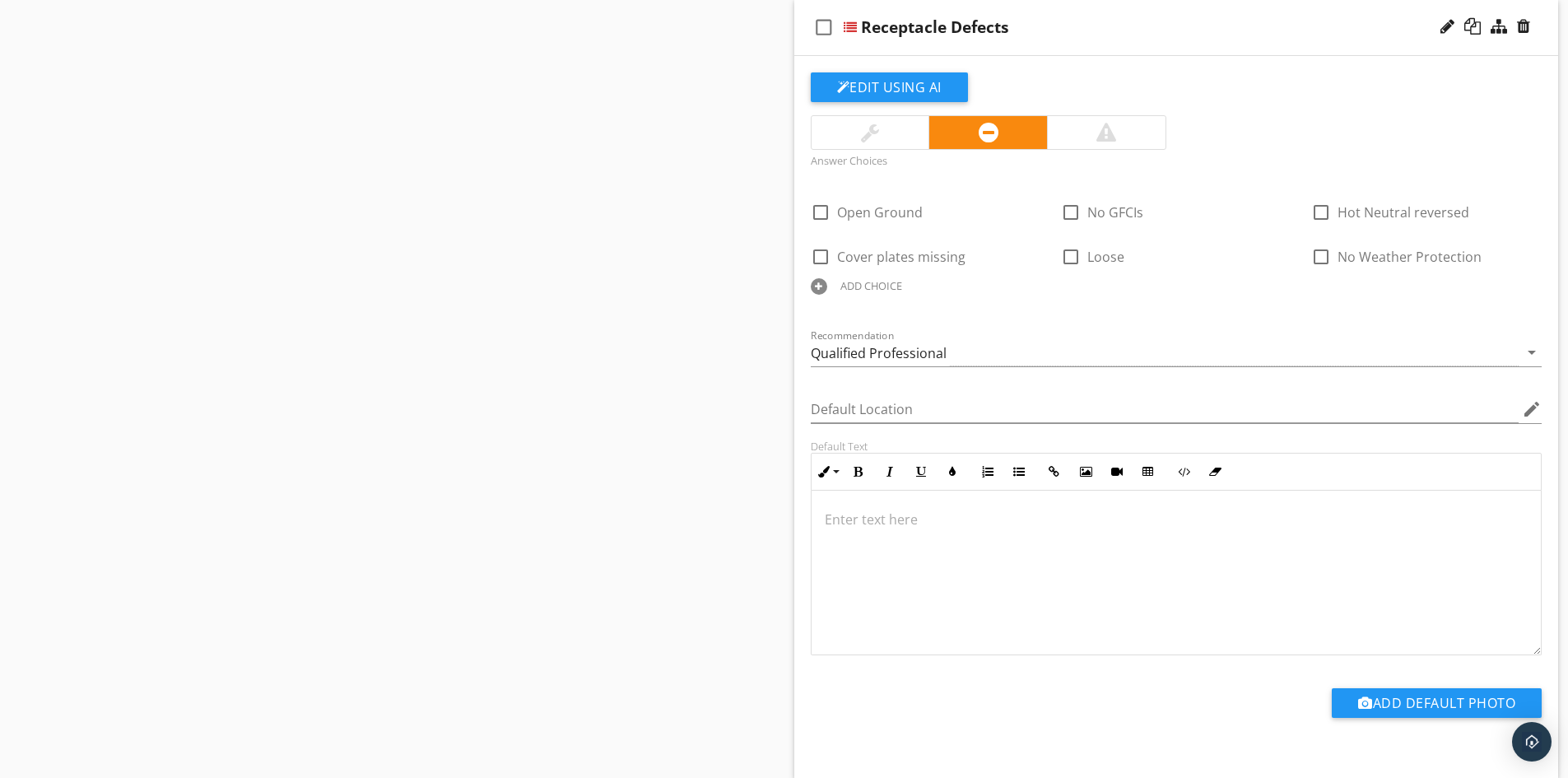
click at [881, 532] on div at bounding box center [1177, 572] width 730 height 165
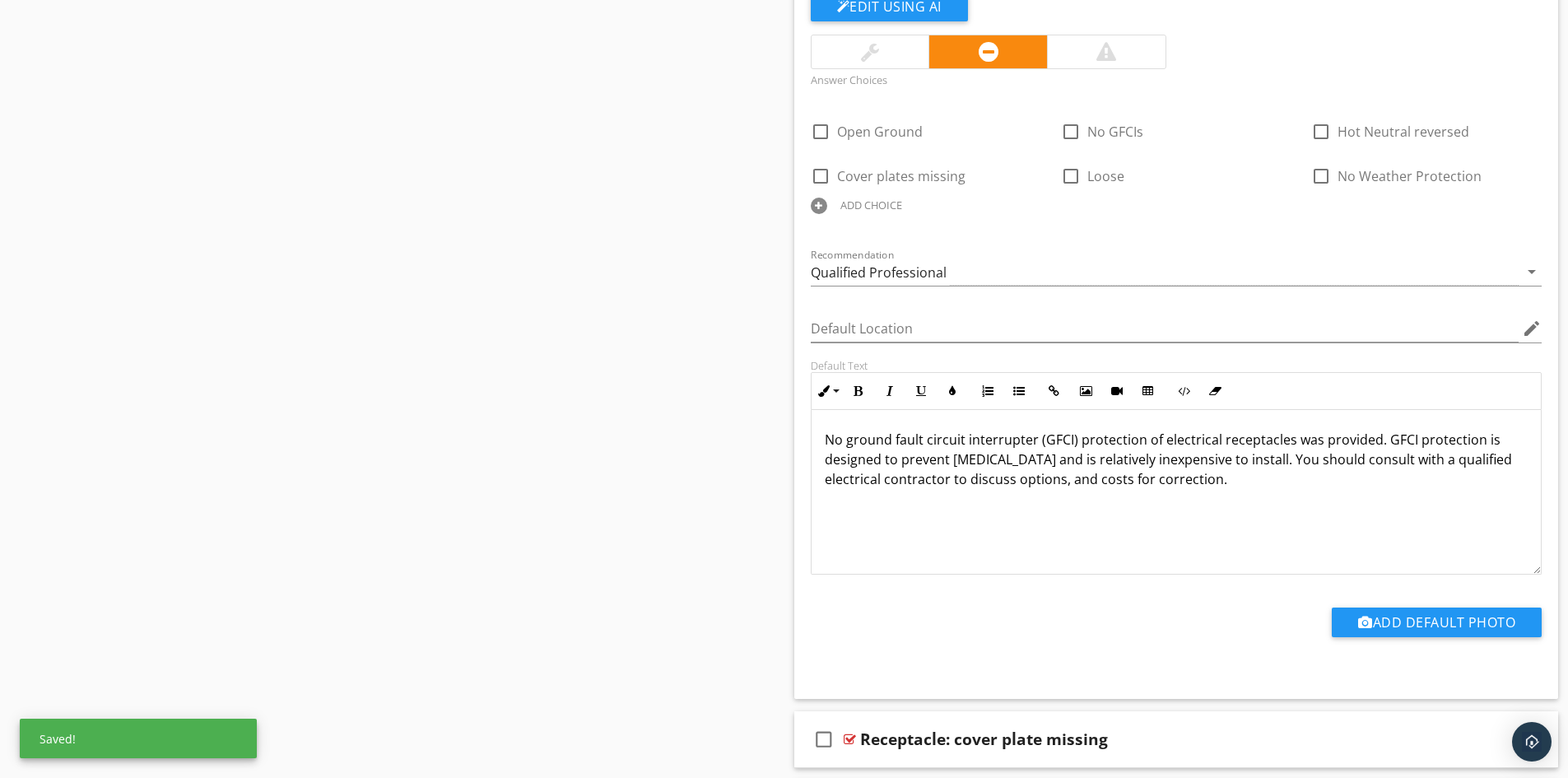
scroll to position [3706, 0]
click at [888, 441] on p "No ground fault circuit interrupter (GFCI) protection of electrical receptacles…" at bounding box center [1176, 457] width 704 height 59
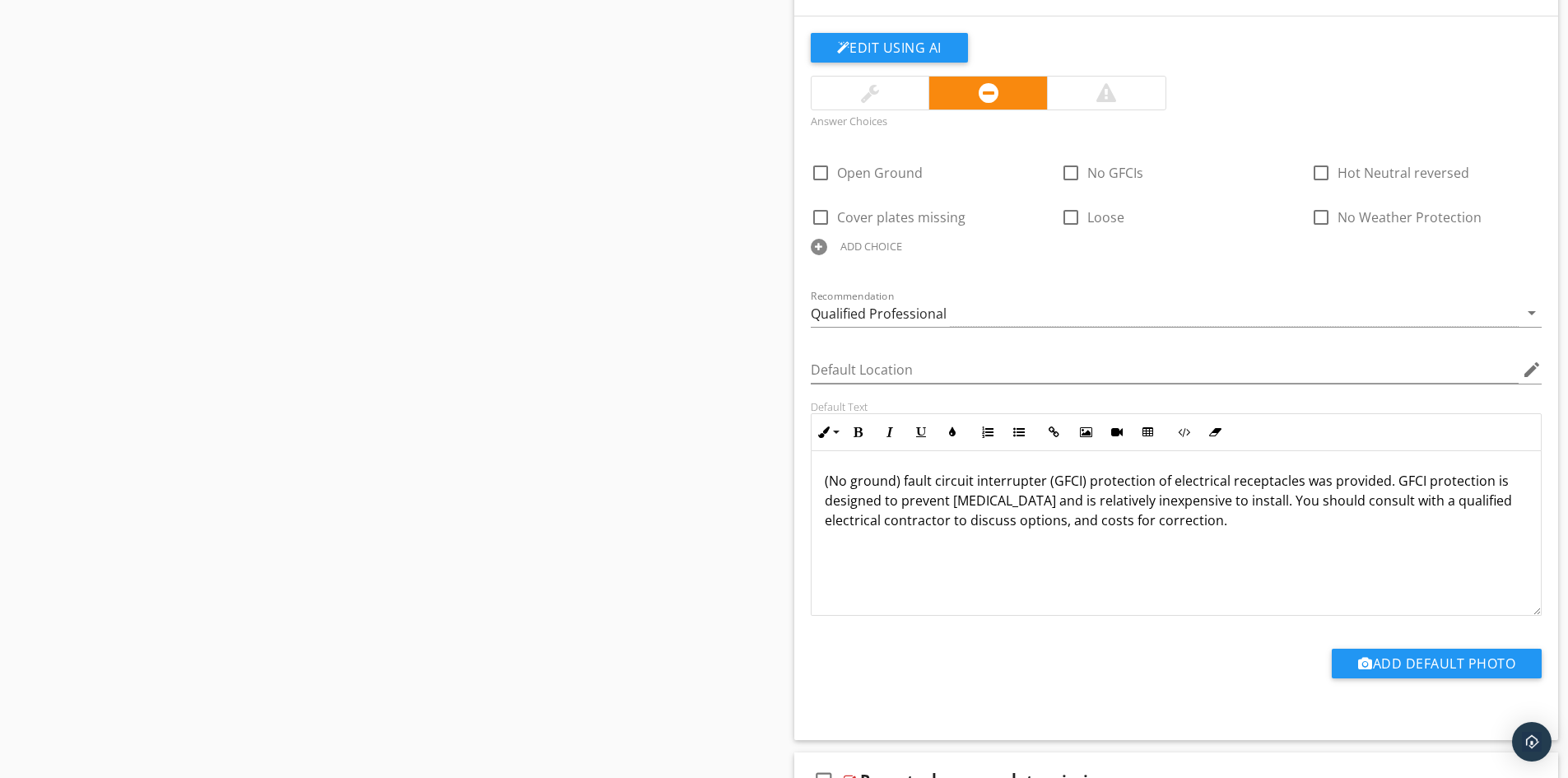
scroll to position [3625, 0]
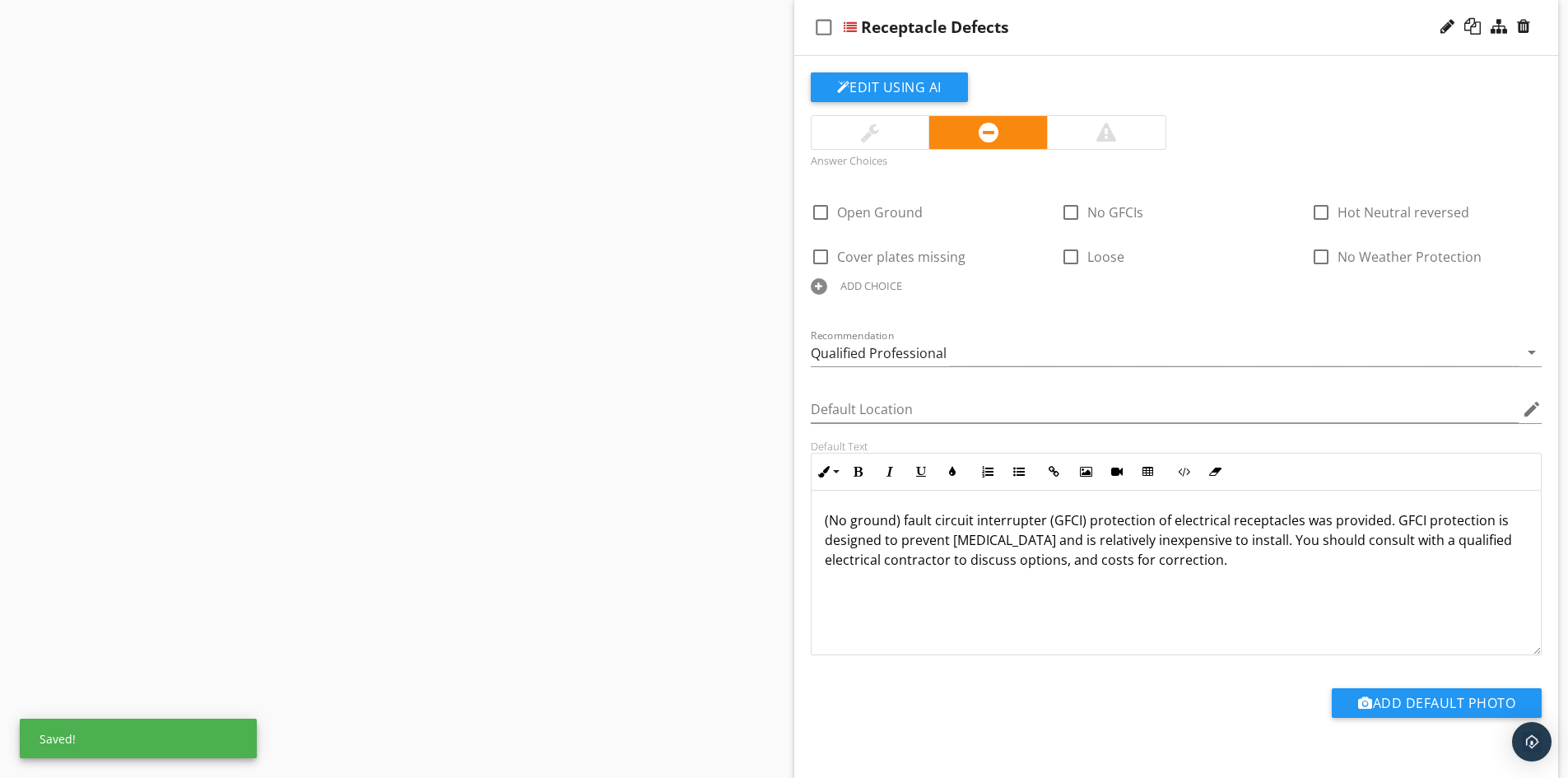
click at [1230, 580] on p at bounding box center [1176, 586] width 704 height 20
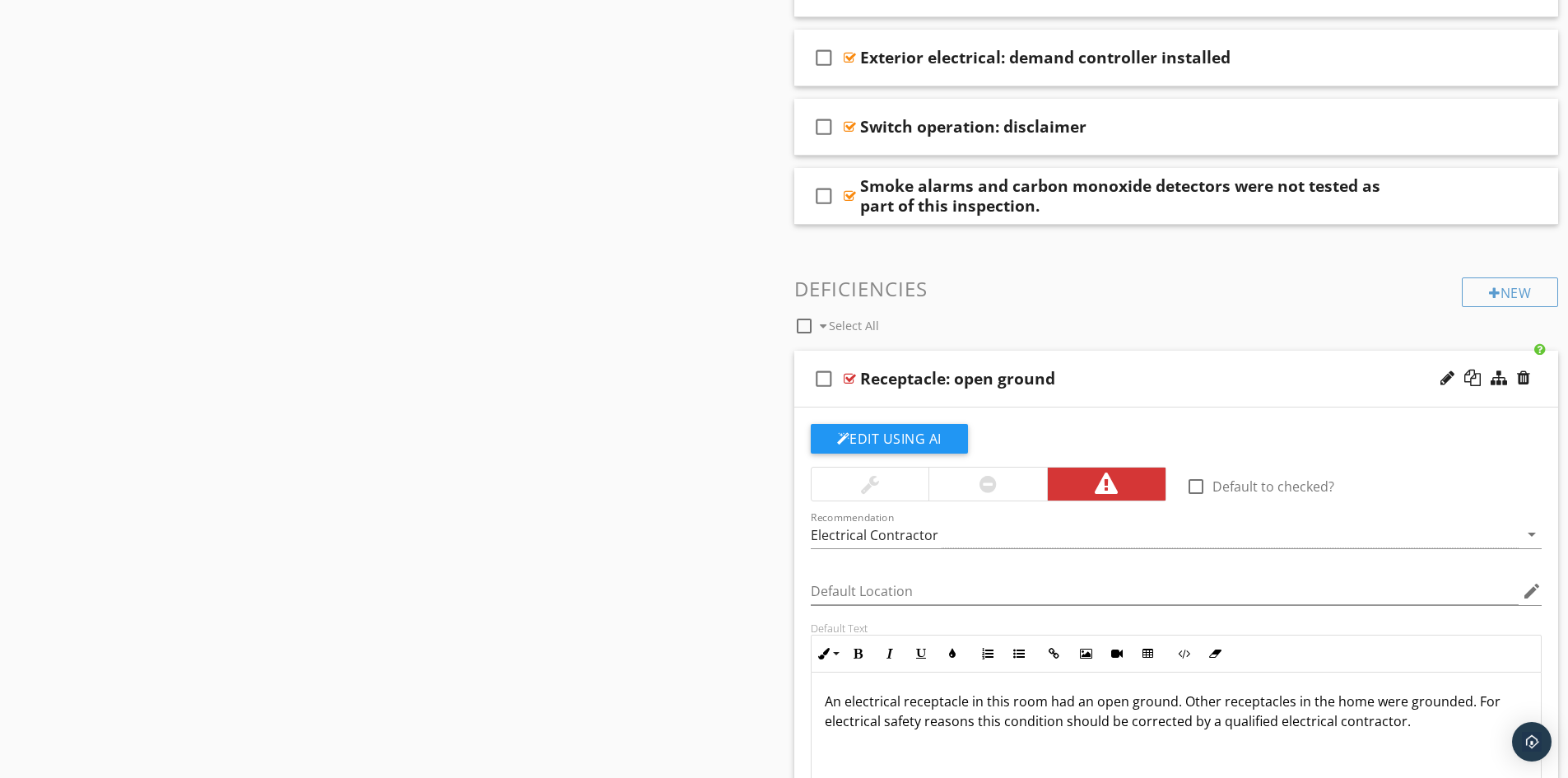
scroll to position [1730, 0]
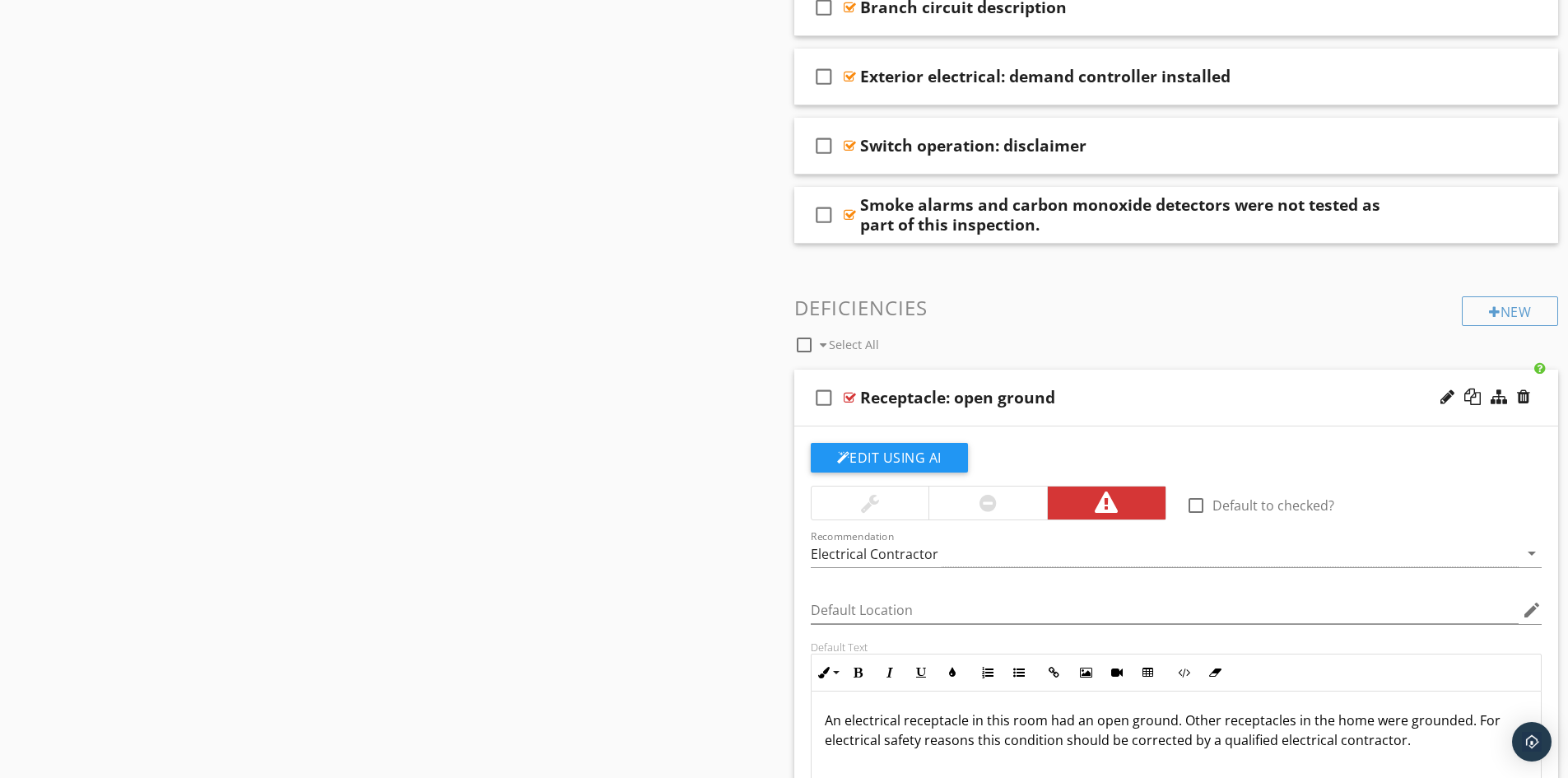
click at [1057, 404] on div "Receptacle: open ground" at bounding box center [1135, 398] width 549 height 20
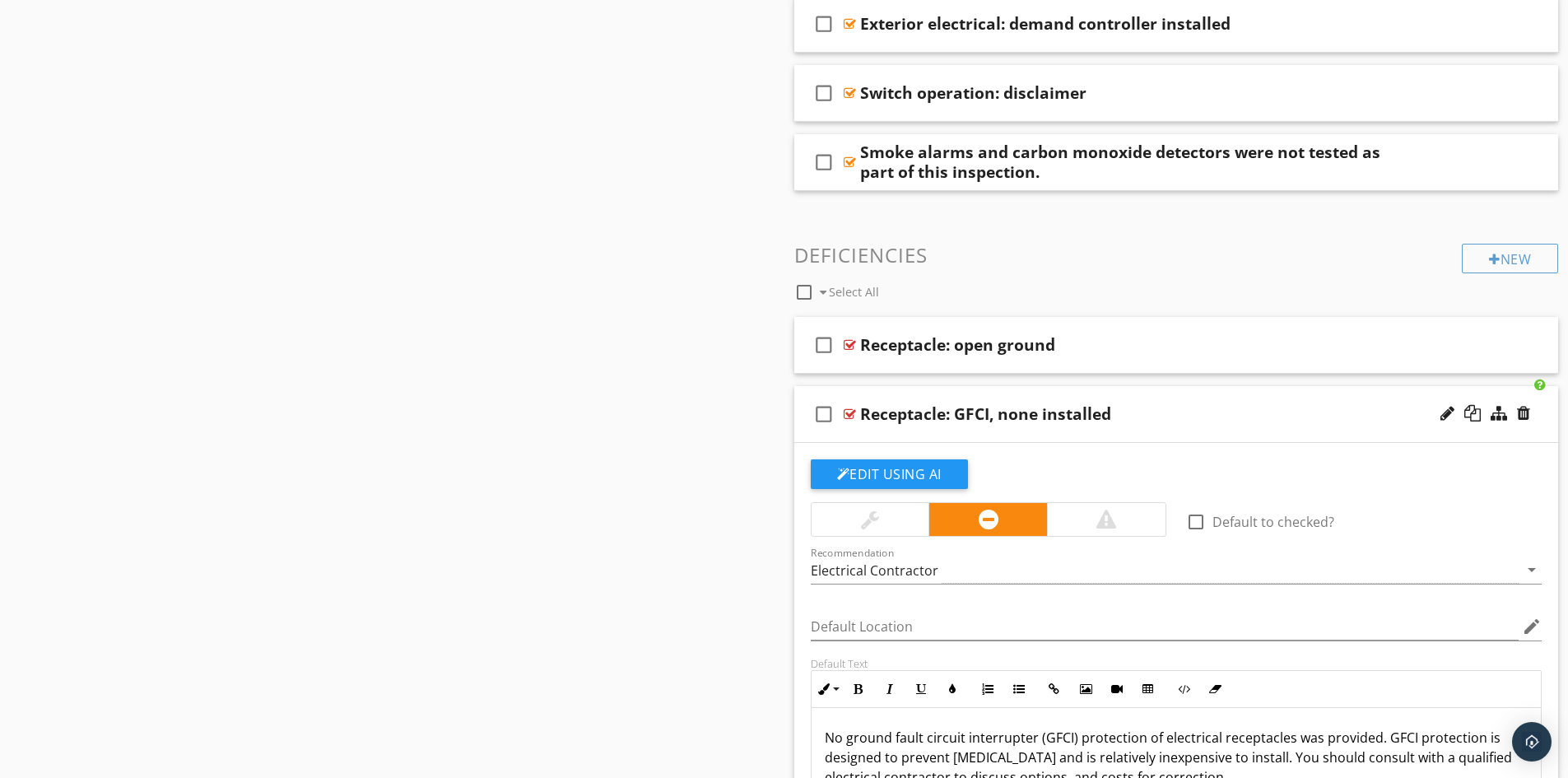
scroll to position [1812, 0]
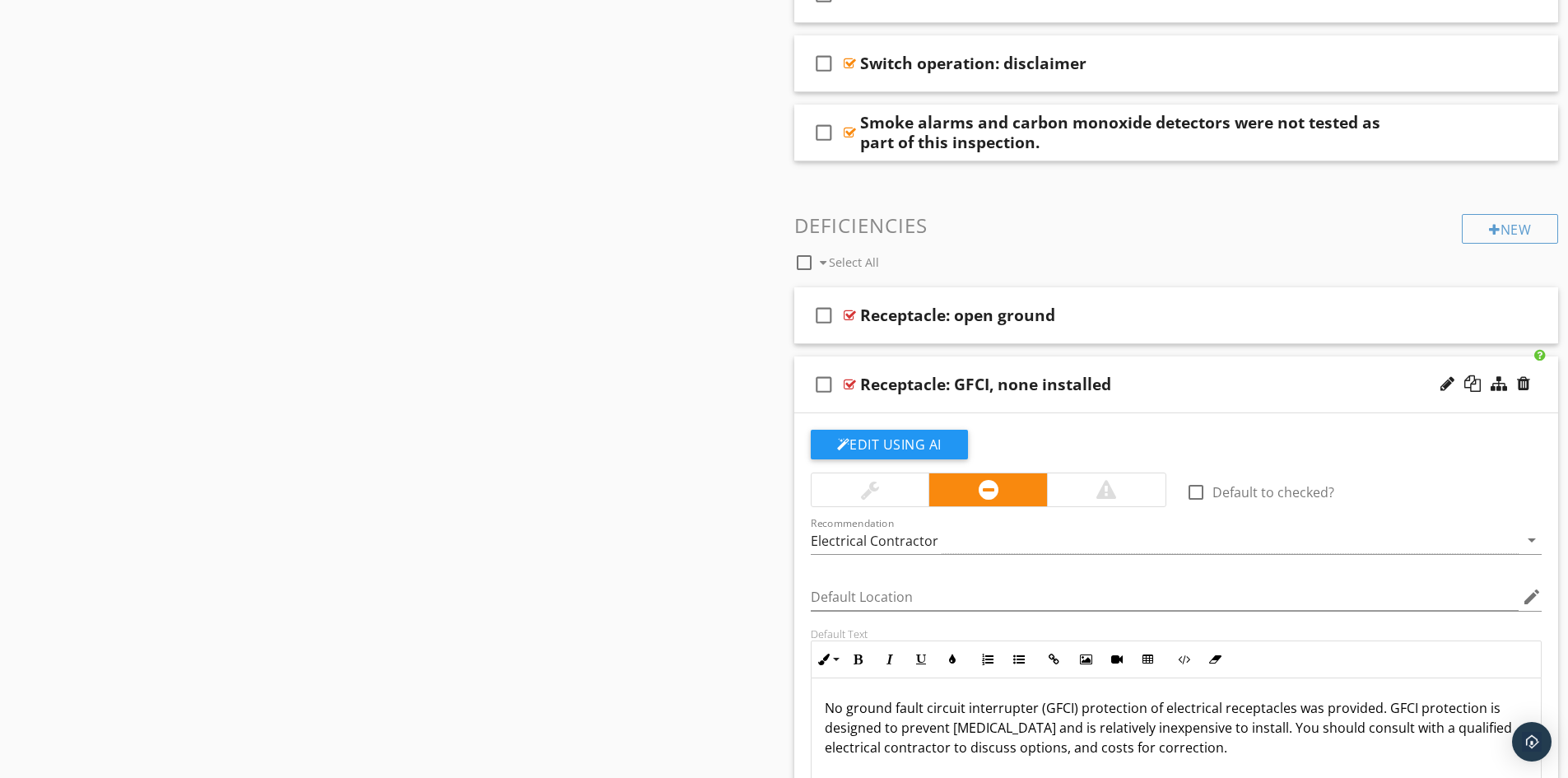
click at [1060, 398] on div "check_box_outline_blank Receptacle: GFCI, none installed" at bounding box center [1177, 384] width 765 height 57
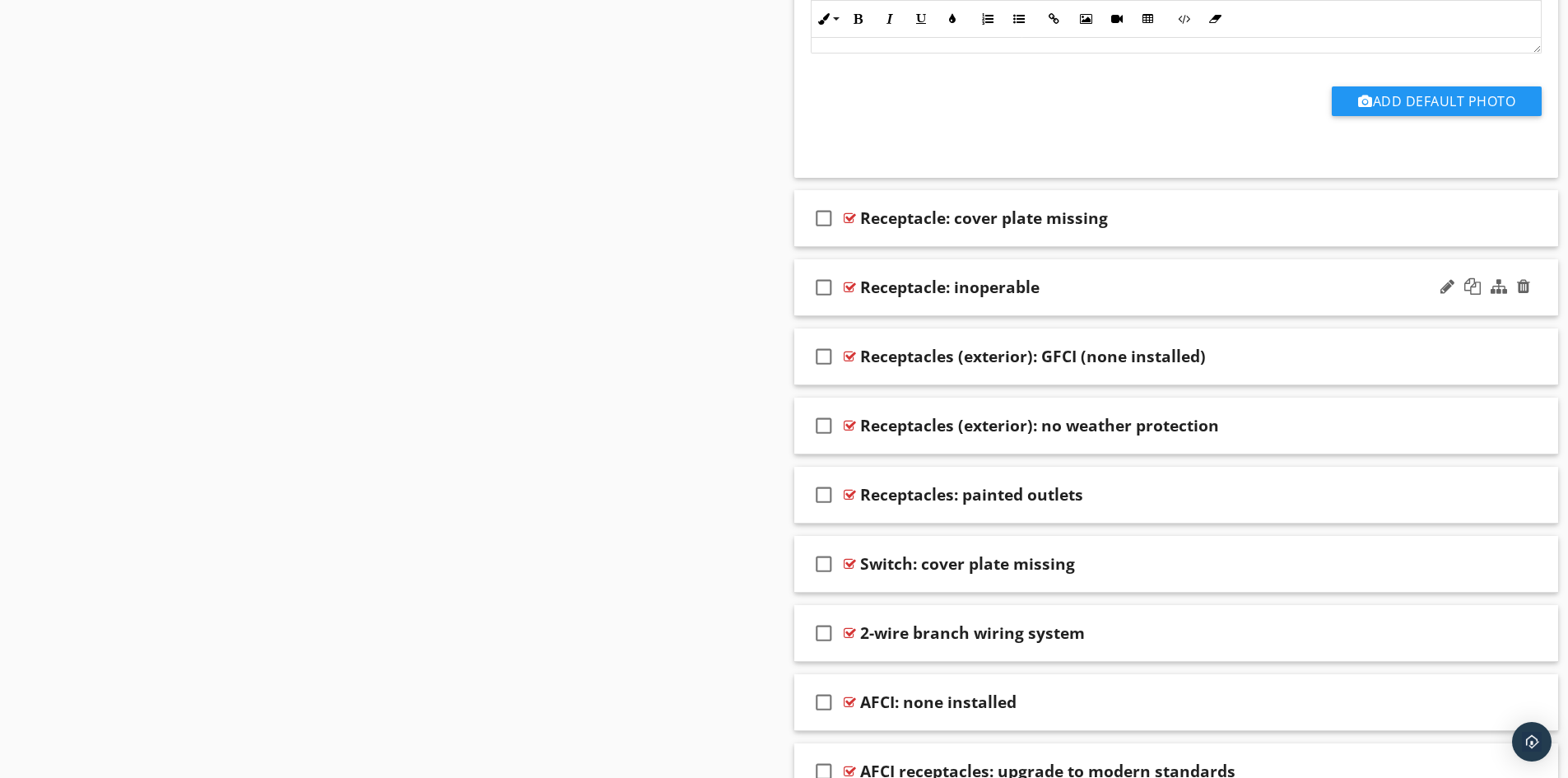
scroll to position [3130, 0]
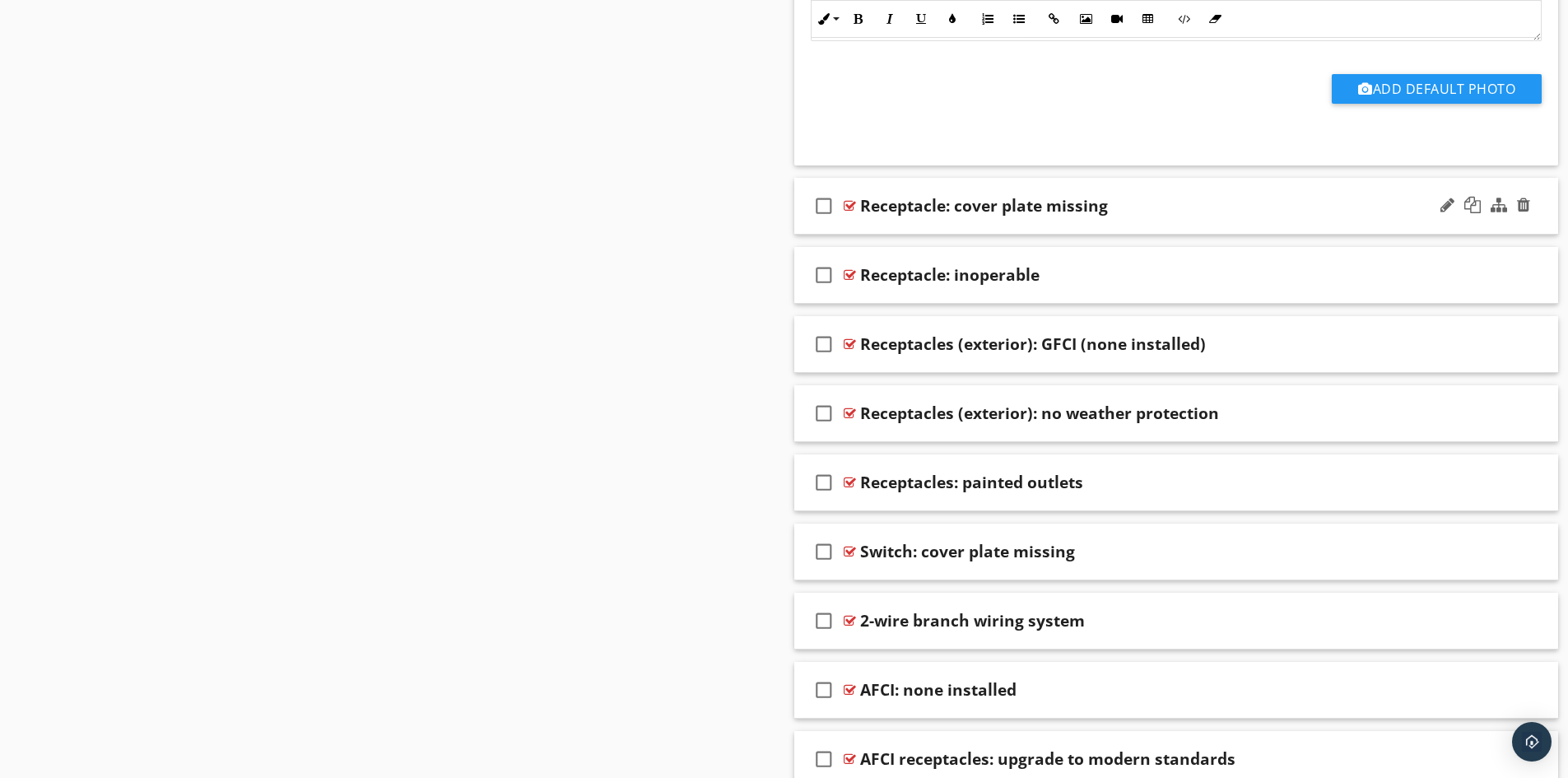
click at [1129, 215] on div "Receptacle: cover plate missing" at bounding box center [1135, 206] width 549 height 20
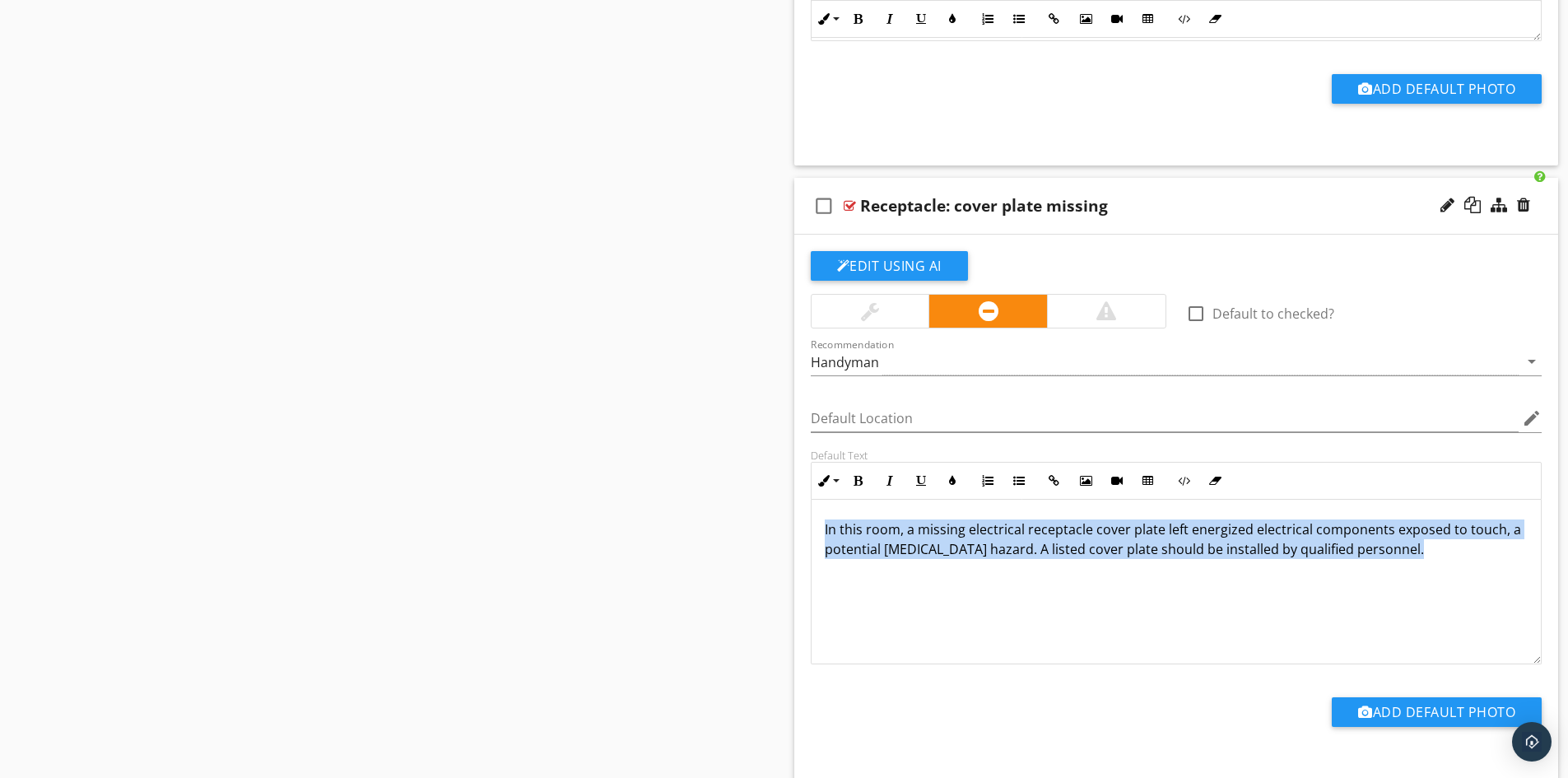
drag, startPoint x: 822, startPoint y: 532, endPoint x: 1418, endPoint y: 597, distance: 599.5
click at [1418, 597] on div "In this room, a missing electrical receptacle cover plate left energized electr…" at bounding box center [1177, 582] width 730 height 165
copy p "In this room, a missing electrical receptacle cover plate left energized electr…"
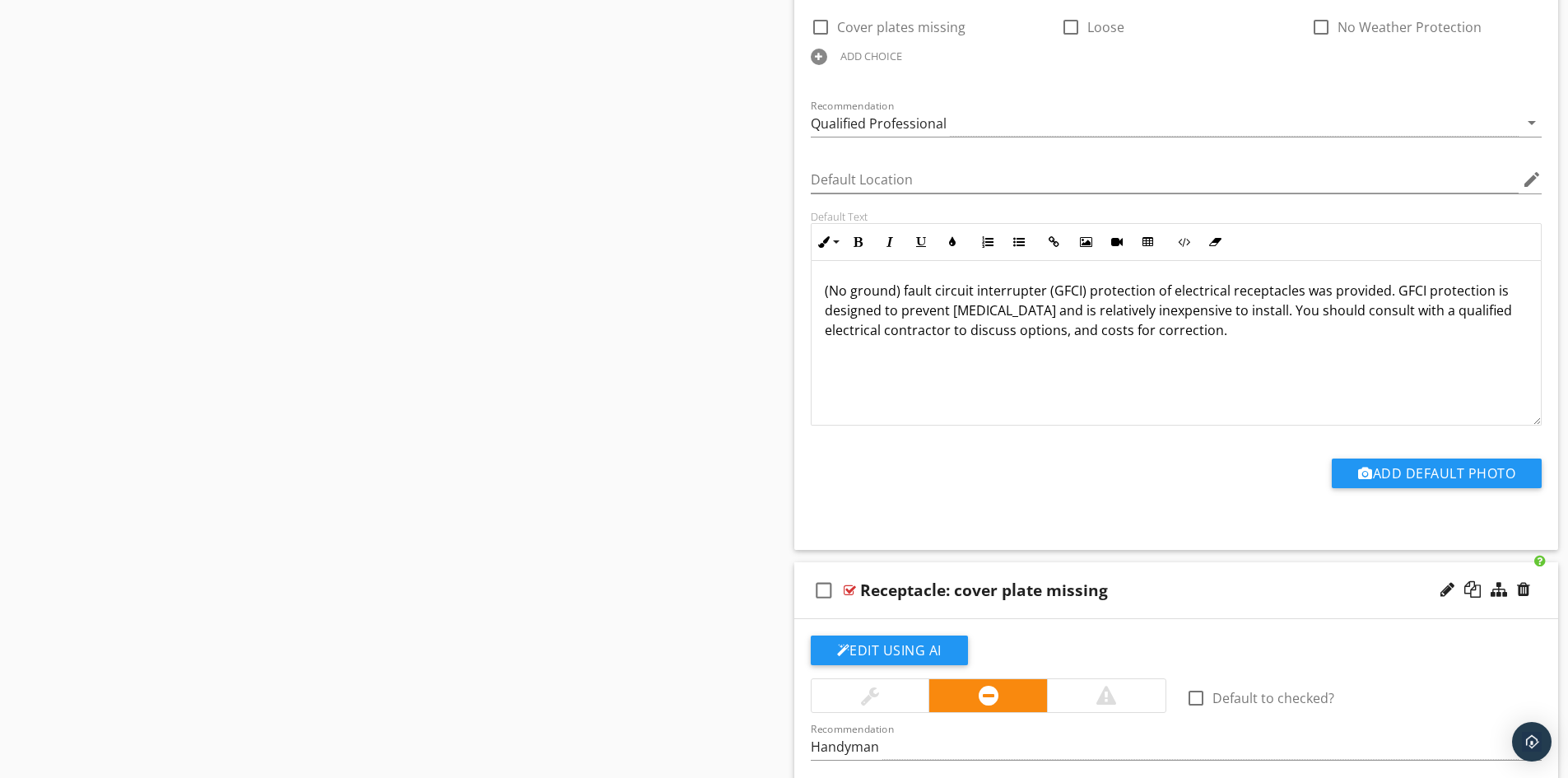
scroll to position [2718, 0]
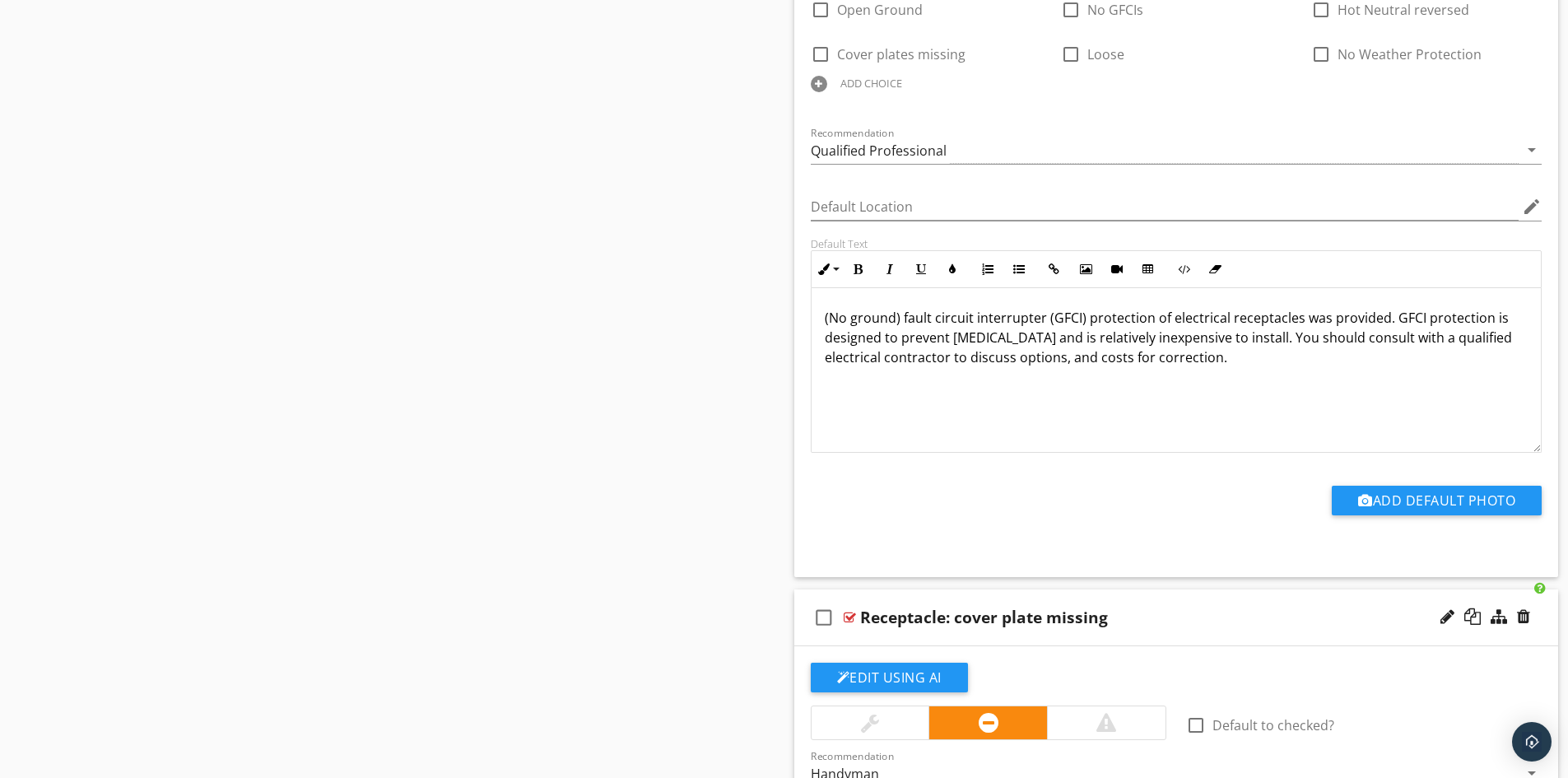
click at [1226, 356] on p "(No ground) fault circuit interrupter (GFCI) protection of electrical receptacl…" at bounding box center [1176, 337] width 704 height 59
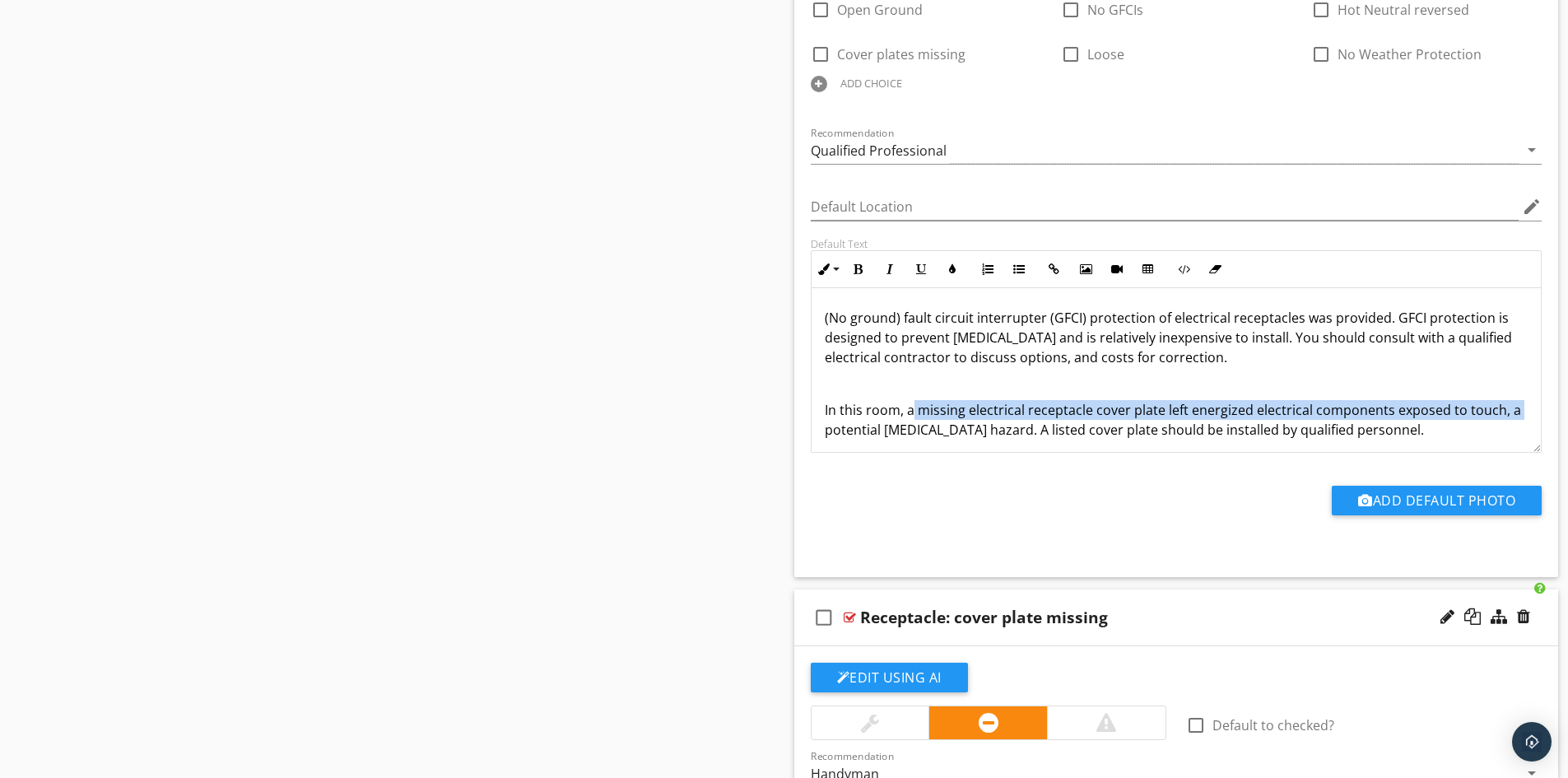
drag, startPoint x: 913, startPoint y: 414, endPoint x: 784, endPoint y: 421, distance: 129.2
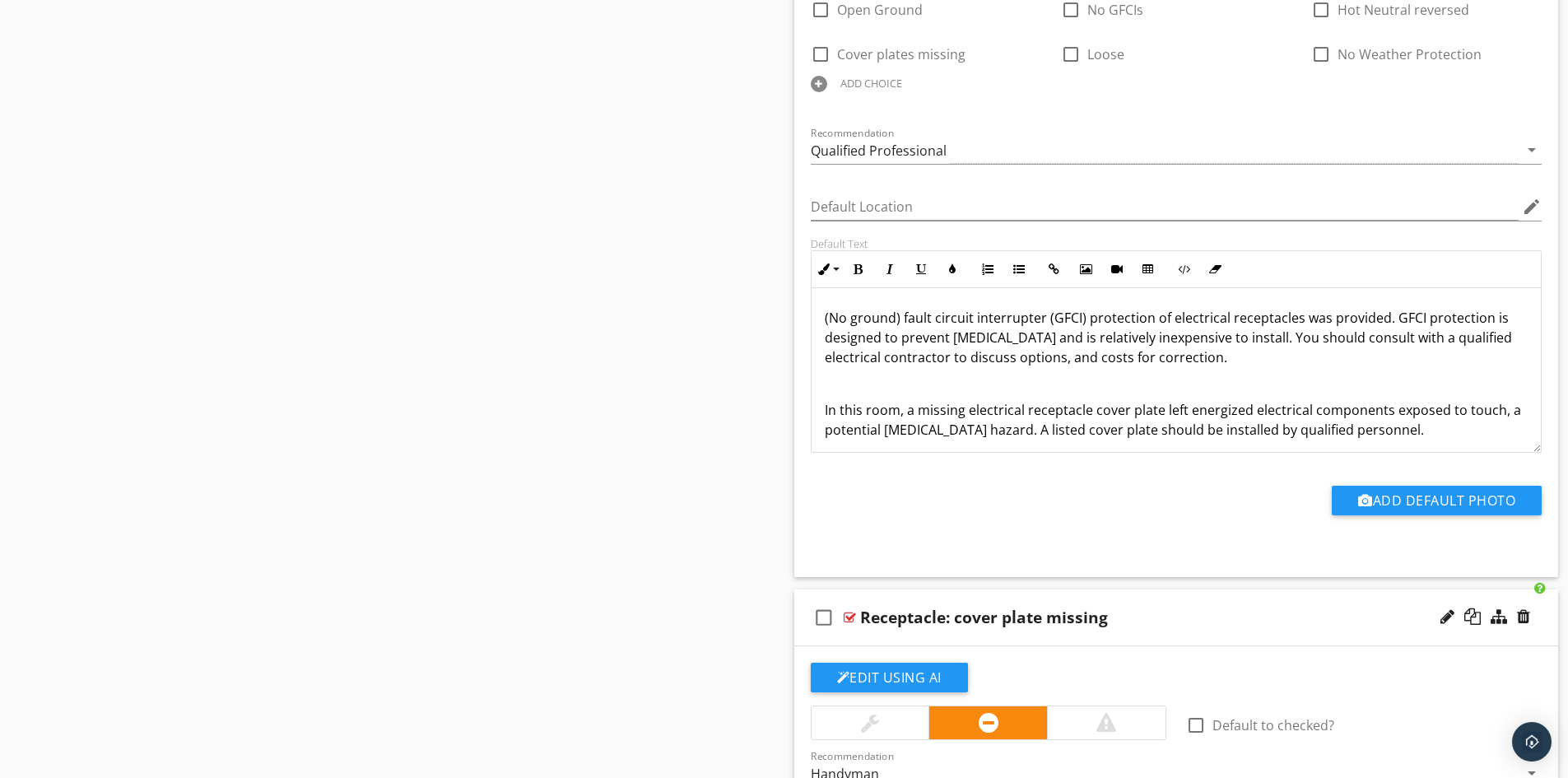
click at [863, 410] on p "In this room, a missing electrical receptacle cover plate left energized electr…" at bounding box center [1176, 420] width 704 height 40
drag, startPoint x: 910, startPoint y: 414, endPoint x: 821, endPoint y: 417, distance: 89.1
click at [821, 417] on div "(No ground) fault circuit interrupter (GFCI) protection of electrical receptacl…" at bounding box center [1177, 400] width 730 height 224
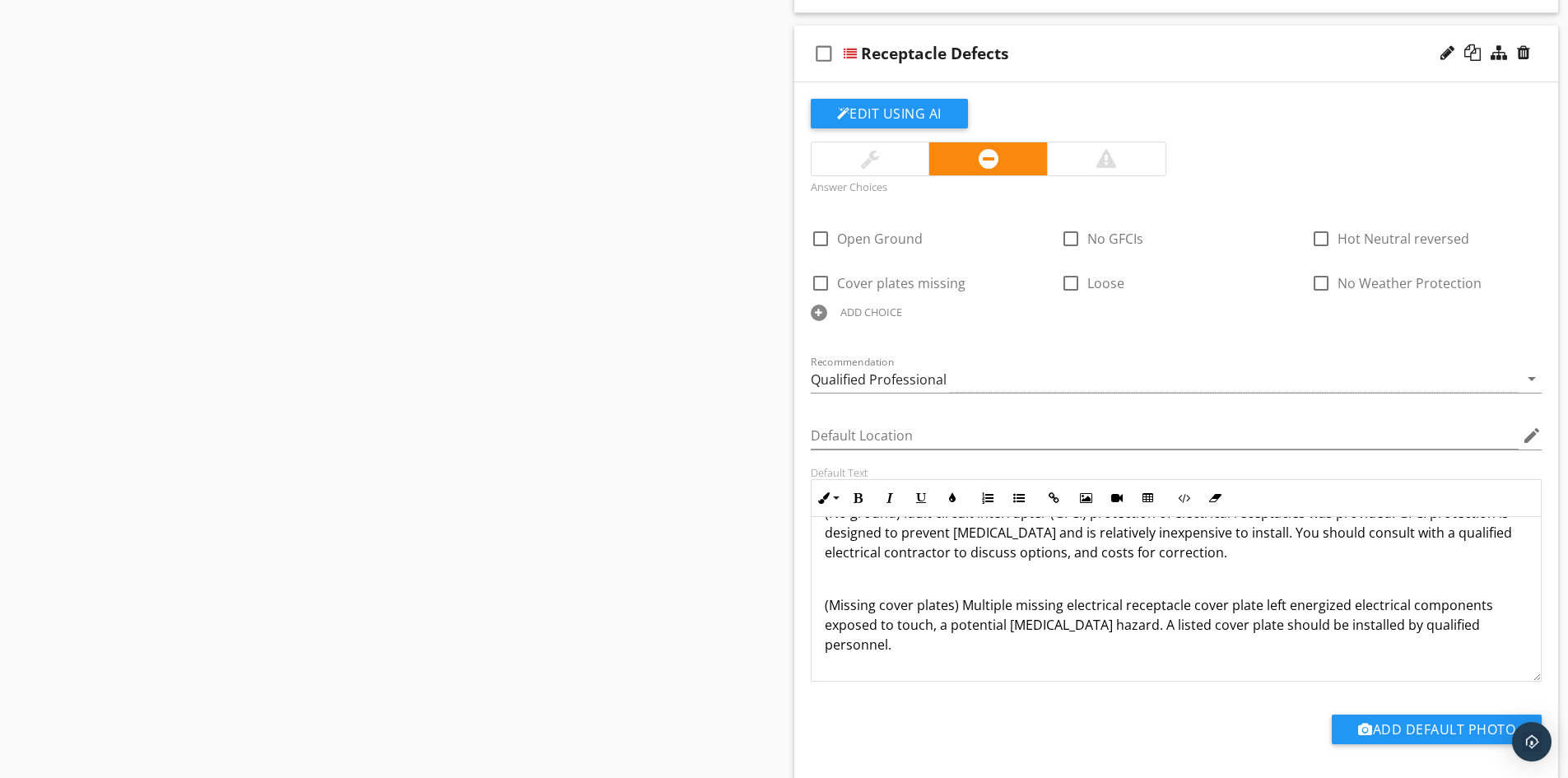
scroll to position [2636, 0]
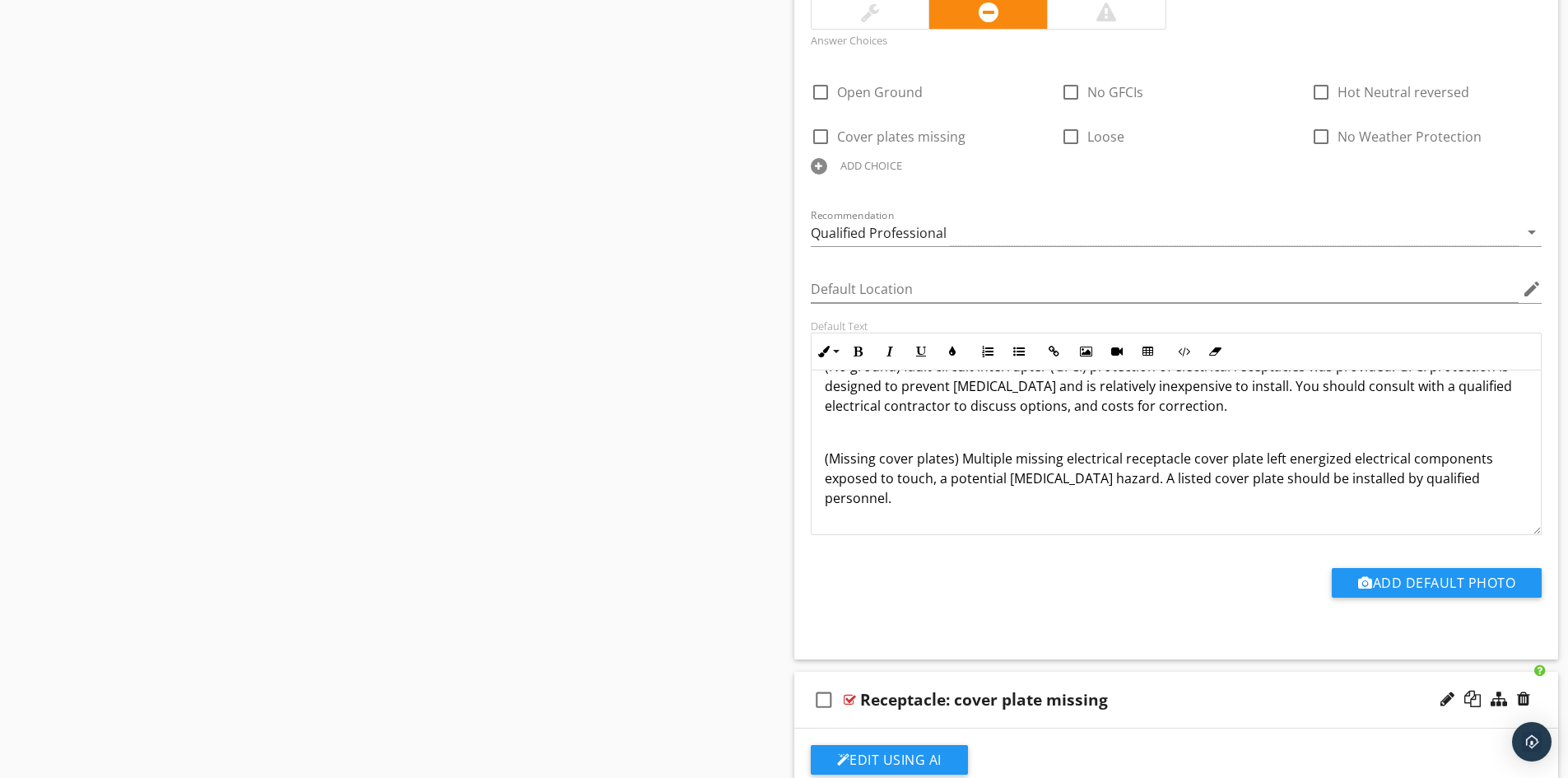
click at [1082, 484] on p "(Missing cover plates) Multiple missing electrical receptacle cover plate left …" at bounding box center [1176, 478] width 704 height 59
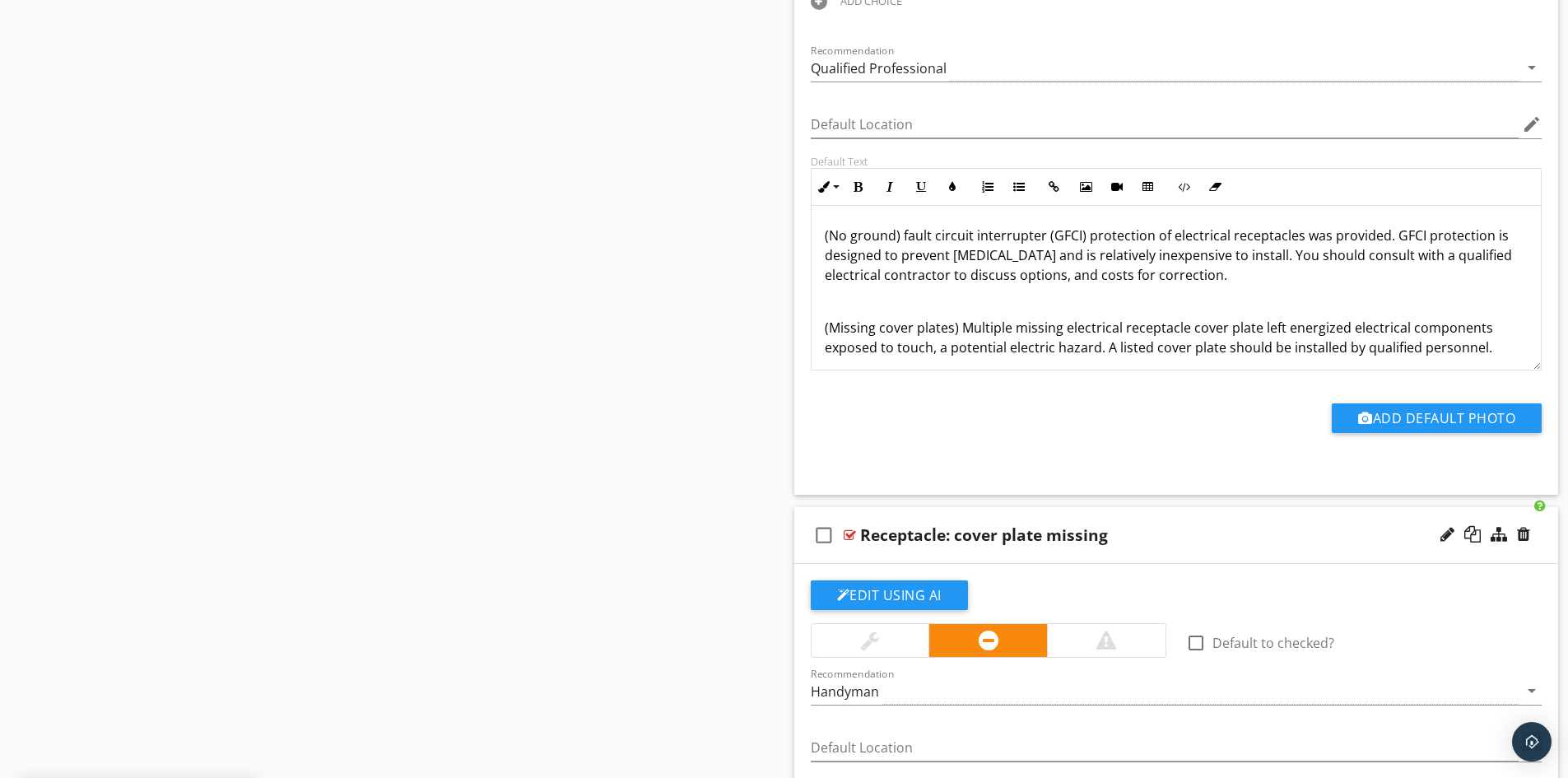
scroll to position [60, 0]
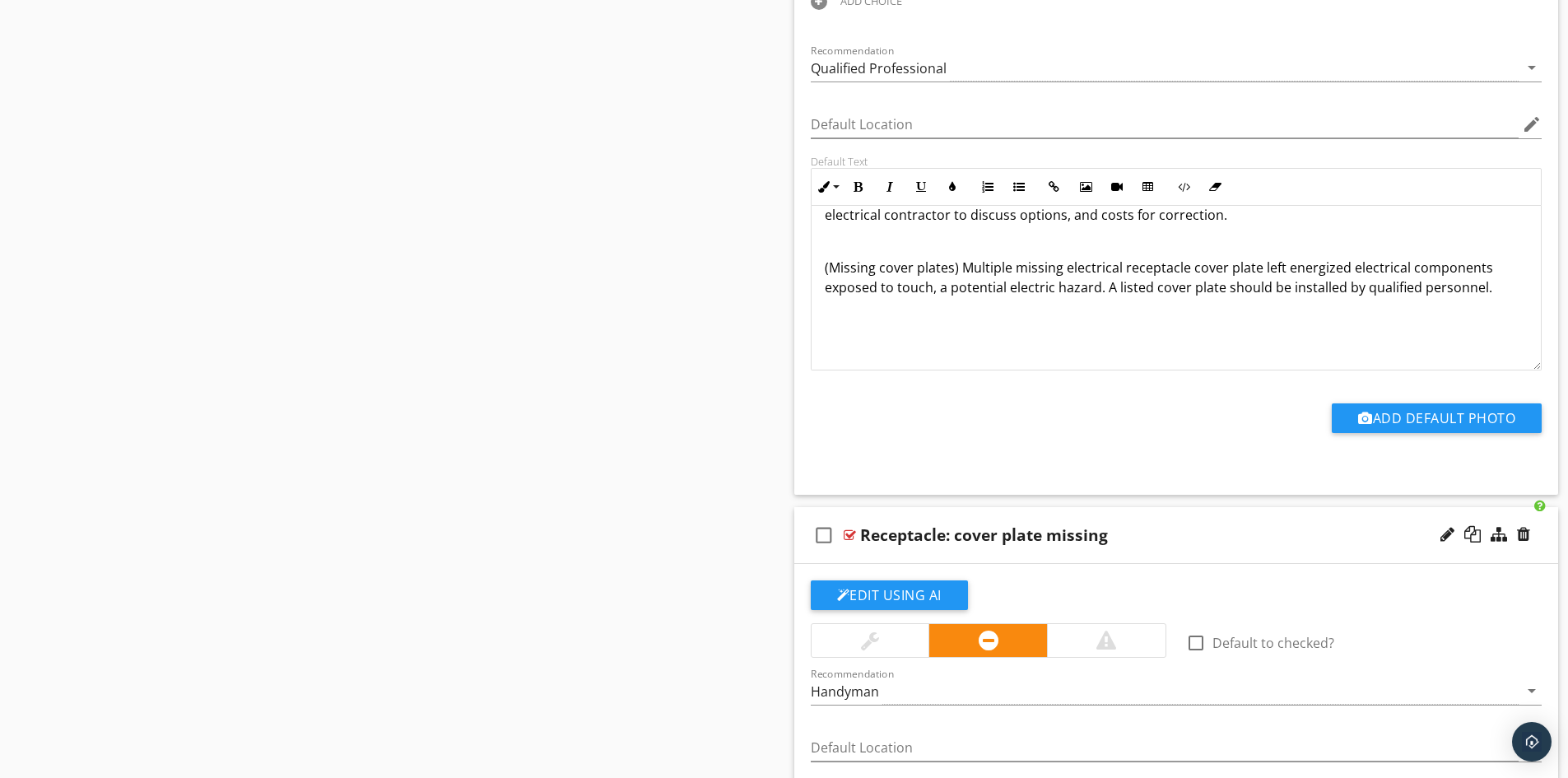
click at [1186, 314] on p at bounding box center [1176, 314] width 704 height 20
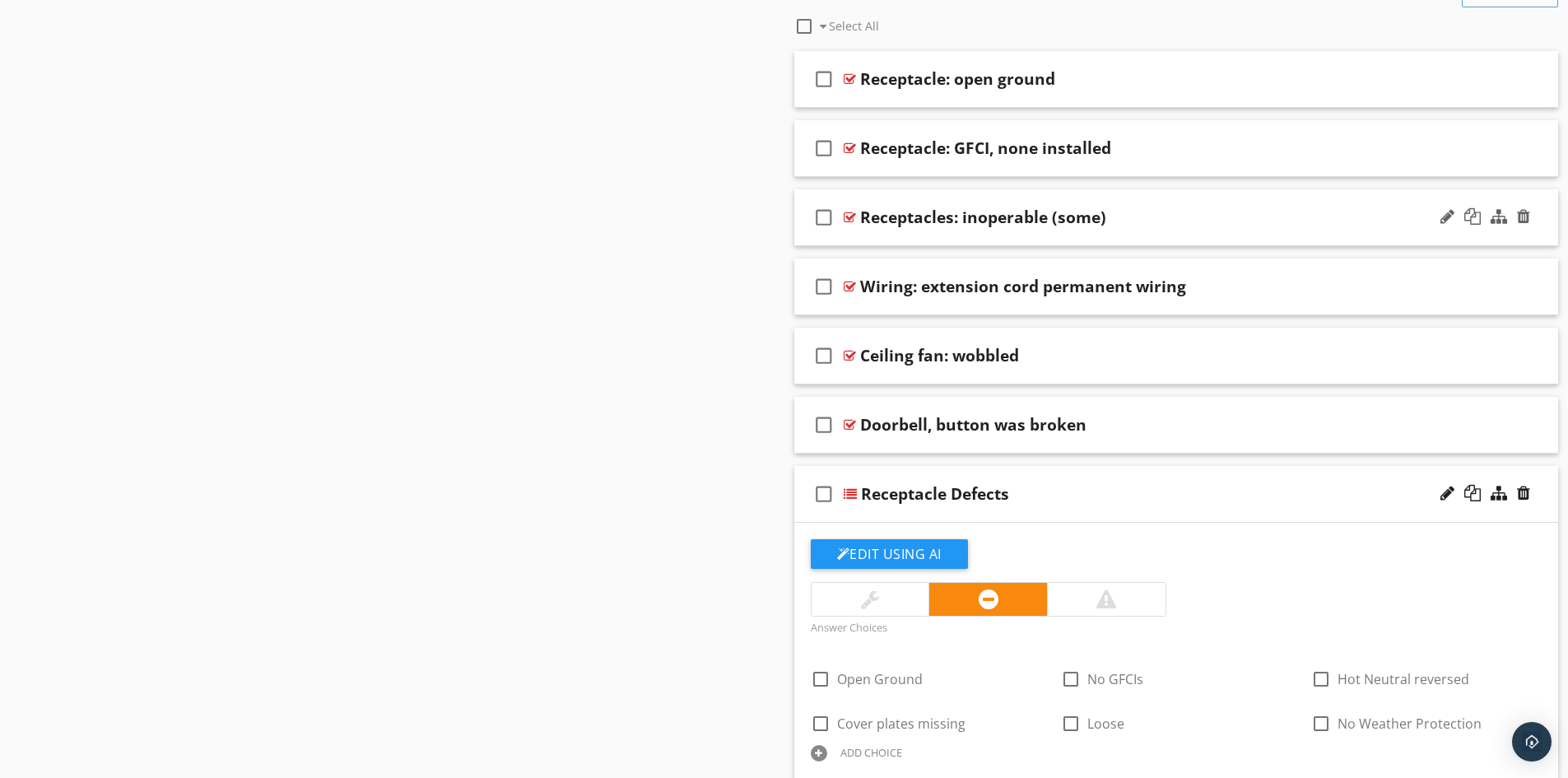
scroll to position [2060, 0]
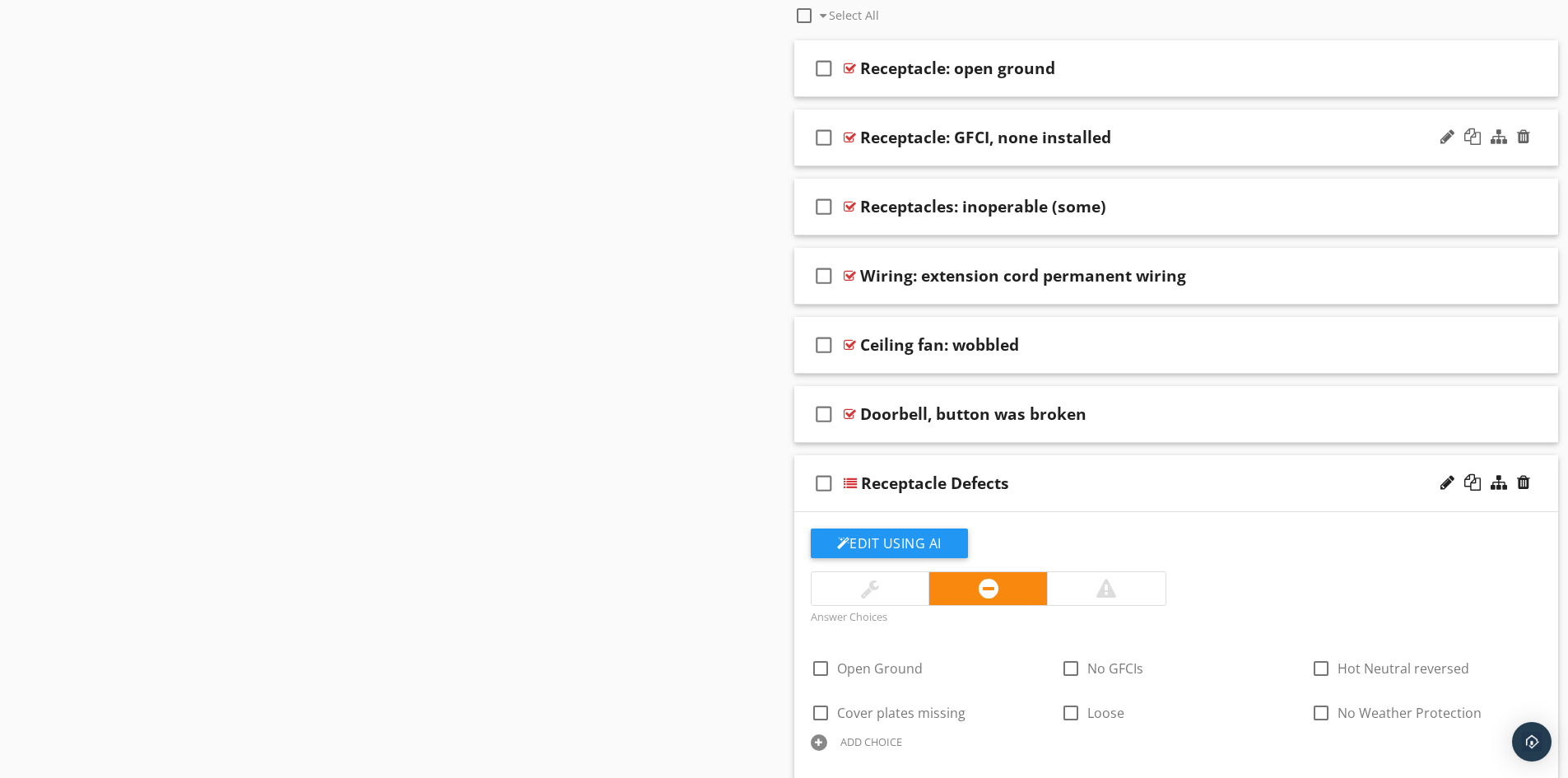
click at [1007, 136] on div "Receptacle: GFCI, none installed" at bounding box center [986, 137] width 251 height 20
click at [988, 159] on div "check_box_outline_blank Receptacle: GFCI, none installed" at bounding box center [1177, 138] width 765 height 57
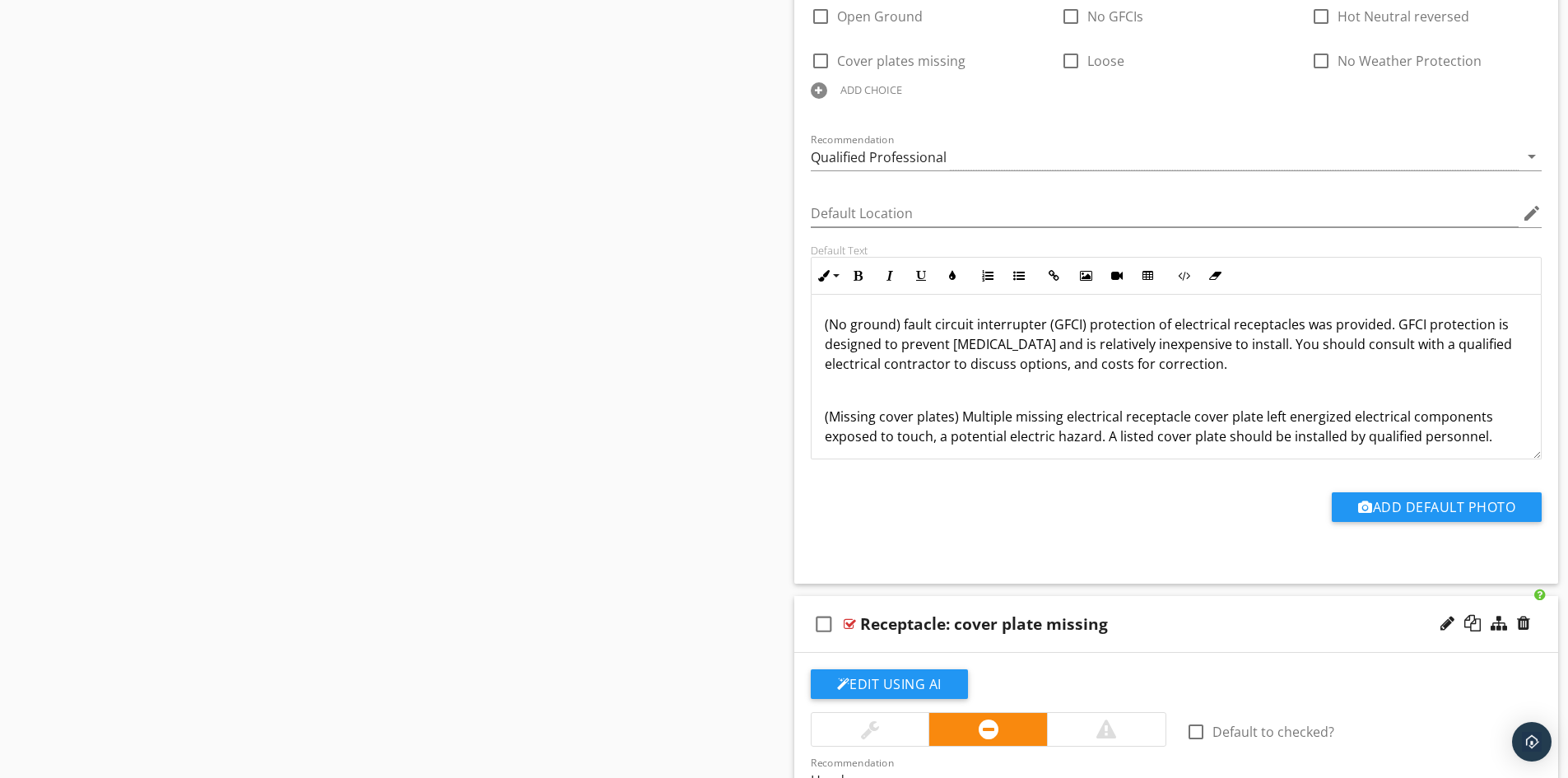
scroll to position [3295, 0]
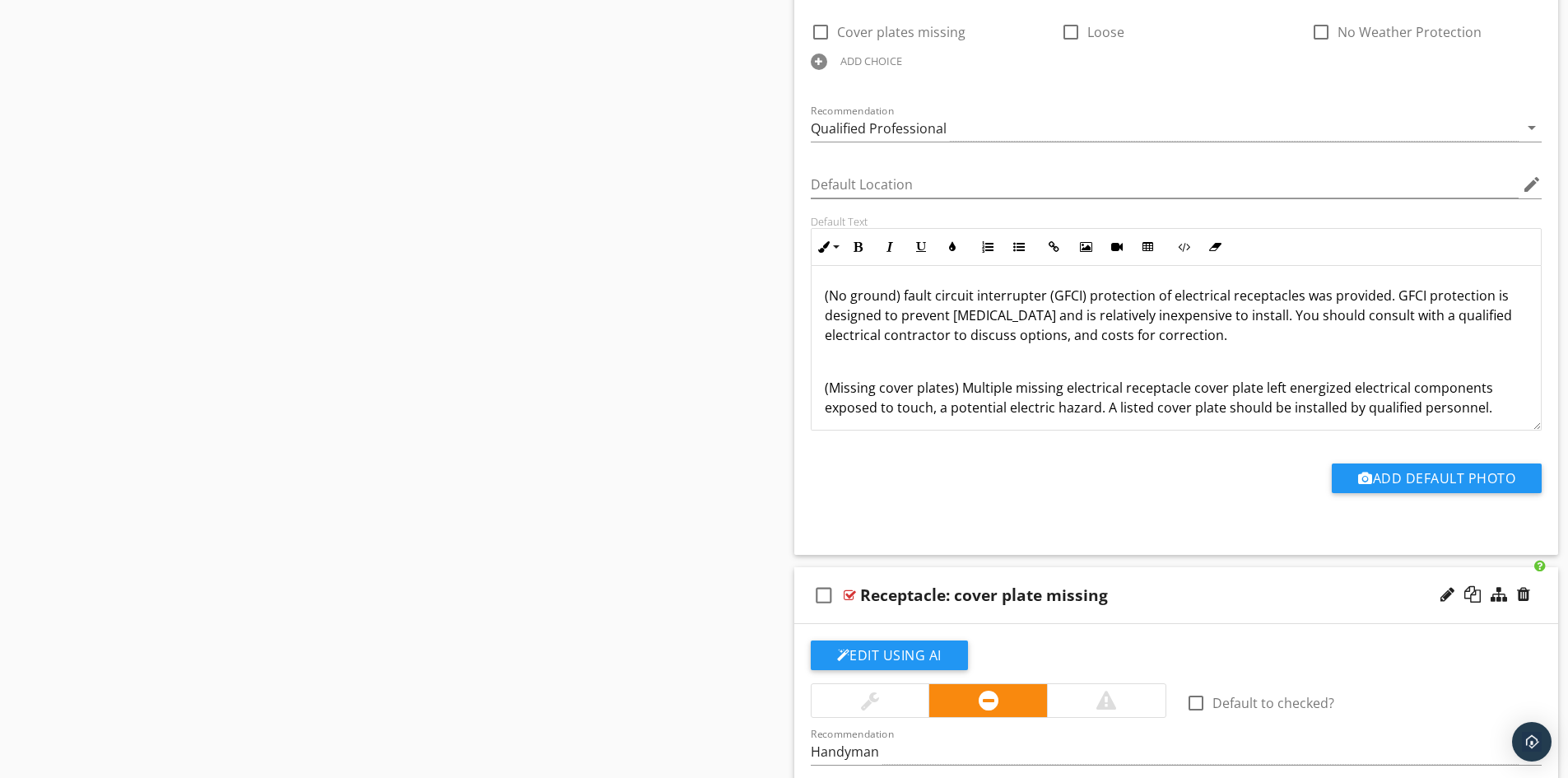
click at [894, 302] on p "(No ground) fault circuit interrupter (GFCI) protection of electrical receptacl…" at bounding box center [1176, 314] width 704 height 59
click at [895, 294] on p "(No GFCIs)Ground fault circuit interrupter (GFCI) protection of electrical rece…" at bounding box center [1176, 314] width 704 height 59
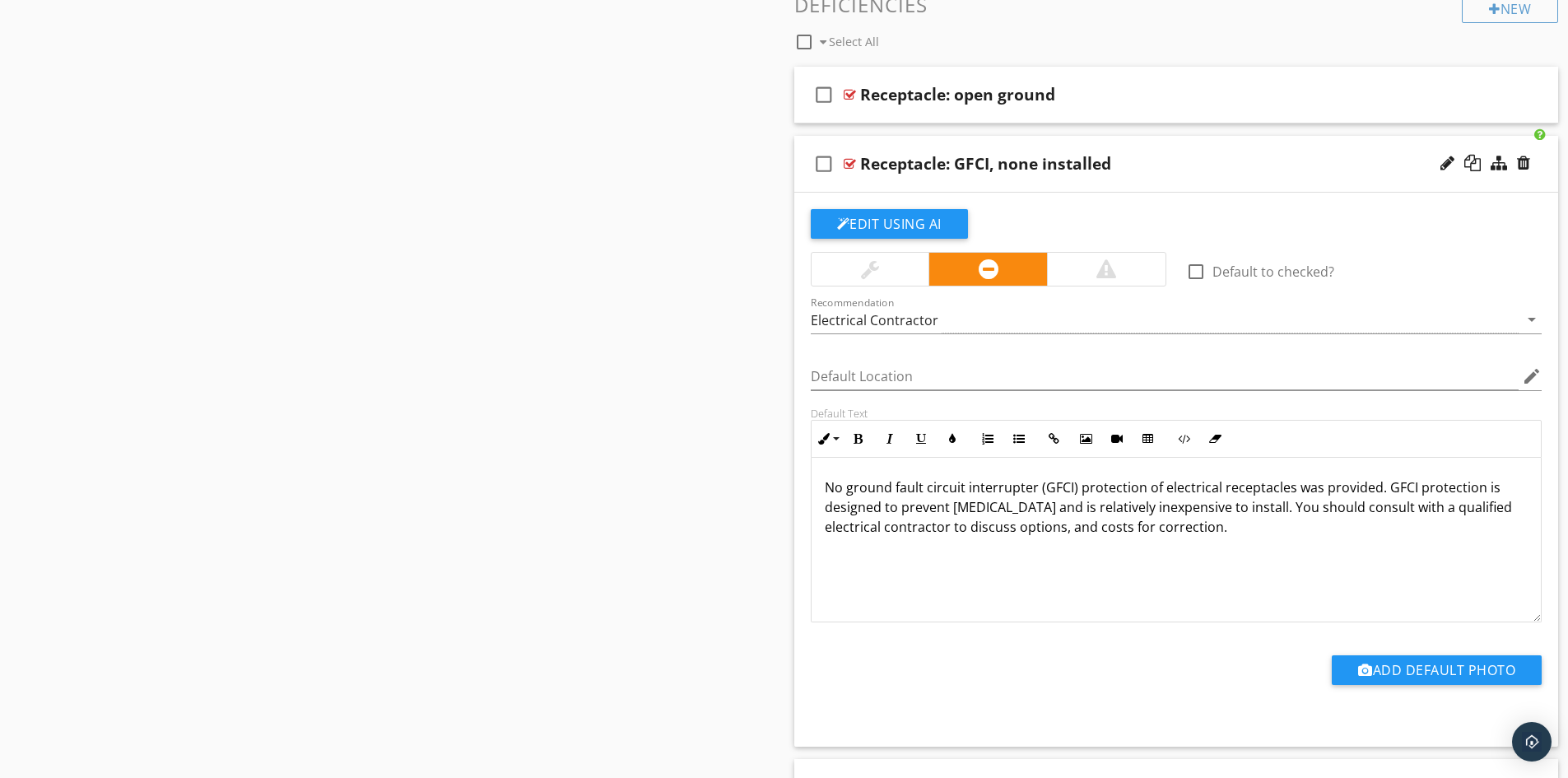
scroll to position [1894, 0]
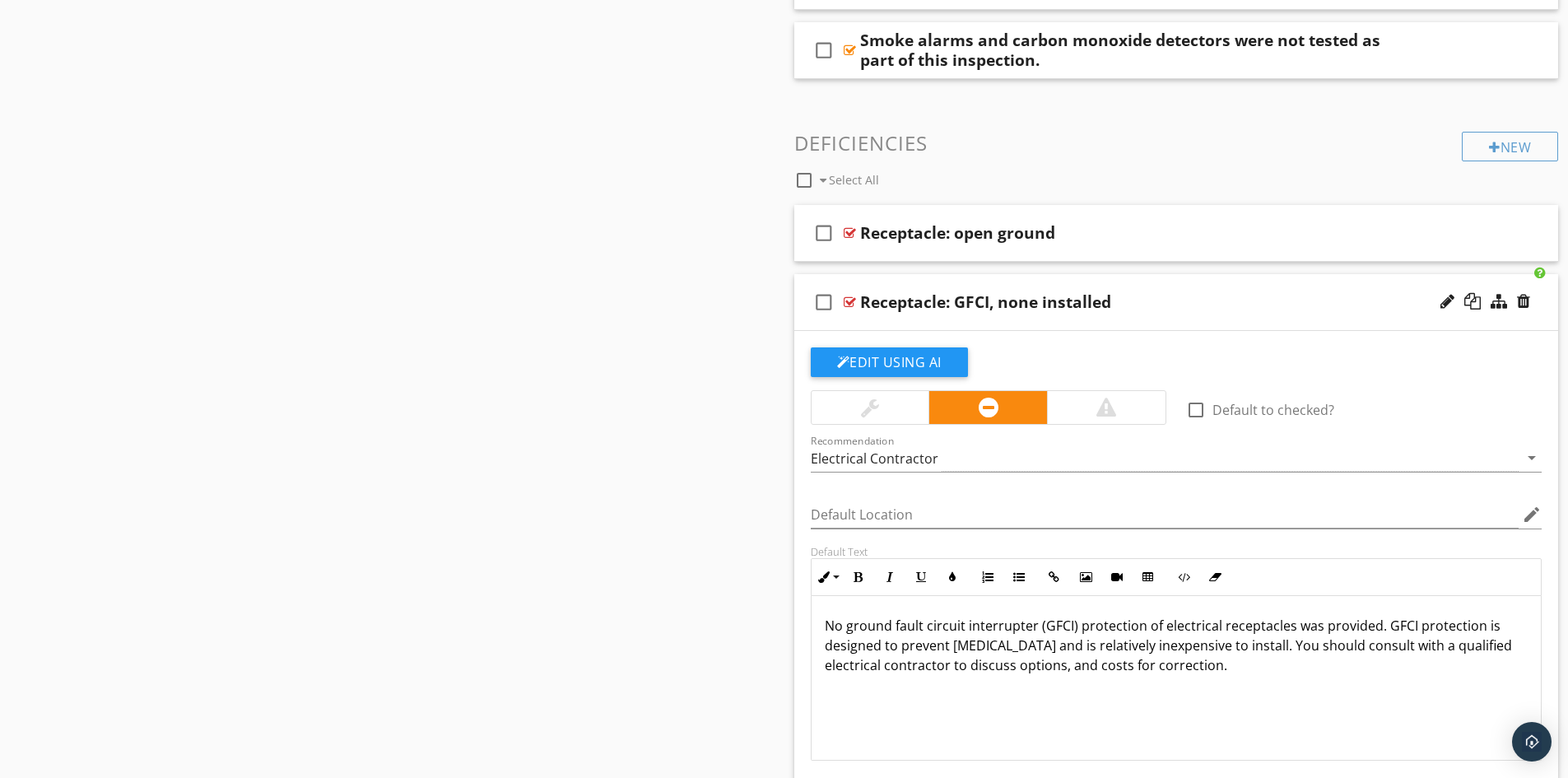
click at [1067, 321] on div "check_box_outline_blank Receptacle: GFCI, none installed" at bounding box center [1177, 303] width 765 height 57
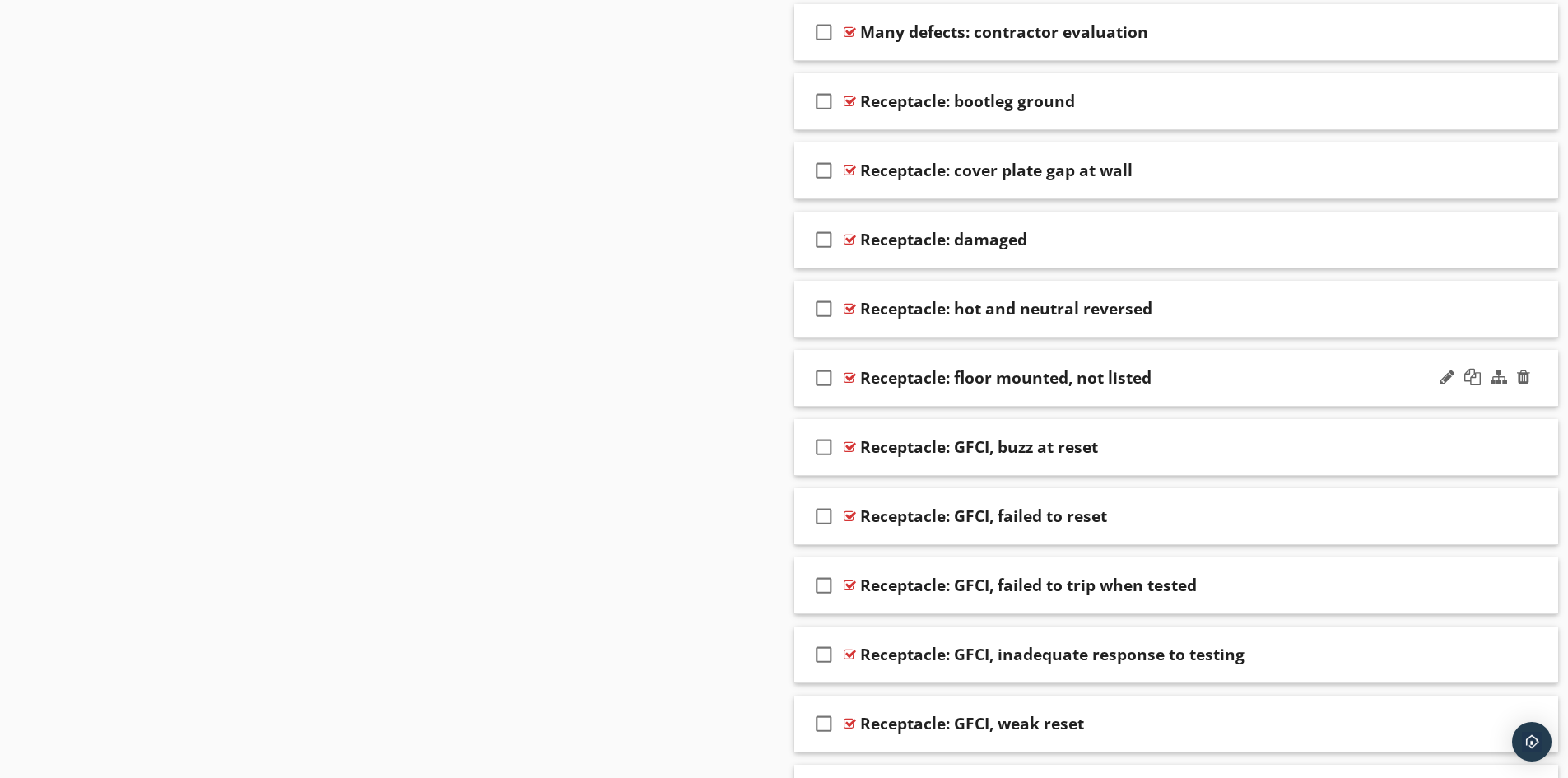
scroll to position [6260, 0]
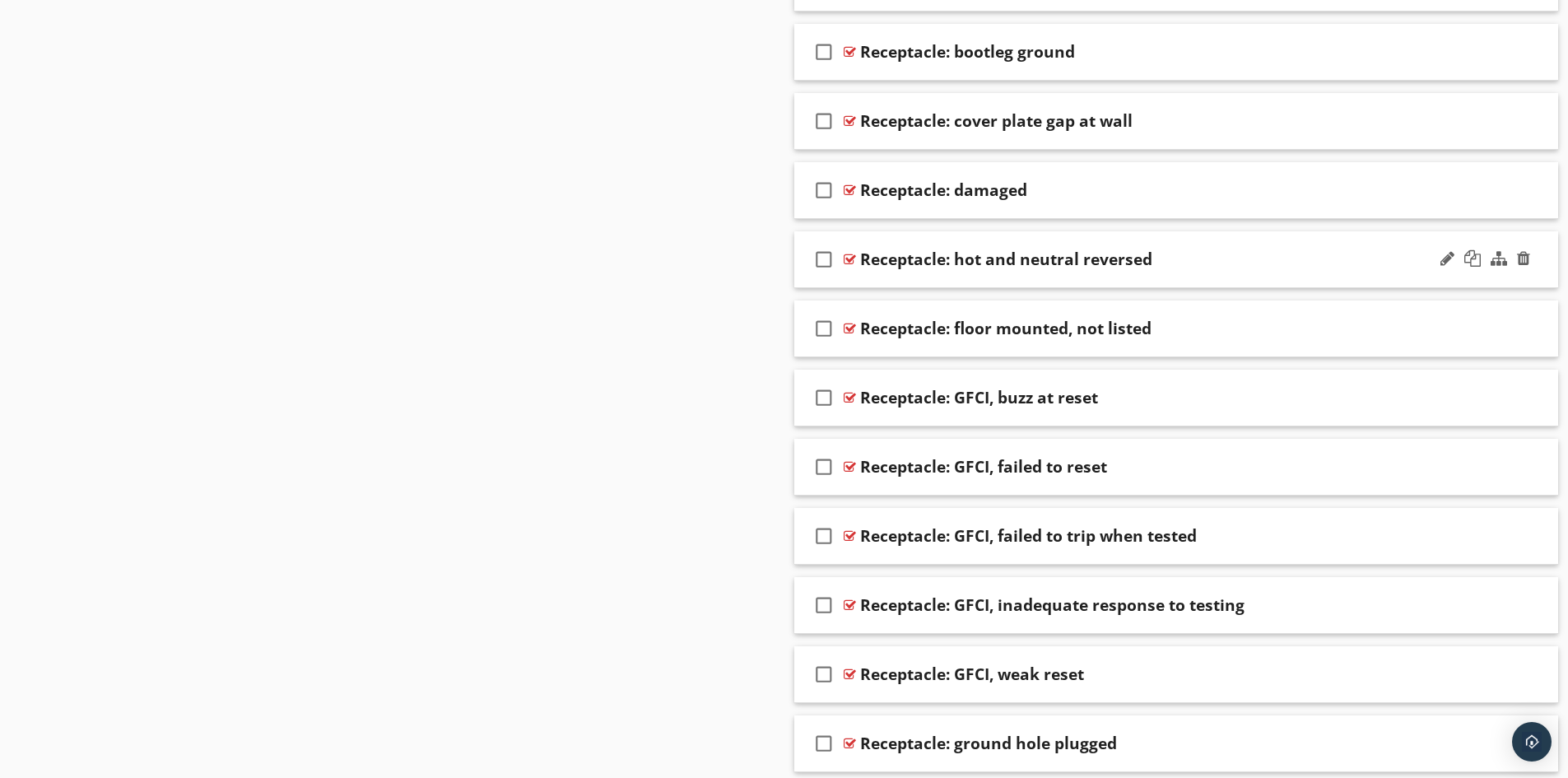
click at [1030, 276] on div "check_box_outline_blank Receptacle: hot and neutral reversed" at bounding box center [1177, 260] width 765 height 57
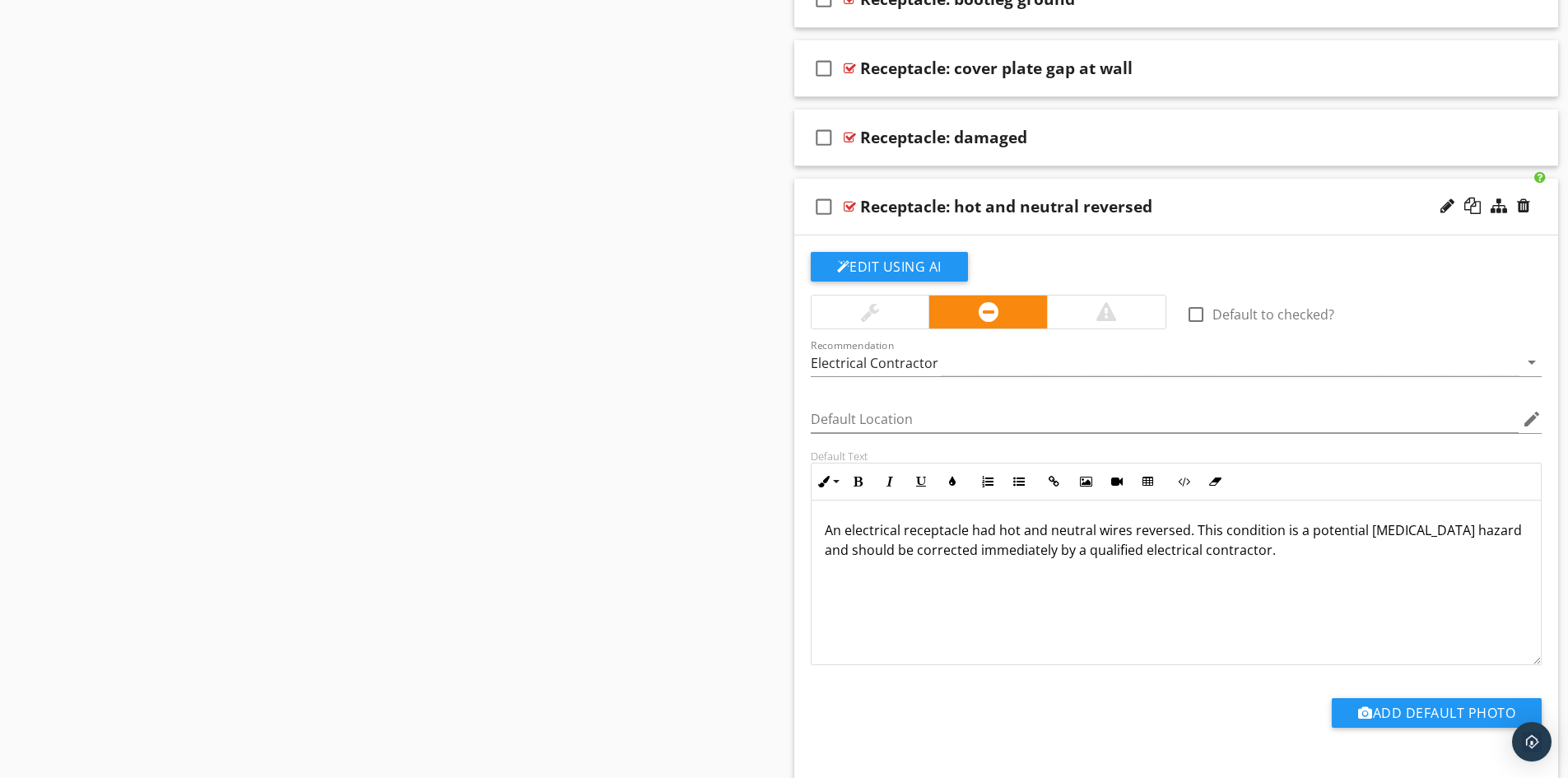
scroll to position [6342, 0]
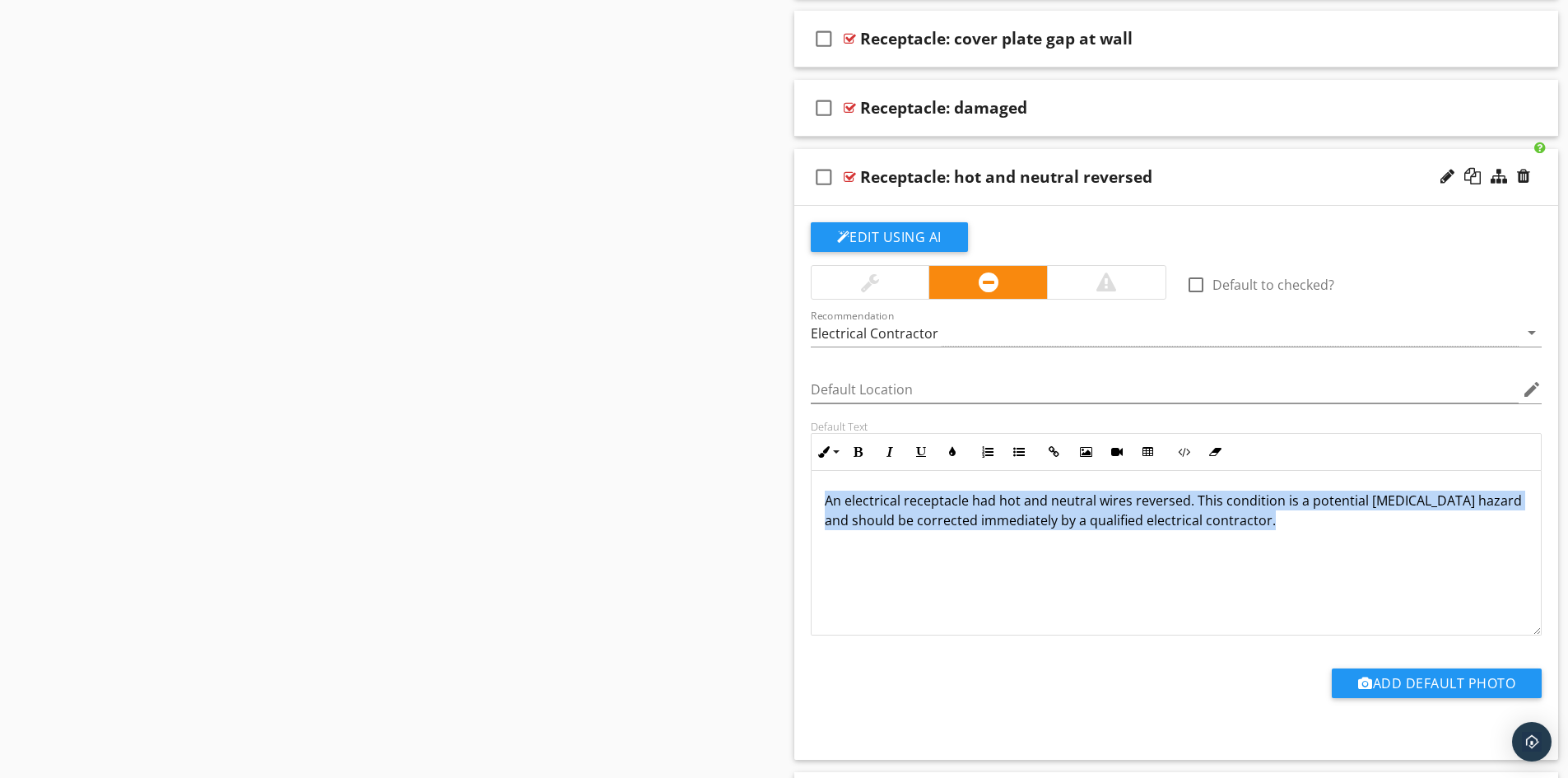
drag, startPoint x: 823, startPoint y: 496, endPoint x: 1287, endPoint y: 525, distance: 464.9
click at [1287, 525] on div "An electrical receptacle had hot and neutral wires reversed. This condition is …" at bounding box center [1177, 553] width 730 height 165
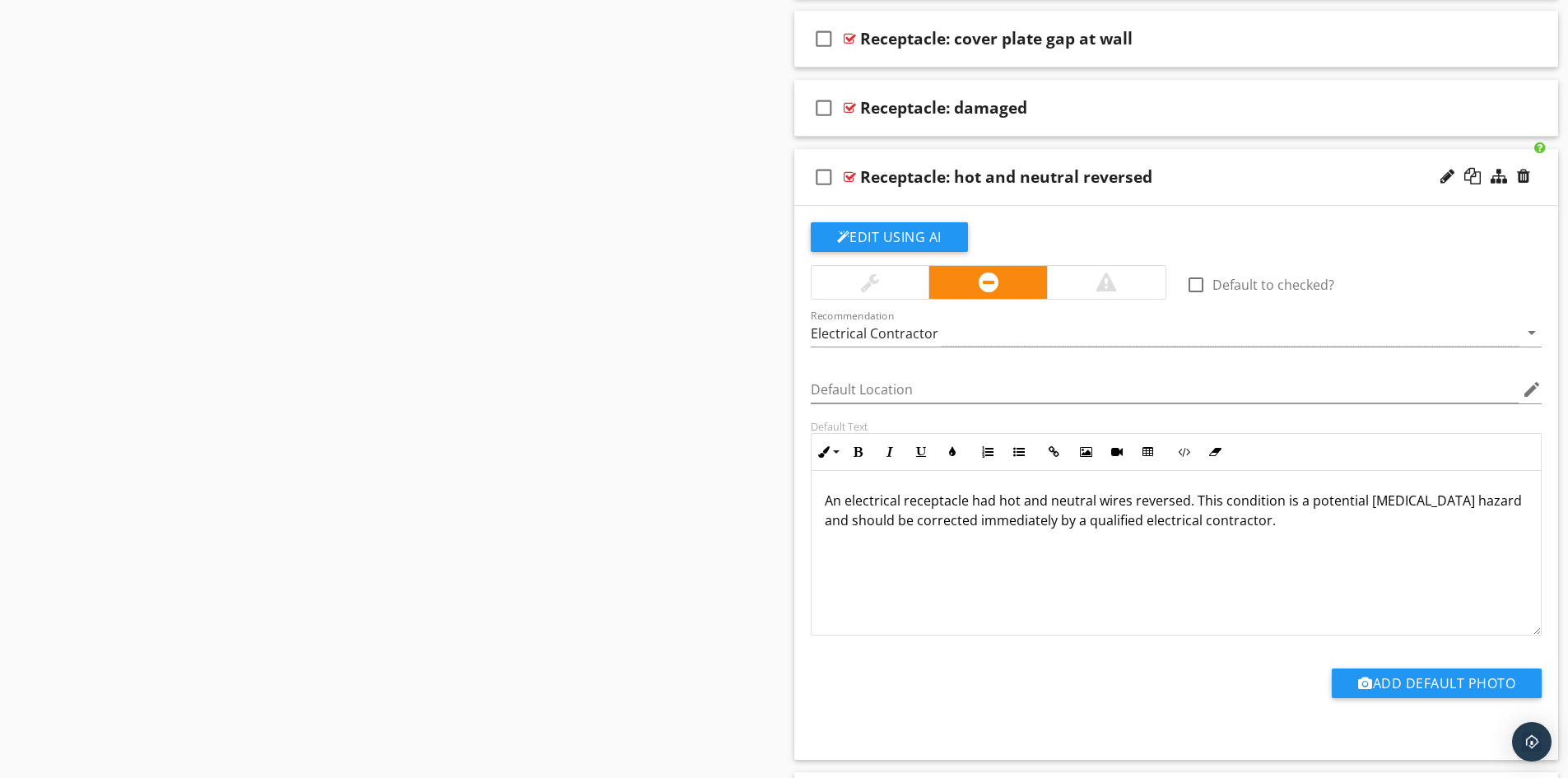
drag, startPoint x: 881, startPoint y: 513, endPoint x: 728, endPoint y: 413, distance: 182.8
click at [1046, 185] on div "Receptacle: hot and neutral reversed" at bounding box center [1007, 177] width 293 height 20
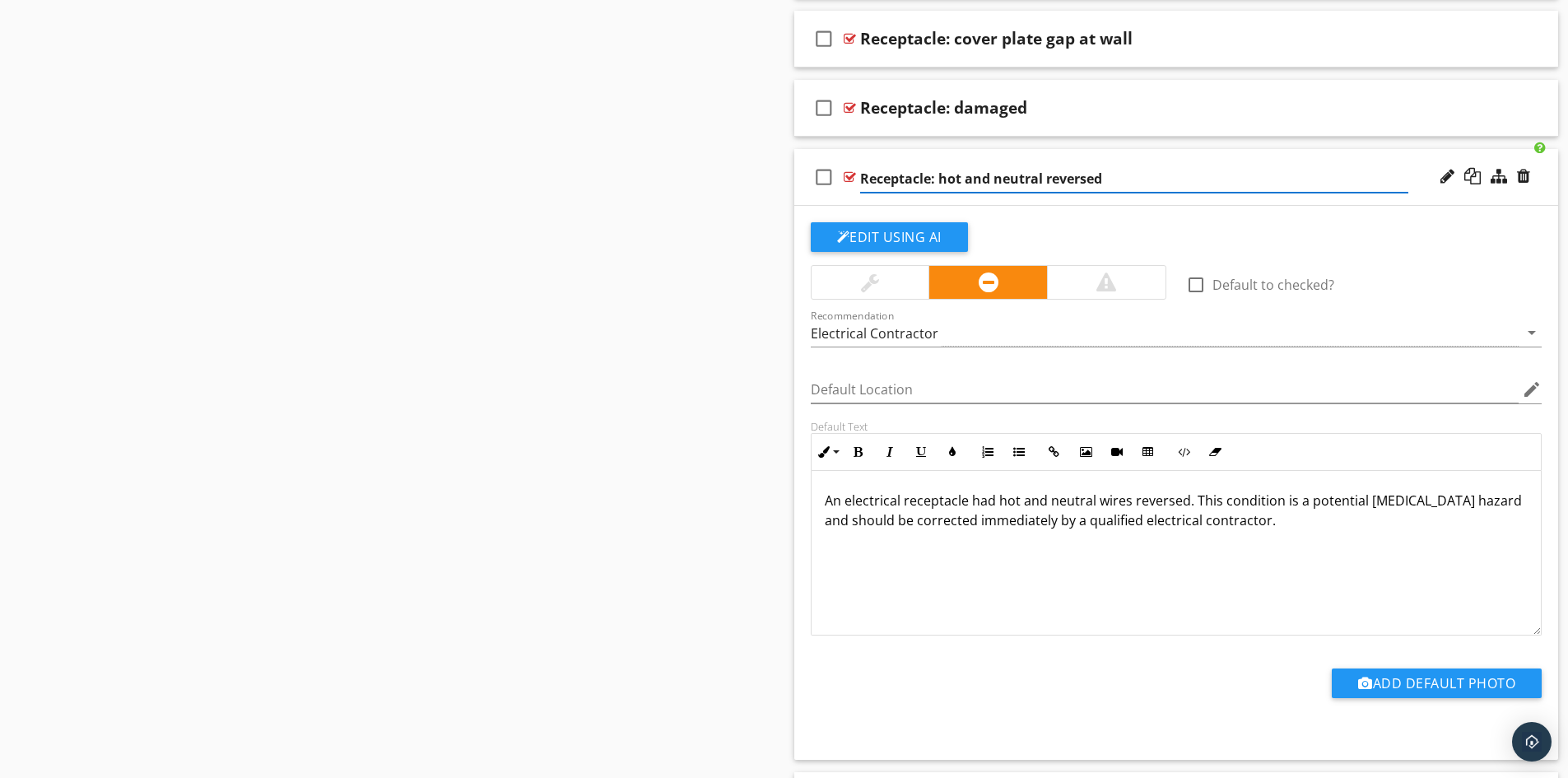
click at [1077, 201] on div "check_box_outline_blank Receptacle: hot and neutral reversed" at bounding box center [1177, 177] width 765 height 57
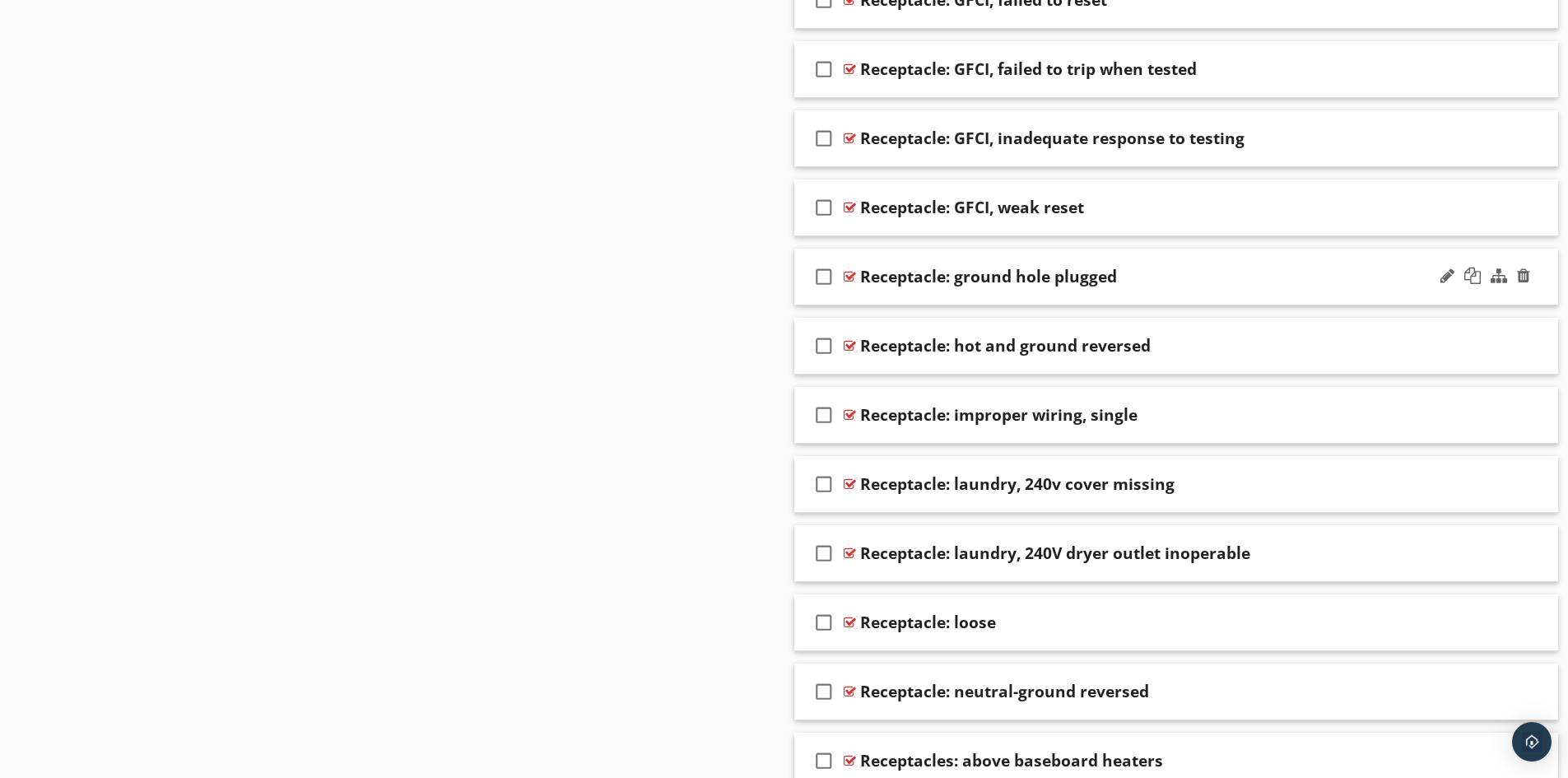
scroll to position [6837, 0]
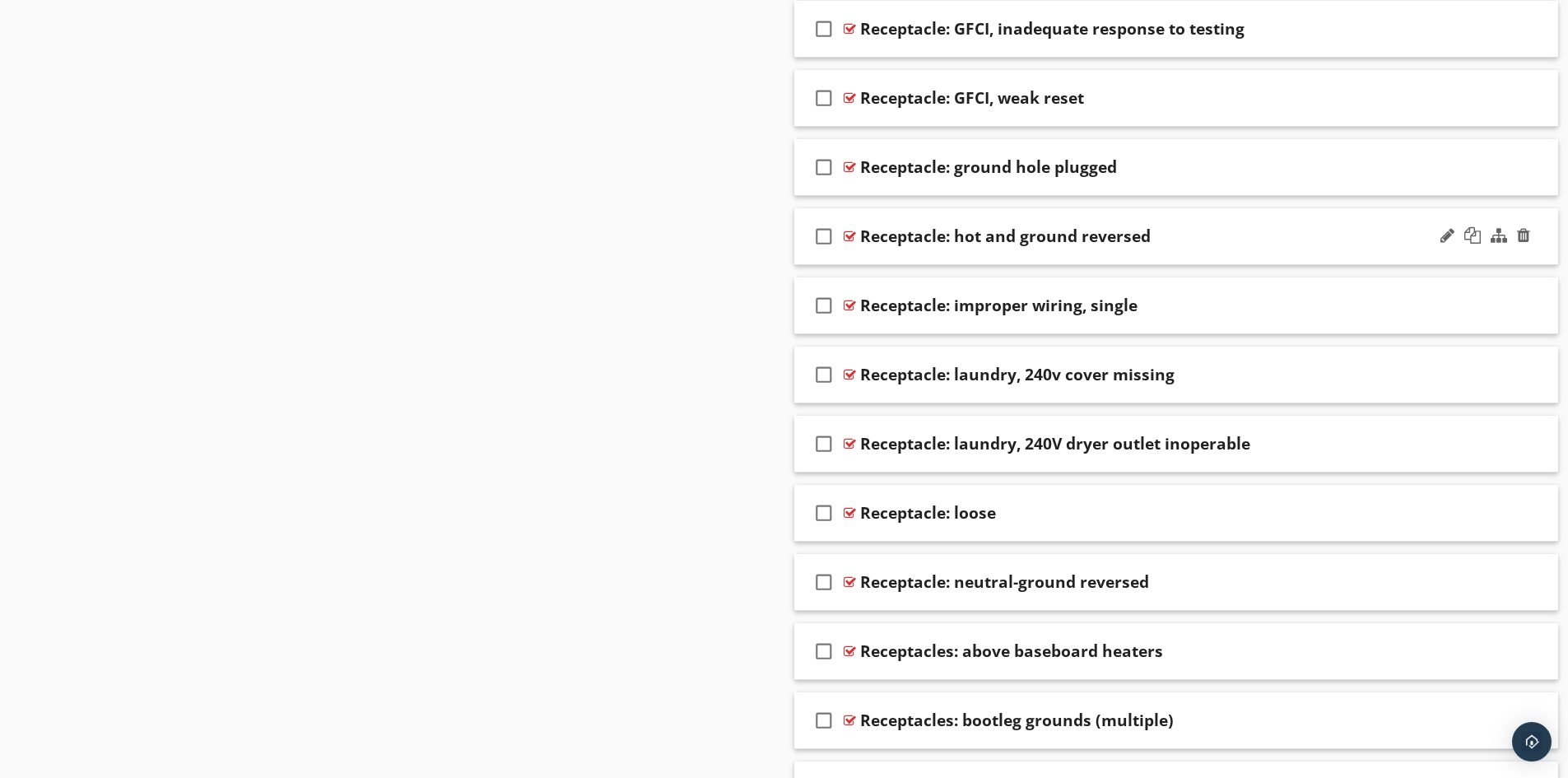
click at [1113, 258] on div "check_box_outline_blank Receptacle: hot and ground reversed" at bounding box center [1177, 236] width 765 height 57
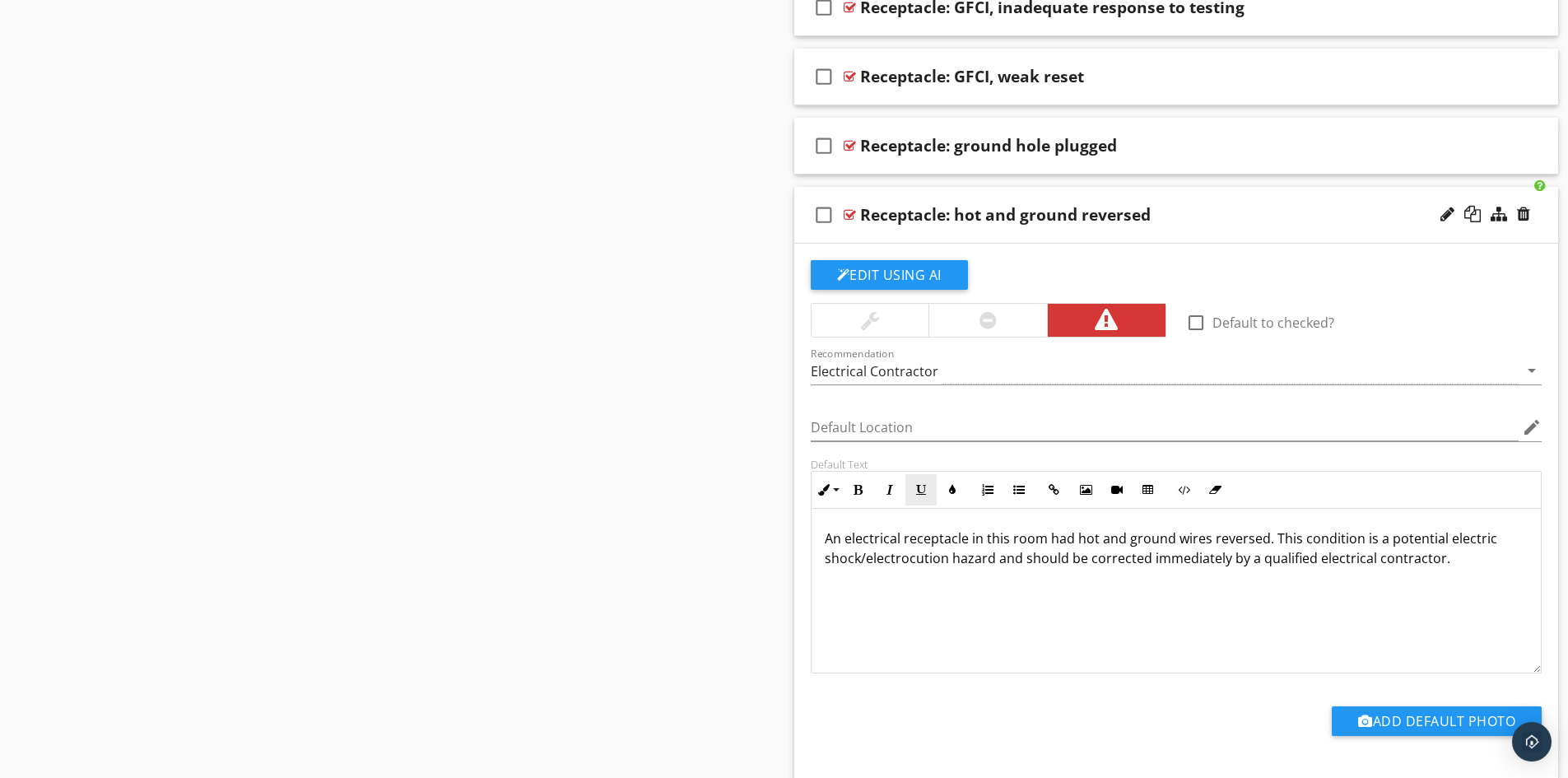
scroll to position [6919, 0]
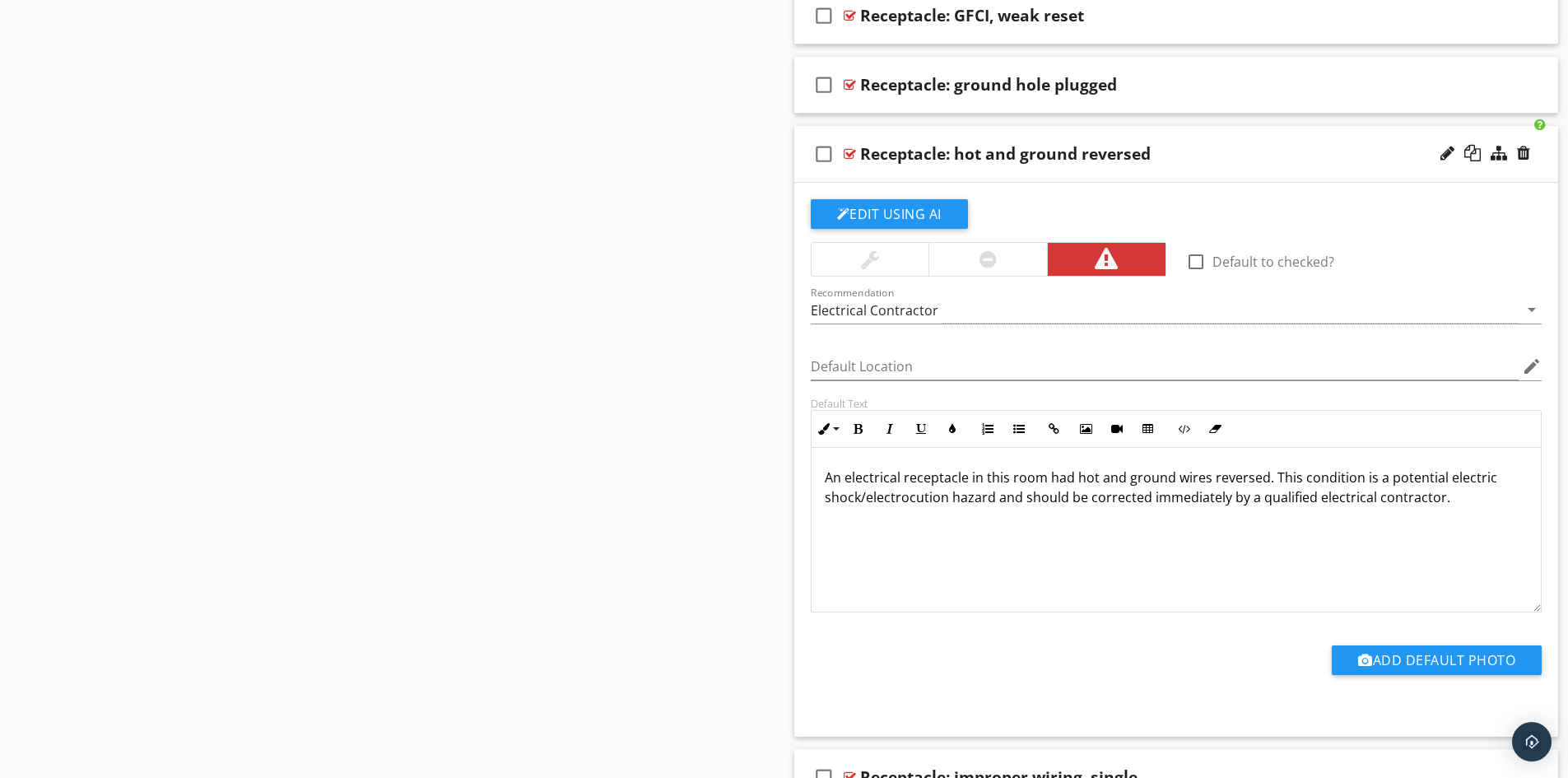
click at [1038, 178] on div "check_box_outline_blank Receptacle: hot and ground reversed" at bounding box center [1177, 155] width 765 height 57
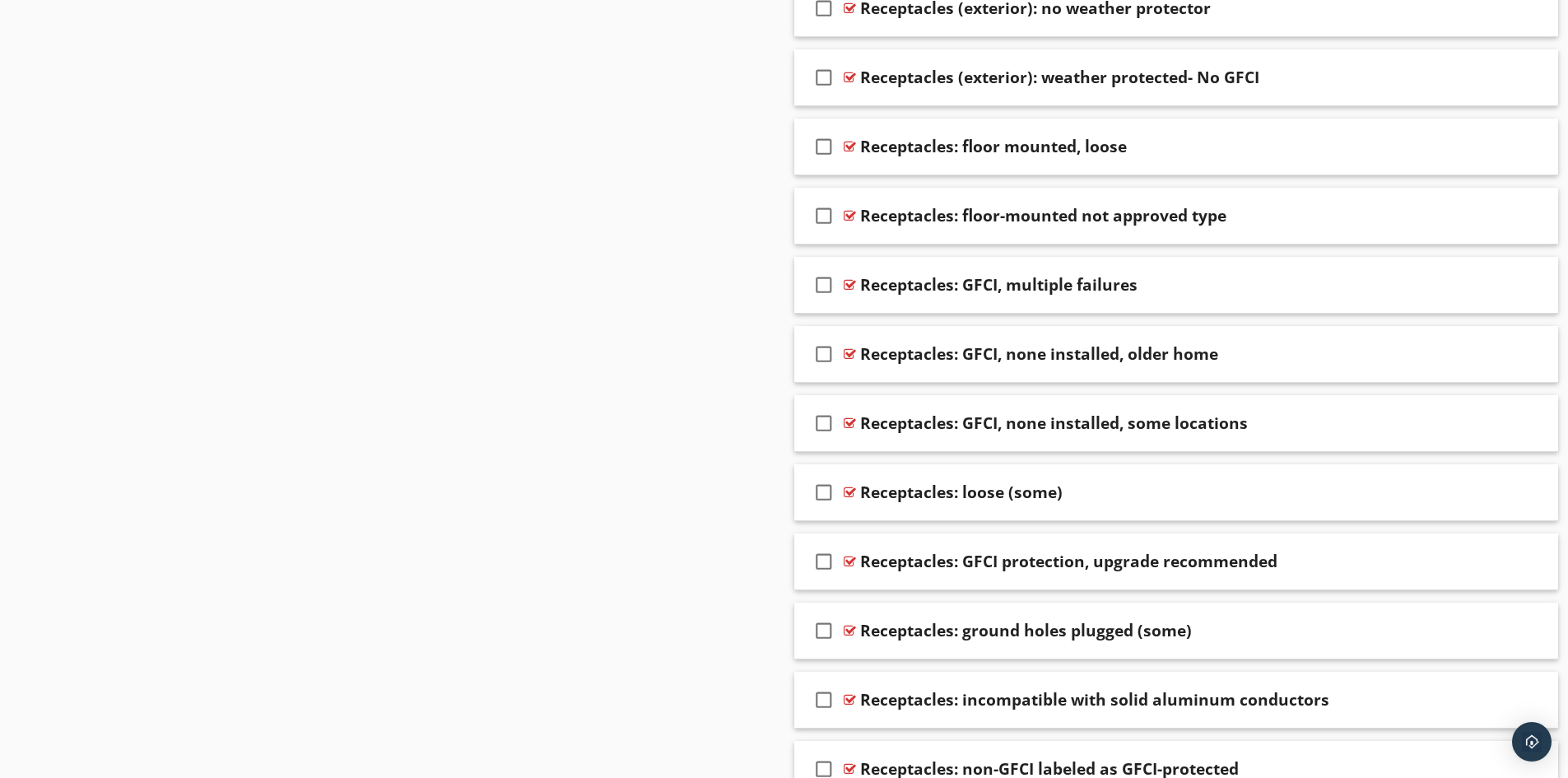
scroll to position [9143, 0]
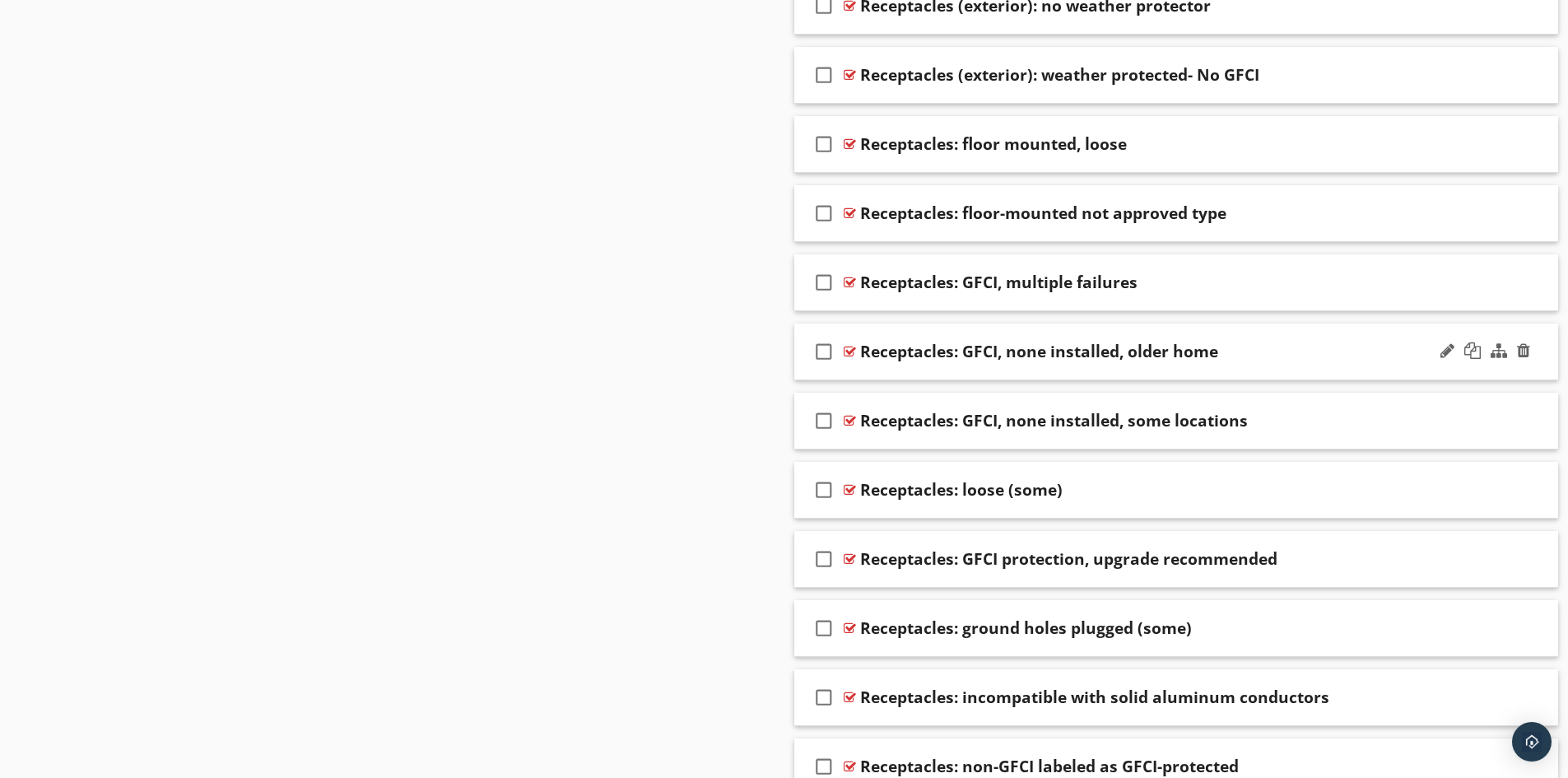
click at [1002, 371] on div "check_box_outline_blank Receptacles: GFCI, none installed, older home" at bounding box center [1177, 352] width 765 height 57
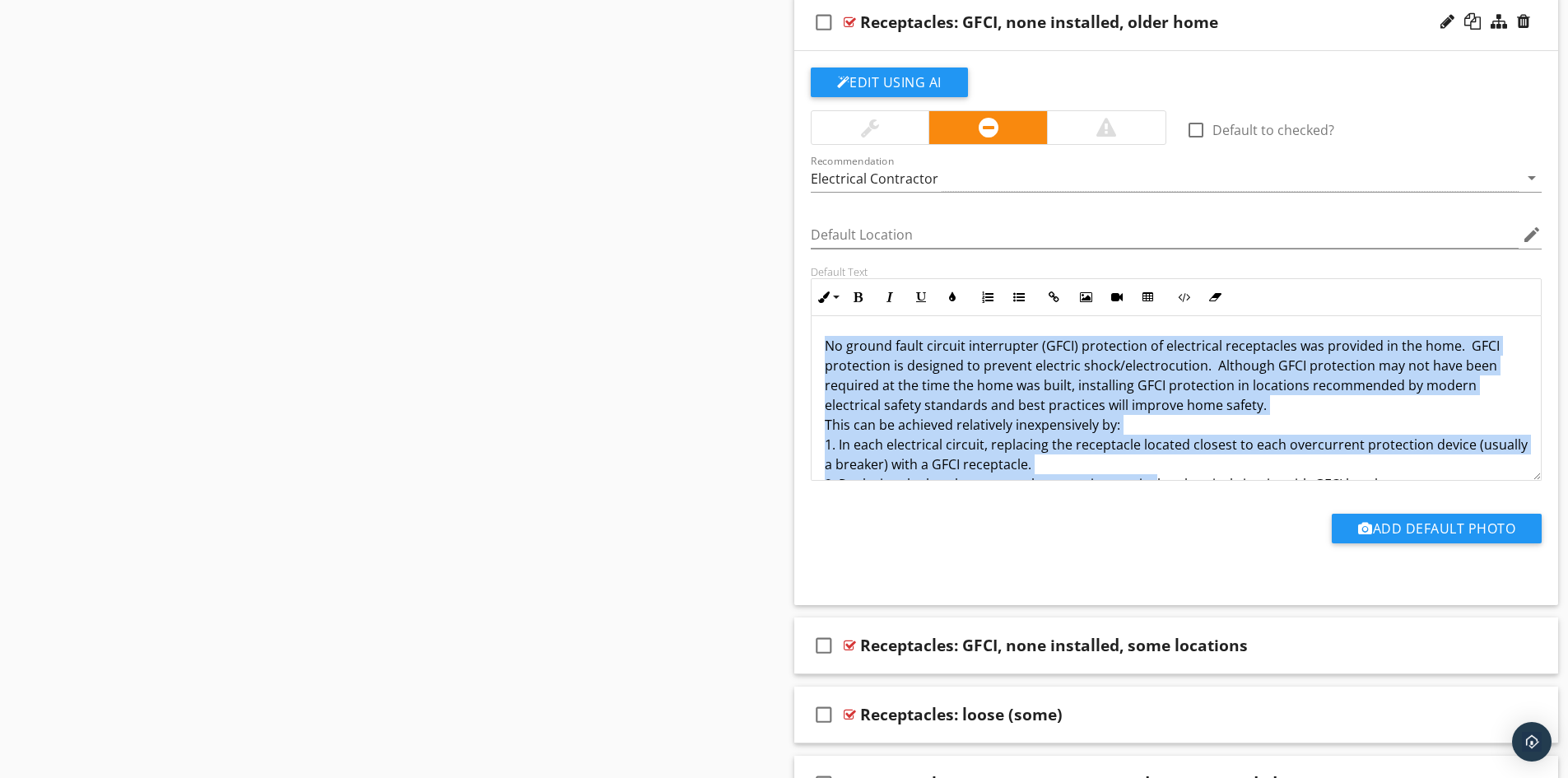
scroll to position [80, 0]
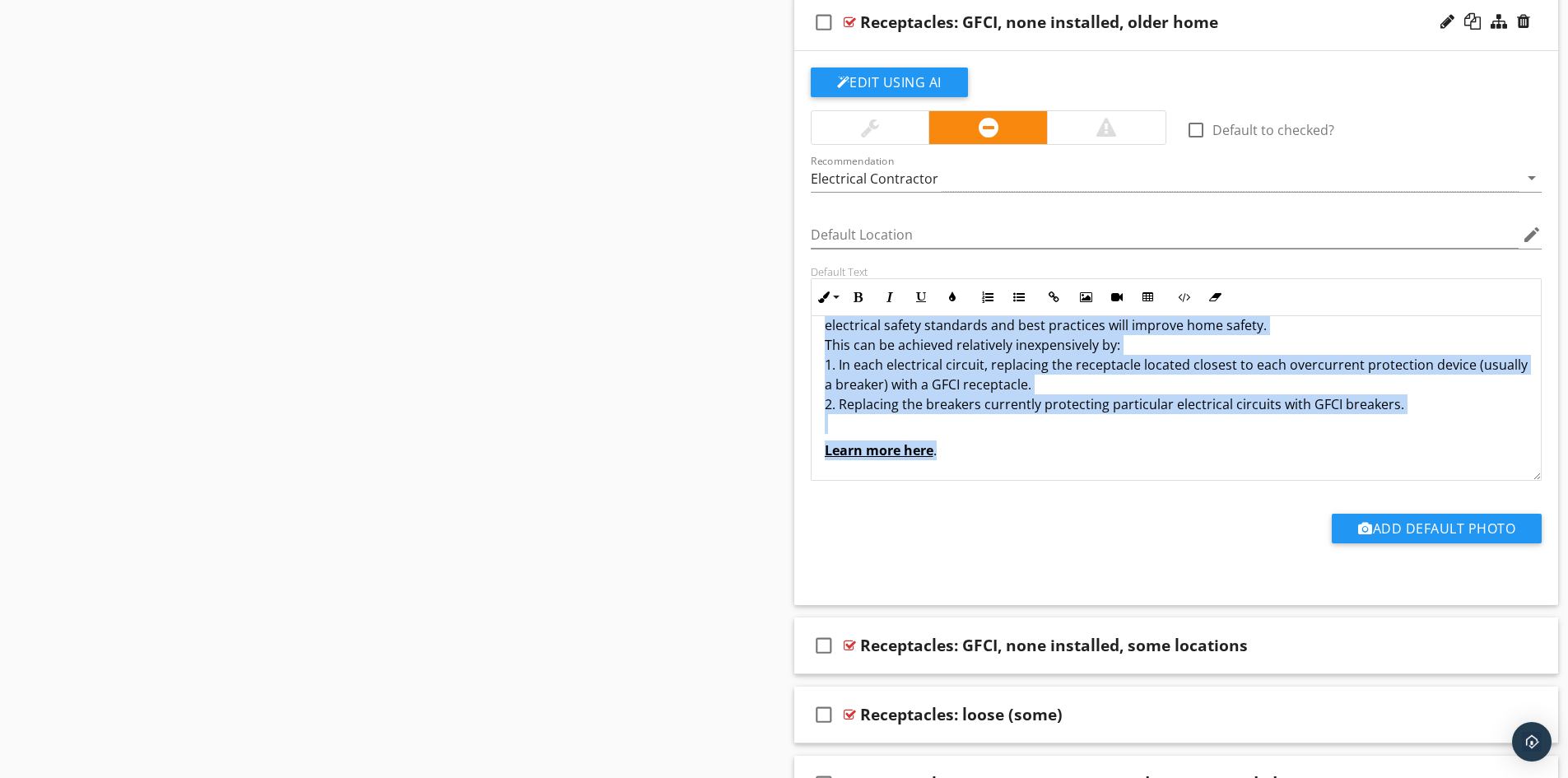
drag, startPoint x: 828, startPoint y: 344, endPoint x: 1155, endPoint y: 498, distance: 361.4
click at [1155, 498] on div "check_box_outline_blank Default to checked? Recommendation Electrical Contracto…" at bounding box center [1176, 320] width 751 height 505
copy div "No ground fault circuit interrupter (GFCI) protection of electrical receptacles…"
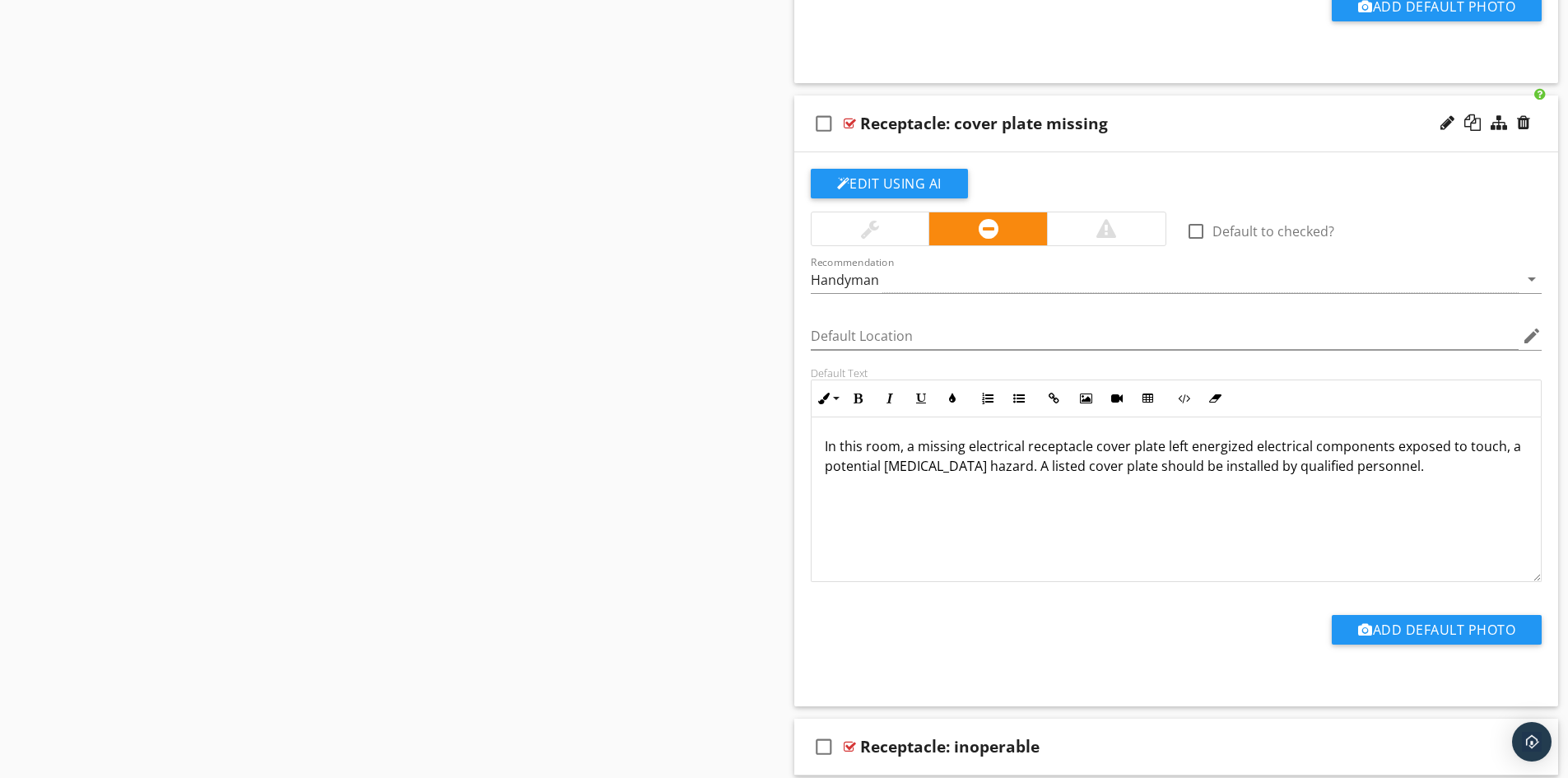
scroll to position [0, 0]
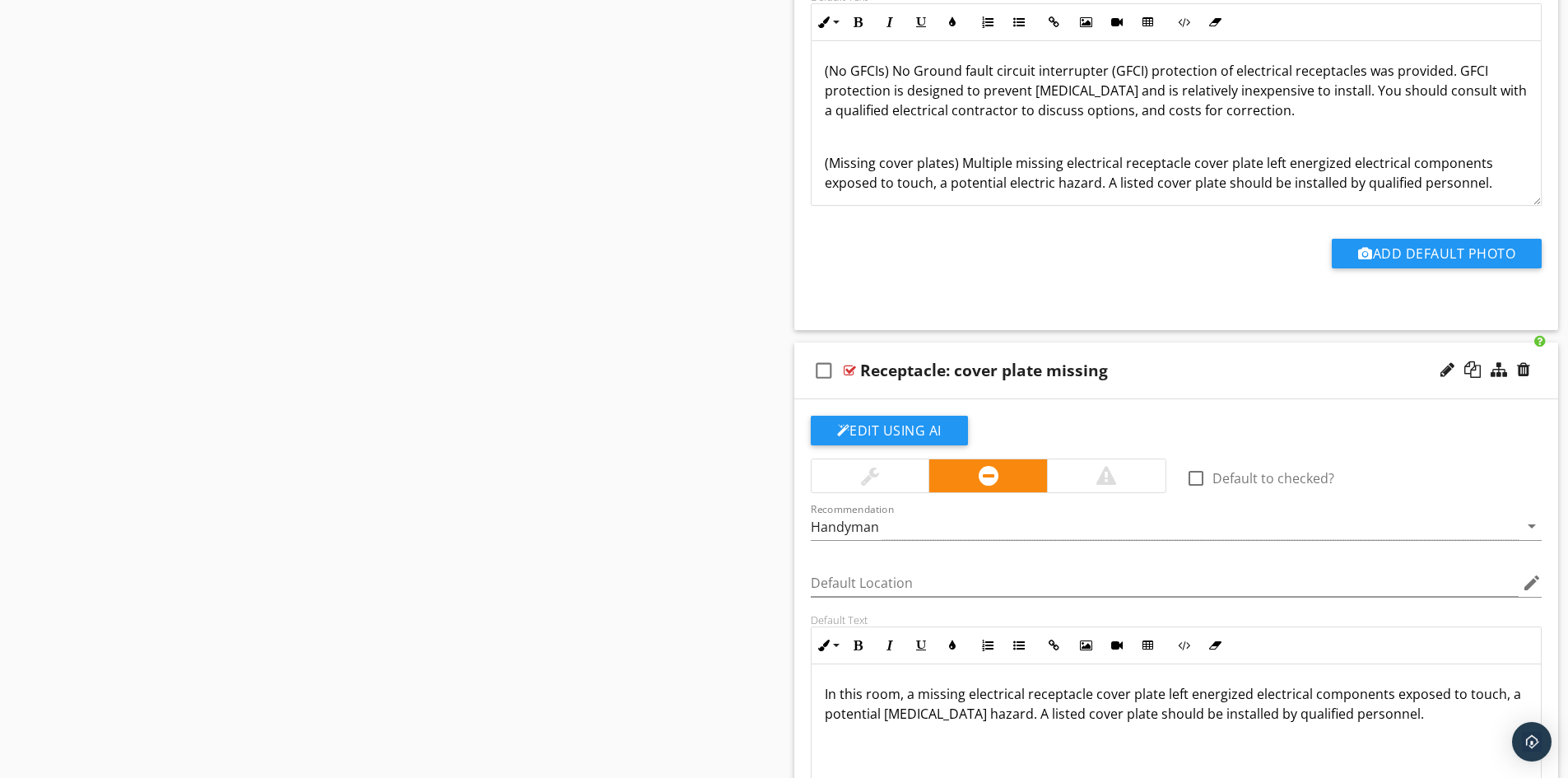
click at [932, 395] on div "check_box_outline_blank Receptacle: cover plate missing" at bounding box center [1177, 371] width 765 height 57
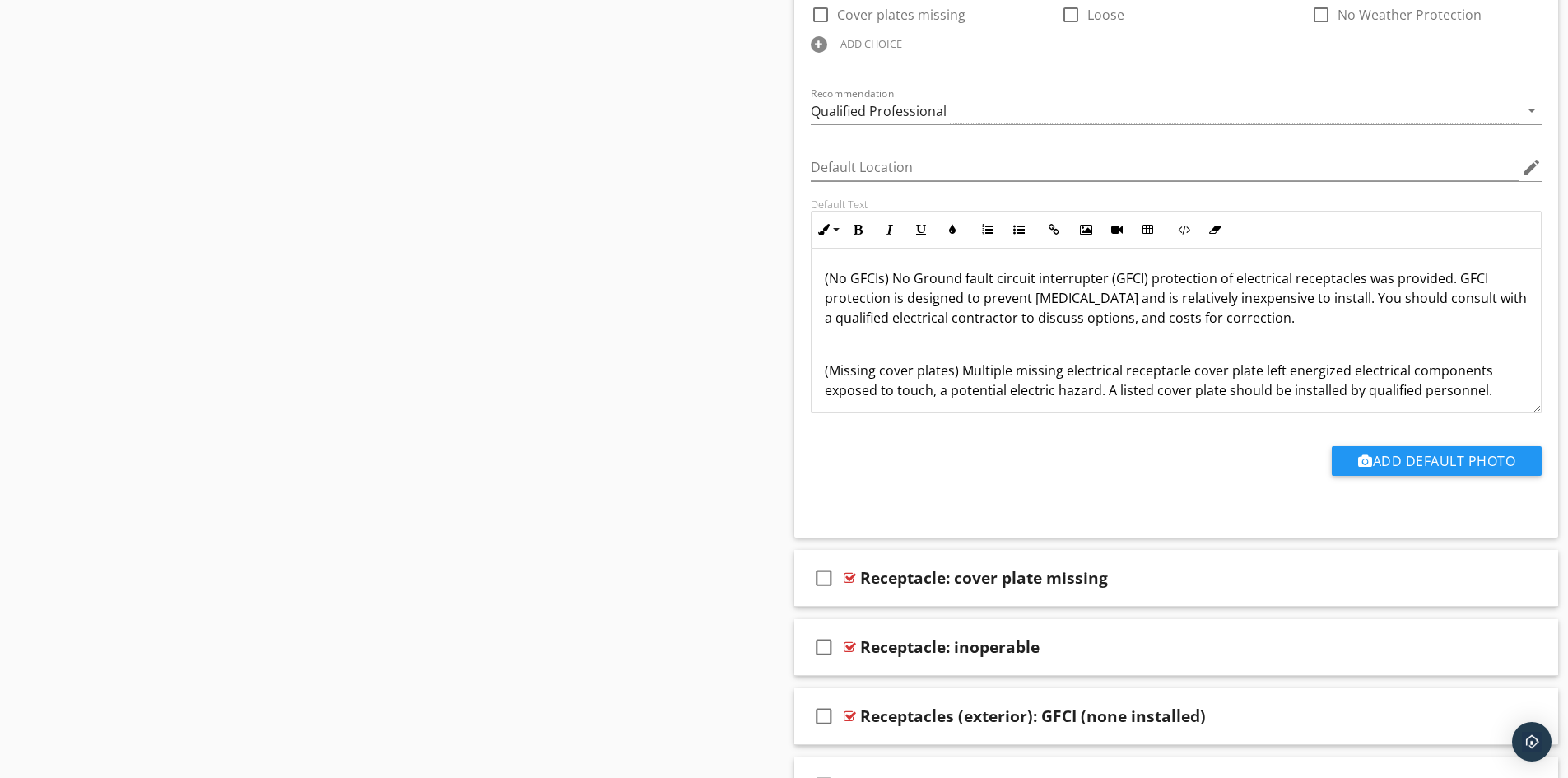
scroll to position [2718, 0]
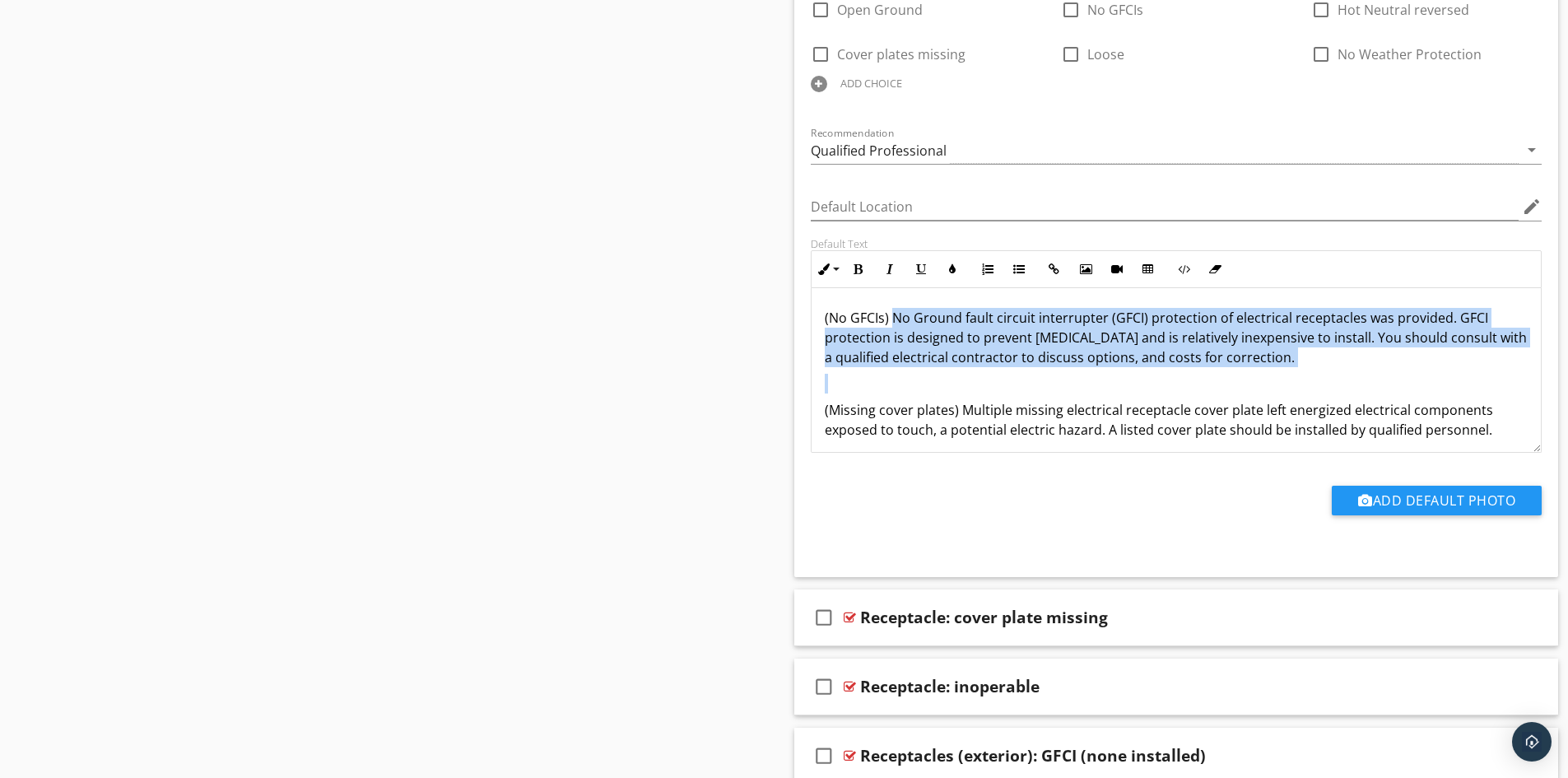
drag, startPoint x: 895, startPoint y: 320, endPoint x: 1284, endPoint y: 382, distance: 393.9
click at [1284, 382] on div "(No GFCIs) No Ground fault circuit interrupter (GFCI) protection of electrical …" at bounding box center [1177, 414] width 730 height 251
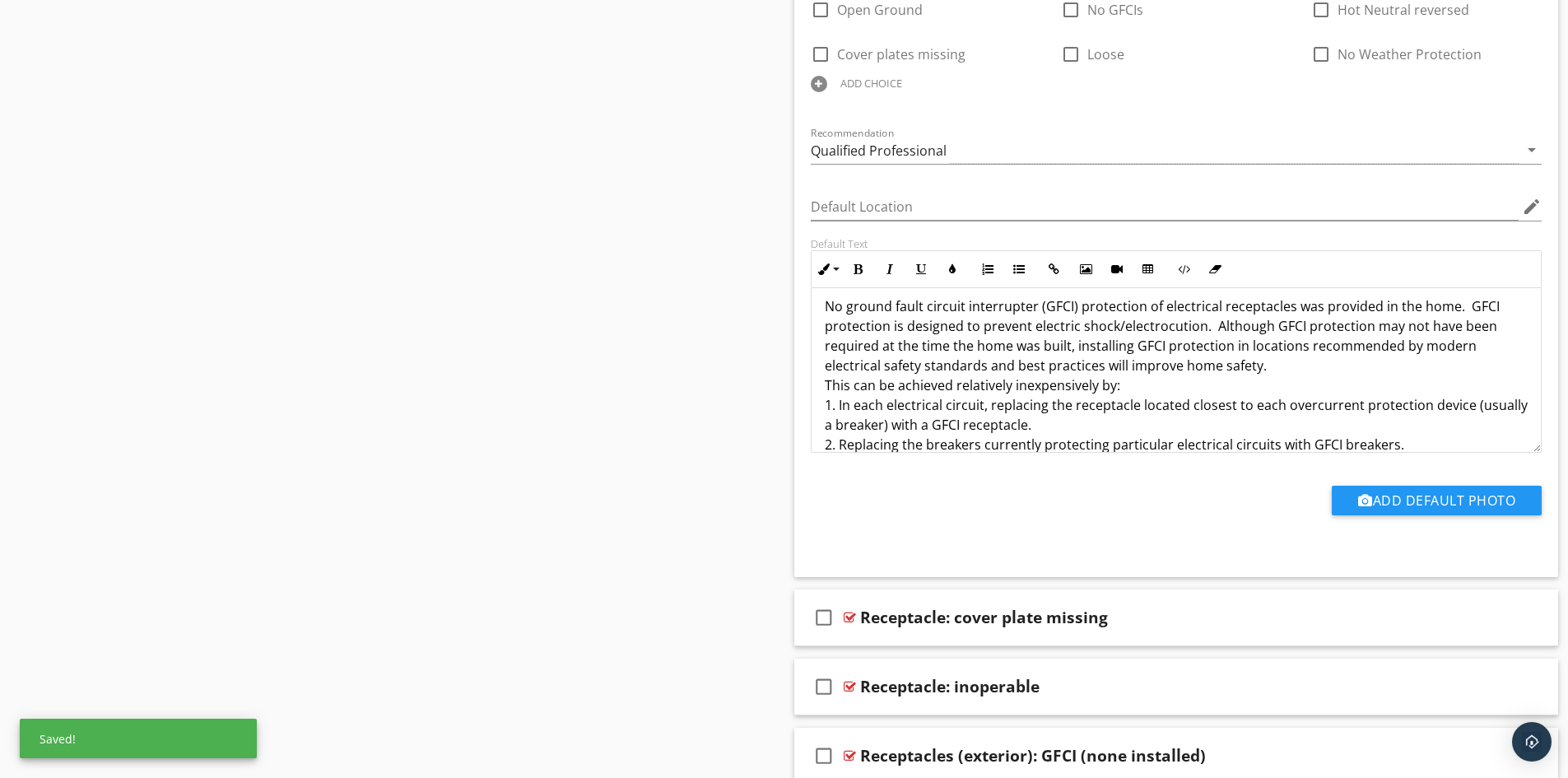
scroll to position [0, 0]
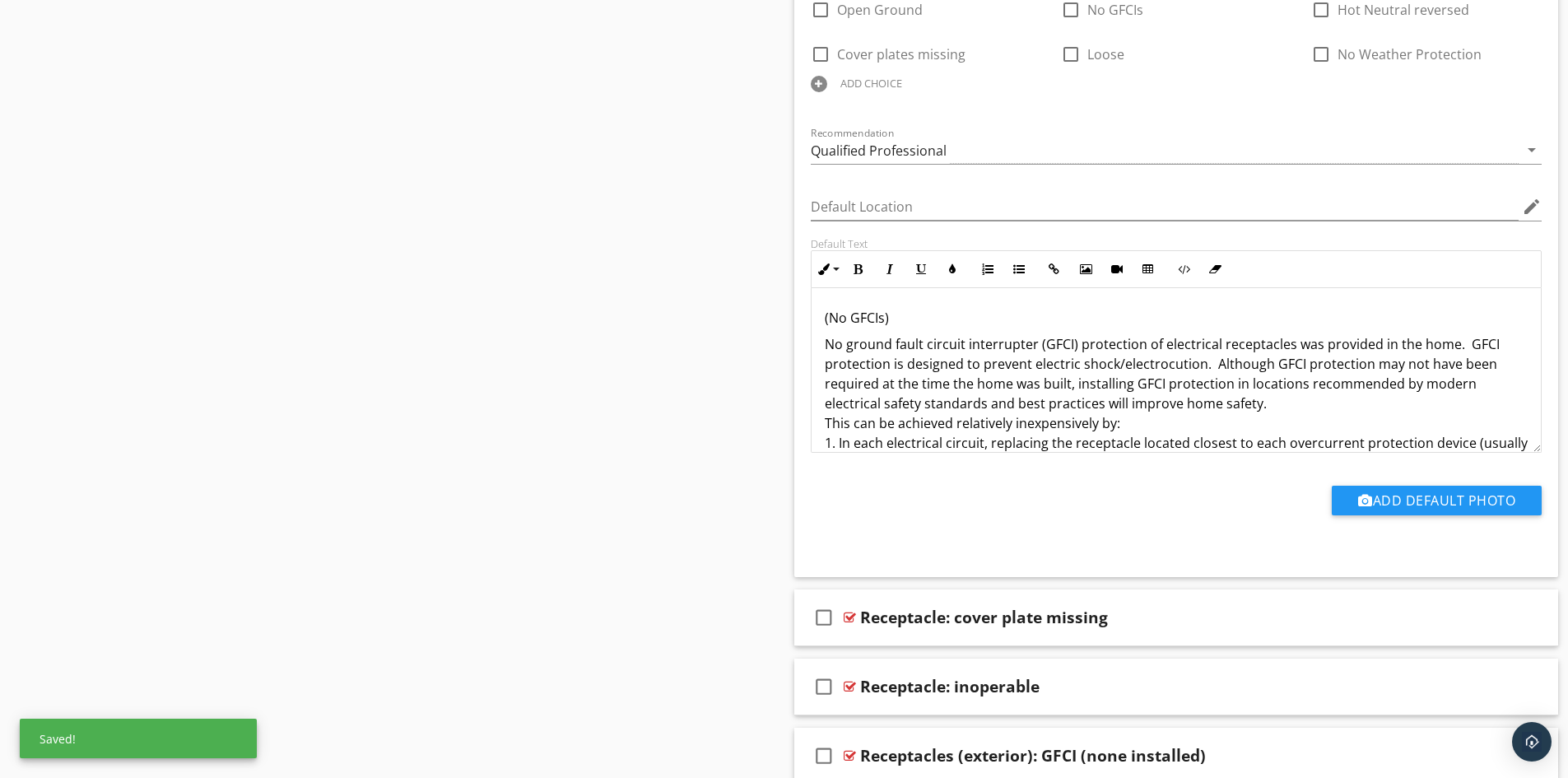
click at [820, 344] on div "(No GFCIs) No ground fault circuit interrupter (GFCI) protection of electrical …" at bounding box center [1177, 485] width 730 height 395
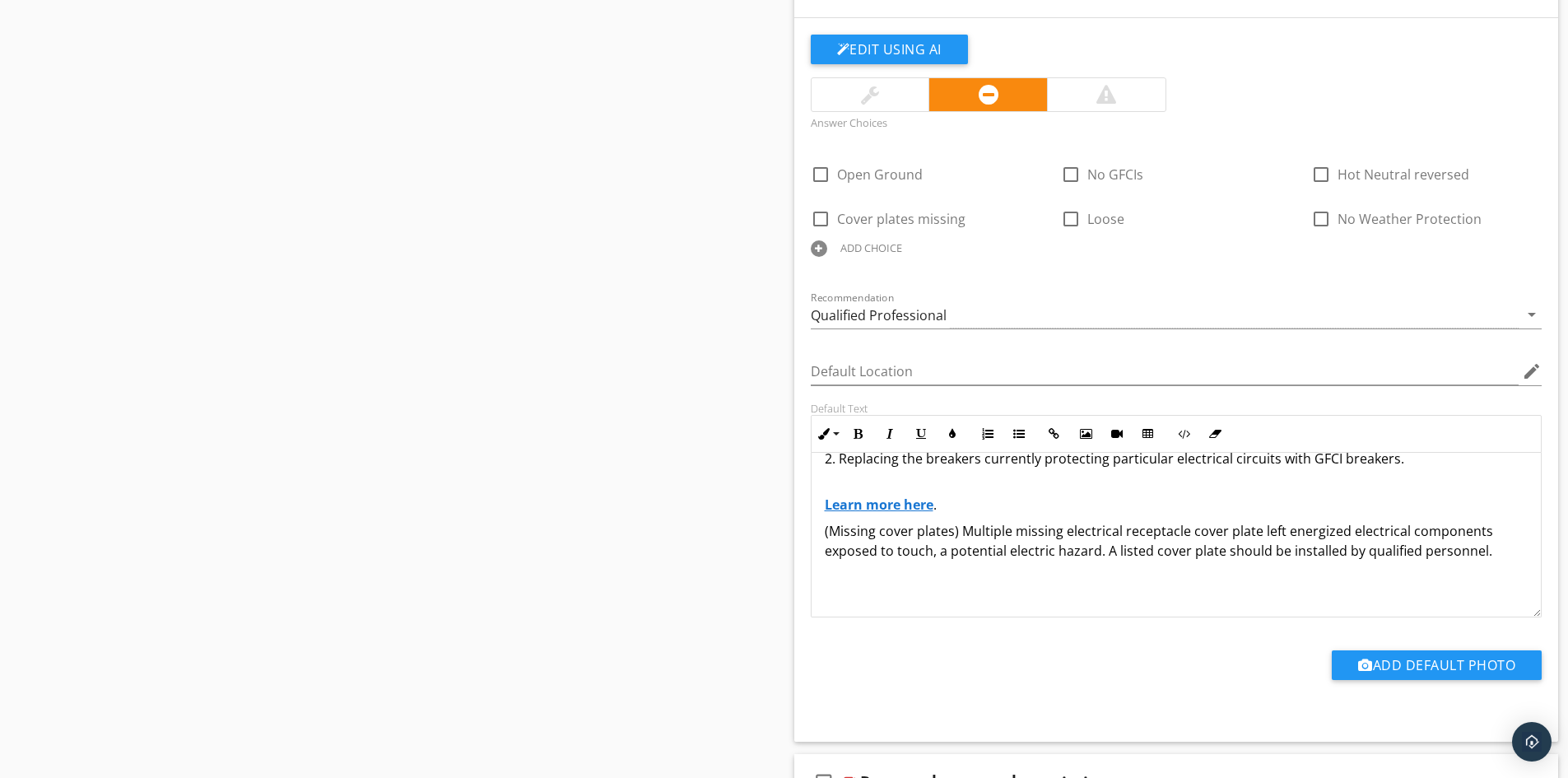
scroll to position [123, 0]
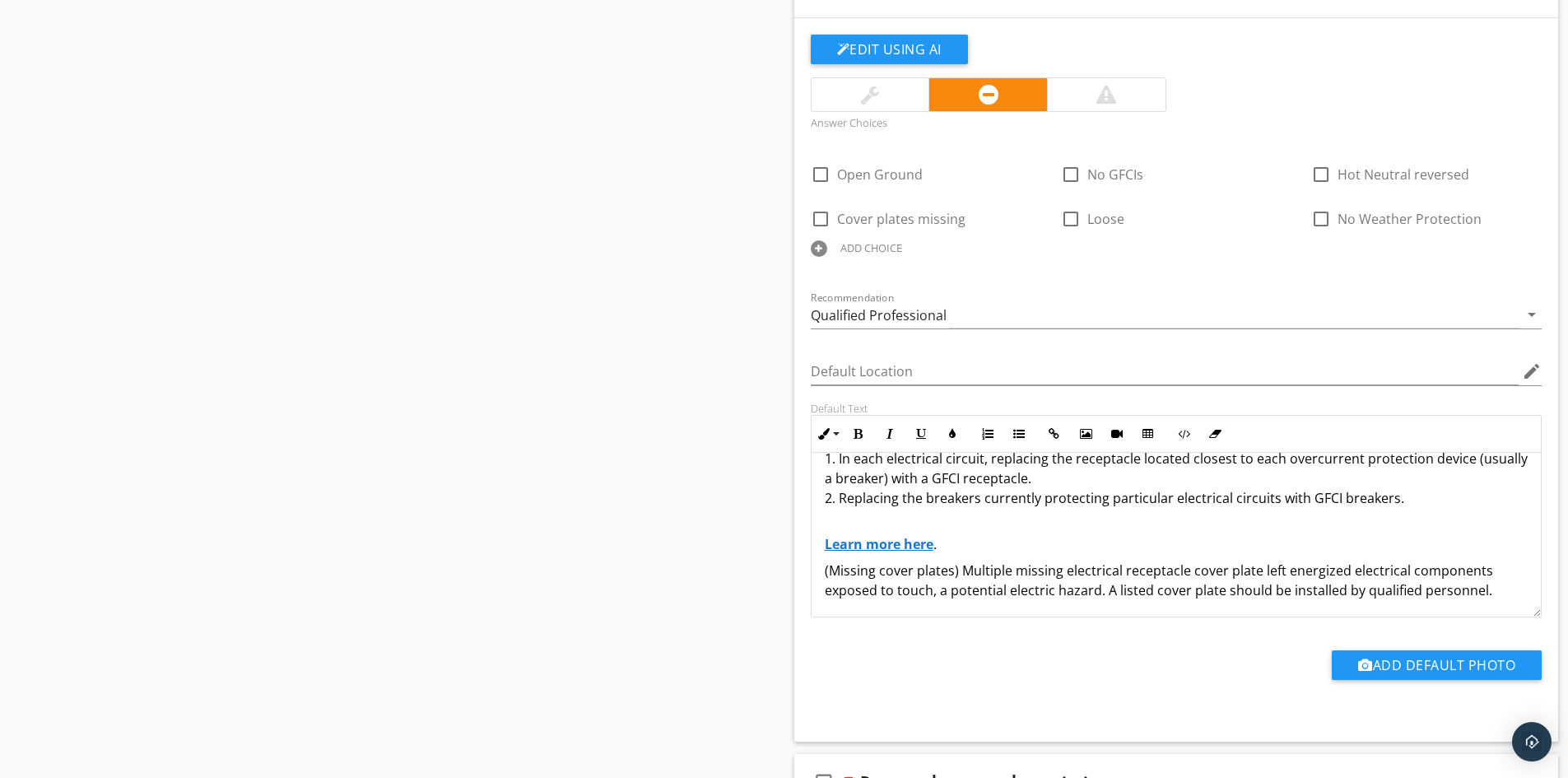
click at [961, 552] on p "Learn more here ." at bounding box center [1176, 544] width 704 height 20
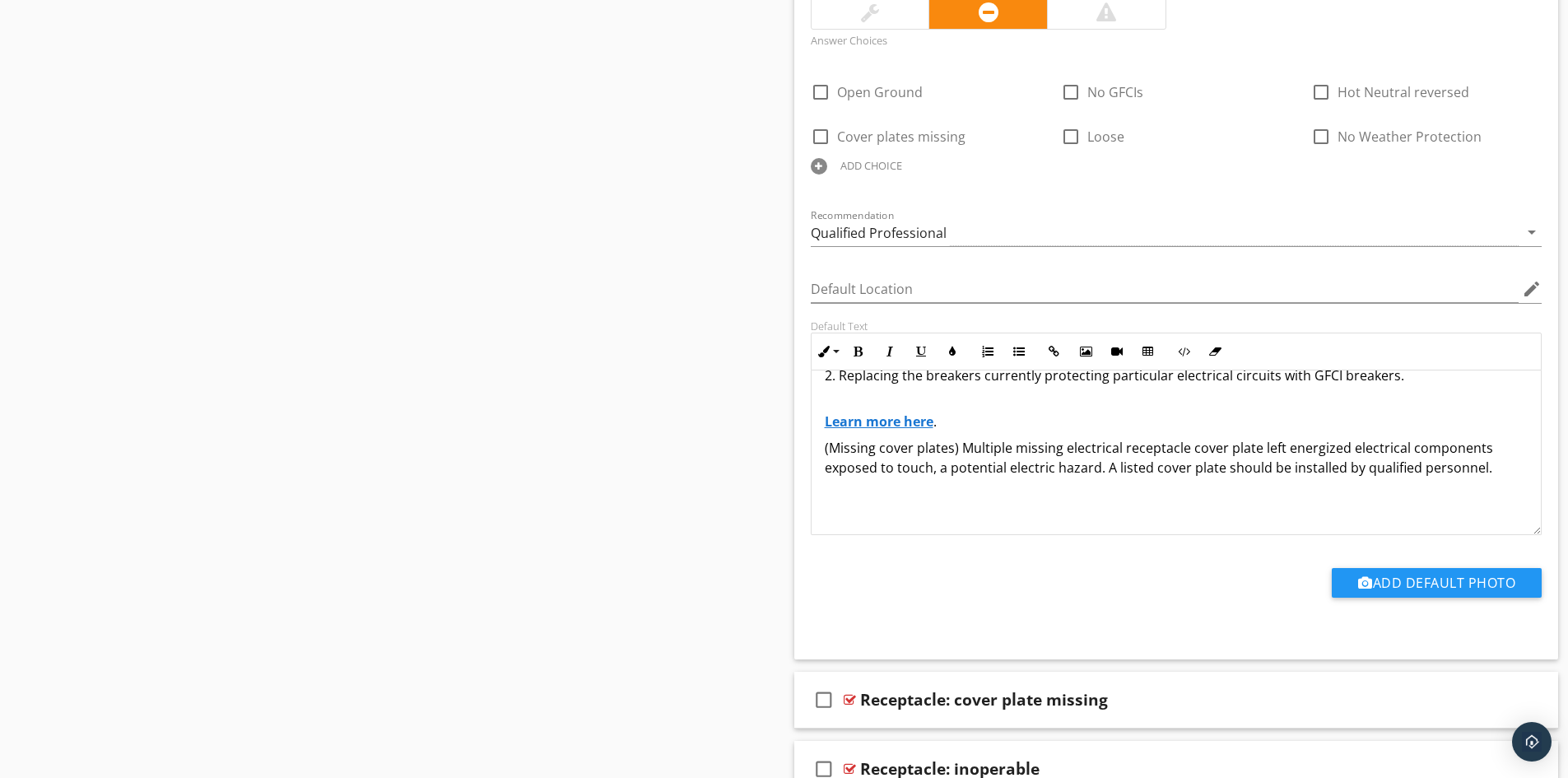
scroll to position [165, 0]
click at [822, 424] on div "(No GFCIs) No ground fault circuit interrupter (GFCI) protection of electrical …" at bounding box center [1177, 391] width 730 height 369
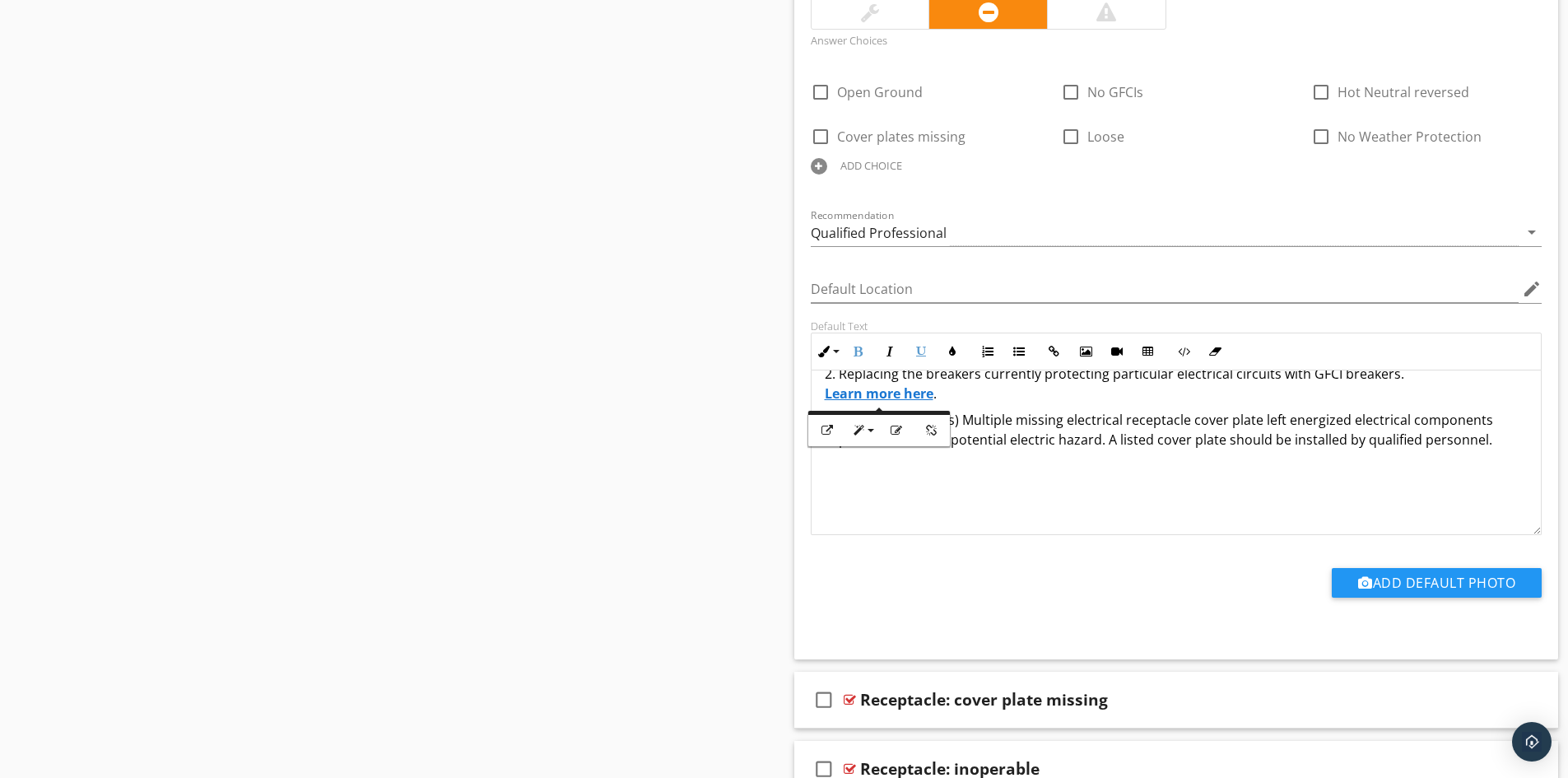
click at [875, 492] on p at bounding box center [1176, 493] width 704 height 20
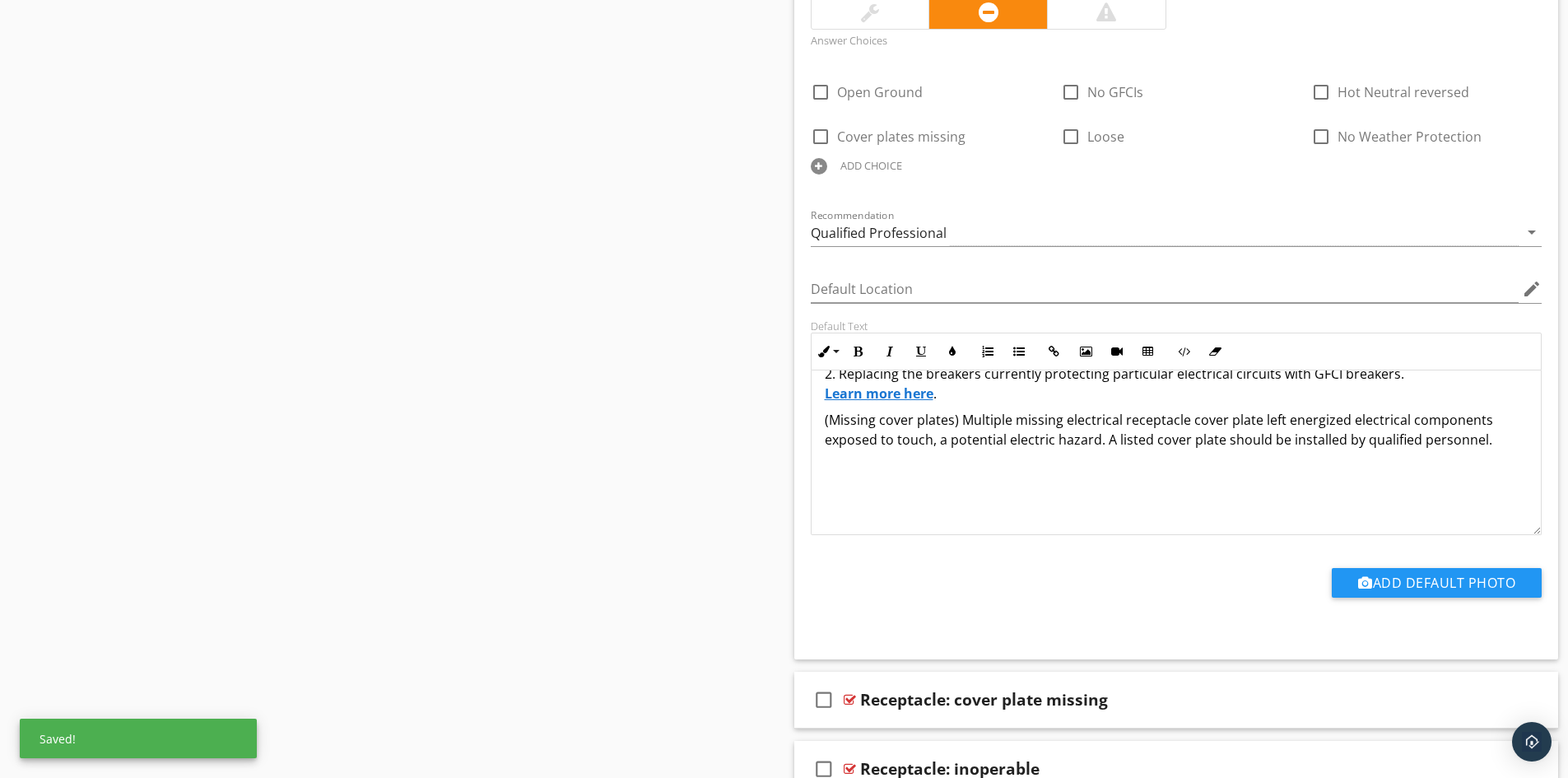
click at [825, 422] on p "(Missing cover plates) Multiple missing electrical receptacle cover plate left …" at bounding box center [1176, 430] width 704 height 40
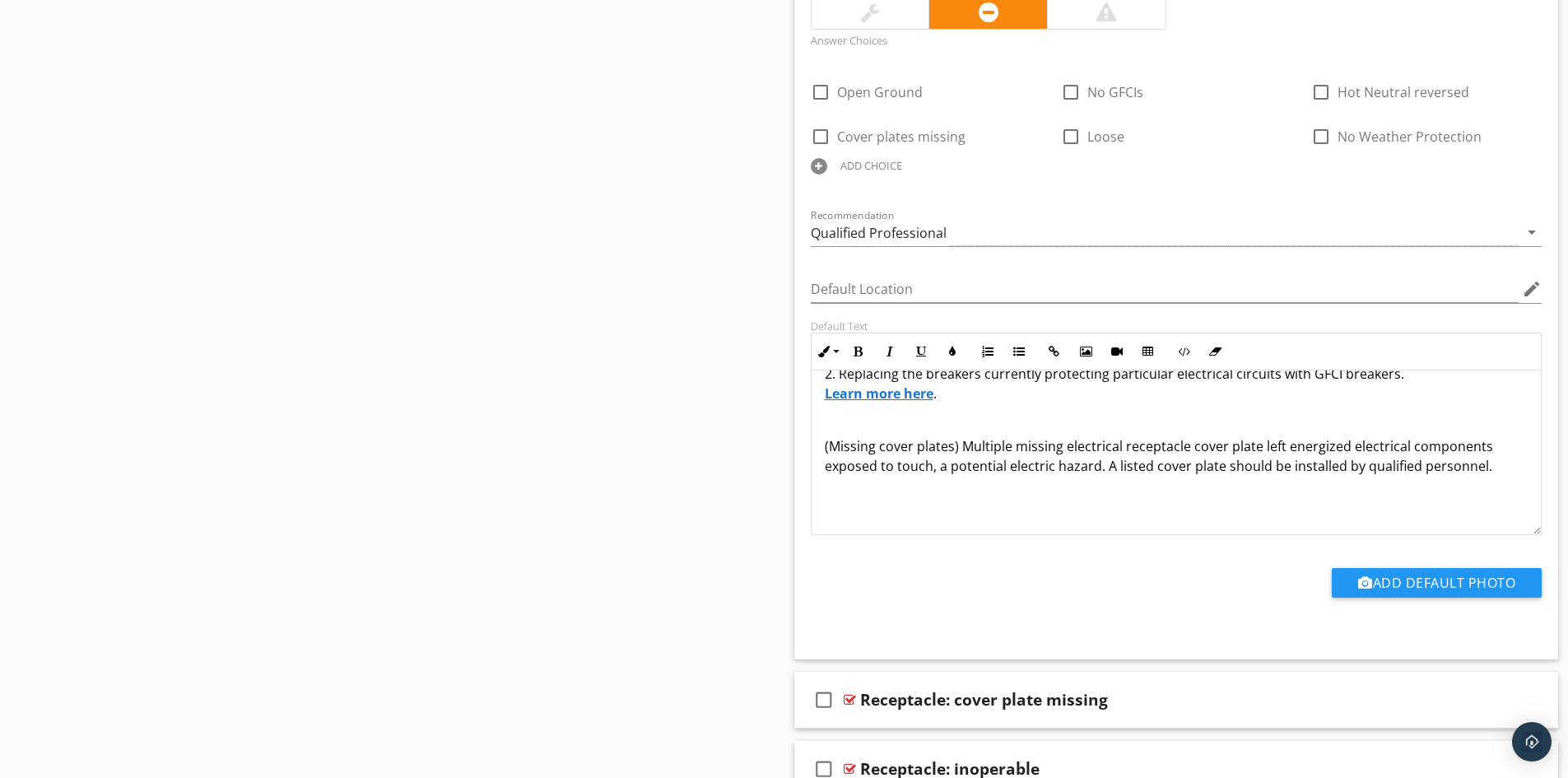
click at [830, 511] on p at bounding box center [1176, 519] width 704 height 20
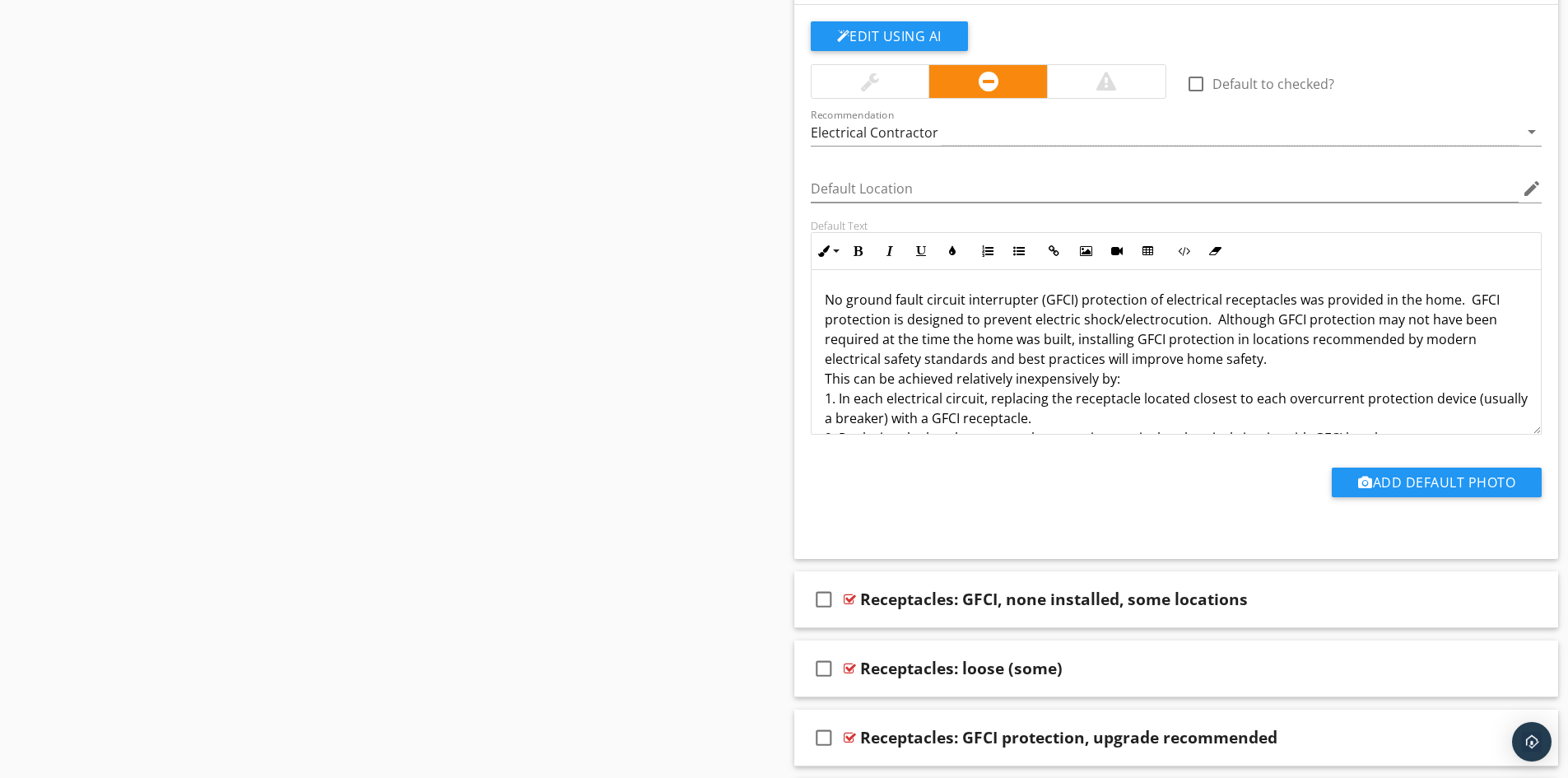
scroll to position [8813, 0]
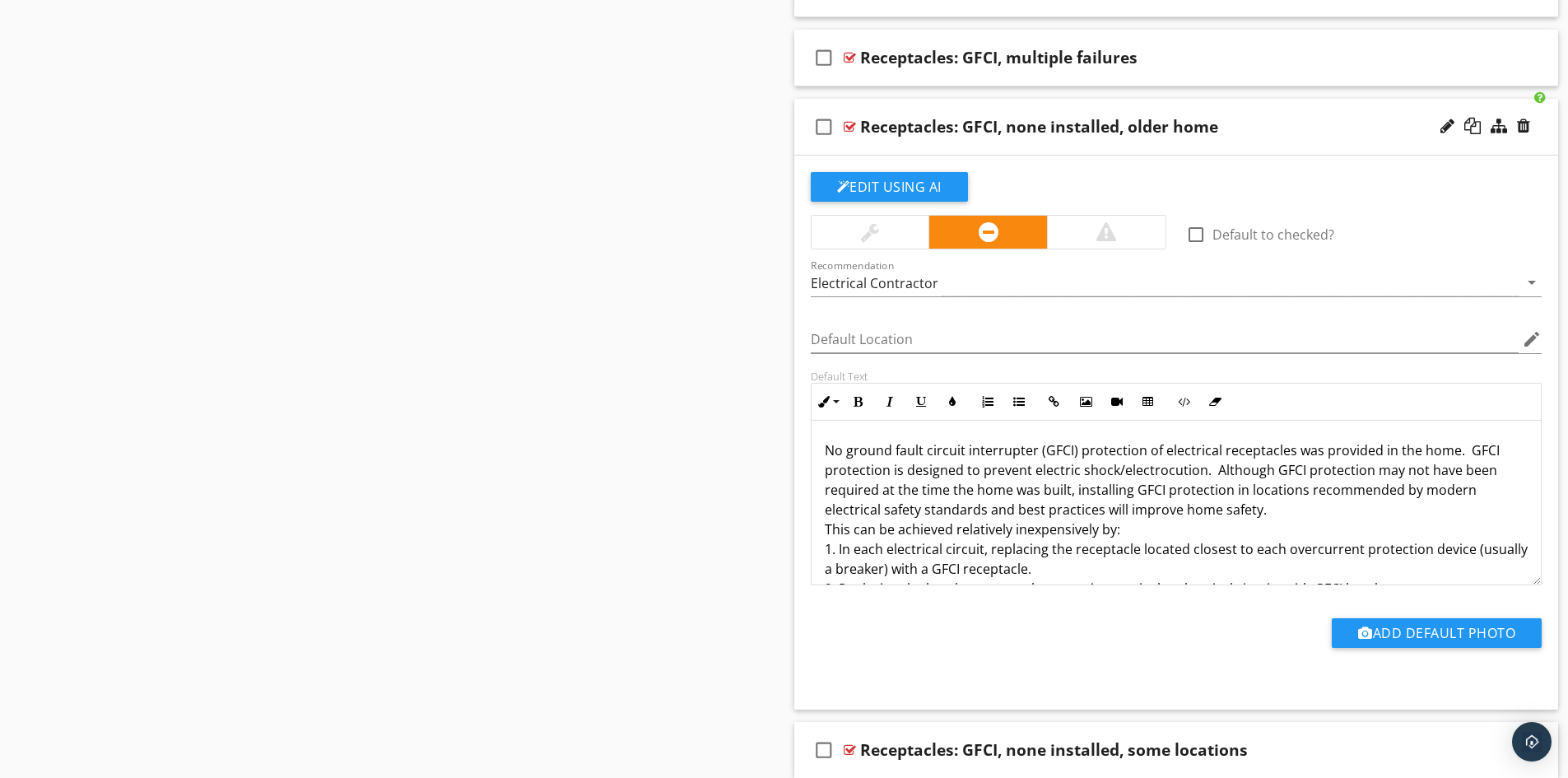
click at [1077, 149] on div "check_box_outline_blank Receptacles: GFCI, none installed, older home" at bounding box center [1177, 127] width 765 height 57
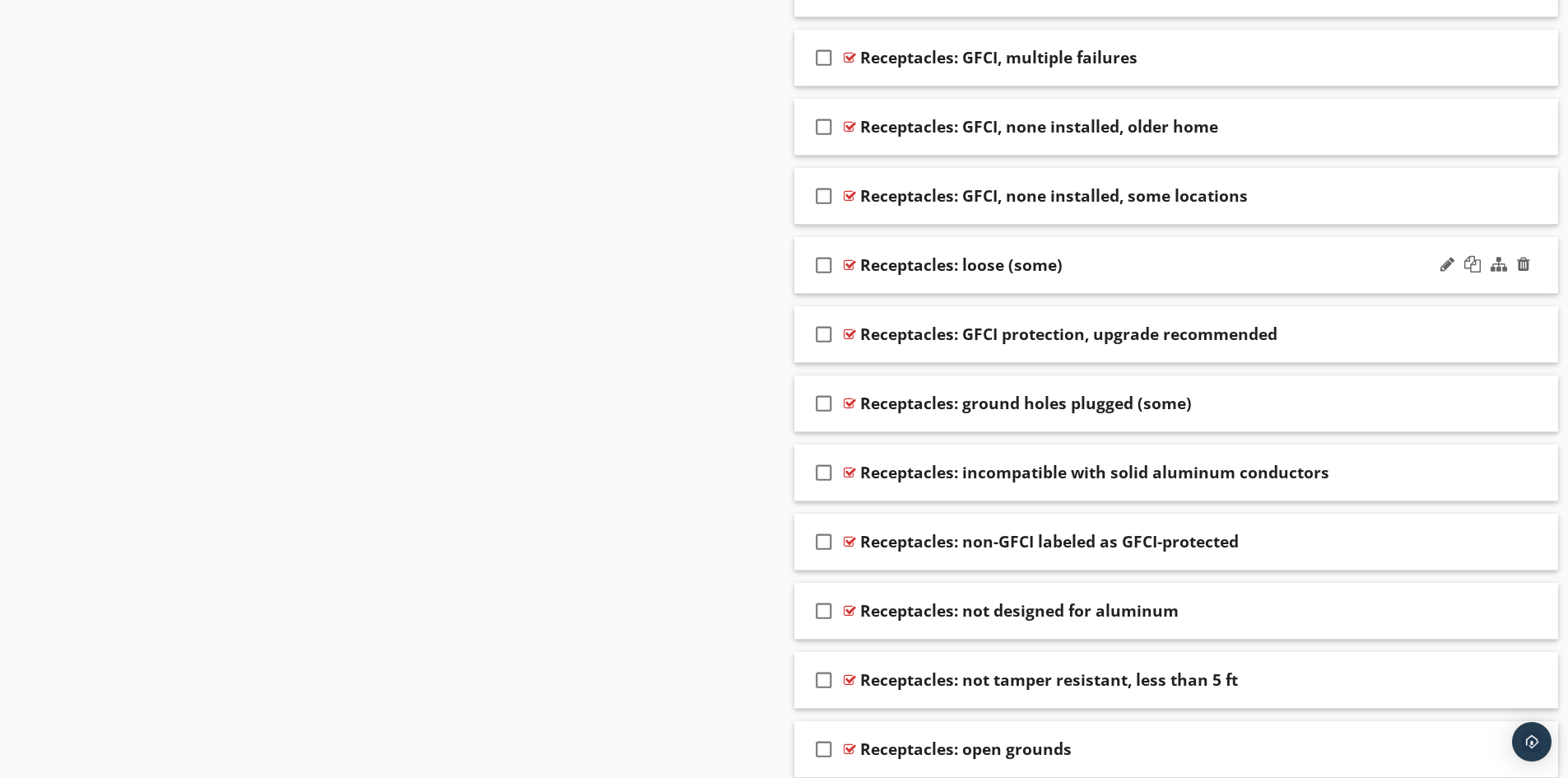
click at [992, 281] on div "check_box_outline_blank Receptacles: loose (some)" at bounding box center [1177, 265] width 765 height 57
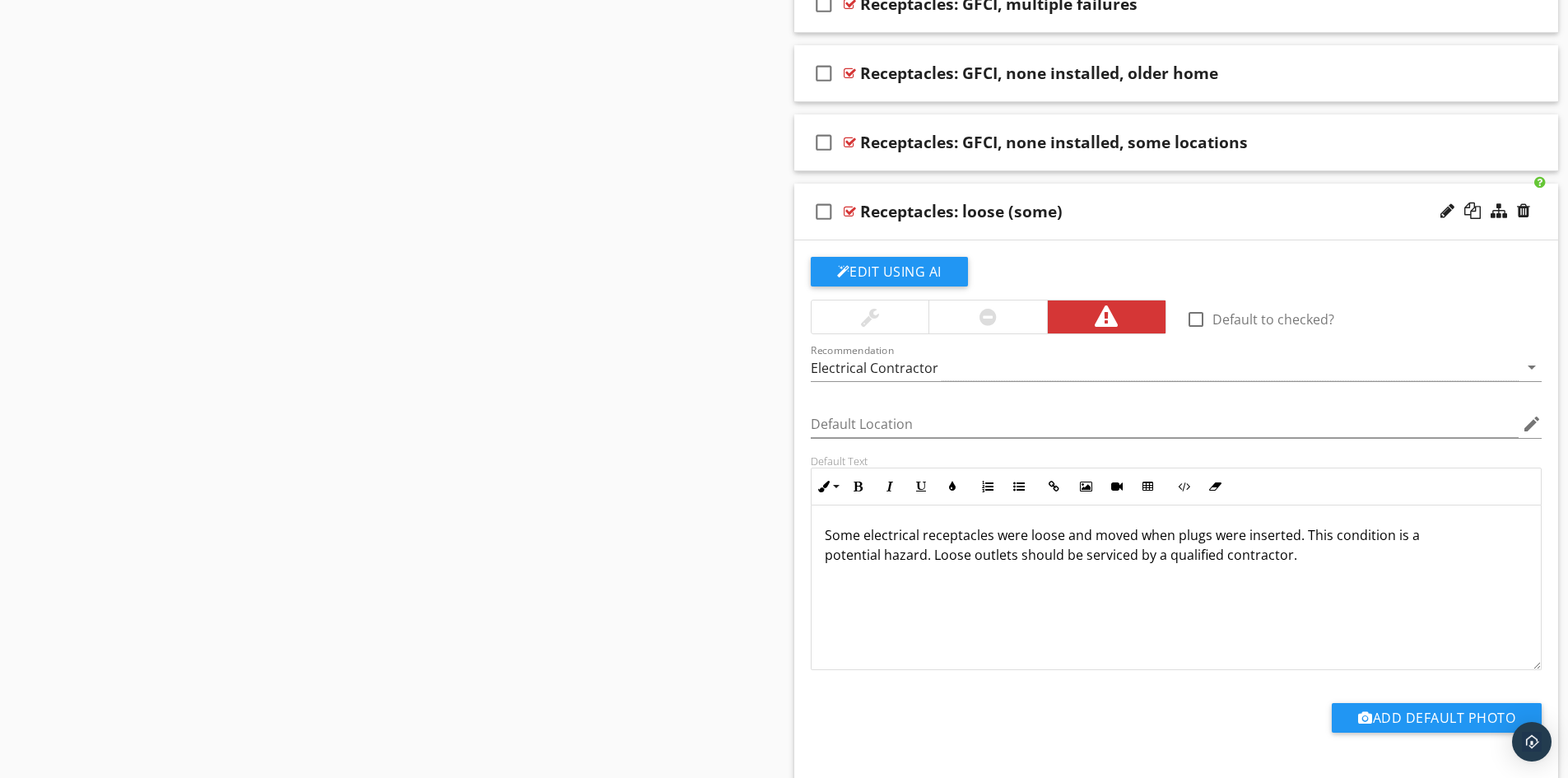
scroll to position [8896, 0]
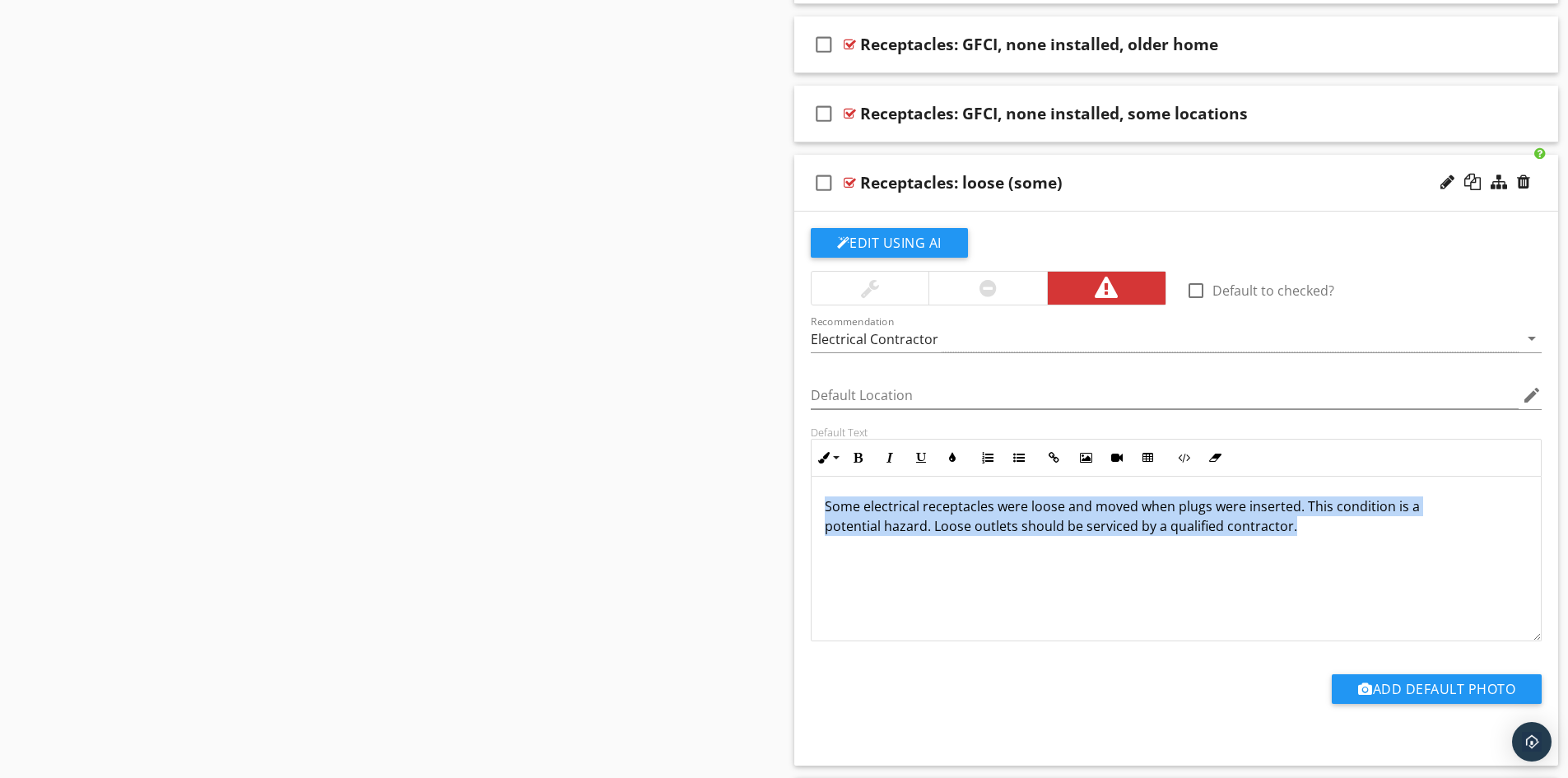
drag, startPoint x: 828, startPoint y: 508, endPoint x: 1334, endPoint y: 532, distance: 506.6
click at [1334, 532] on p "Some electrical receptacles were loose and moved when plugs were inserted. This…" at bounding box center [1176, 516] width 704 height 40
copy p "Some electrical receptacles were loose and moved when plugs were inserted. This…"
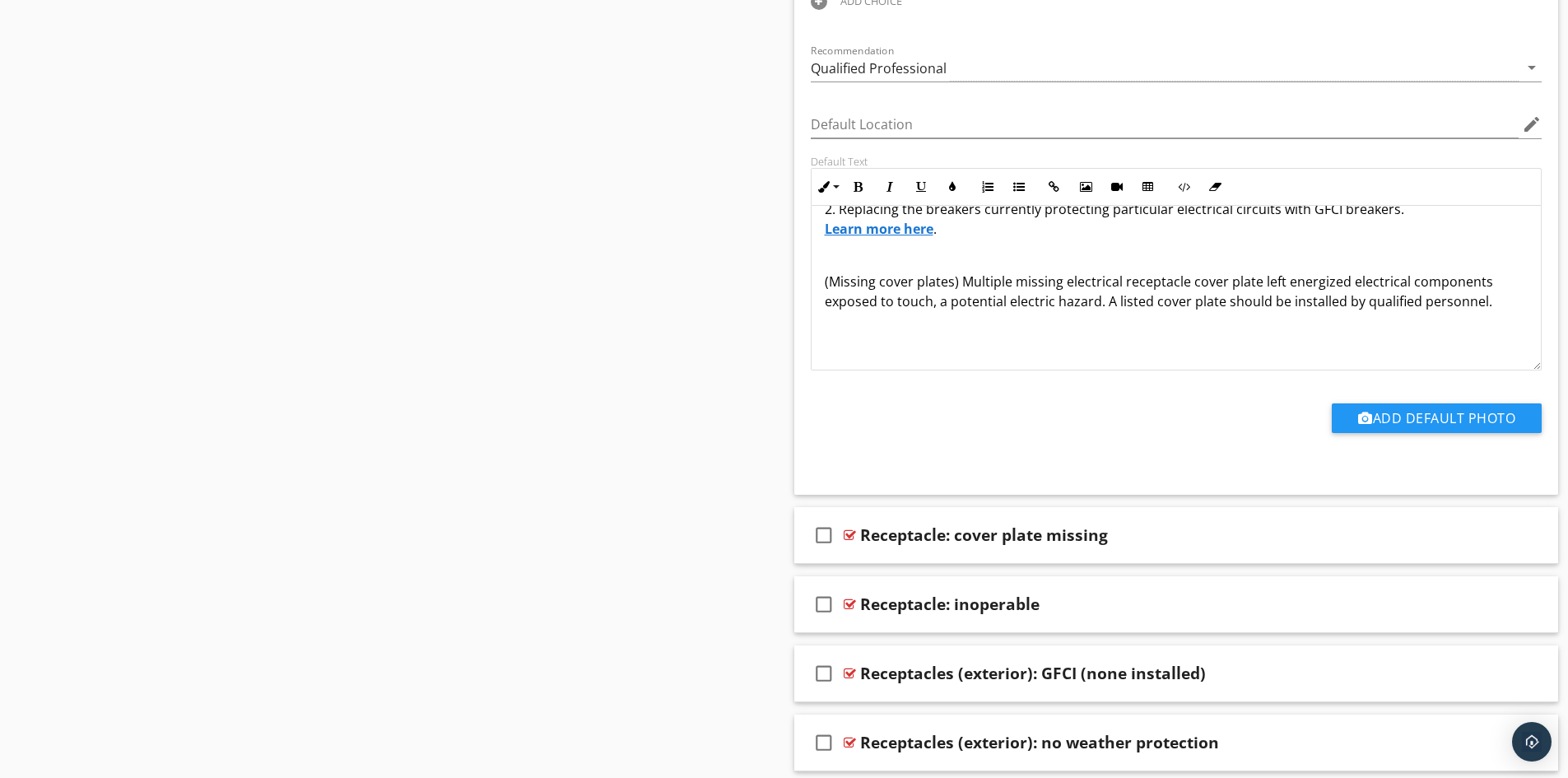
scroll to position [205, 0]
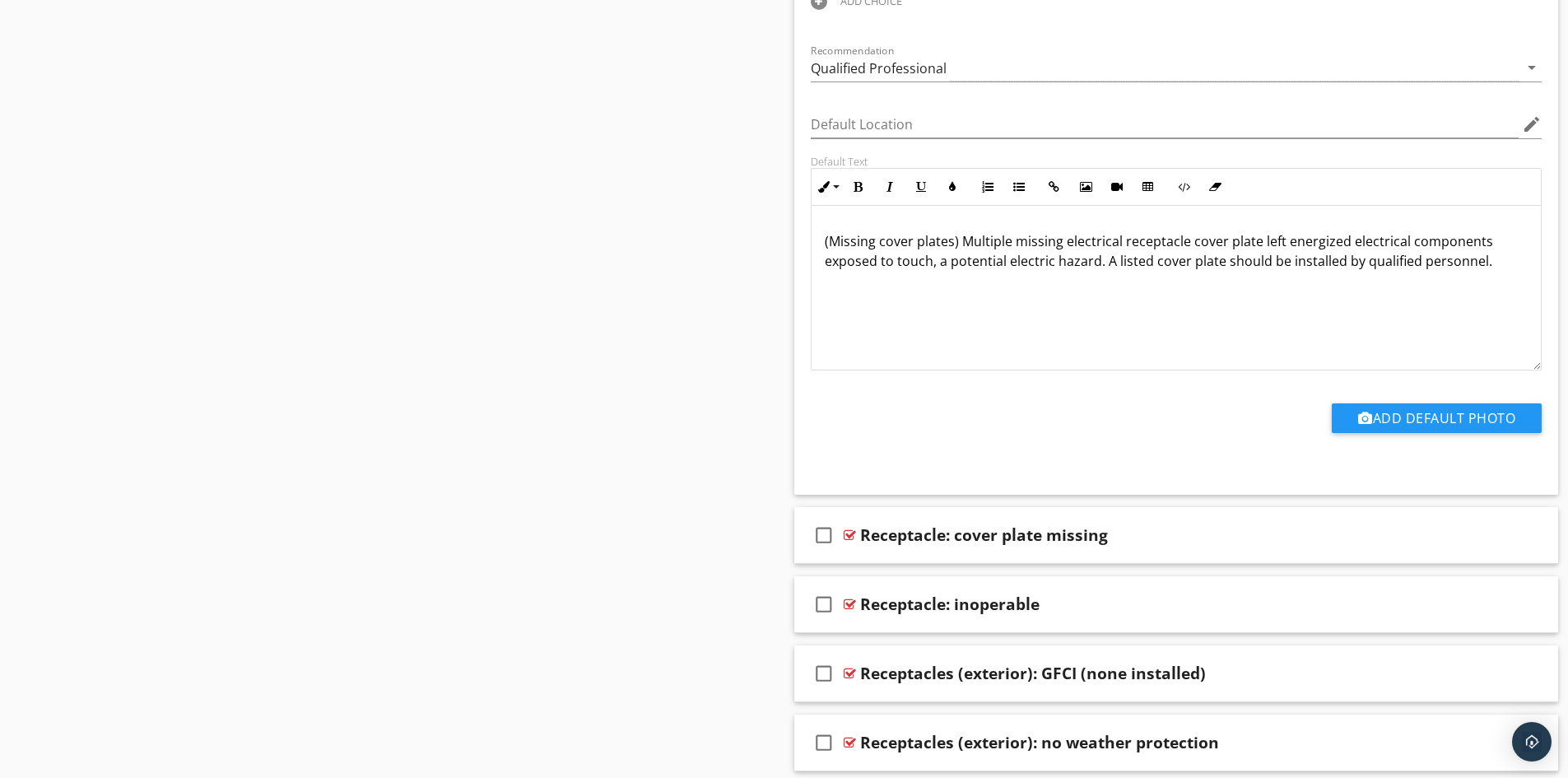
click at [891, 304] on p at bounding box center [1176, 314] width 704 height 20
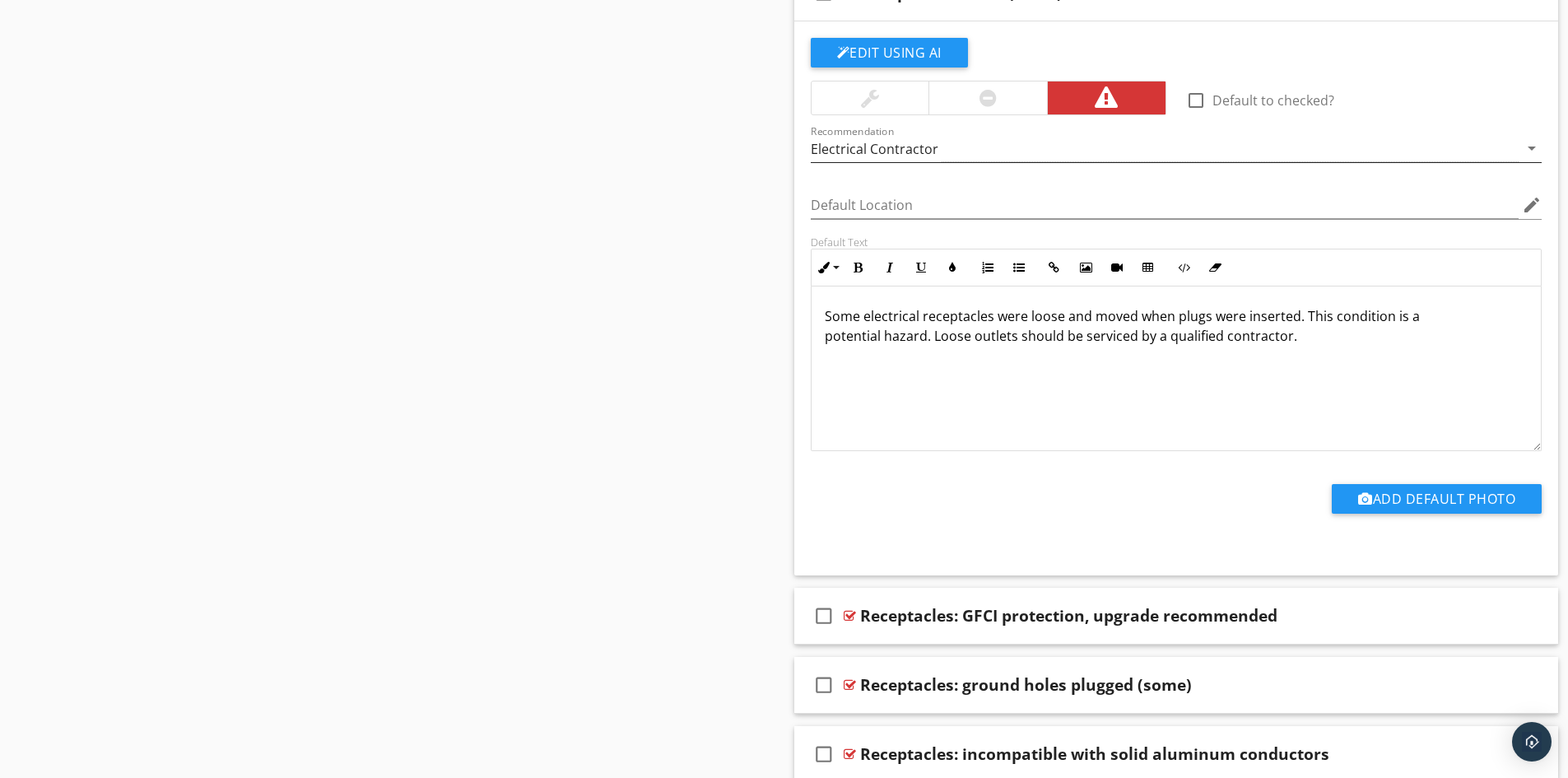
scroll to position [8813, 0]
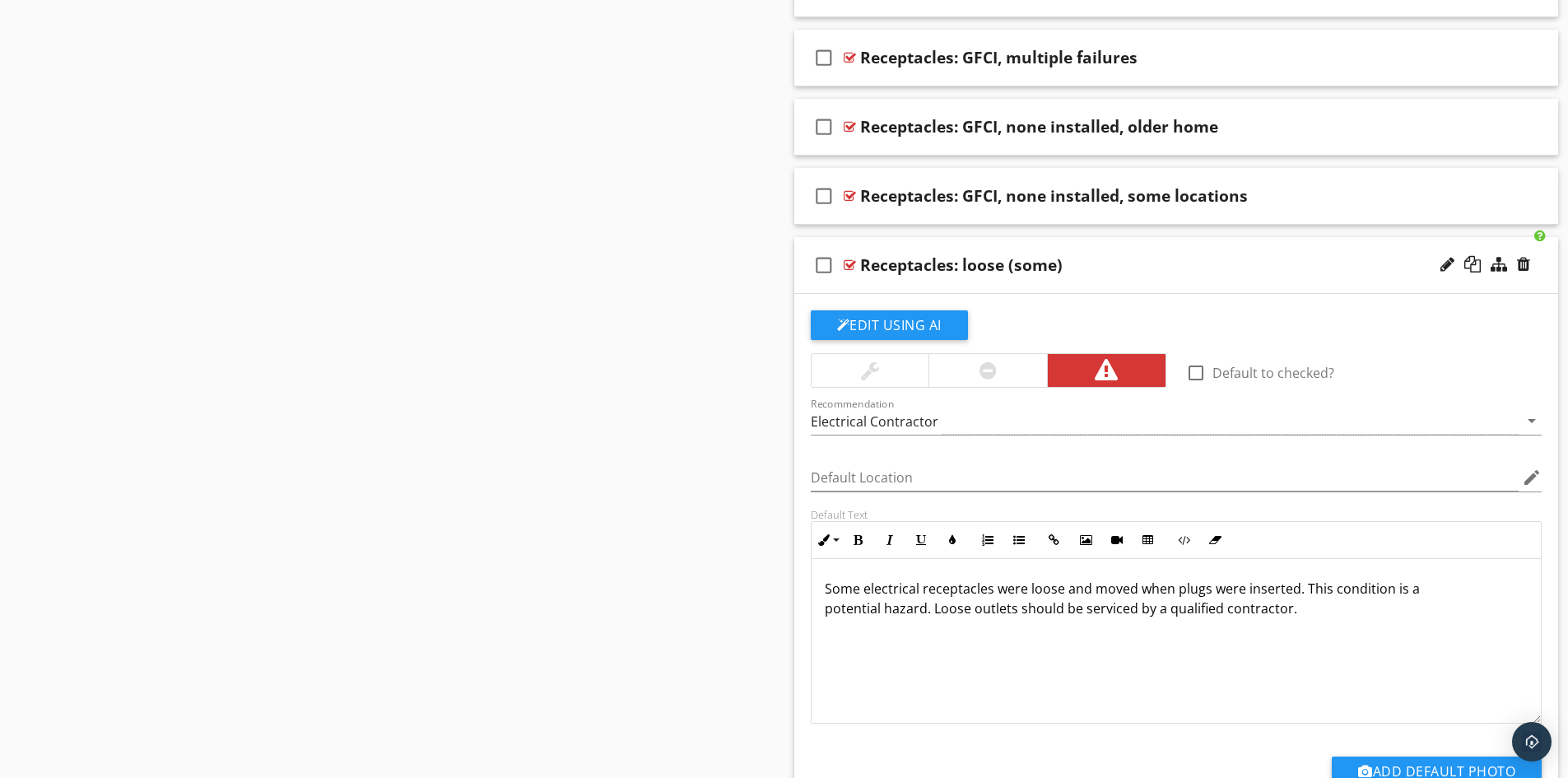
click at [1027, 288] on div "check_box_outline_blank Receptacles: loose (some)" at bounding box center [1177, 265] width 765 height 57
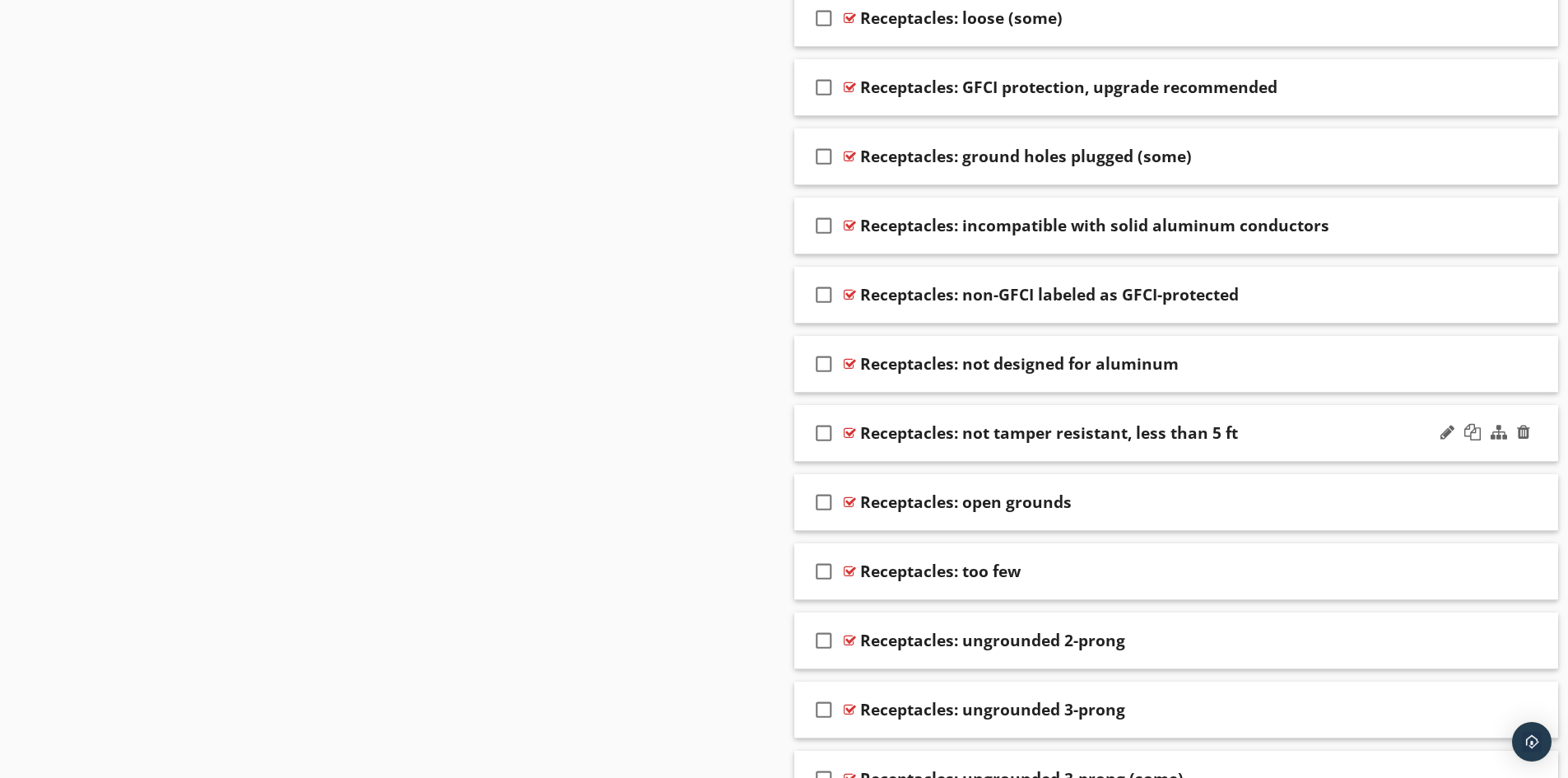
scroll to position [9143, 0]
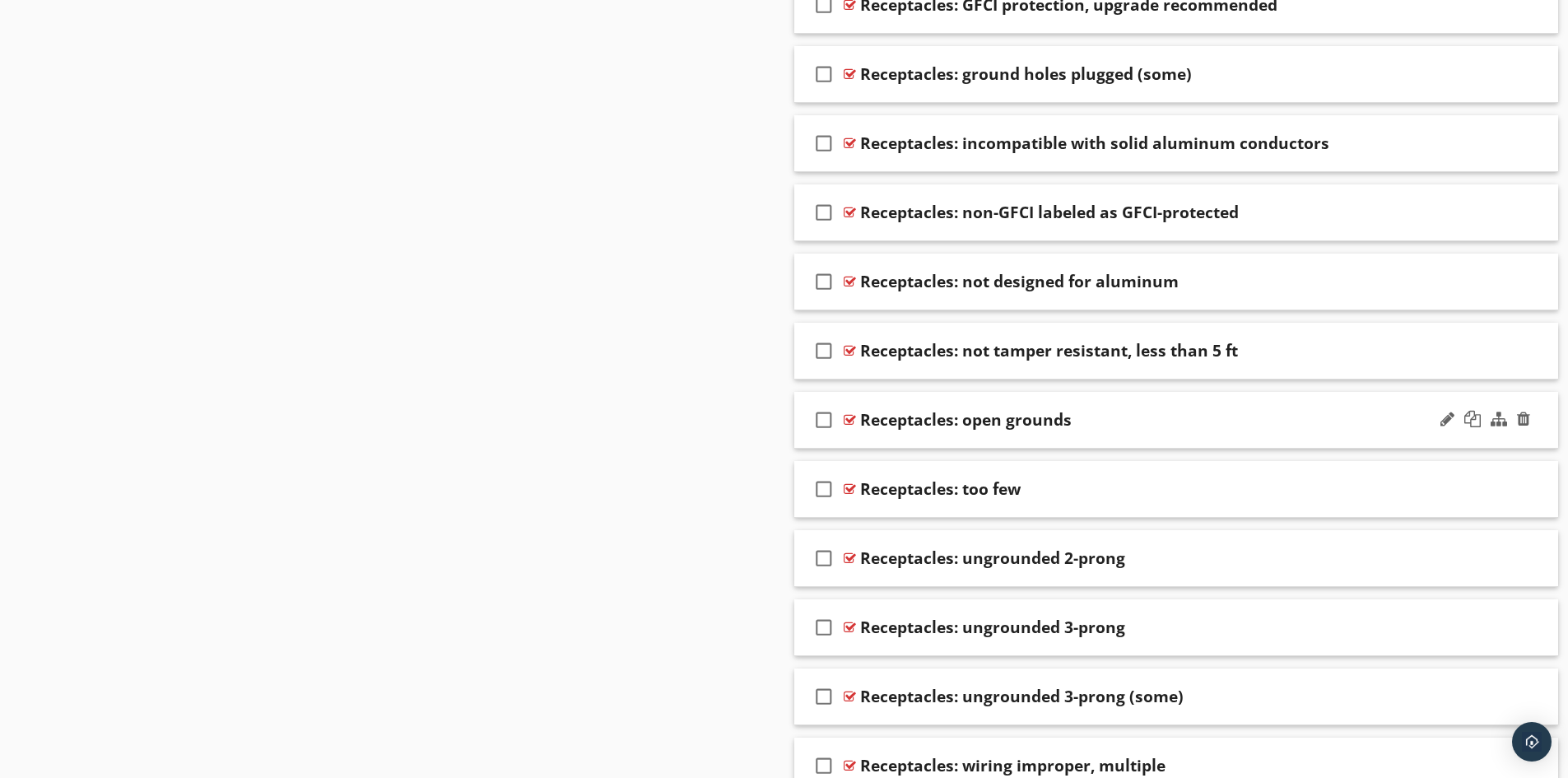
click at [969, 441] on div "check_box_outline_blank Receptacles: open grounds" at bounding box center [1177, 420] width 765 height 57
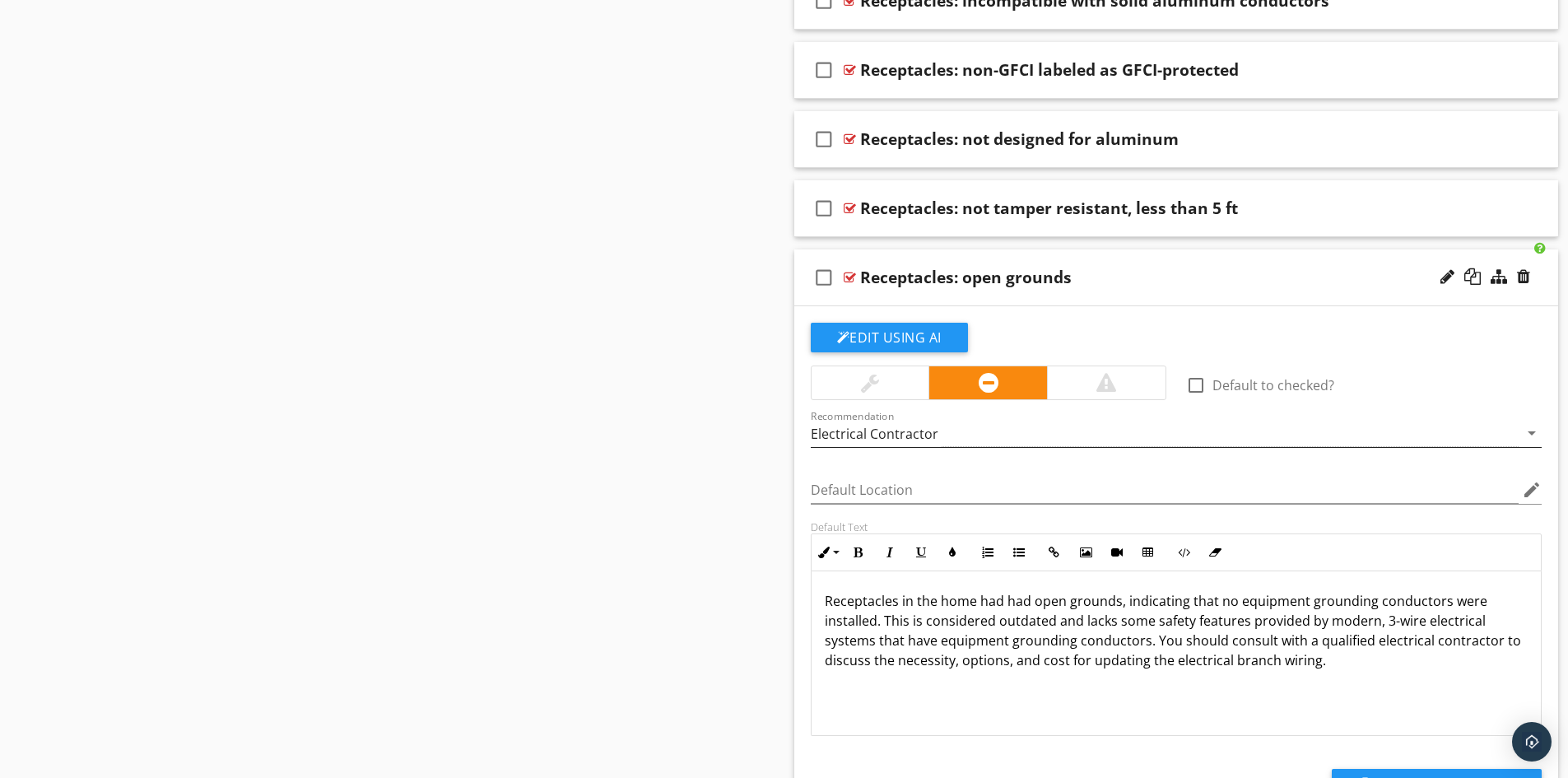
scroll to position [9308, 0]
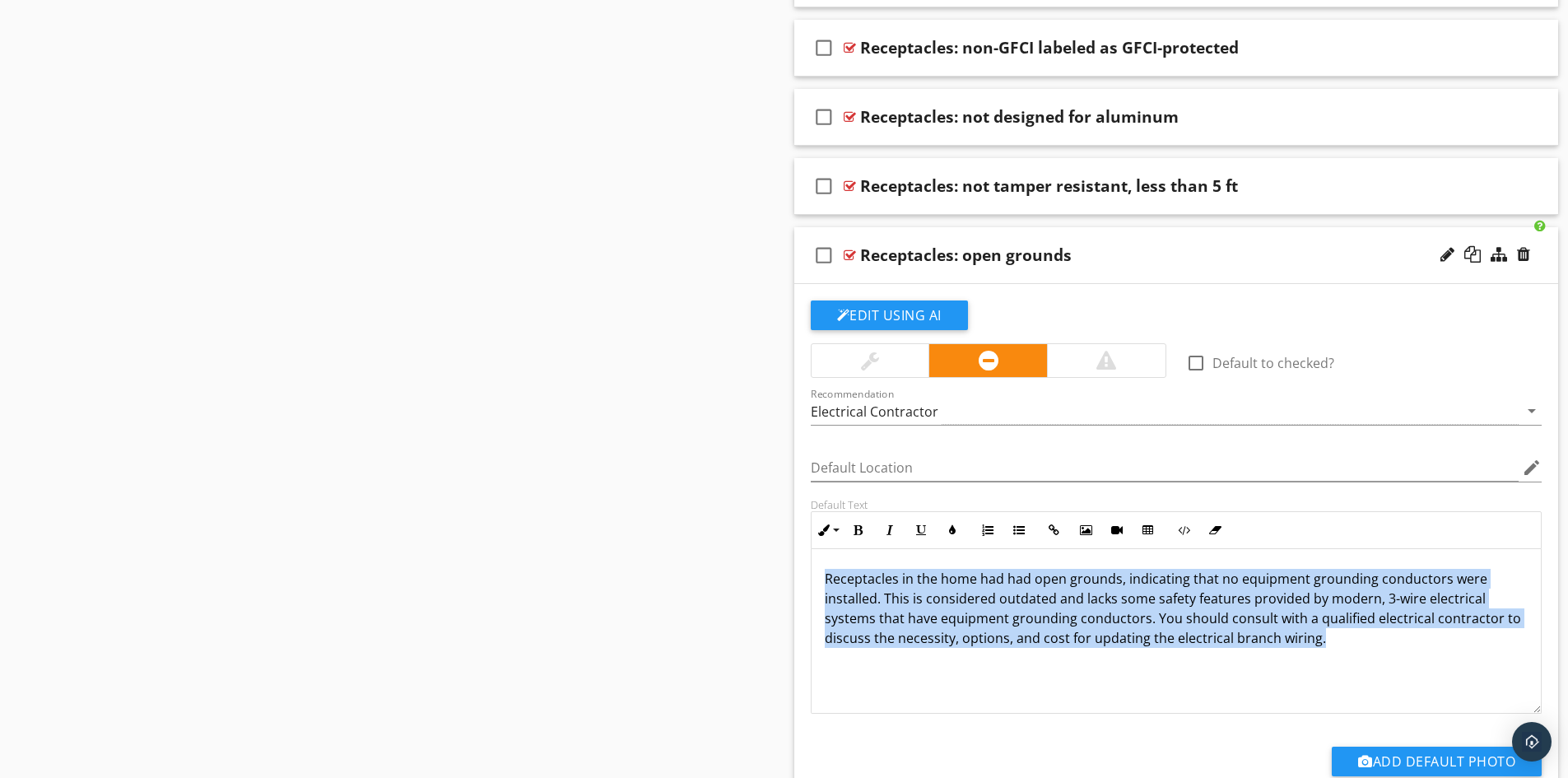
drag, startPoint x: 824, startPoint y: 577, endPoint x: 1337, endPoint y: 650, distance: 518.2
click at [1337, 650] on div "Receptacles in the home had had open grounds, indicating that no equipment grou…" at bounding box center [1177, 631] width 730 height 165
copy p "Receptacles in the home had had open grounds, indicating that no equipment grou…"
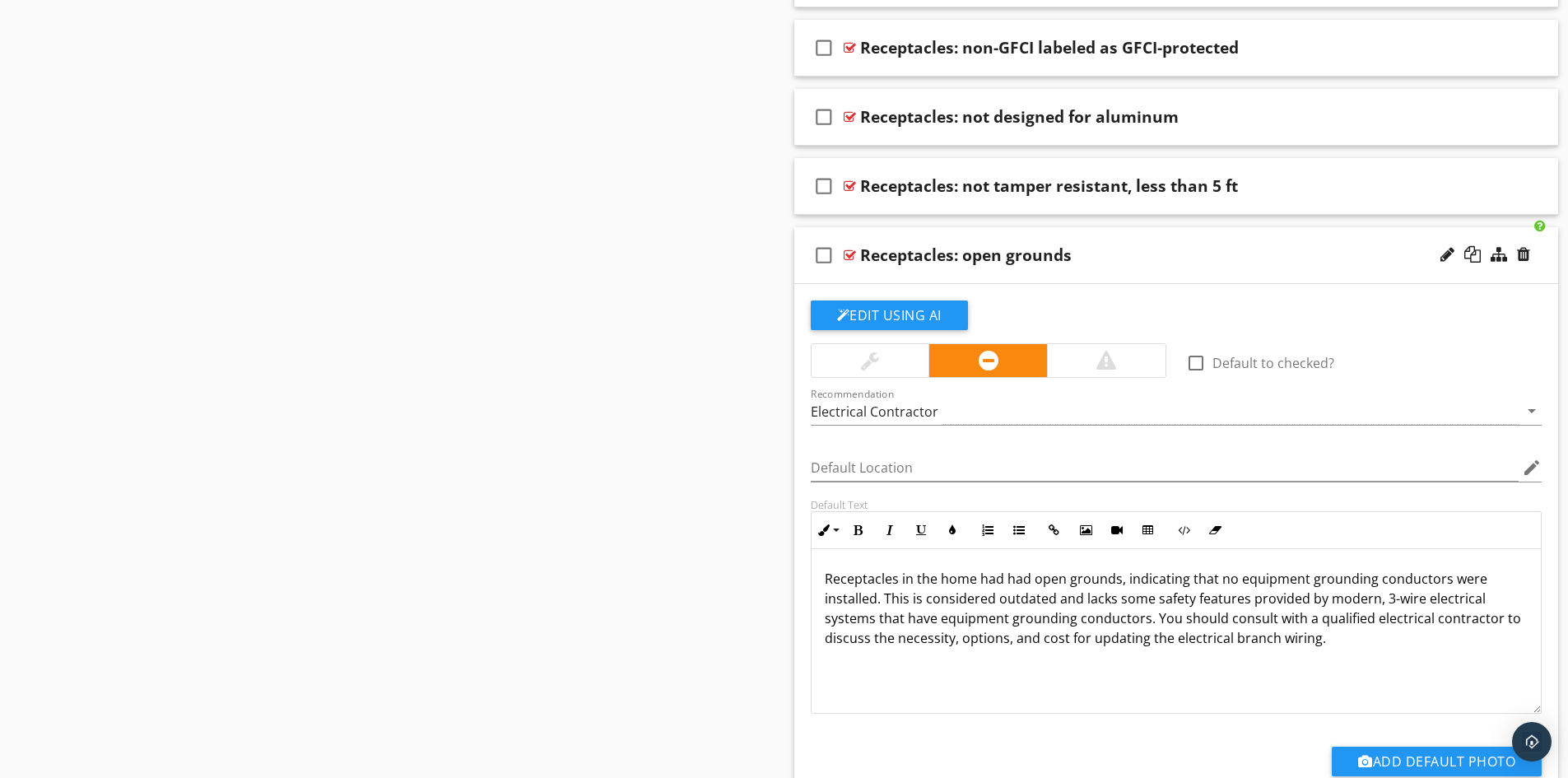
click at [959, 274] on div "check_box_outline_blank Receptacles: open grounds" at bounding box center [1177, 255] width 765 height 57
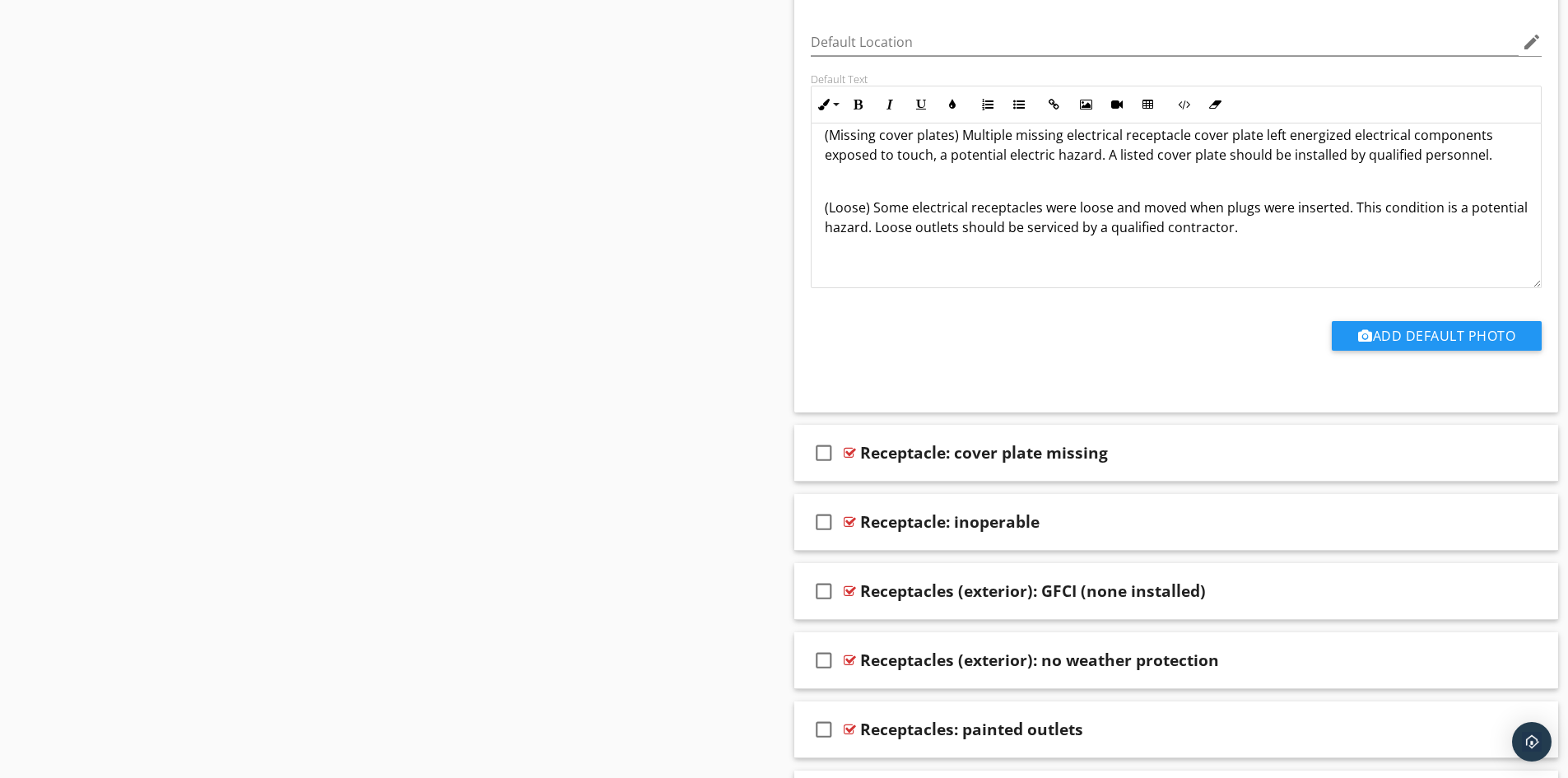
scroll to position [2726, 0]
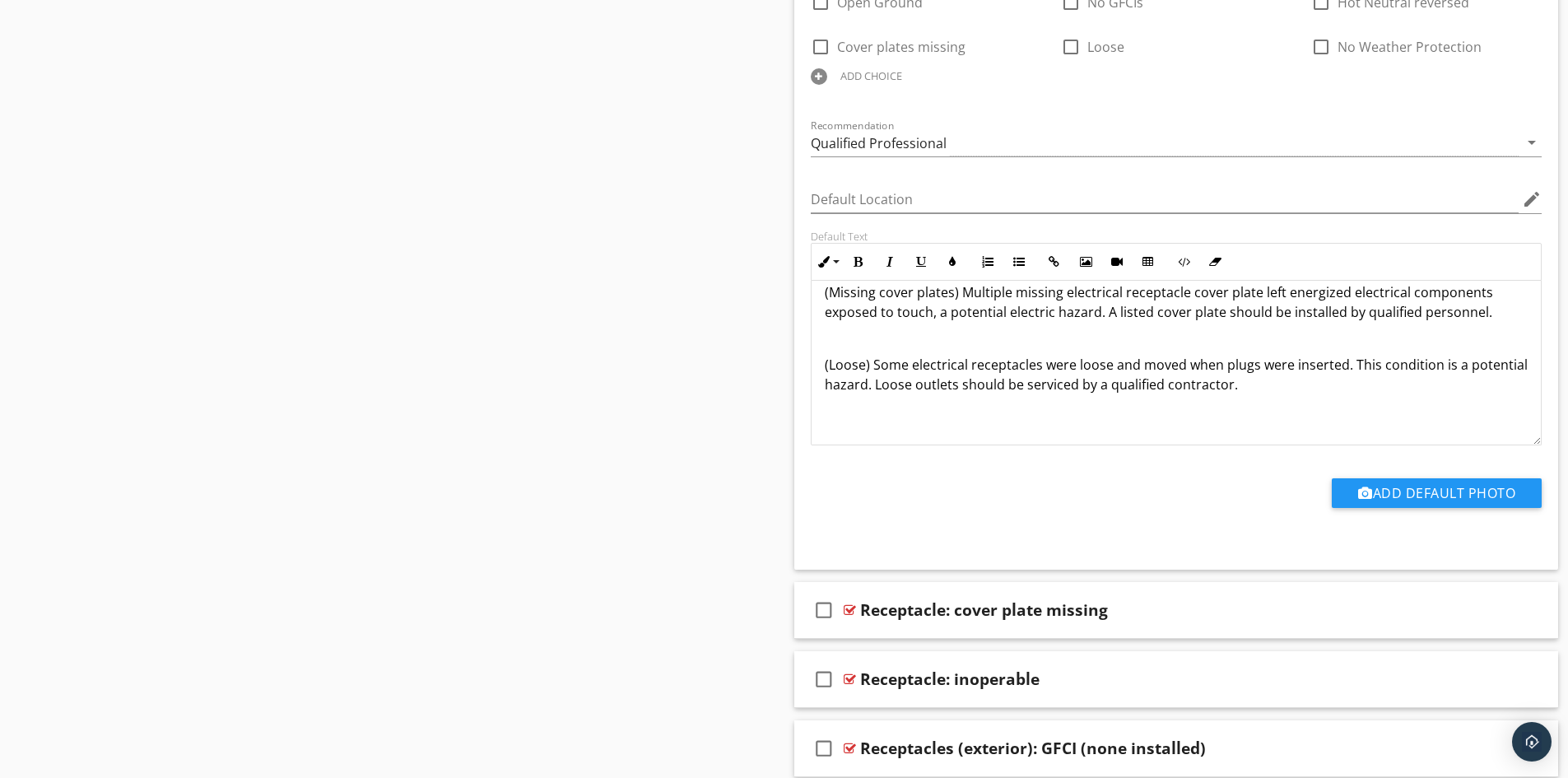
click at [938, 420] on p at bounding box center [1176, 411] width 704 height 20
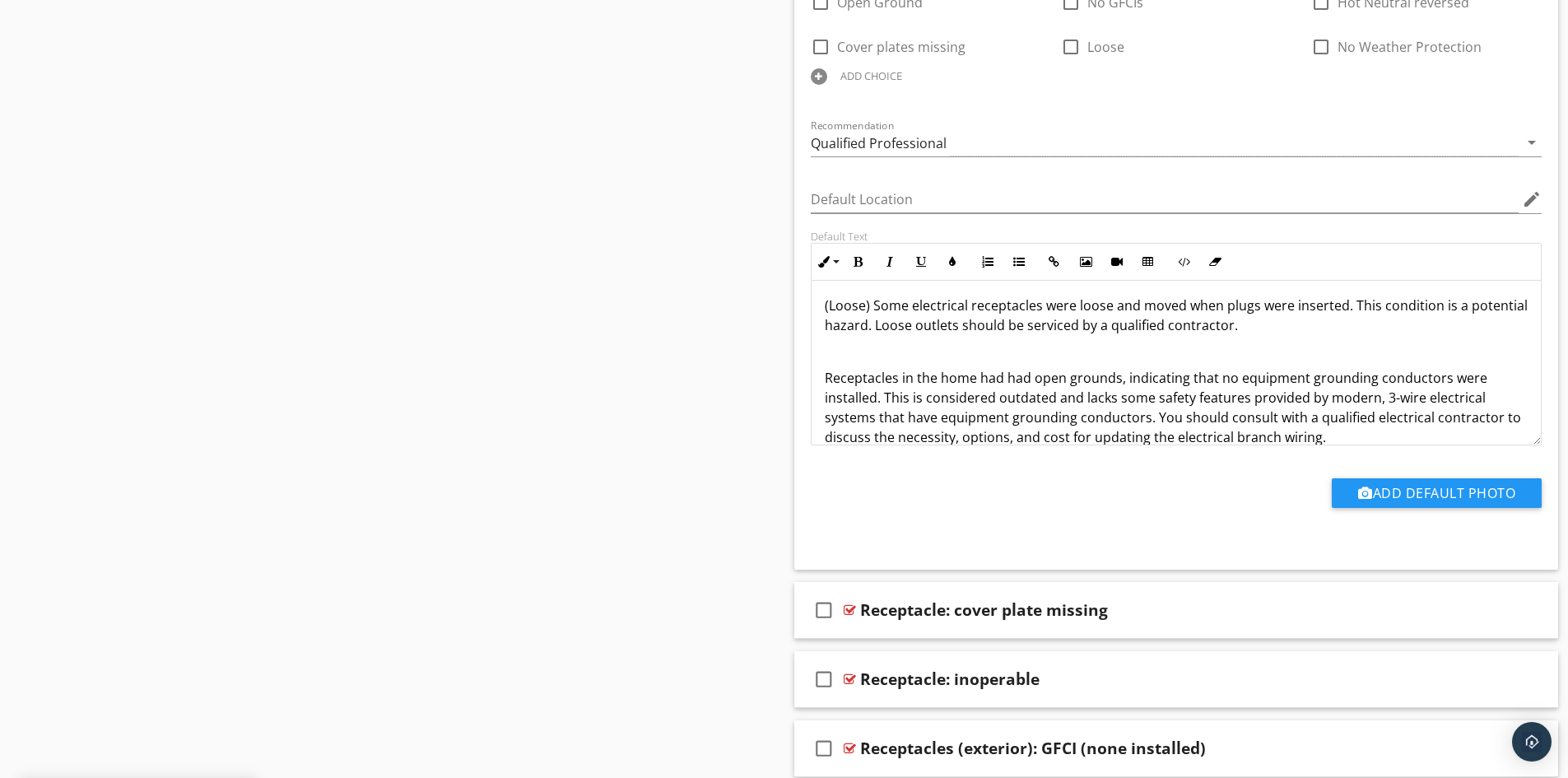
scroll to position [291, 0]
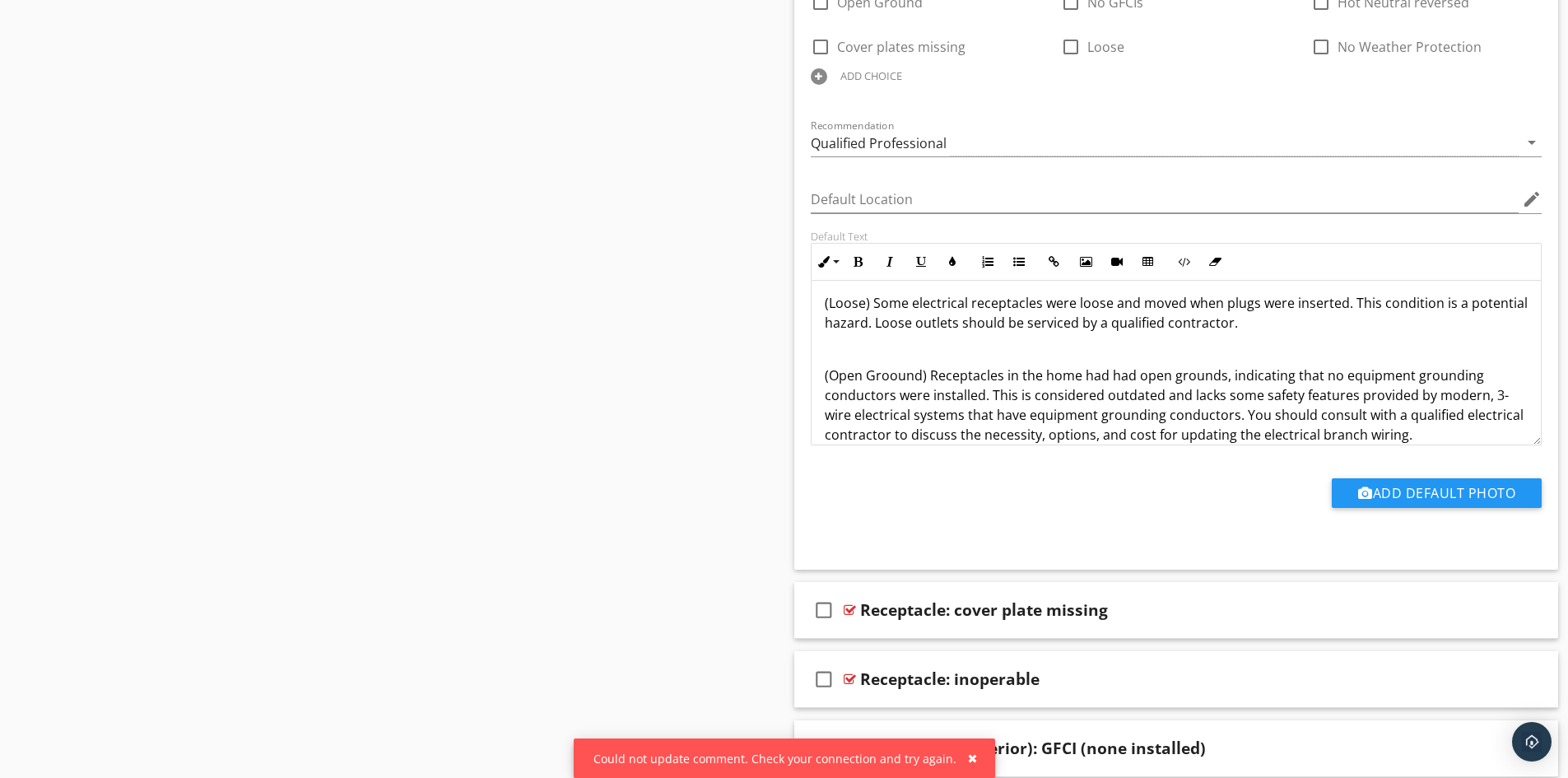
click at [887, 369] on p "(Open Groound) Receptacles in the home had had open grounds, indicating that no…" at bounding box center [1176, 404] width 704 height 79
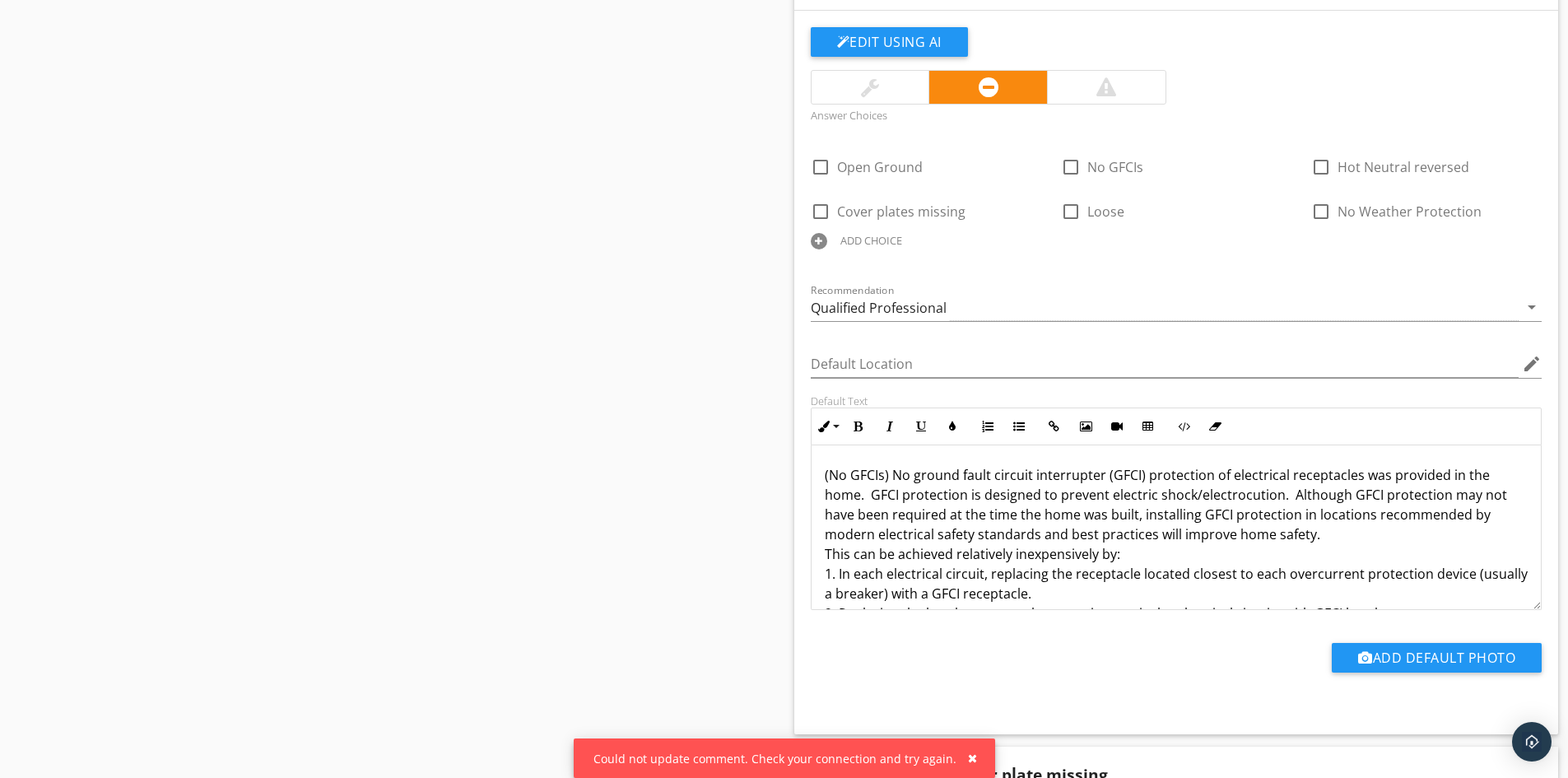
scroll to position [364, 0]
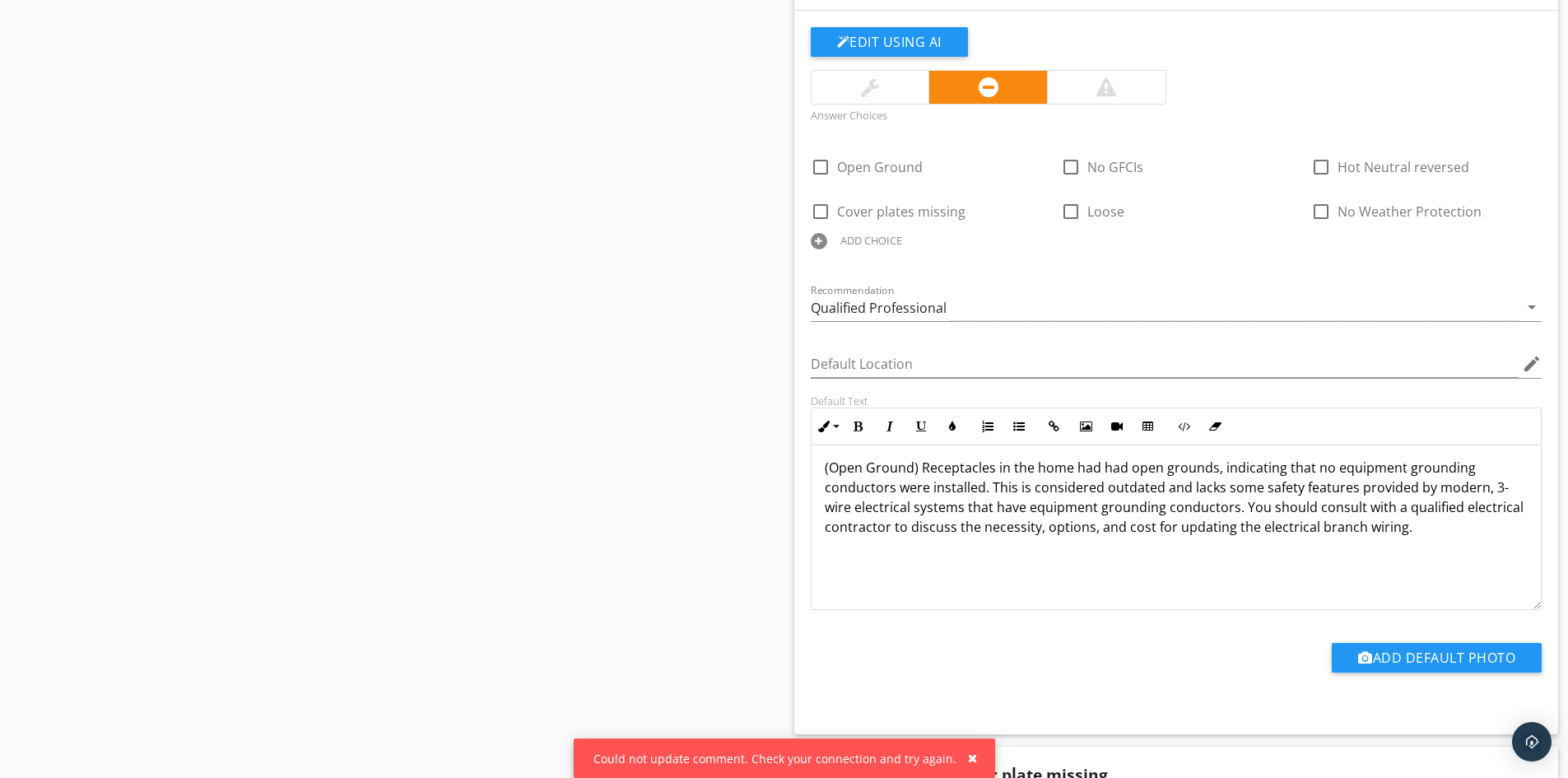
click at [1374, 542] on div "(No GFCIs) No ground fault circuit interrupter (GFCI) protection of electrical …" at bounding box center [1177, 346] width 730 height 527
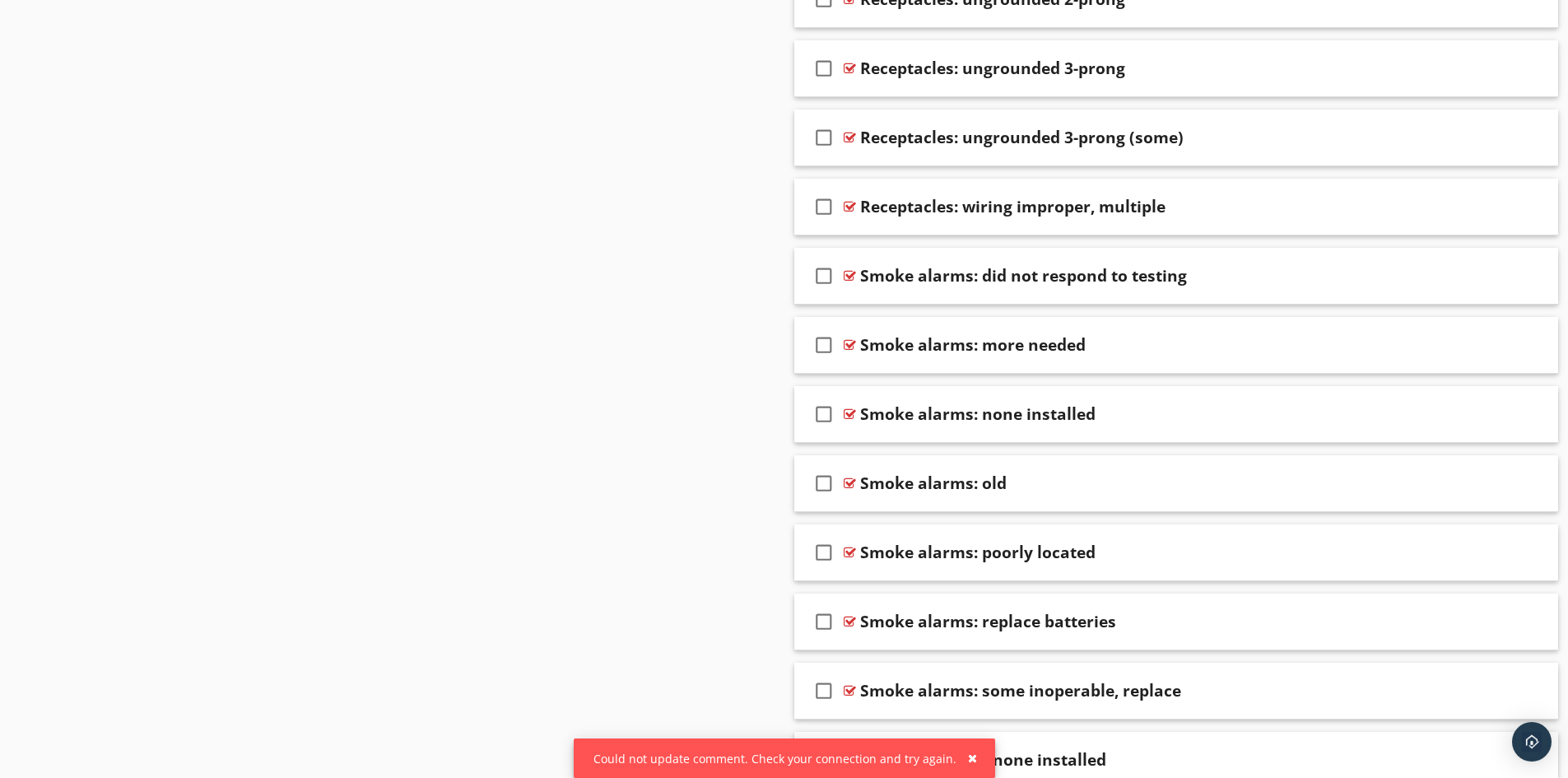
scroll to position [9727, 0]
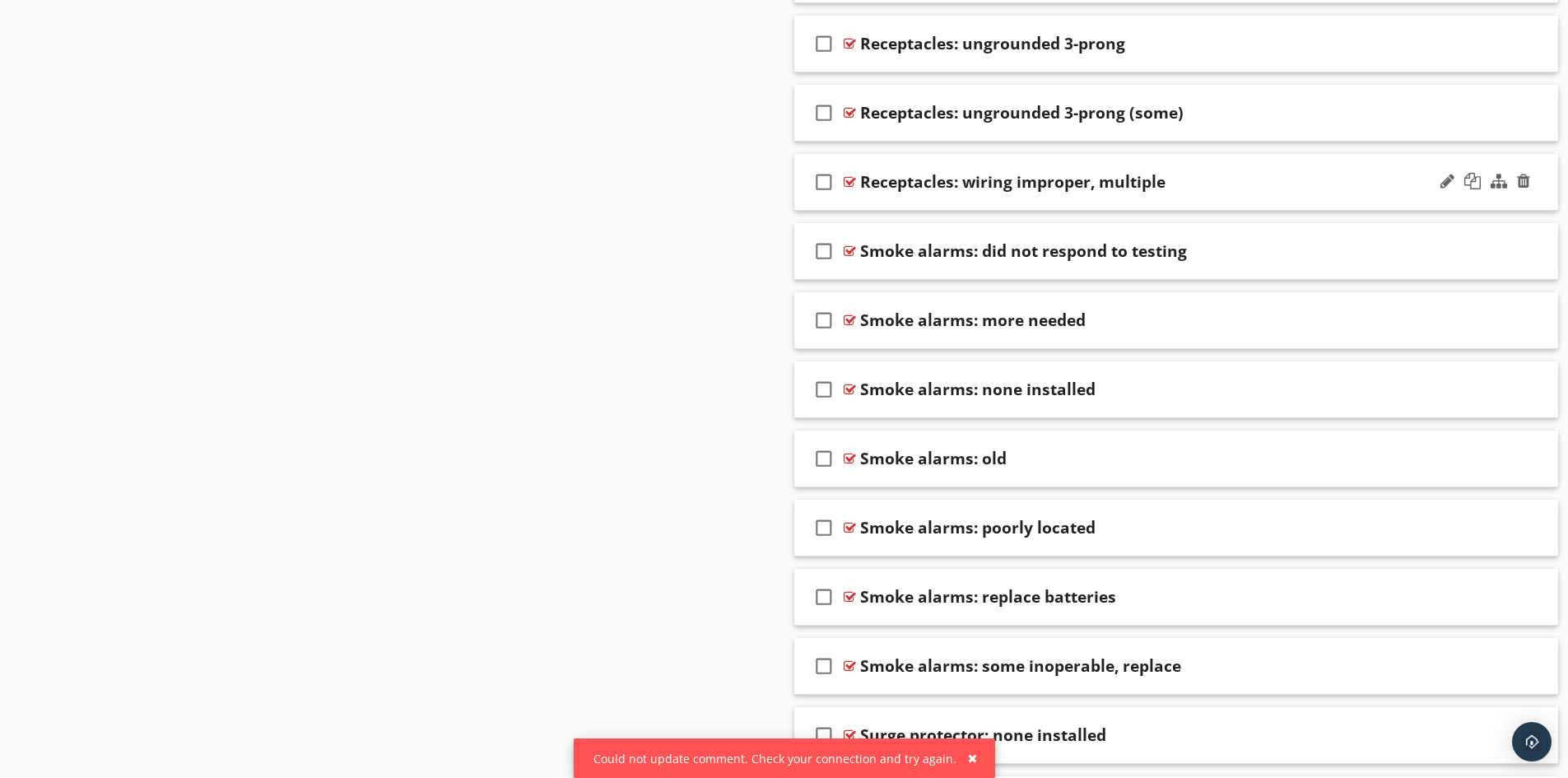
click at [1027, 198] on div "check_box_outline_blank Receptacles: wiring improper, multiple" at bounding box center [1177, 182] width 765 height 57
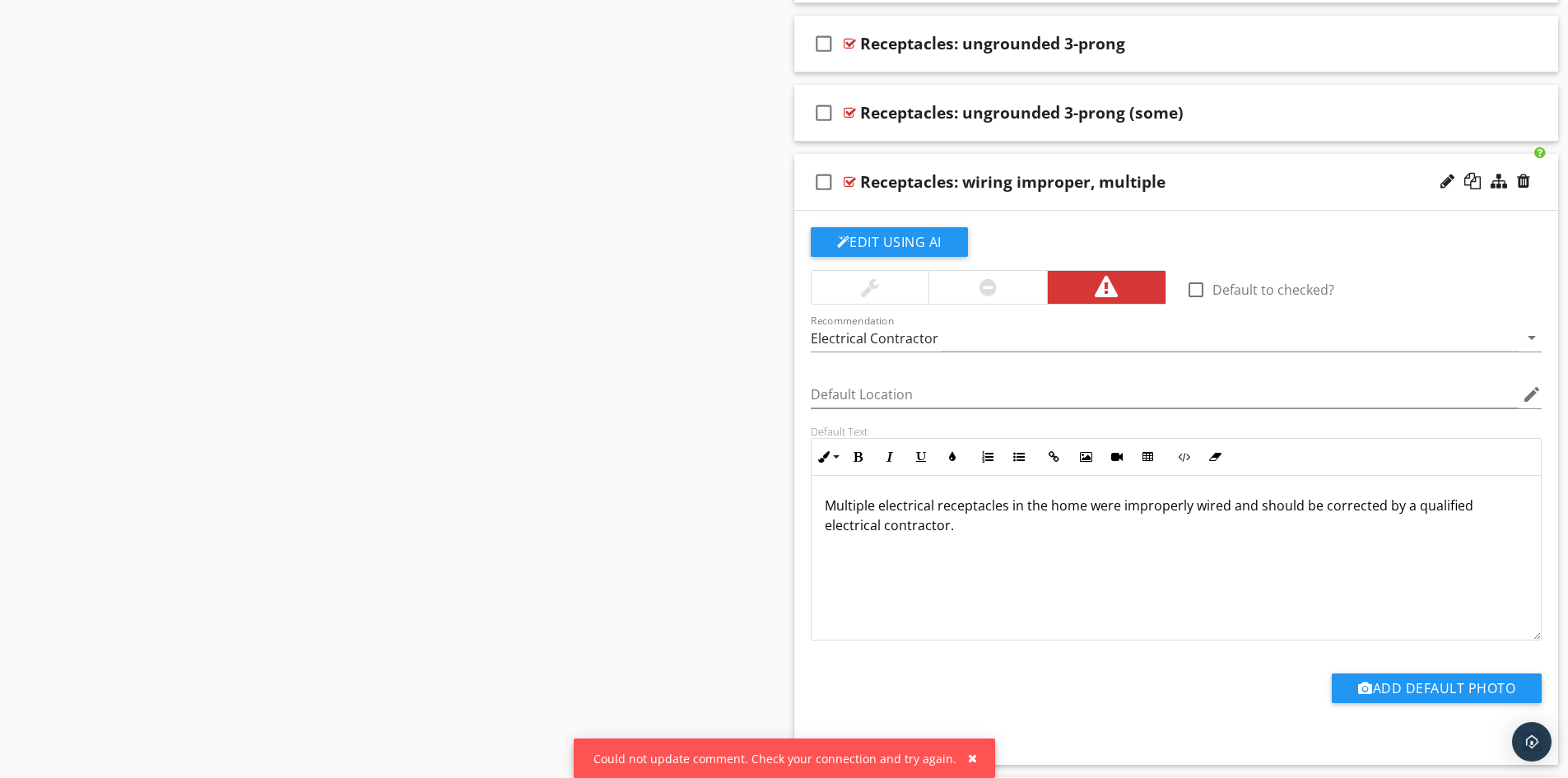
scroll to position [1, 0]
drag, startPoint x: 1192, startPoint y: 501, endPoint x: 1378, endPoint y: 519, distance: 186.9
click at [1378, 519] on p "Multiple electrical receptacles in the home were improperly wired and should be…" at bounding box center [1176, 515] width 704 height 40
click at [1243, 556] on div "Multiple electrical receptacles in the home were improperly wired and should be…" at bounding box center [1177, 557] width 730 height 165
click at [954, 196] on div "check_box_outline_blank Receptacles: wiring improper, multiple" at bounding box center [1177, 182] width 765 height 57
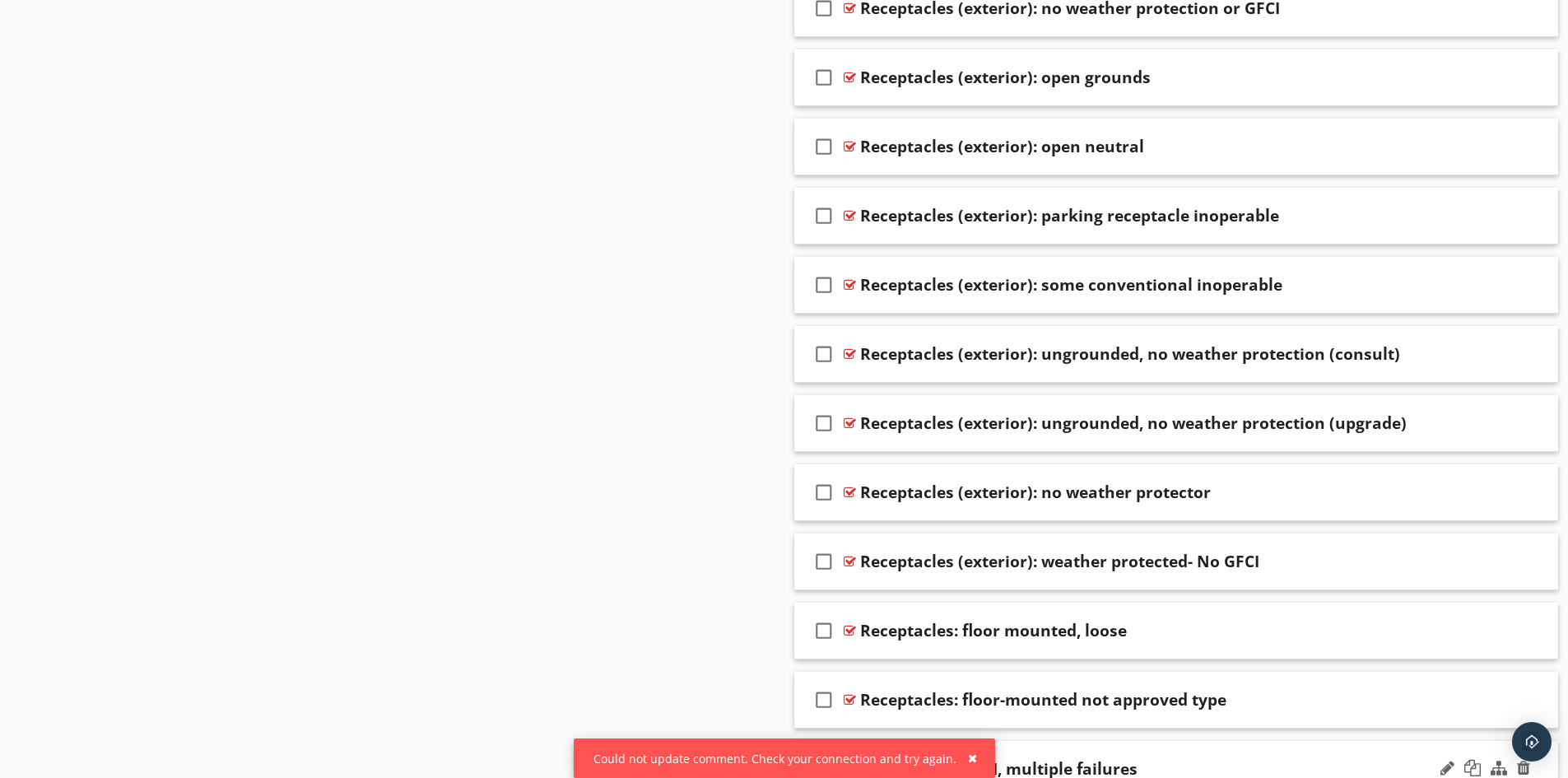
scroll to position [8073, 0]
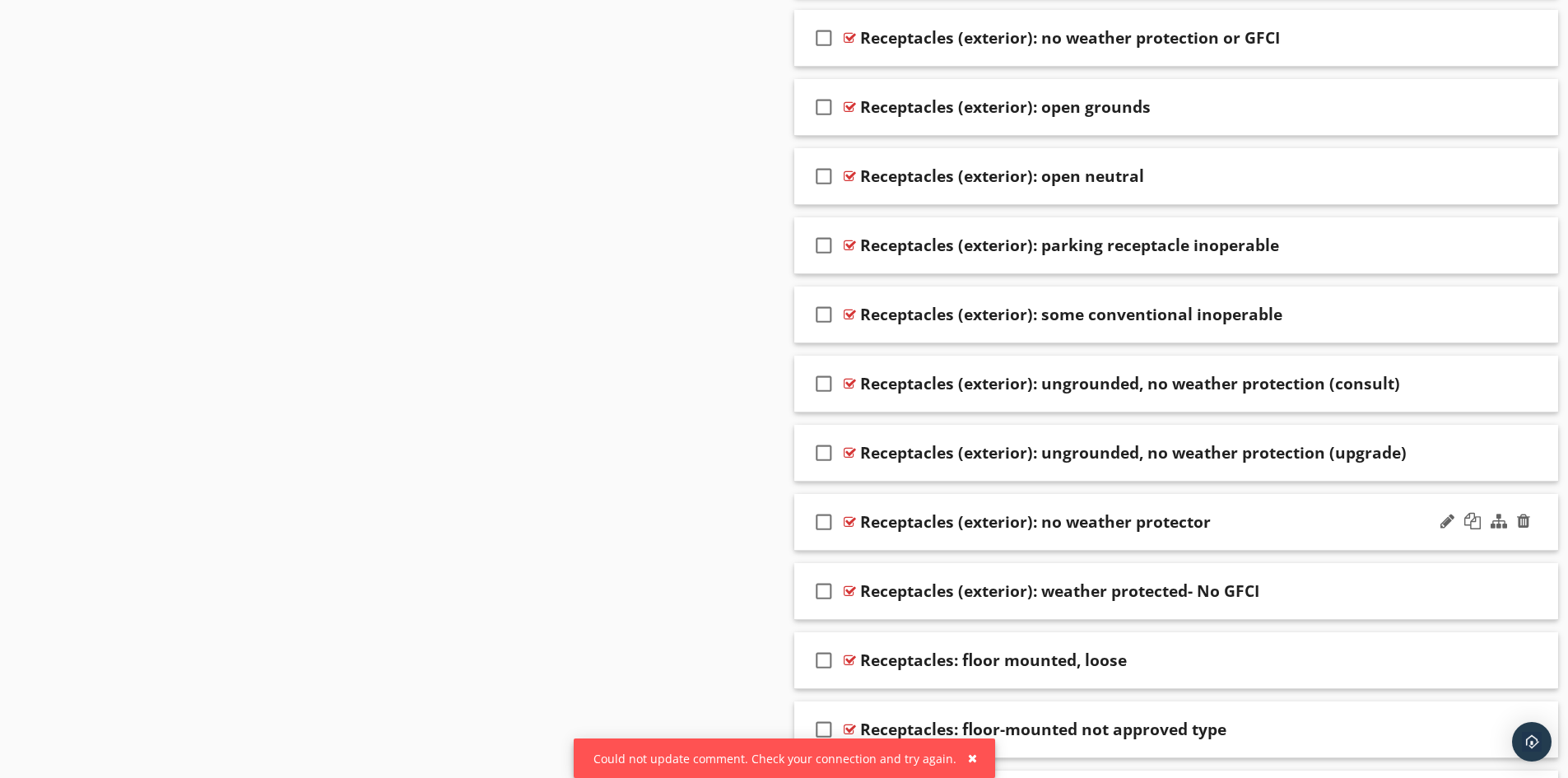
click at [1067, 544] on div "check_box_outline_blank Receptacles (exterior): no weather protector" at bounding box center [1177, 523] width 765 height 57
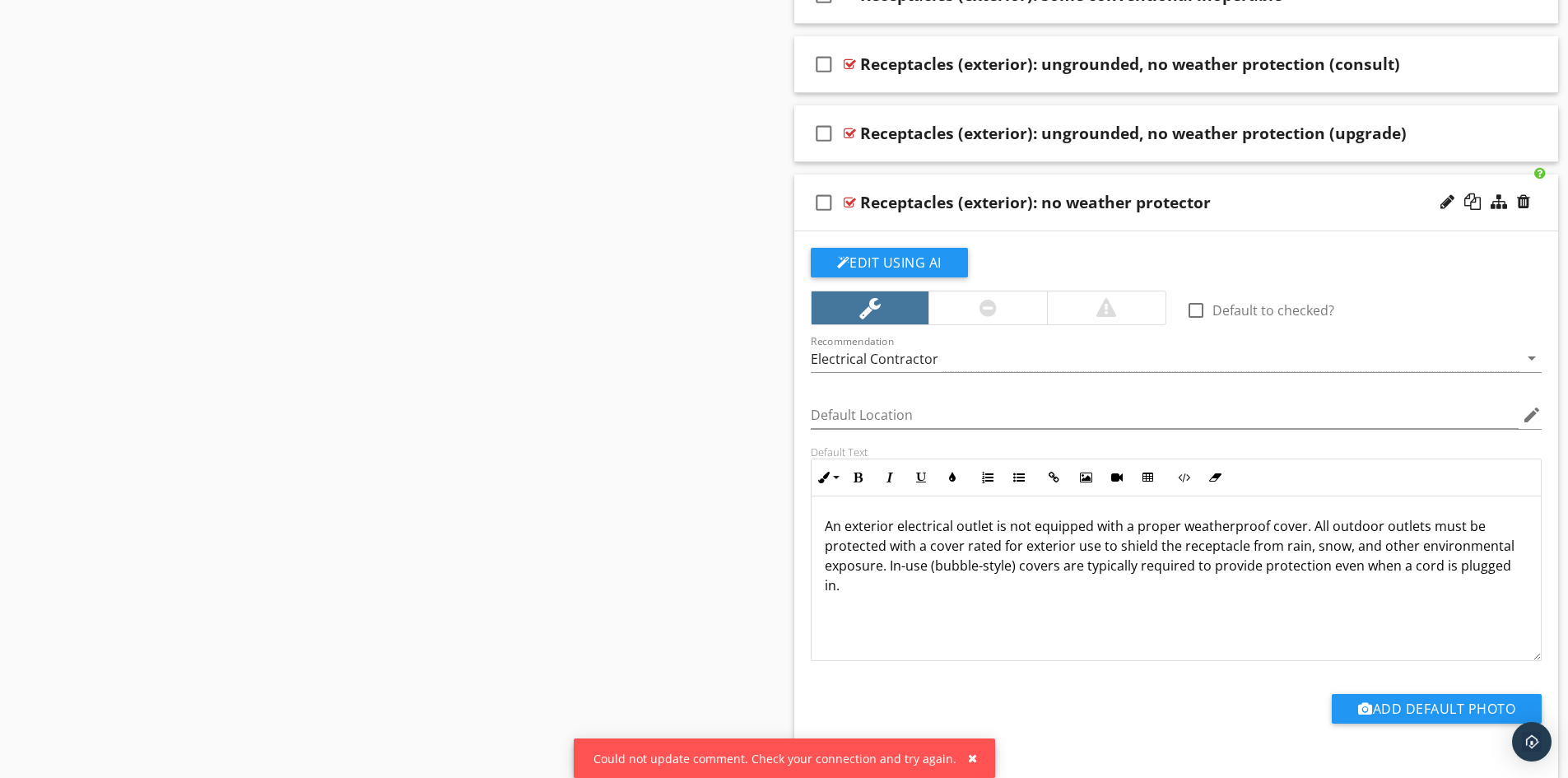
scroll to position [8484, 0]
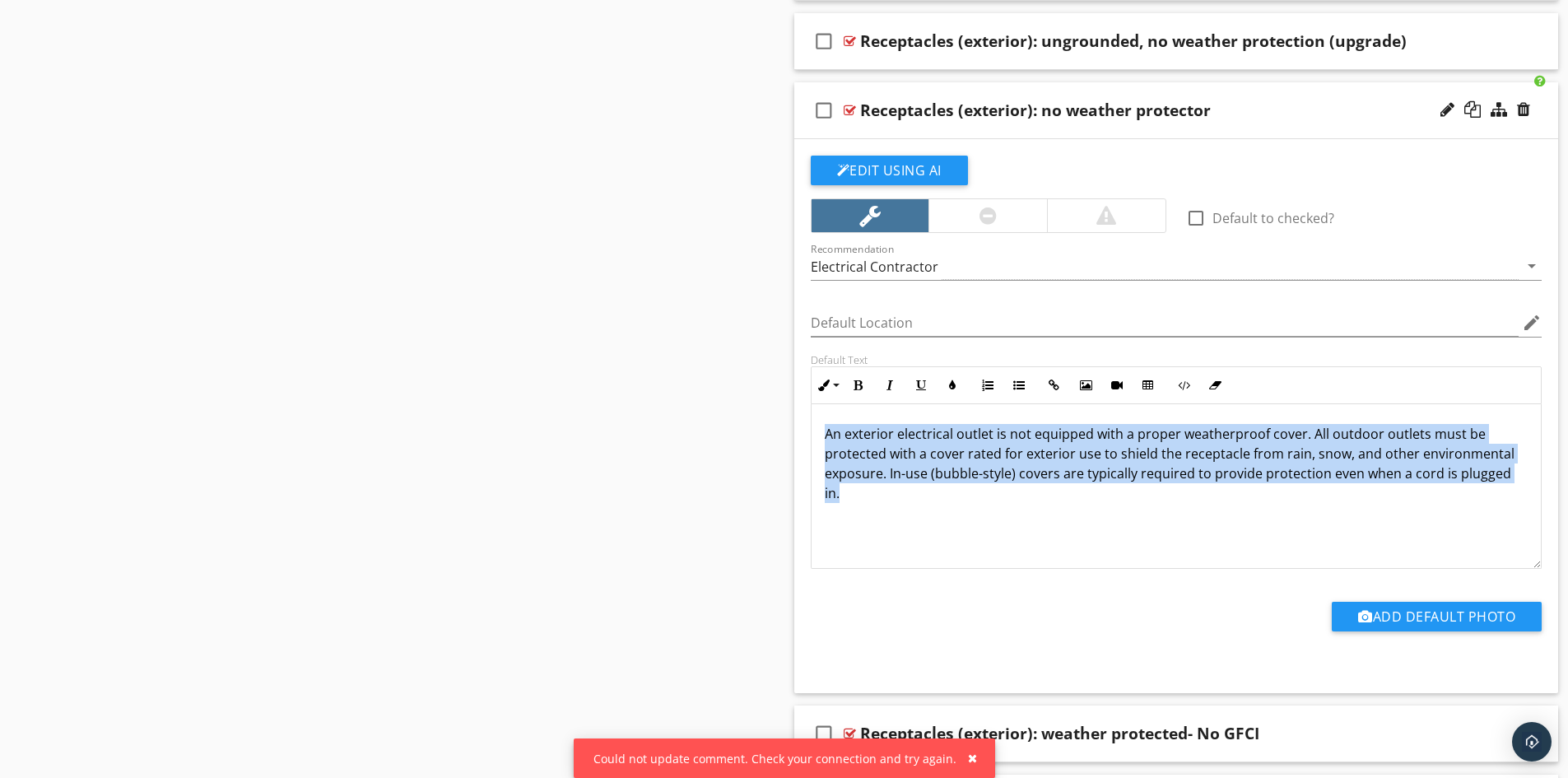
drag, startPoint x: 821, startPoint y: 437, endPoint x: 1472, endPoint y: 496, distance: 653.7
click at [1472, 496] on div "An exterior electrical outlet is not equipped with a proper weatherproof cover.…" at bounding box center [1177, 486] width 730 height 165
copy p "An exterior electrical outlet is not equipped with a proper weatherproof cover.…"
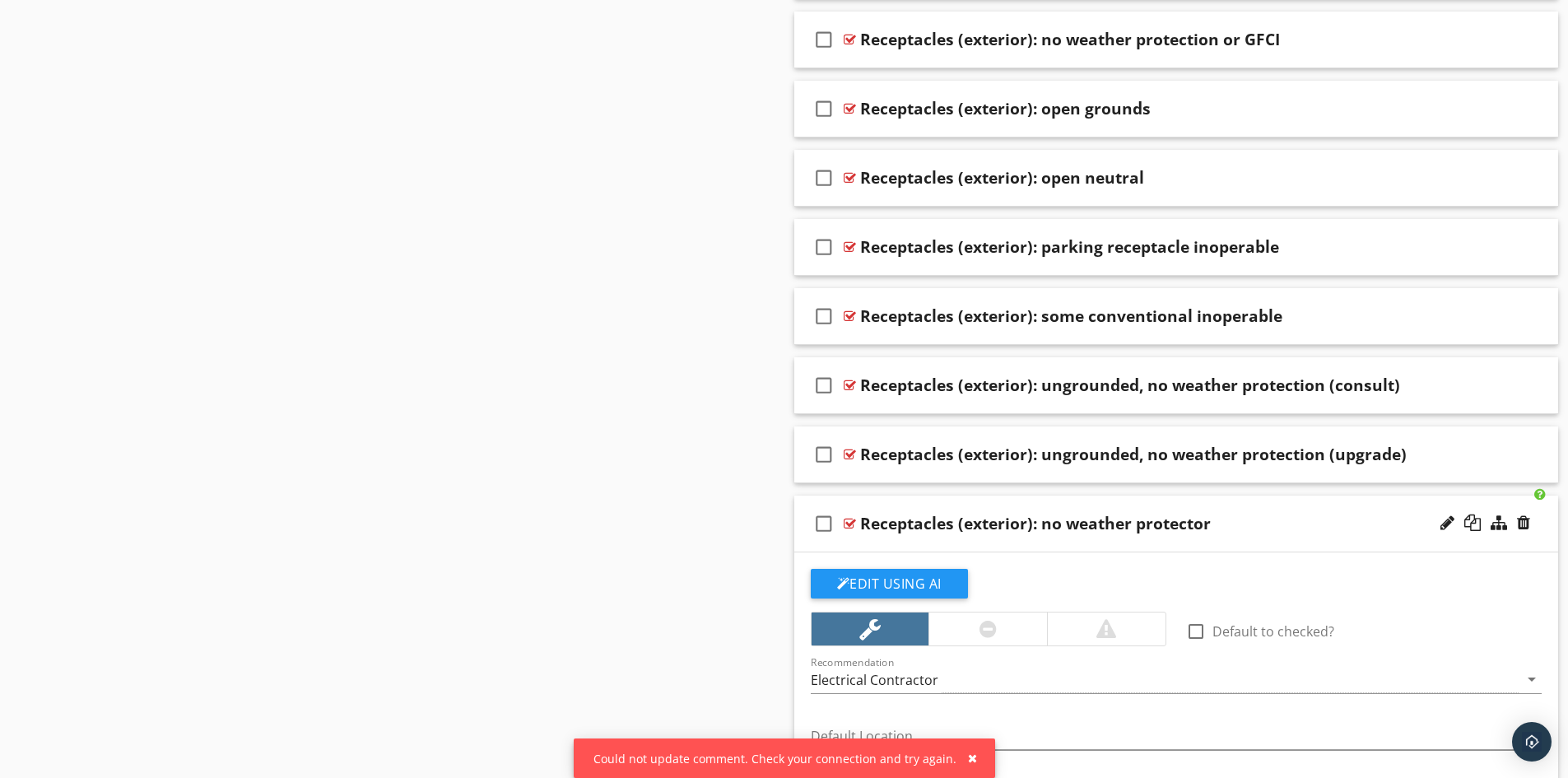
scroll to position [8073, 0]
click at [1067, 534] on div "check_box_outline_blank Receptacles (exterior): no weather protector" at bounding box center [1177, 523] width 765 height 57
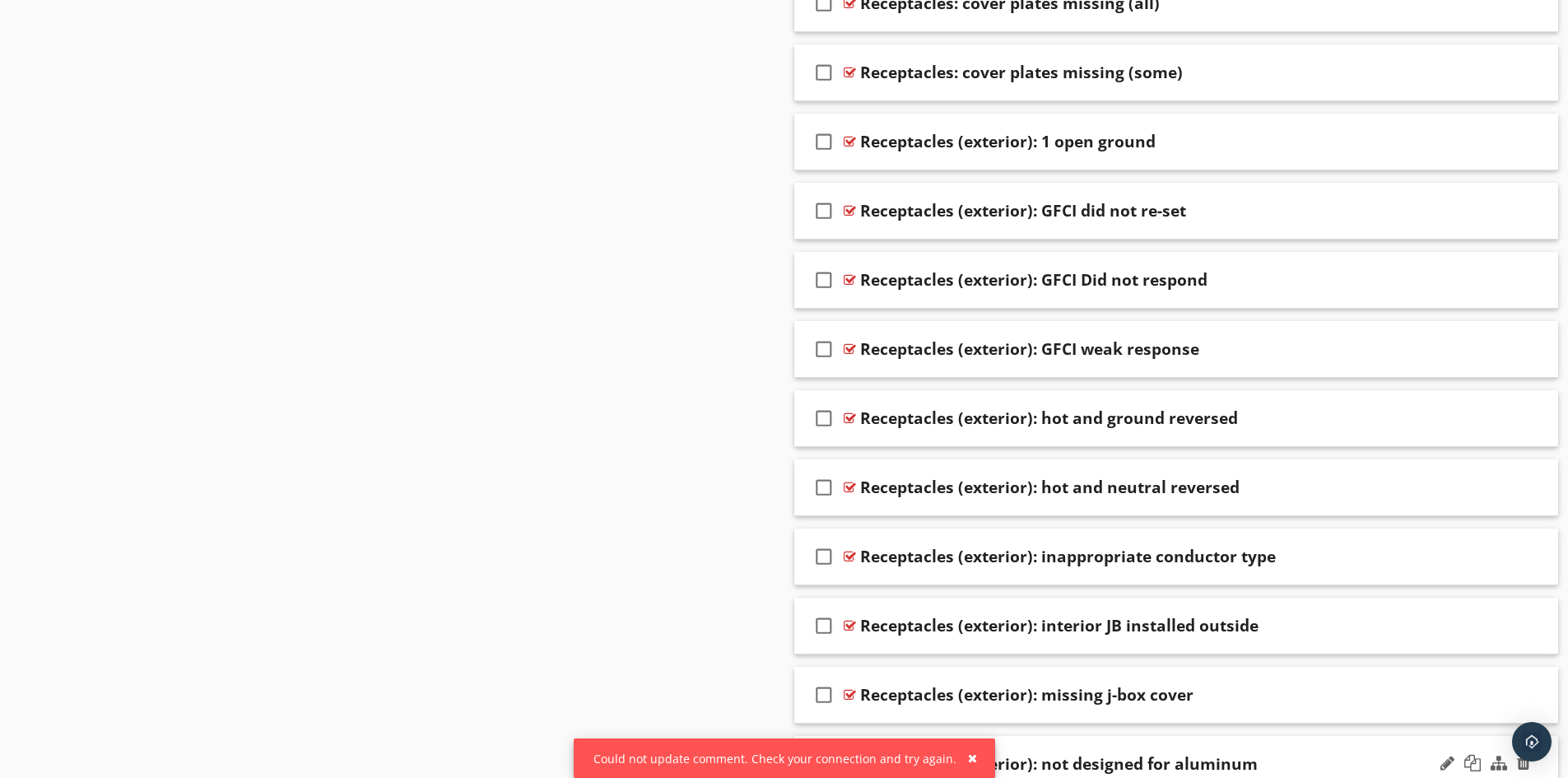
scroll to position [7248, 0]
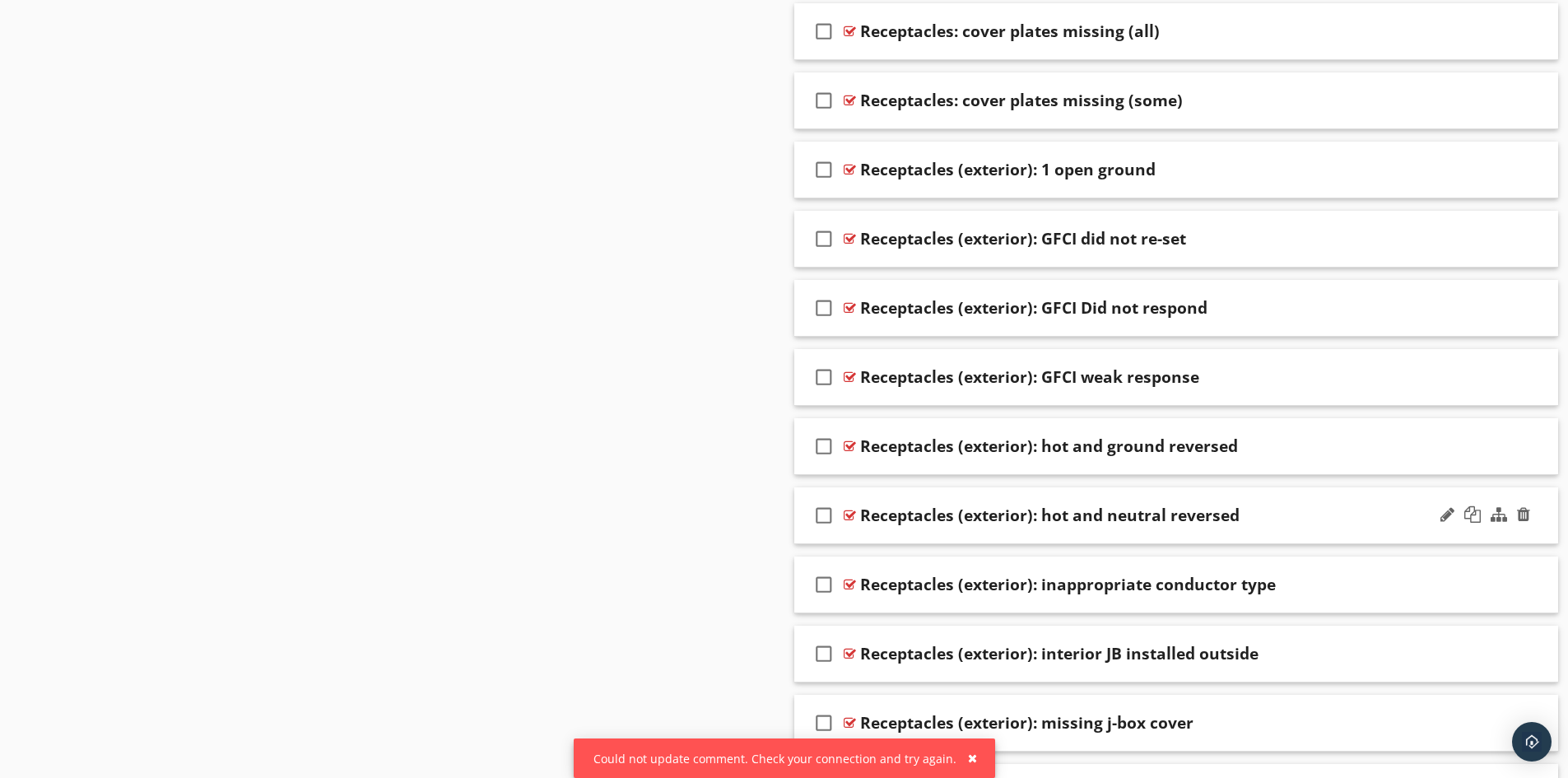
click at [1061, 528] on div "check_box_outline_blank Receptacles (exterior): hot and neutral reversed" at bounding box center [1177, 516] width 765 height 57
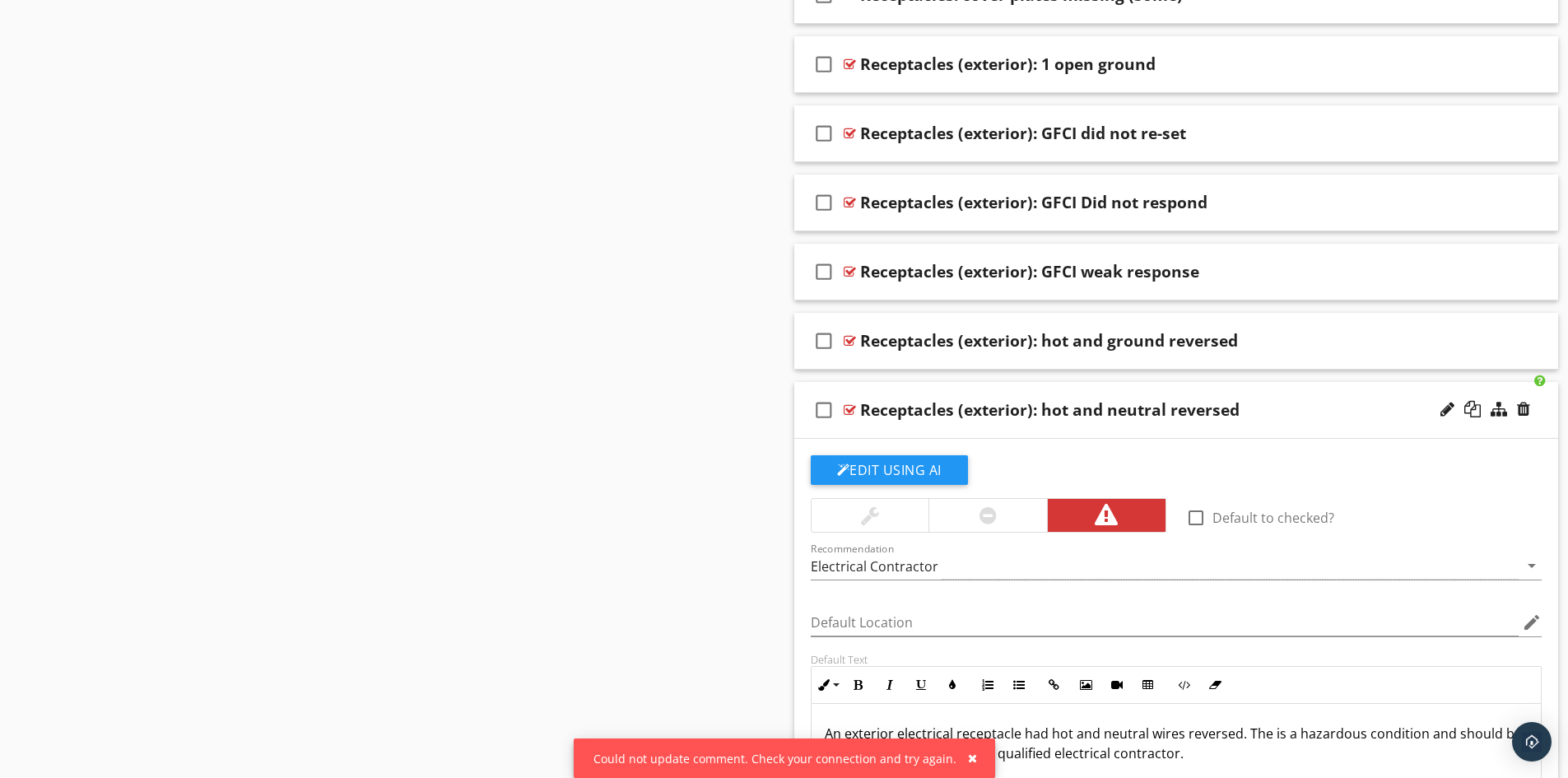
scroll to position [7331, 0]
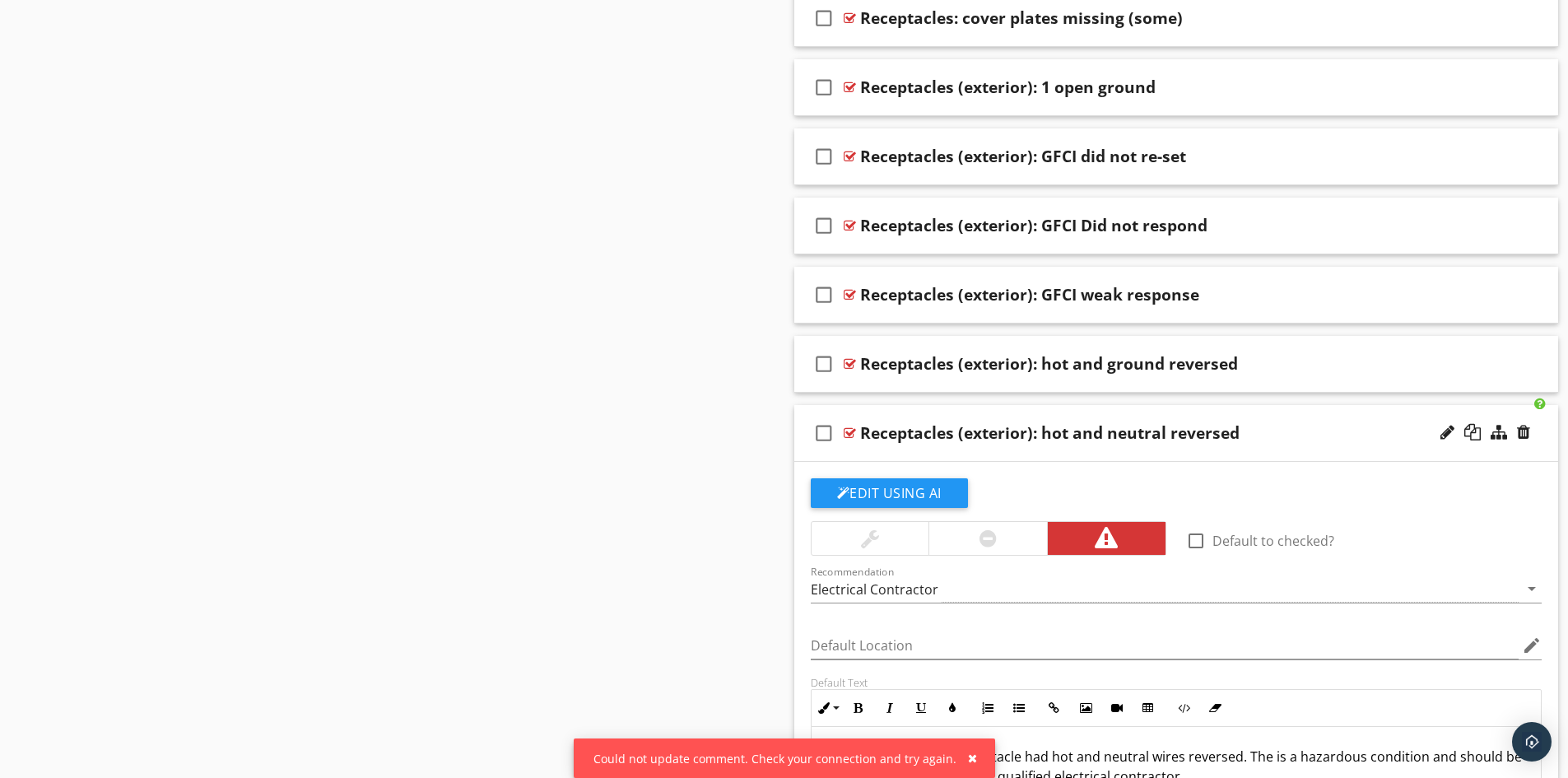
click at [1022, 442] on div "Receptacles (exterior): hot and neutral reversed" at bounding box center [1050, 434] width 380 height 20
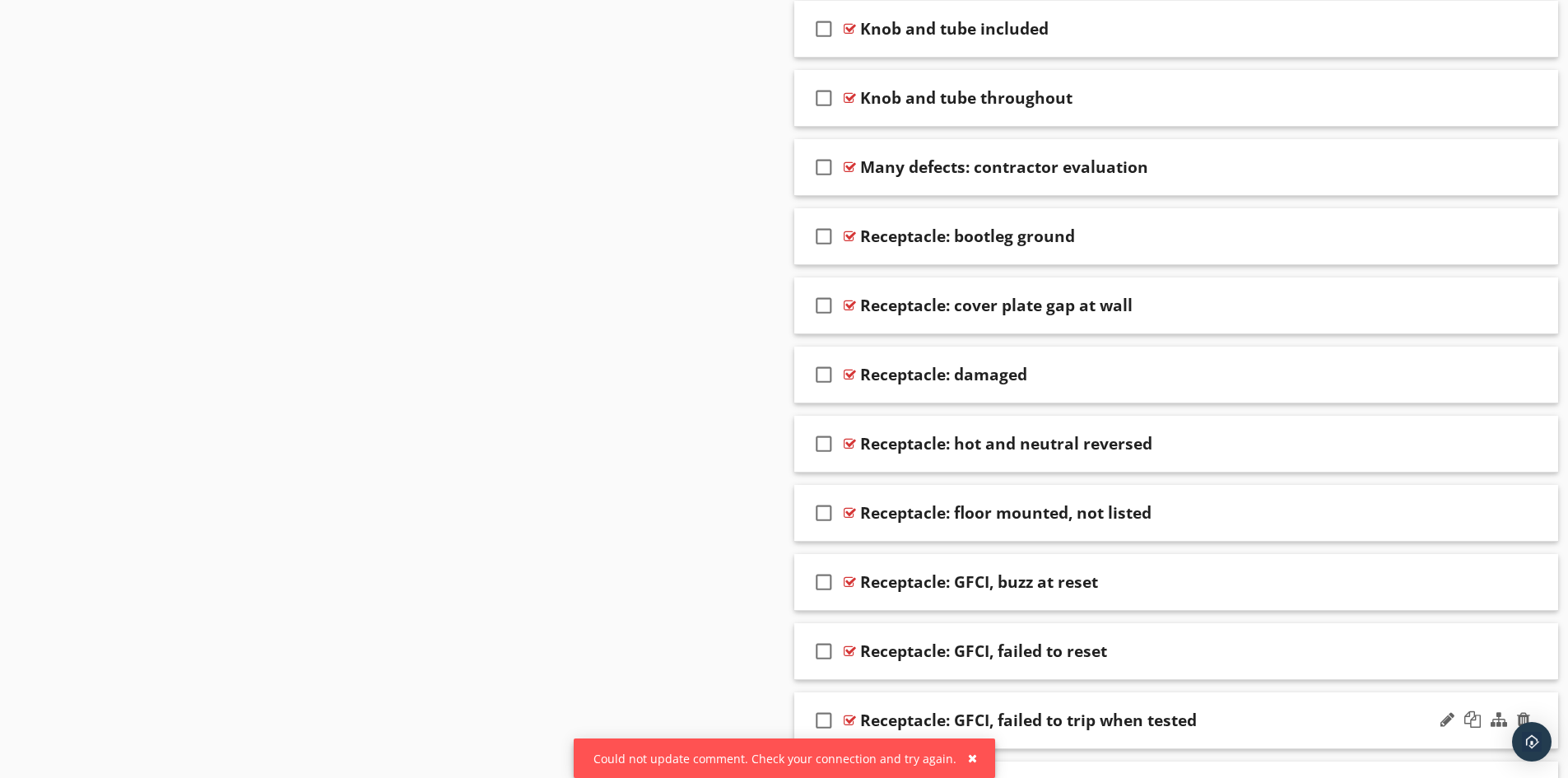
scroll to position [5519, 0]
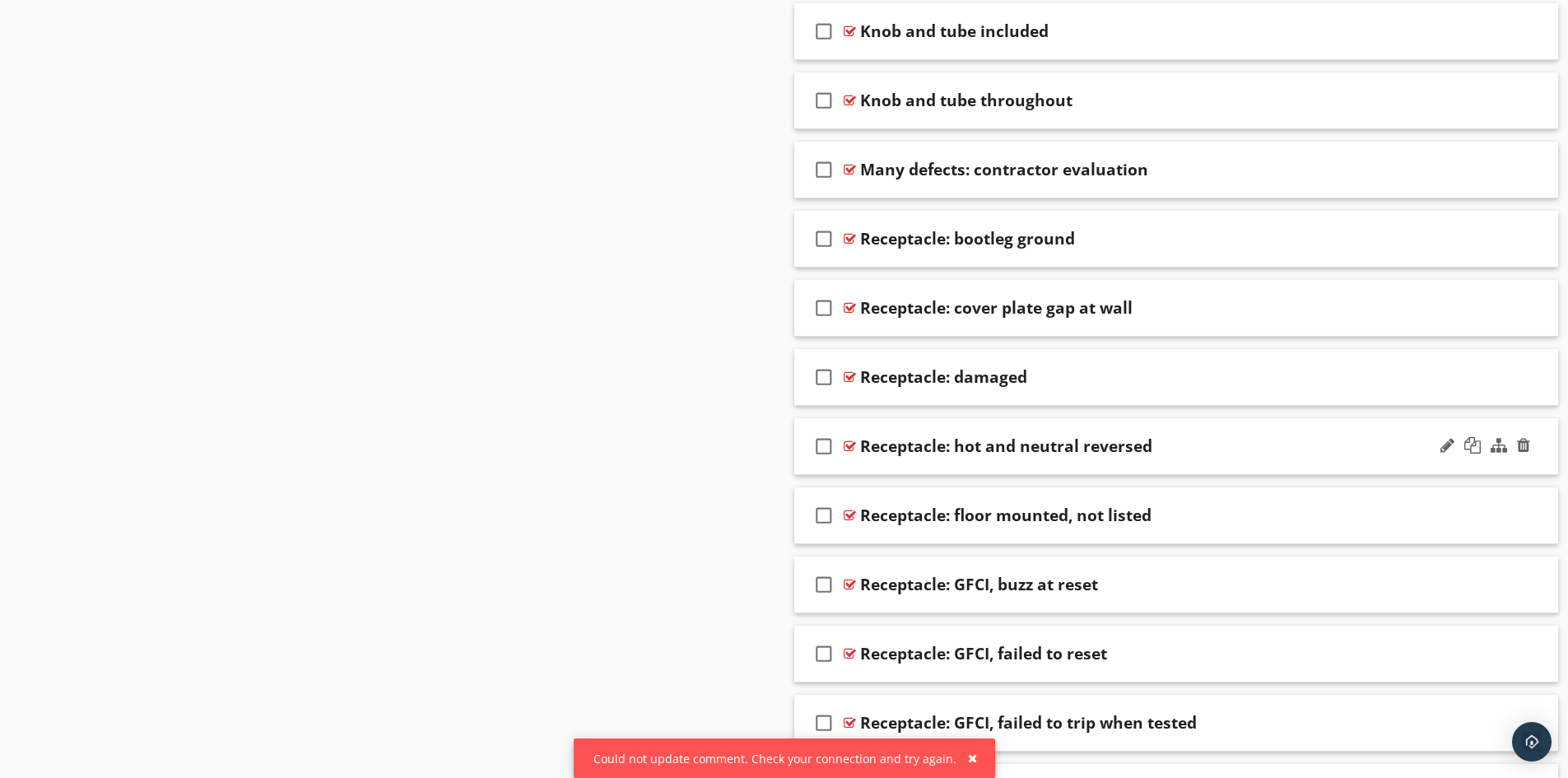
click at [972, 462] on div "check_box_outline_blank Receptacle: hot and neutral reversed" at bounding box center [1177, 446] width 765 height 57
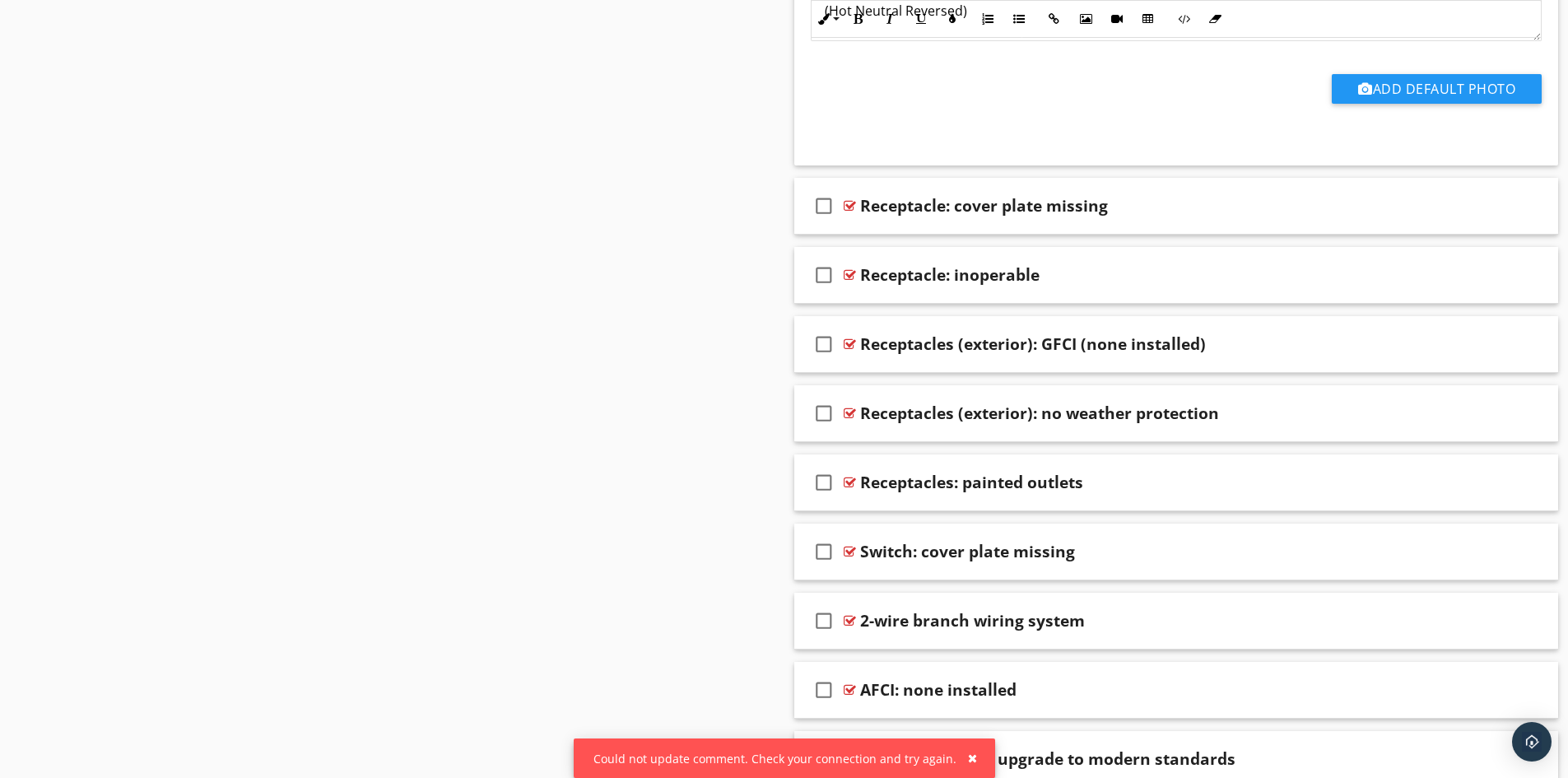
scroll to position [2718, 0]
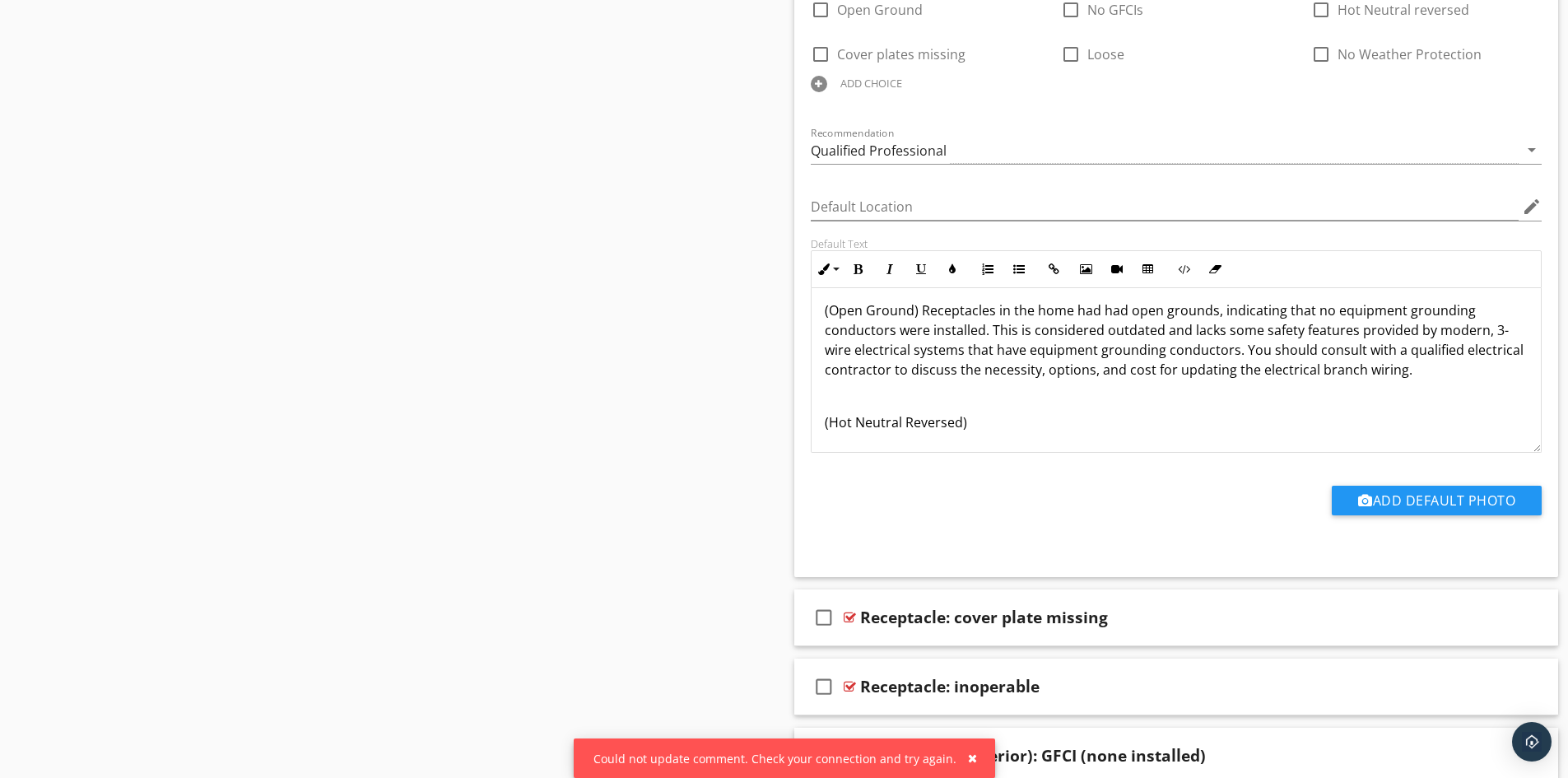
click at [968, 436] on div "(No GFCIs) No ground fault circuit interrupter (GFCI) protection of electrical …" at bounding box center [1177, 202] width 730 height 554
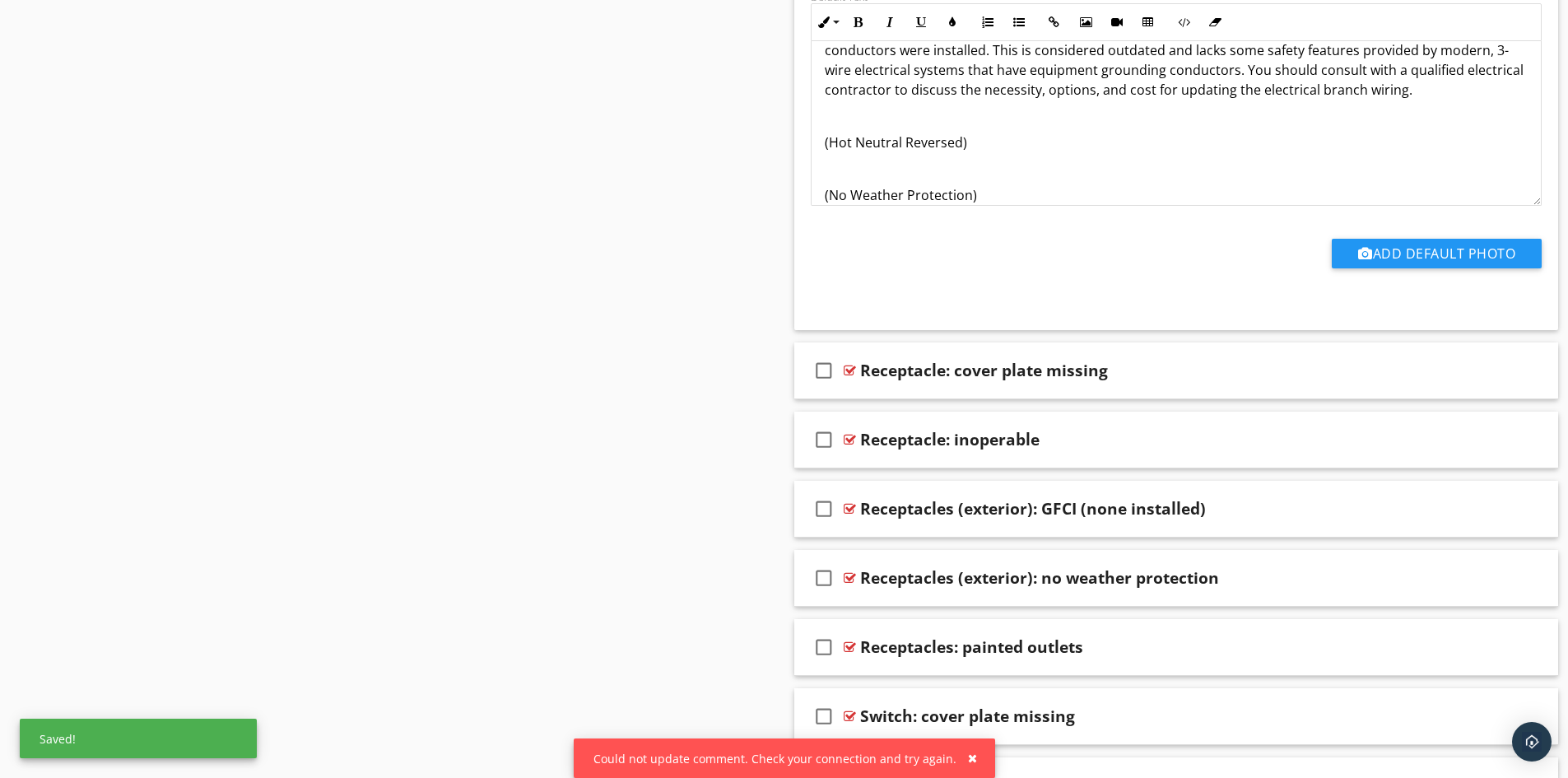
scroll to position [479, 0]
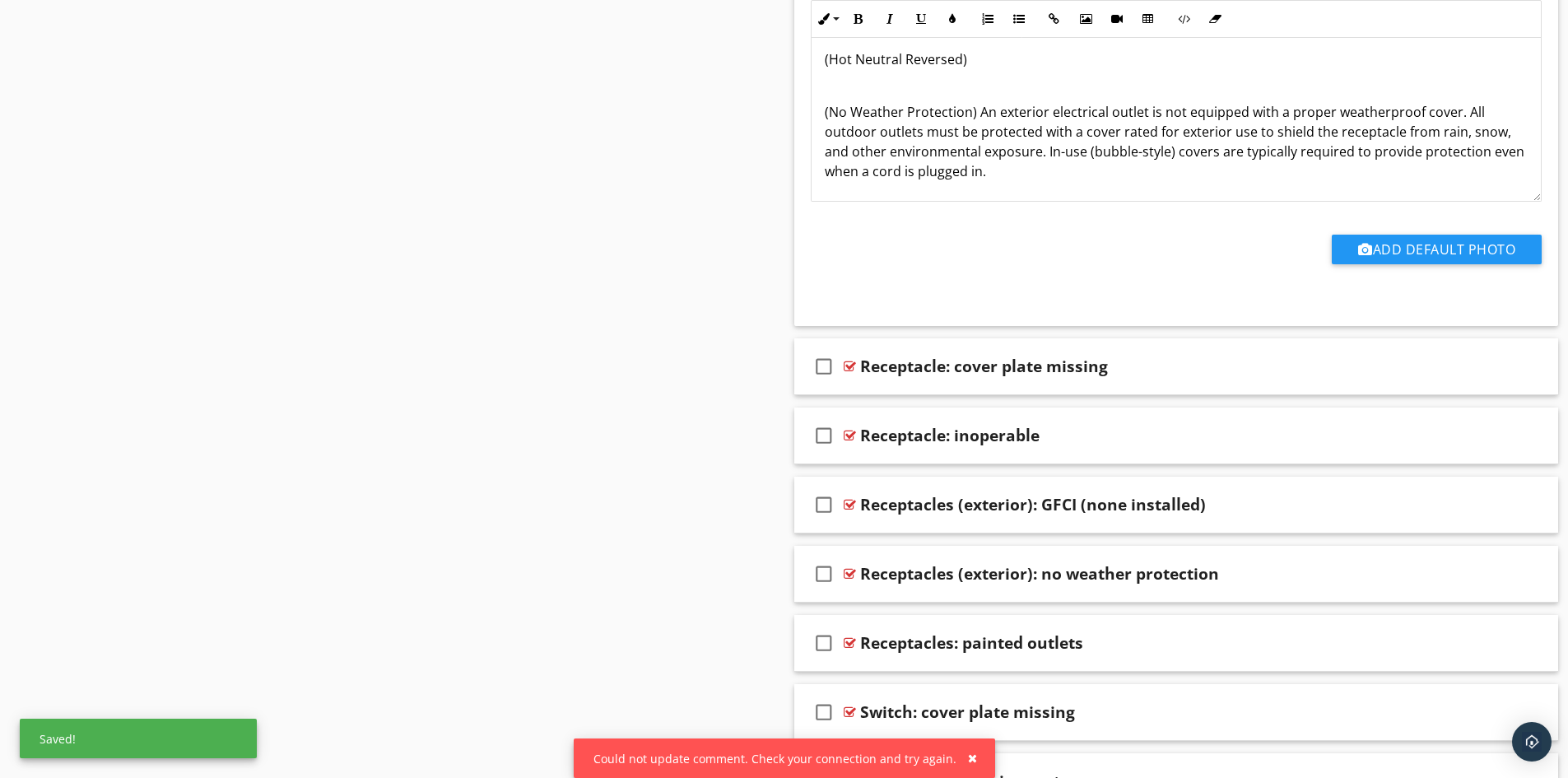
scroll to position [475, 0]
click at [1054, 108] on p "(No Weather Protection) Multiple exterior electrical outlet is not equipped wit…" at bounding box center [1176, 141] width 704 height 79
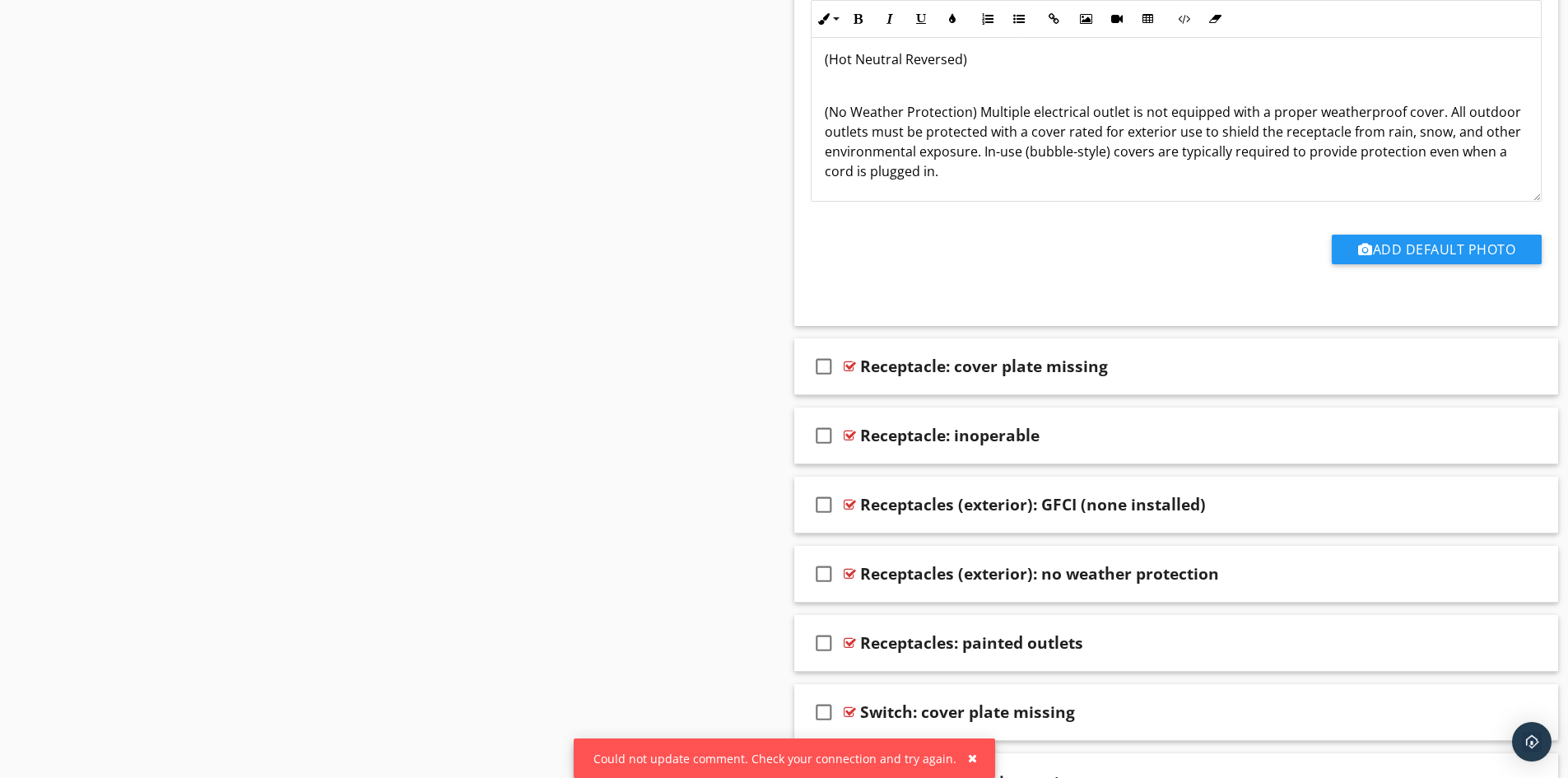
click at [1122, 116] on p "(No Weather Protection) Multiple electrical outlet is not equipped with a prope…" at bounding box center [1176, 141] width 704 height 79
click at [1141, 114] on p "(No Weather Protection) Multiple electrical outlets is not equipped with a prop…" at bounding box center [1176, 141] width 704 height 79
click at [1029, 115] on p "(No Weather Protection) Multiple electrical outlets were not equipped with a pr…" at bounding box center [1176, 141] width 704 height 79
drag, startPoint x: 1146, startPoint y: 135, endPoint x: 1425, endPoint y: 135, distance: 279.0
click at [1425, 135] on p "(No Weather Protection) Multiple exterior electrical outlets were not equipped …" at bounding box center [1176, 141] width 704 height 79
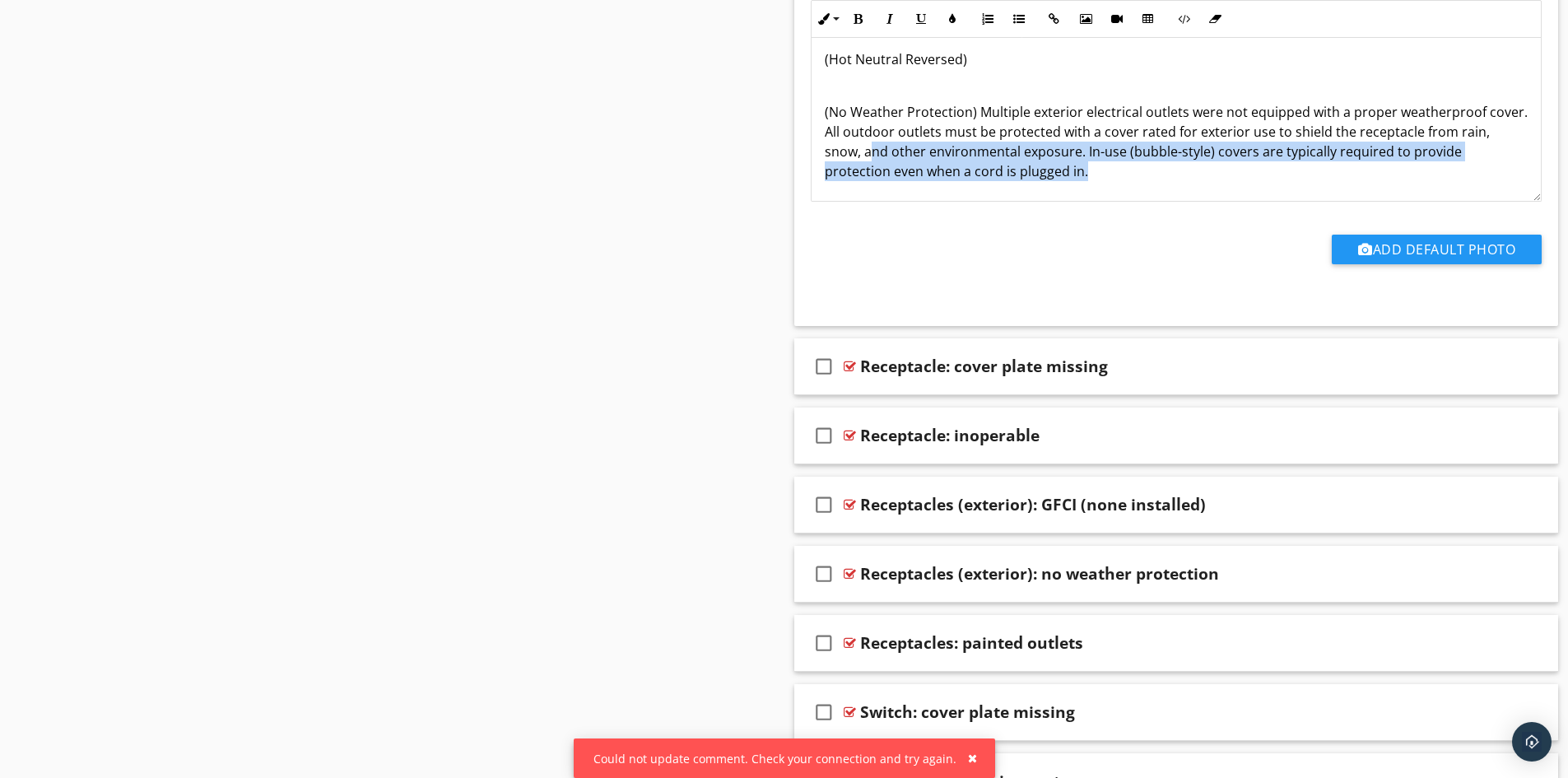
drag, startPoint x: 939, startPoint y: 157, endPoint x: 1291, endPoint y: 163, distance: 352.1
click at [1291, 163] on p "(No Weather Protection) Multiple exterior electrical outlets were not equipped …" at bounding box center [1176, 141] width 704 height 79
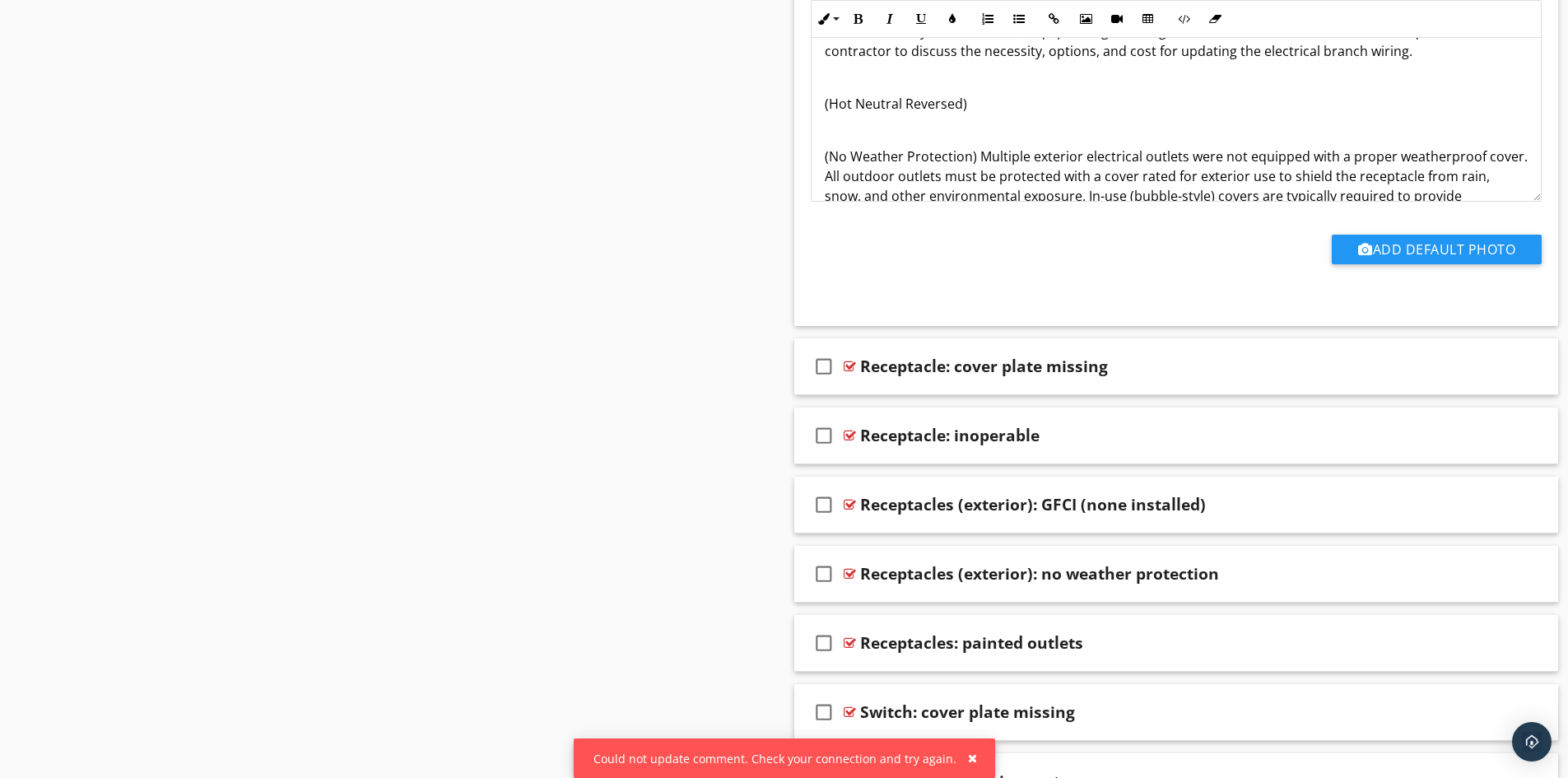
scroll to position [393, 0]
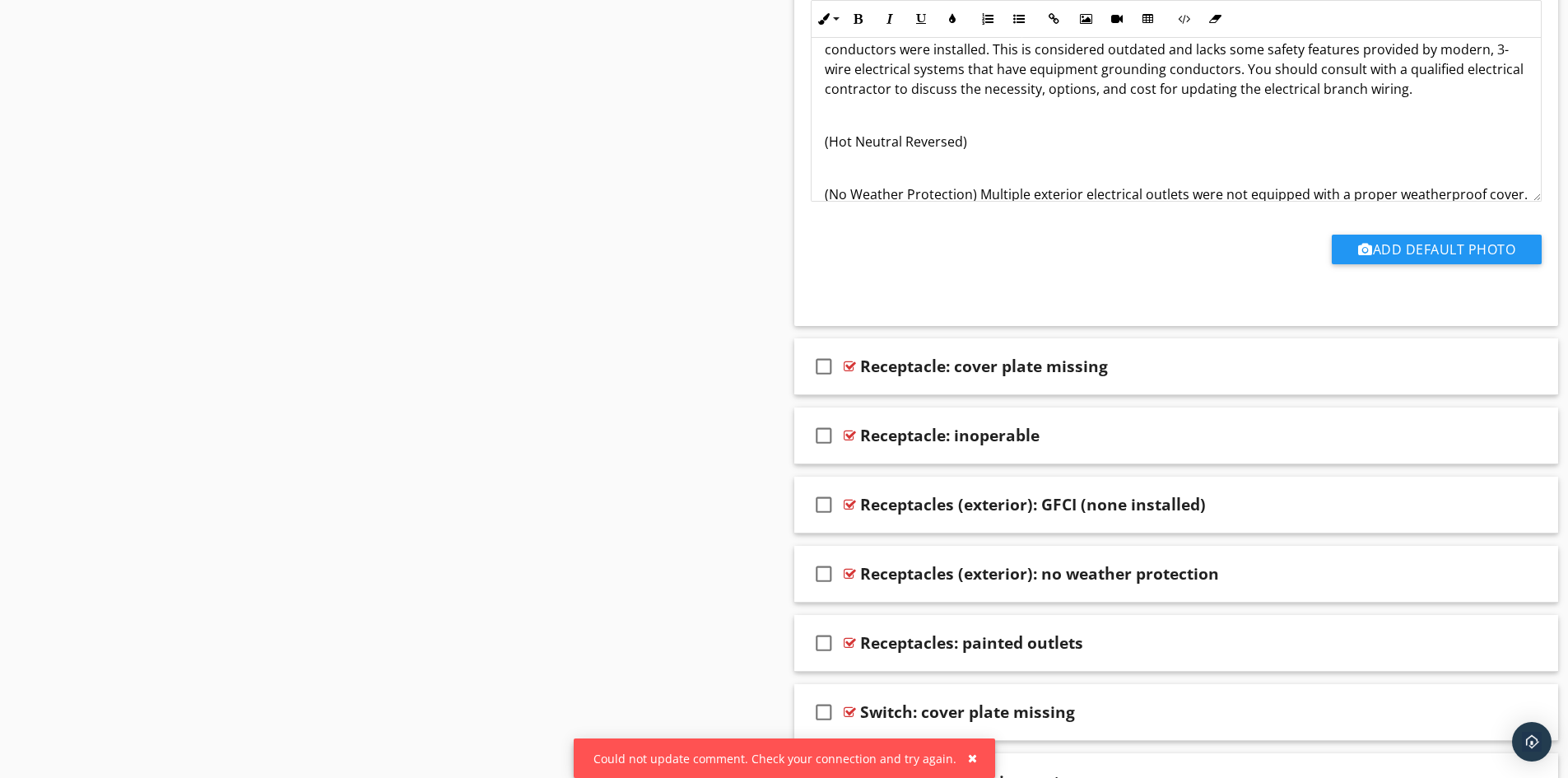
click at [1012, 145] on p "(Hot Neutral Reversed)" at bounding box center [1176, 142] width 704 height 20
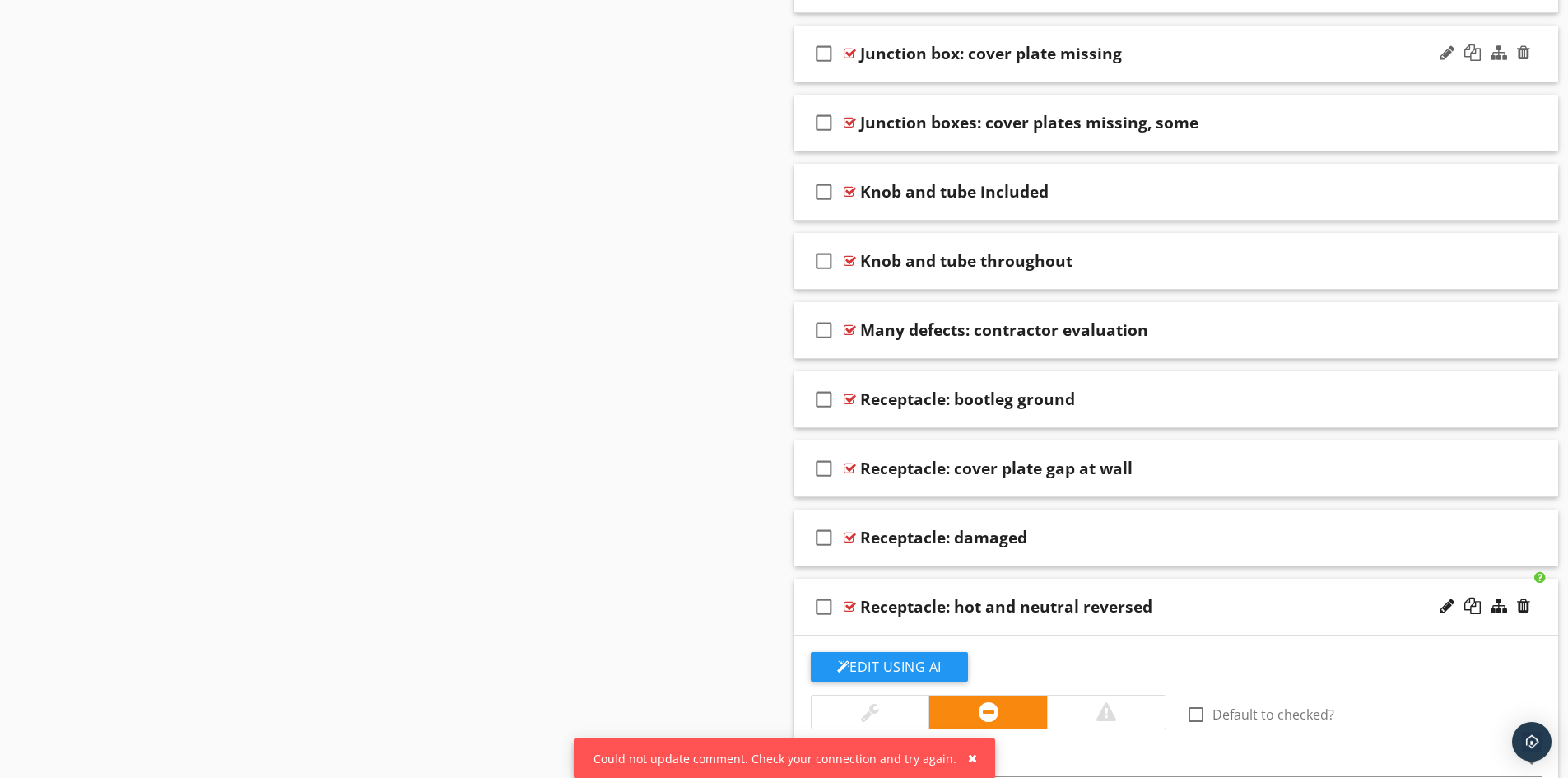
scroll to position [5770, 0]
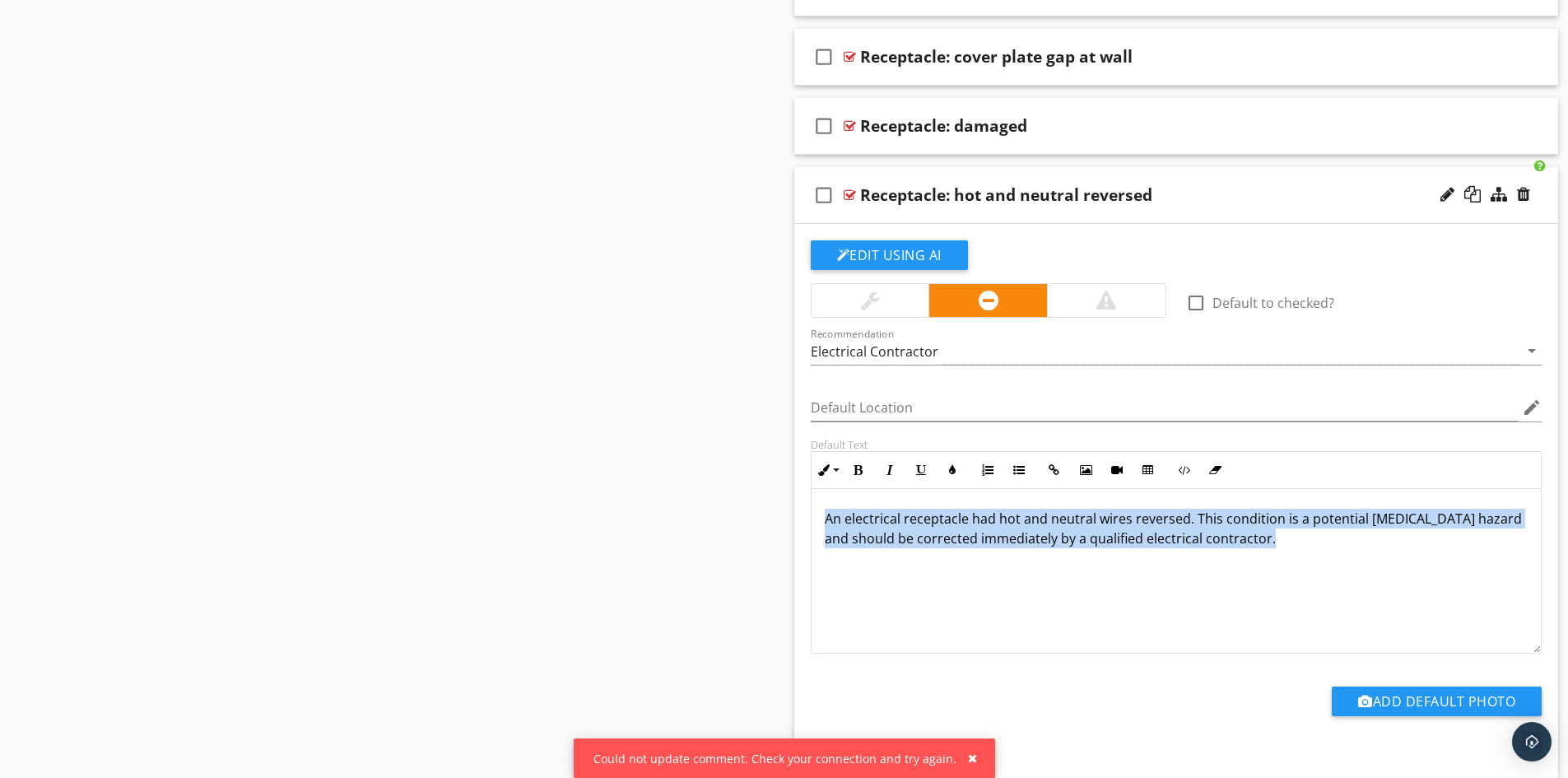
drag, startPoint x: 827, startPoint y: 515, endPoint x: 1297, endPoint y: 542, distance: 470.8
click at [1297, 543] on p "An electrical receptacle had hot and neutral wires reversed. This condition is …" at bounding box center [1176, 529] width 704 height 40
copy p "An electrical receptacle had hot and neutral wires reversed. This condition is …"
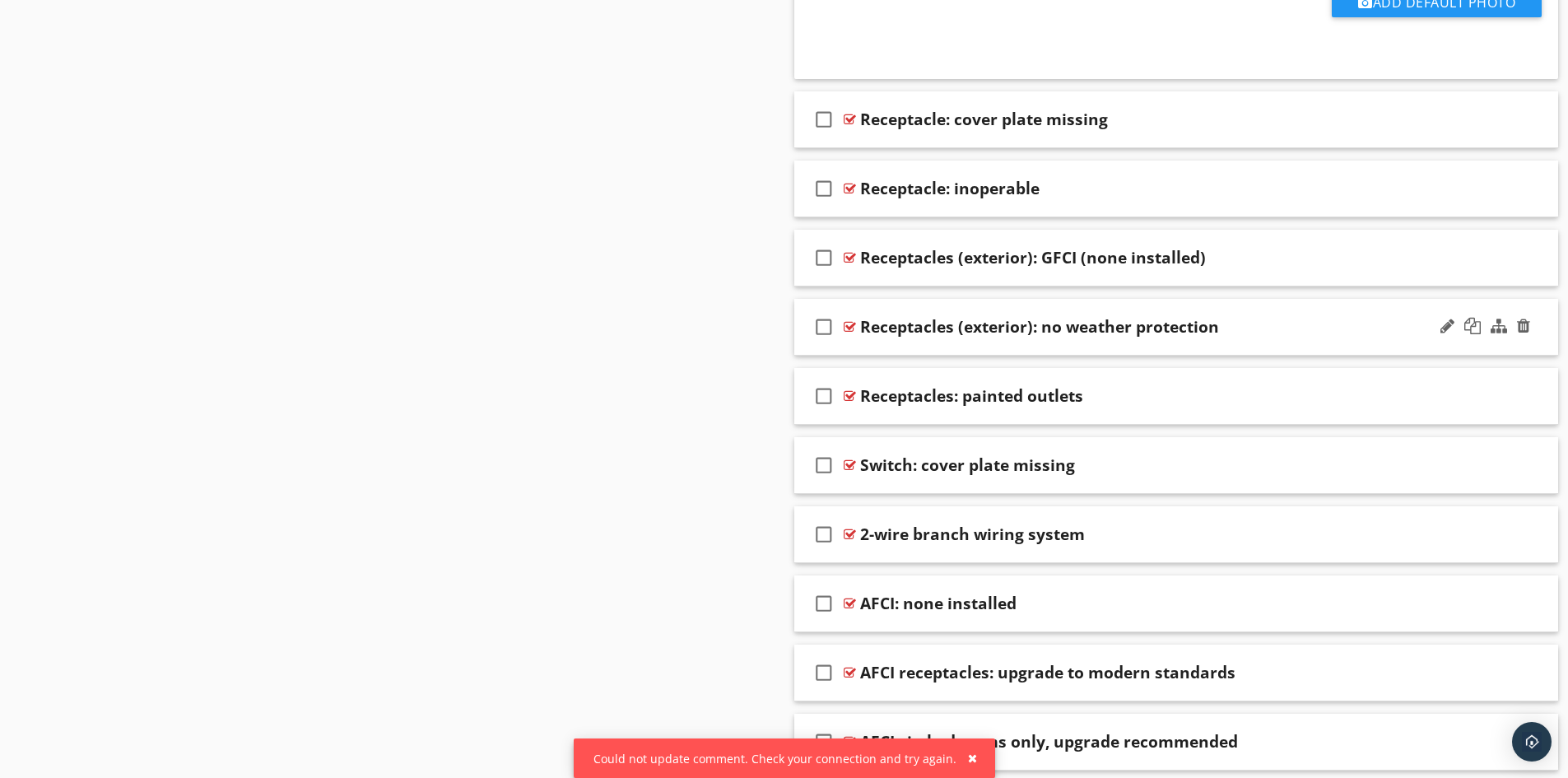
scroll to position [2805, 0]
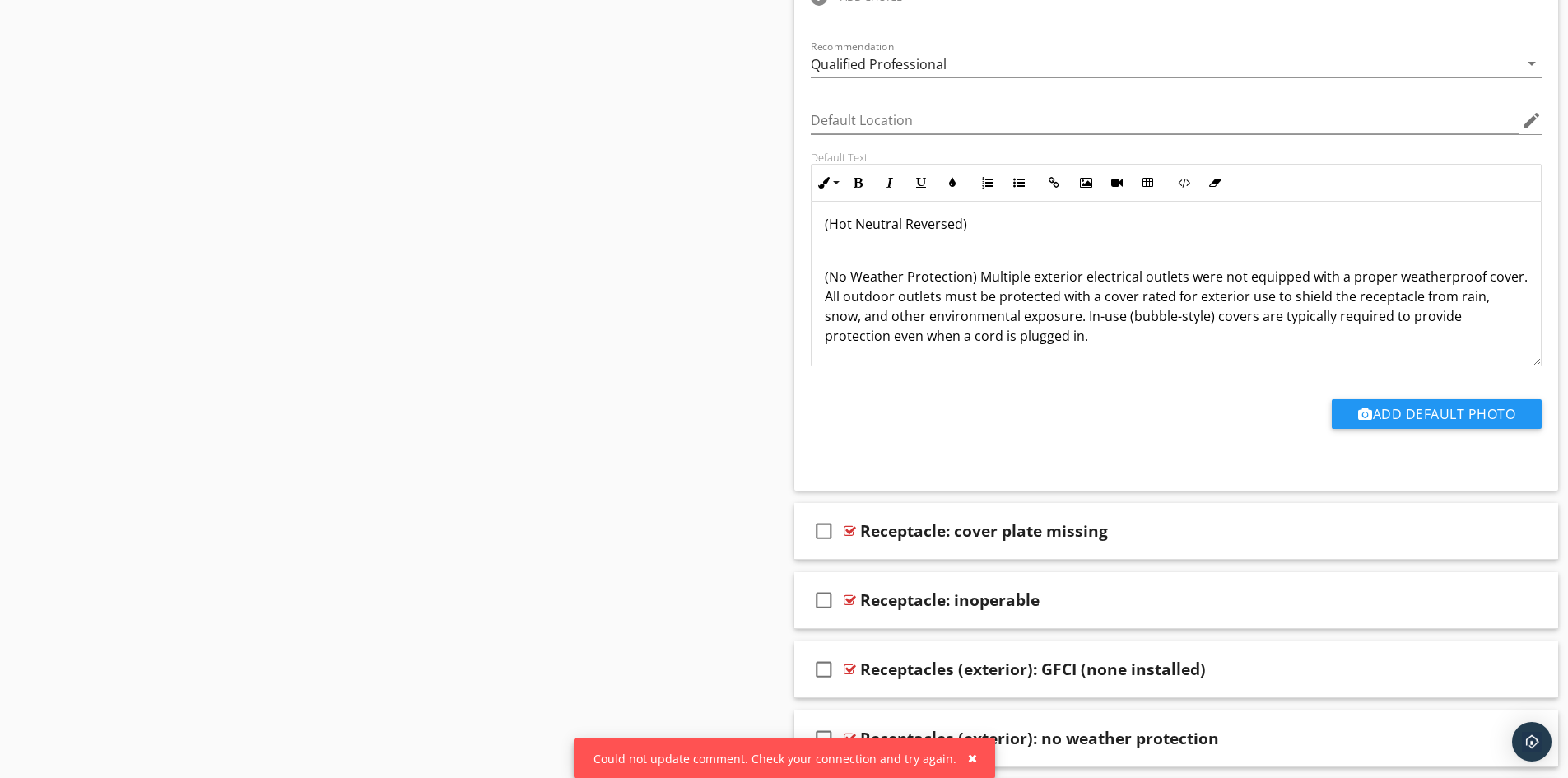
click at [1015, 224] on p "(Hot Neutral Reversed)" at bounding box center [1176, 224] width 704 height 20
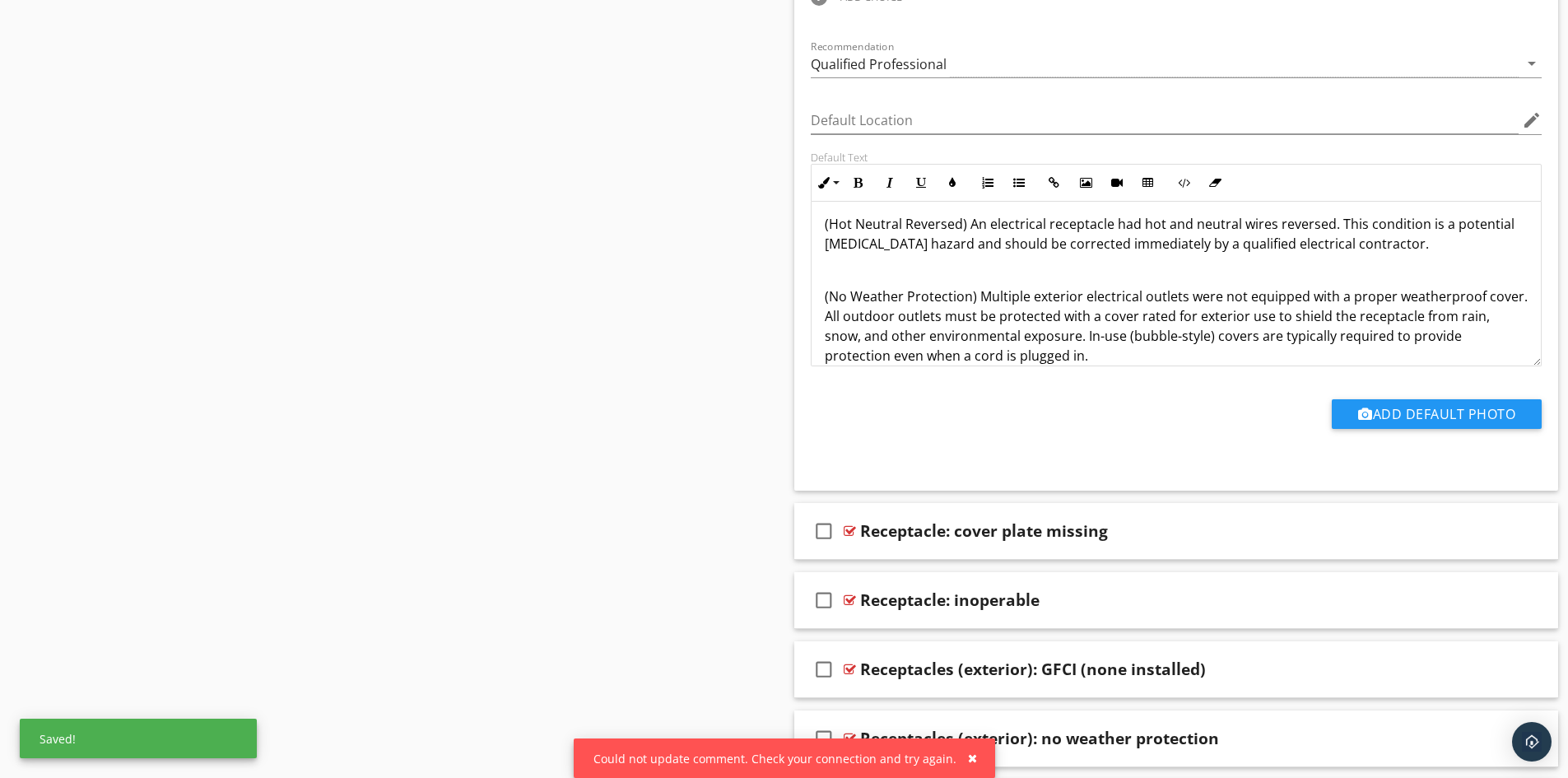
click at [976, 223] on p "(Hot Neutral Reversed) An electrical receptacle had hot and neutral wires rever…" at bounding box center [1176, 234] width 704 height 40
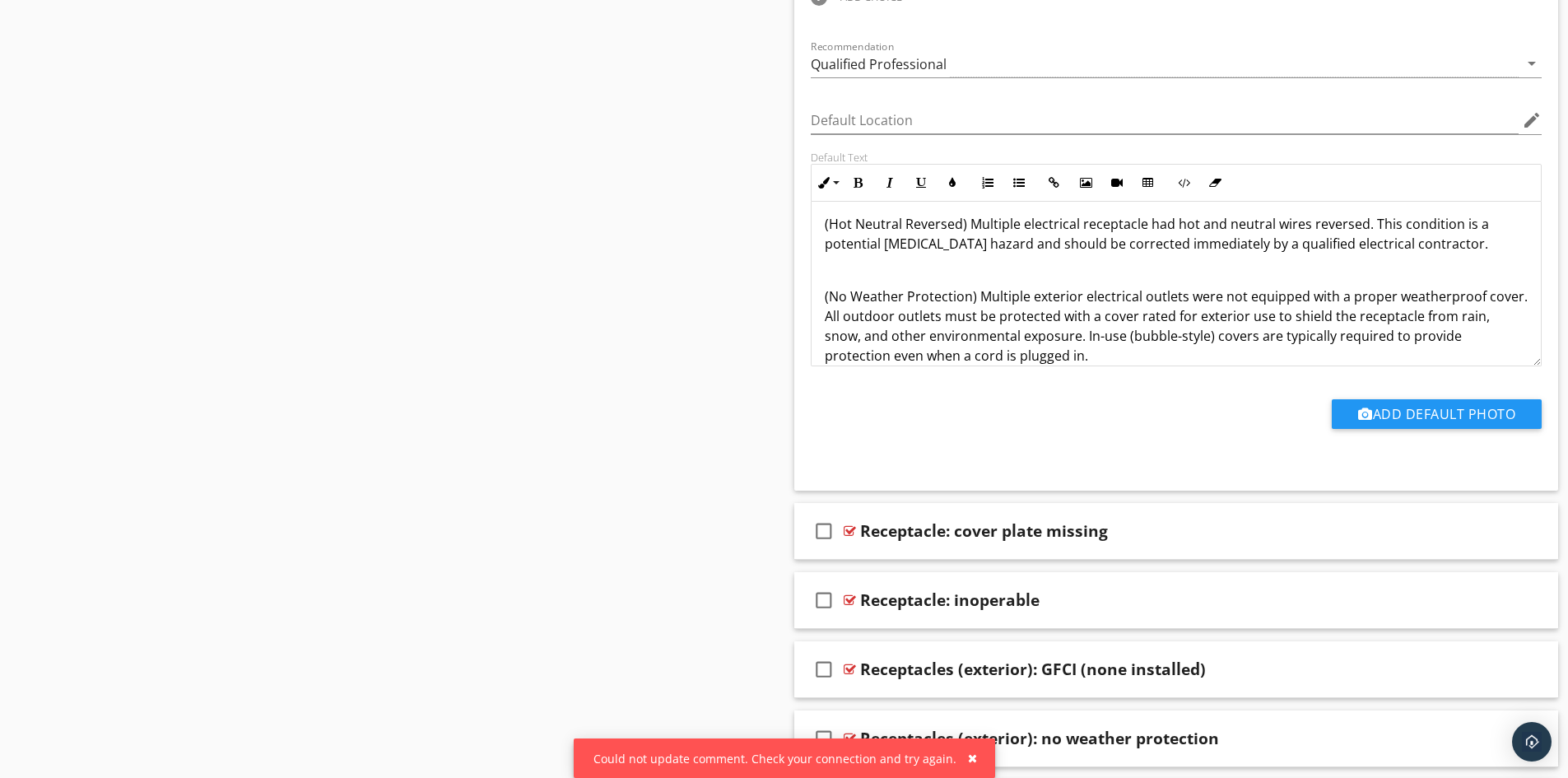
click at [949, 246] on p "(Hot Neutral Reversed) Multiple electrical receptacle had hot and neutral wires…" at bounding box center [1176, 234] width 704 height 40
click at [1416, 246] on p "(Hot Neutral Reversed) Multiple electrical receptacle had hot and neutral wires…" at bounding box center [1176, 234] width 704 height 40
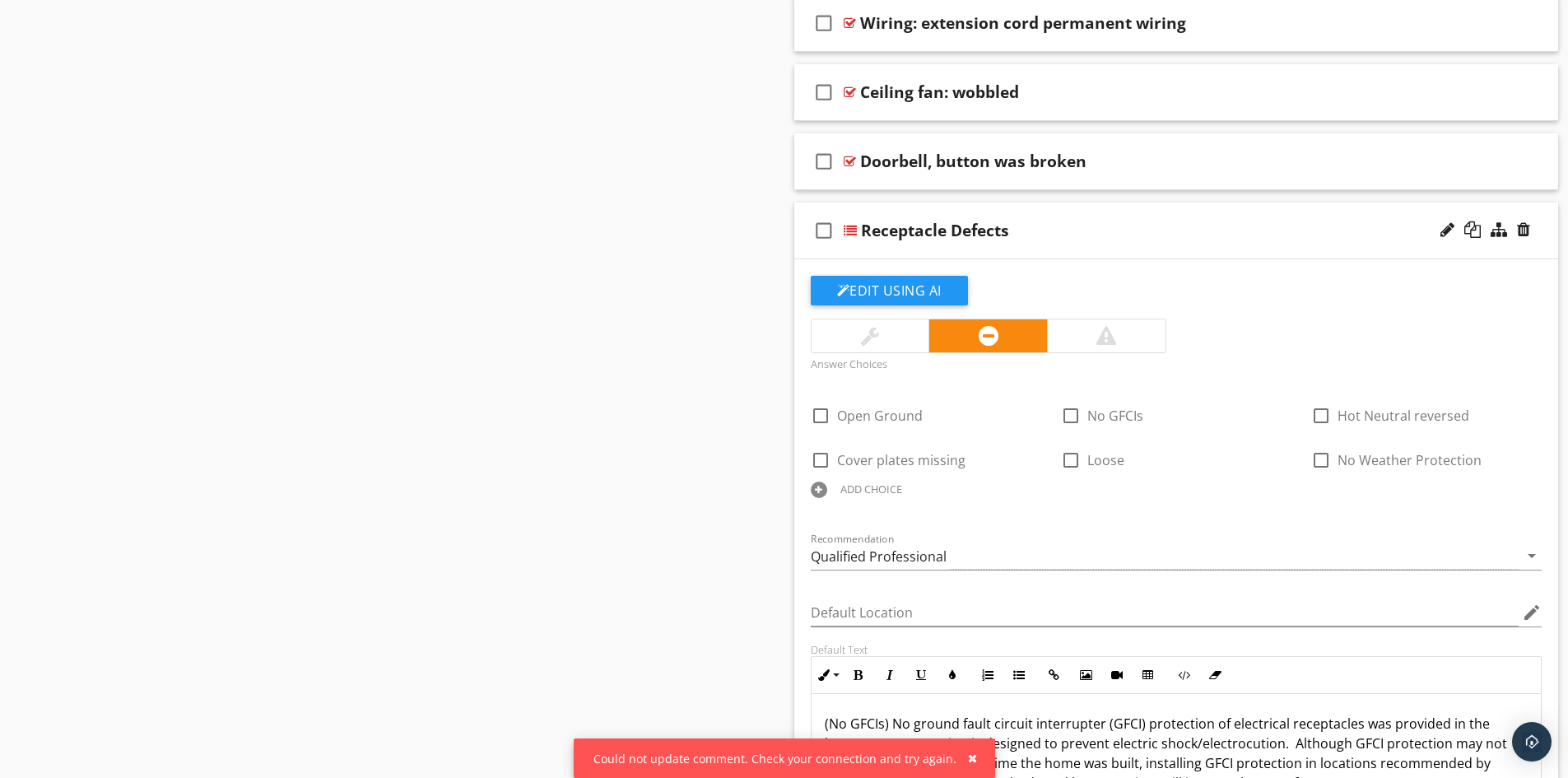
scroll to position [2310, 0]
click at [1023, 242] on div "Receptacle Defects" at bounding box center [1136, 233] width 549 height 20
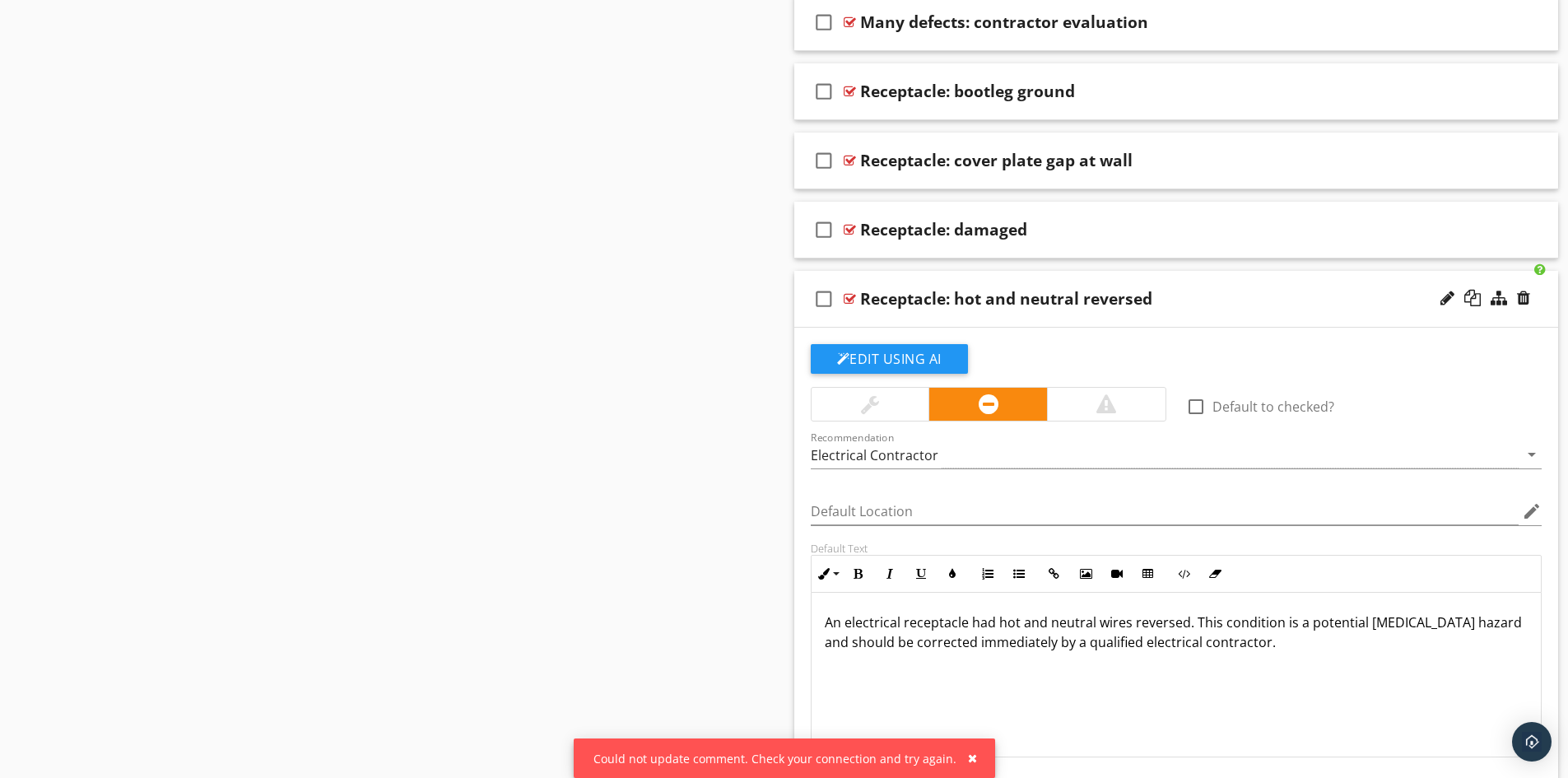
scroll to position [4913, 0]
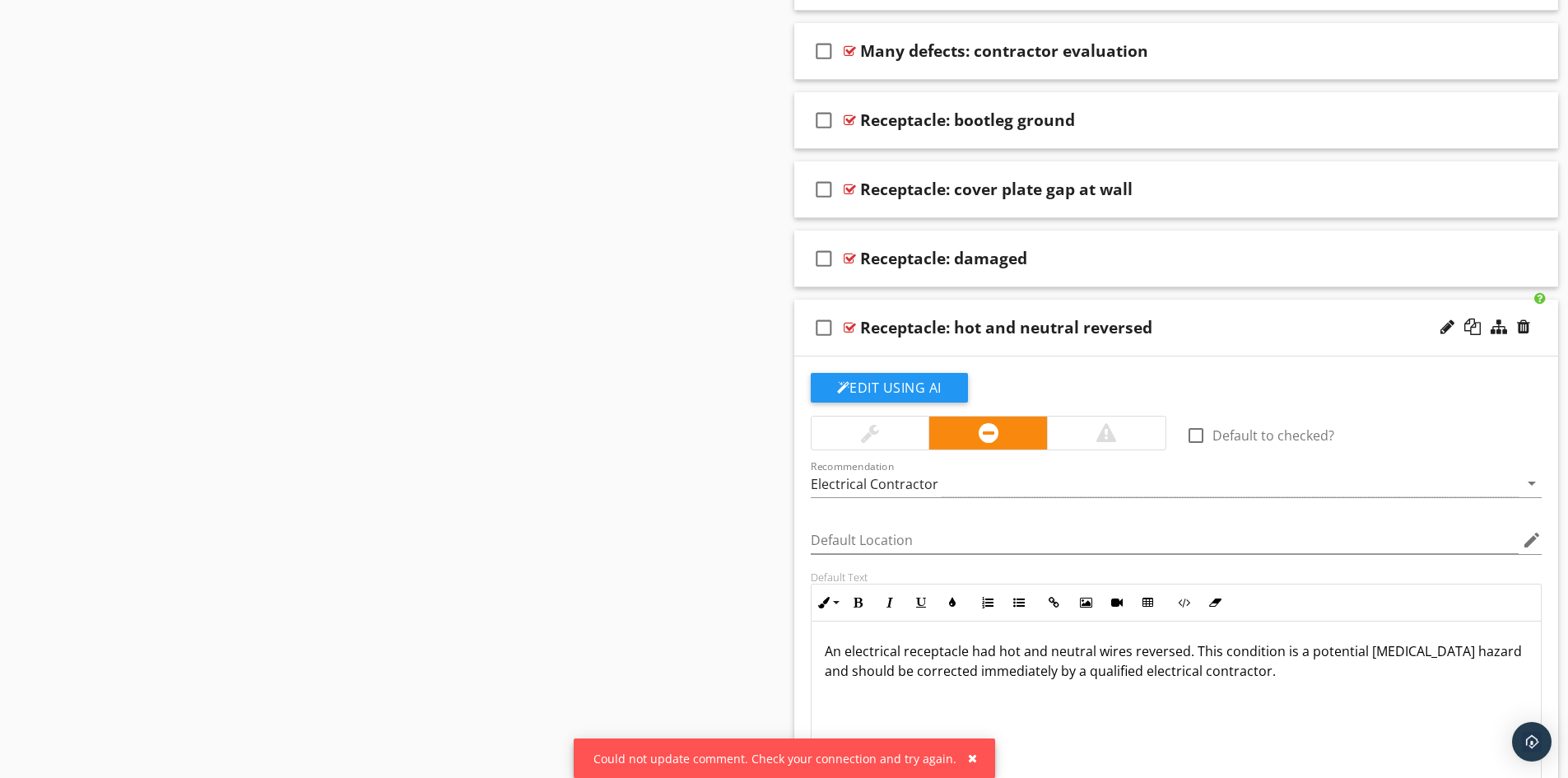
click at [1197, 319] on div "Receptacle: hot and neutral reversed" at bounding box center [1135, 328] width 549 height 20
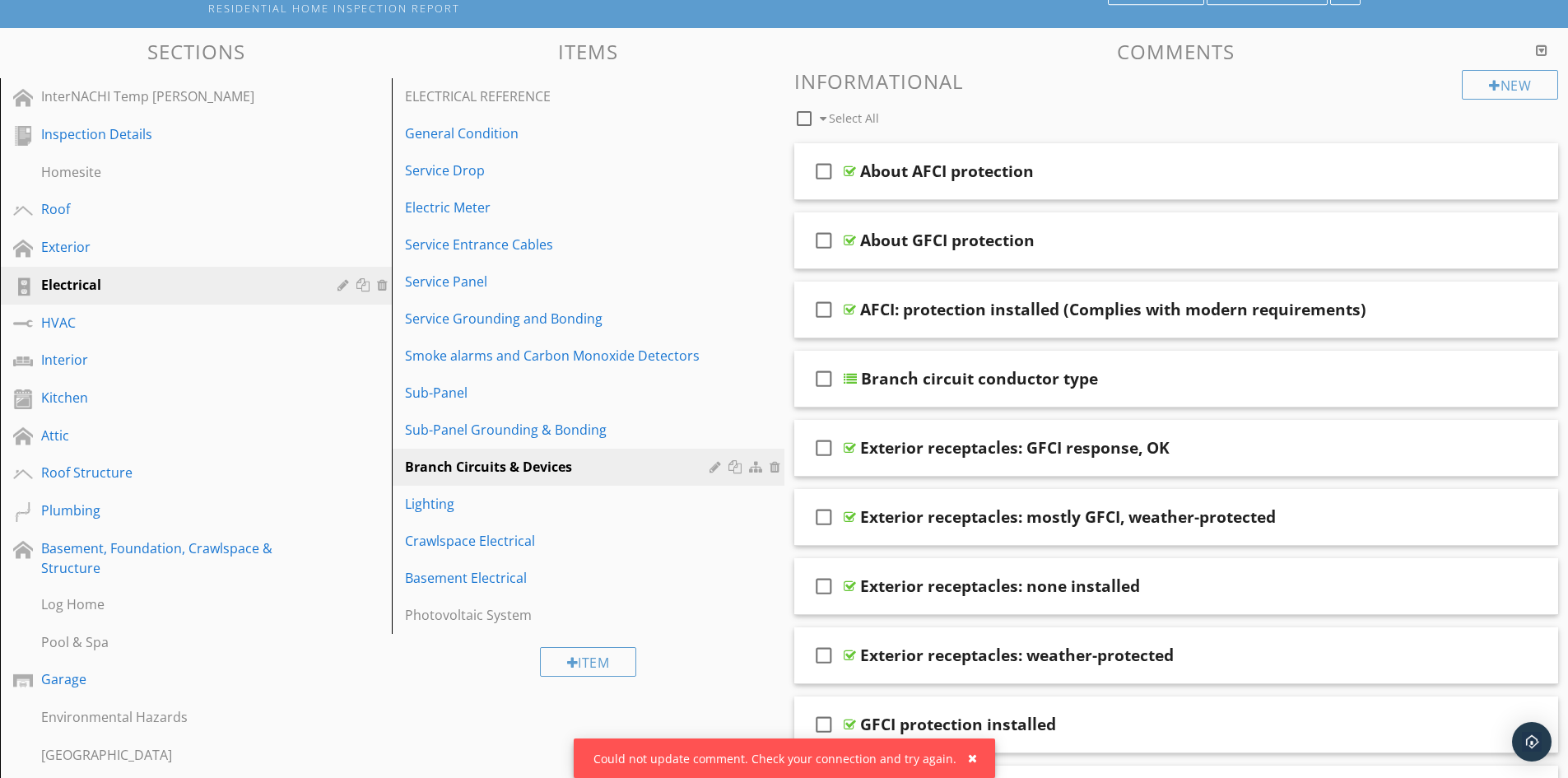
scroll to position [0, 0]
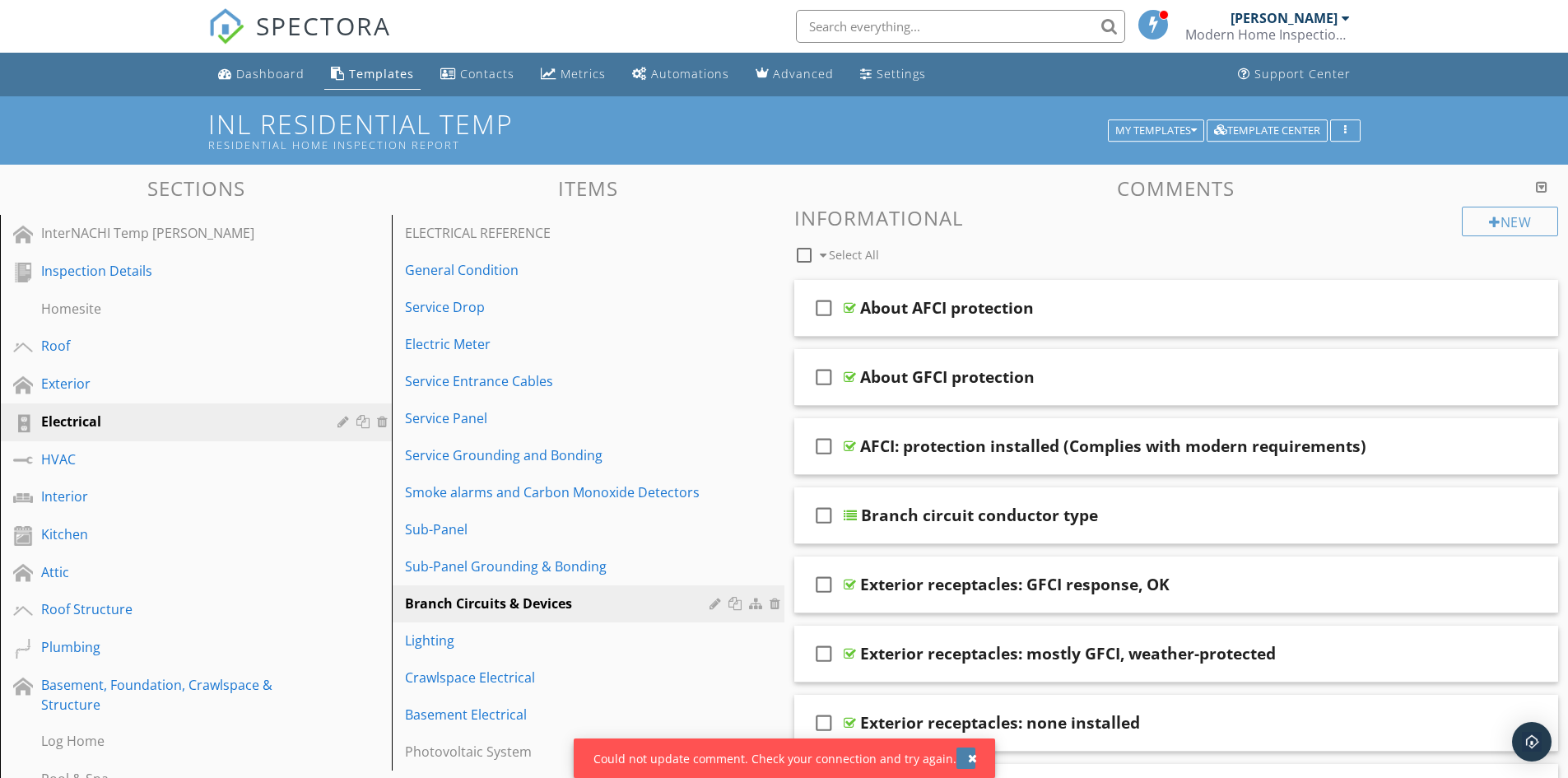
click at [970, 764] on button "button" at bounding box center [966, 759] width 19 height 22
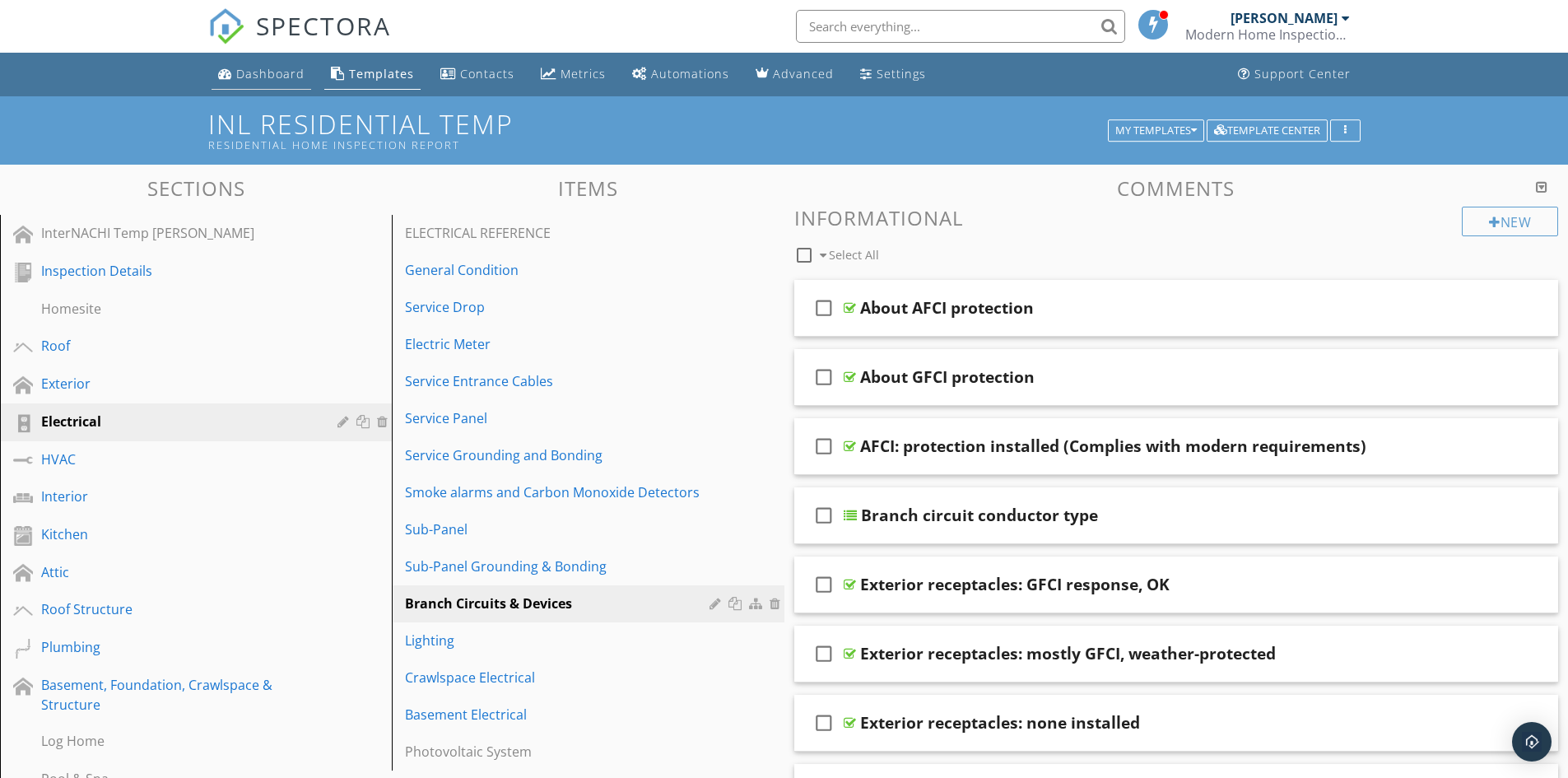
click at [272, 83] on link "Dashboard" at bounding box center [262, 75] width 100 height 31
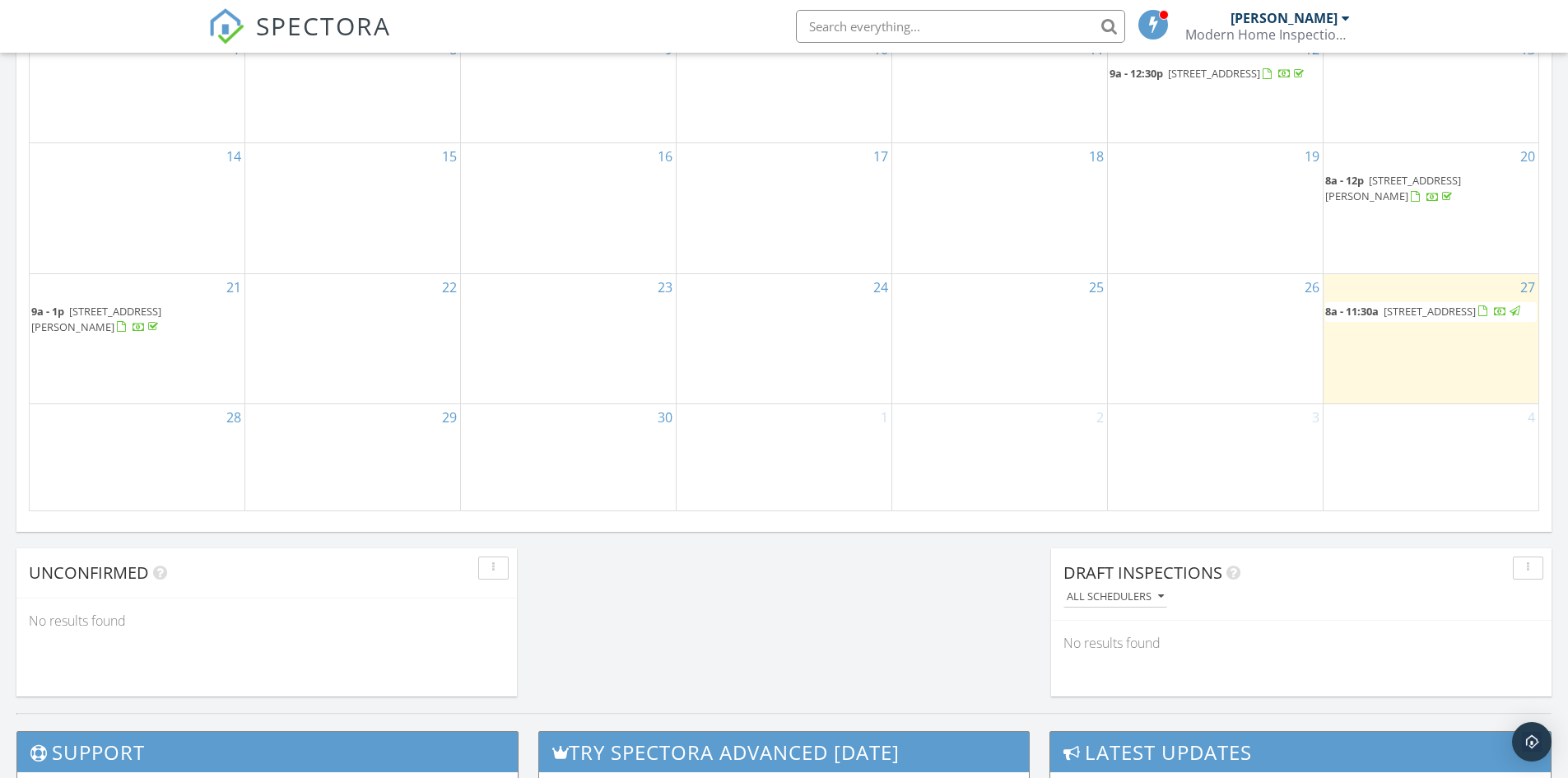
scroll to position [989, 0]
